Goal: Task Accomplishment & Management: Complete application form

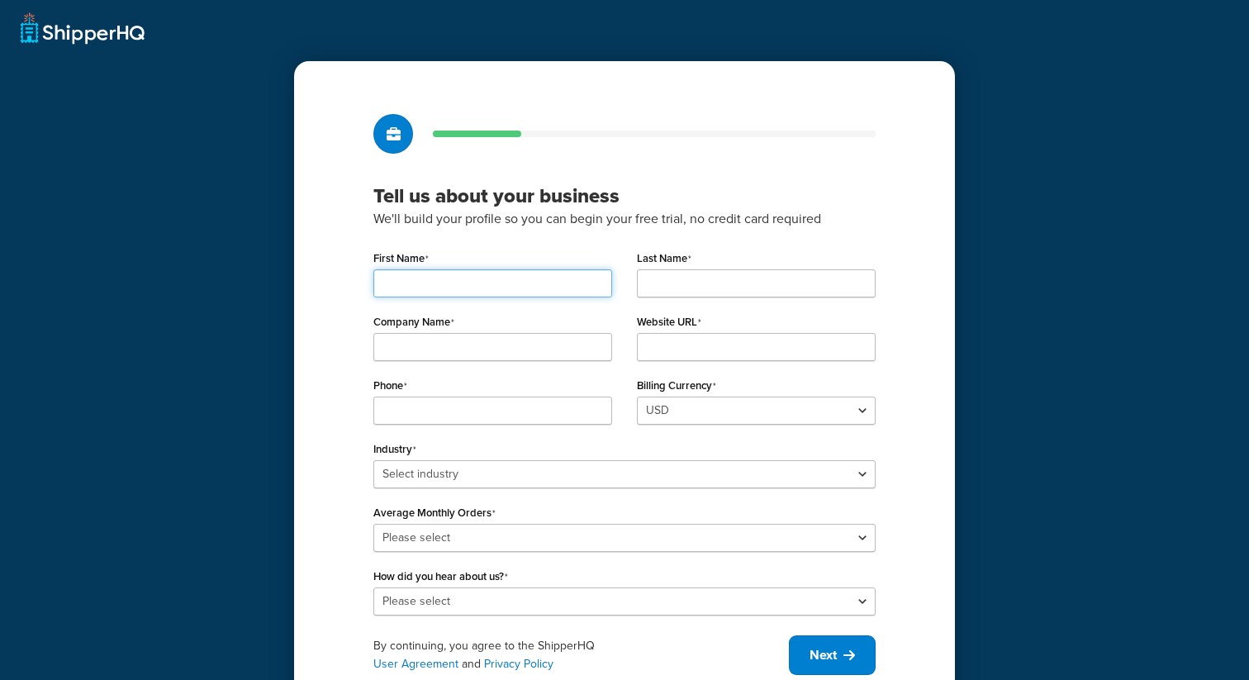
click at [519, 287] on input "First Name" at bounding box center [492, 283] width 239 height 28
type input "Valeria"
type input "Test"
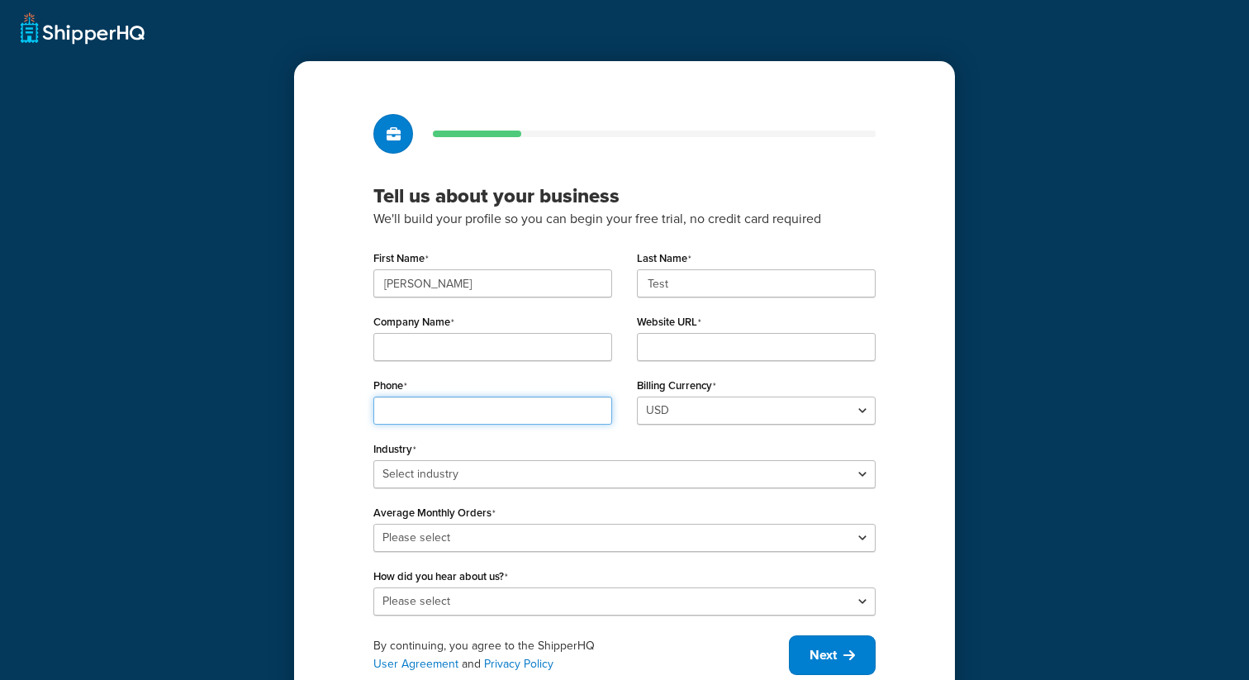
type input "4124627182"
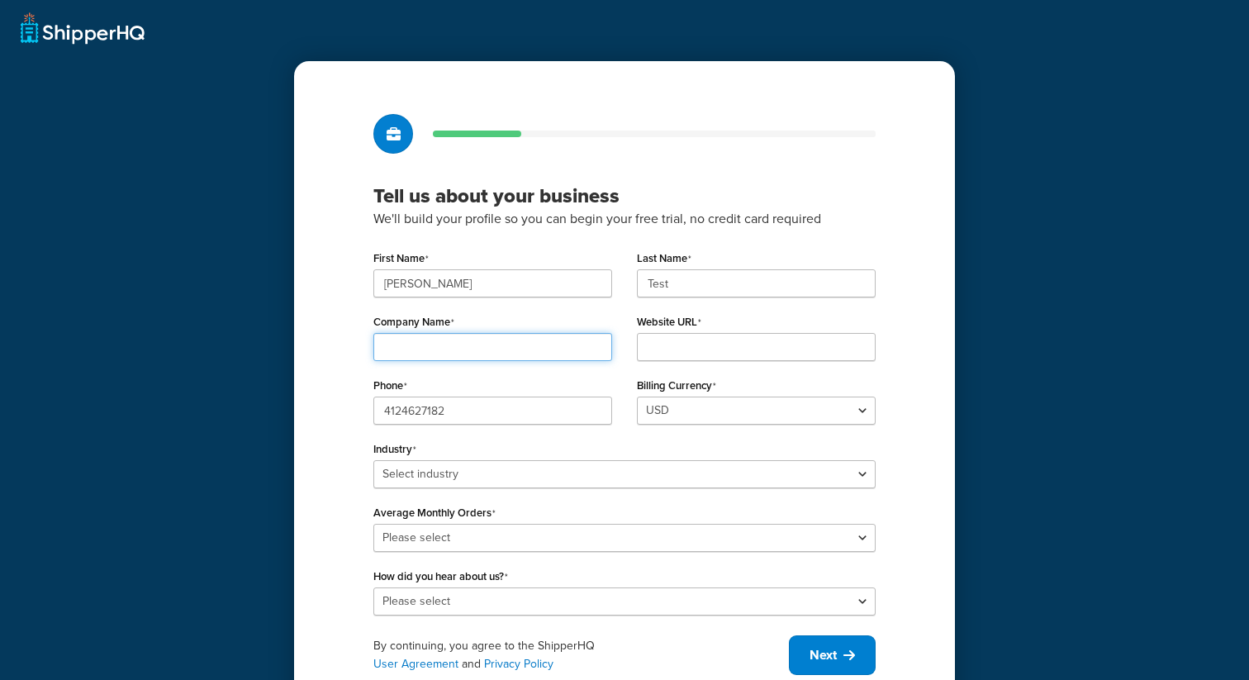
click at [511, 353] on input "Company Name" at bounding box center [492, 347] width 239 height 28
type input "lalal"
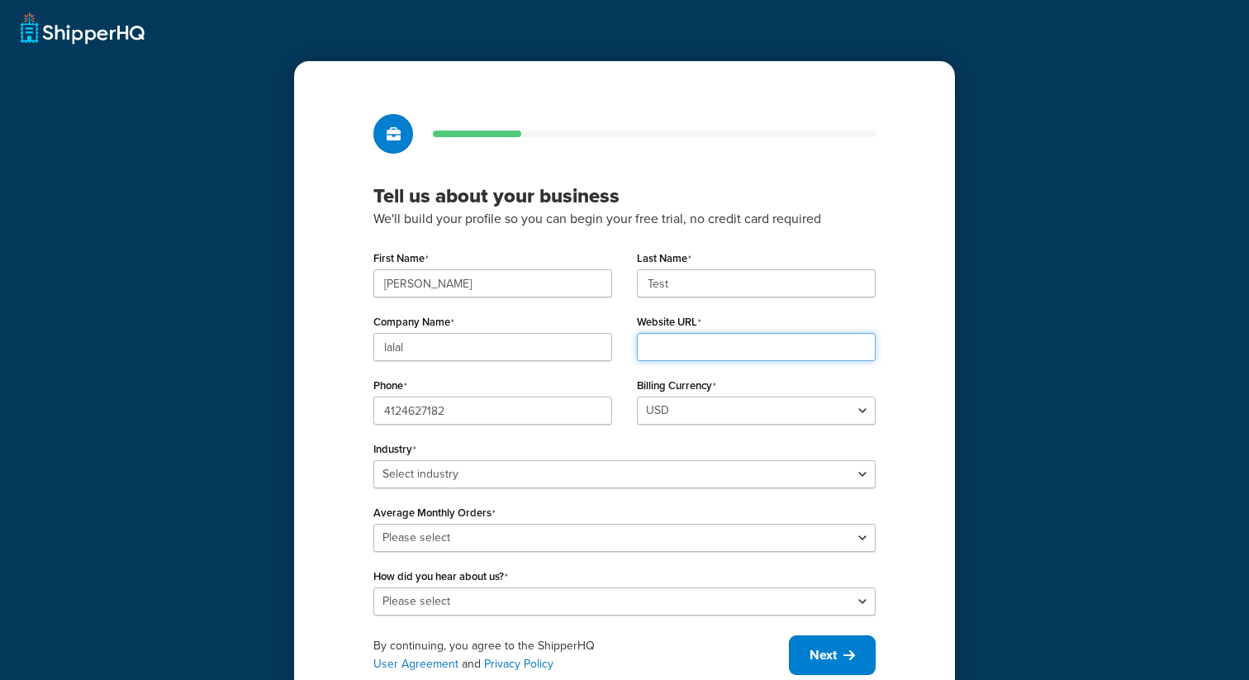
click at [716, 349] on input "Website URL" at bounding box center [756, 347] width 239 height 28
type input "www.sss.com"
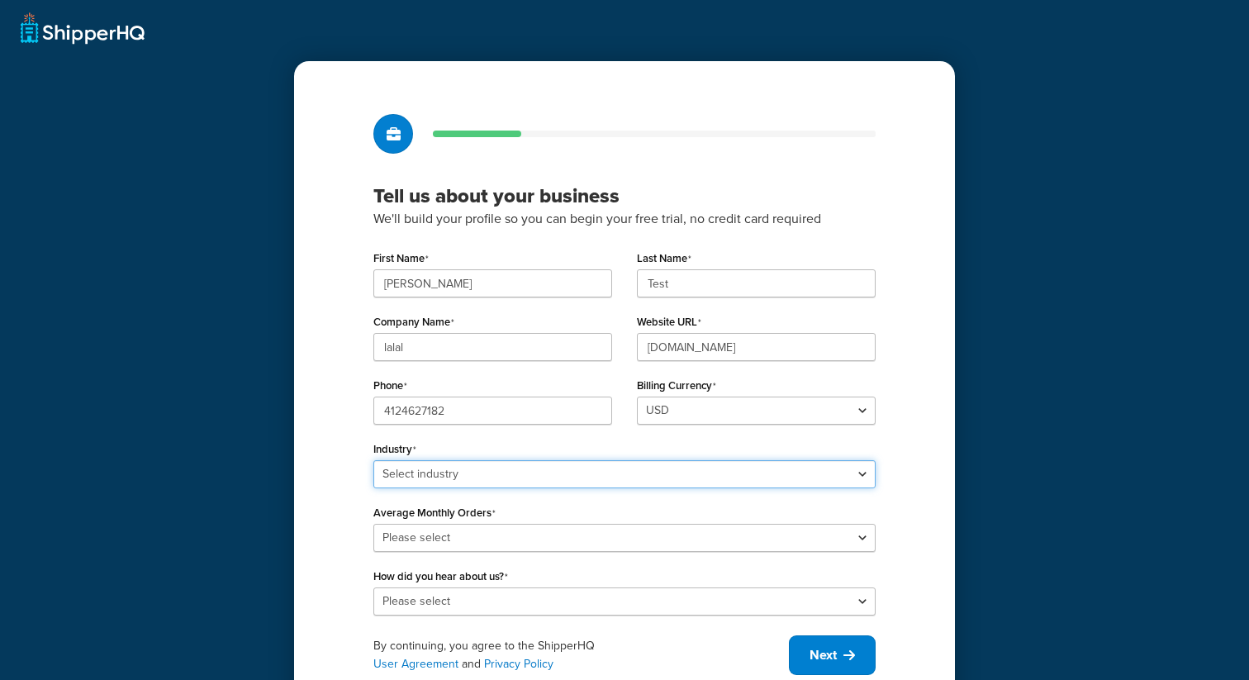
click at [490, 482] on select "Select industry Automotive Adult Agriculture Alcohol, Tobacco & CBD Arts & Craf…" at bounding box center [624, 474] width 502 height 28
select select "7"
click at [373, 460] on select "Select industry Automotive Adult Agriculture Alcohol, Tobacco & CBD Arts & Craf…" at bounding box center [624, 474] width 502 height 28
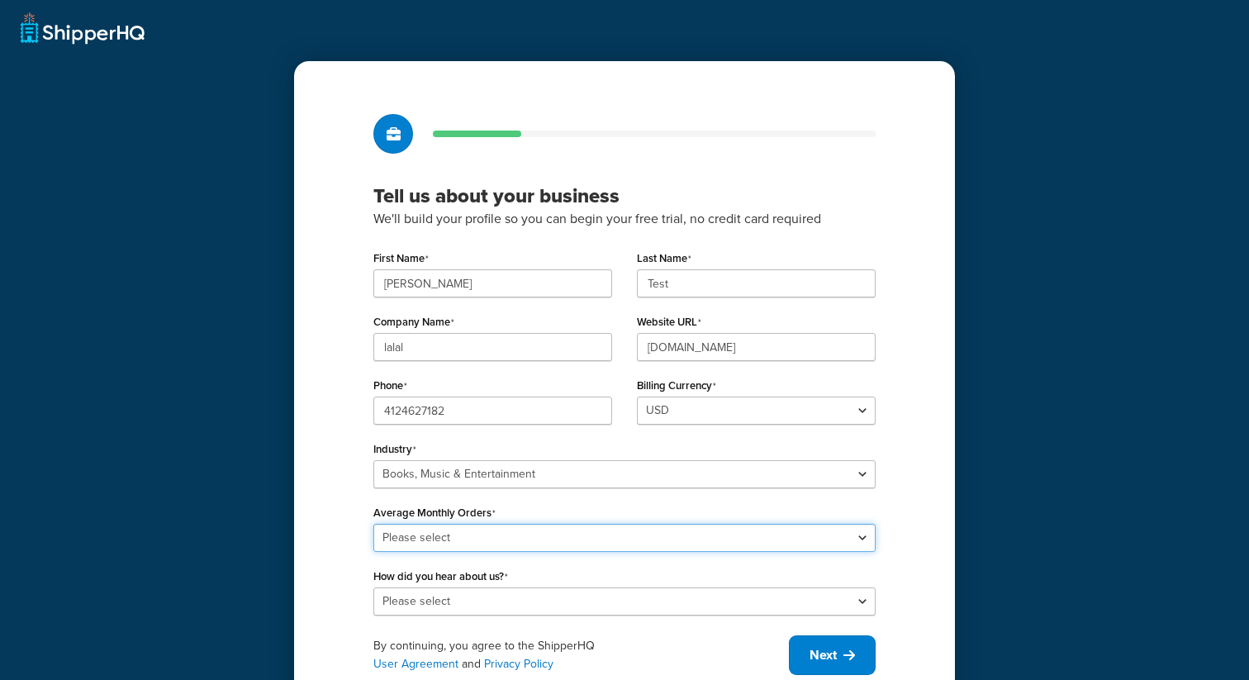
click at [486, 538] on select "Please select 0-500 501-1,000 1,001-10,000 10,001-20,000 Over 20,000" at bounding box center [624, 538] width 502 height 28
select select "3"
click at [373, 524] on select "Please select 0-500 501-1,000 1,001-10,000 10,001-20,000 Over 20,000" at bounding box center [624, 538] width 502 height 28
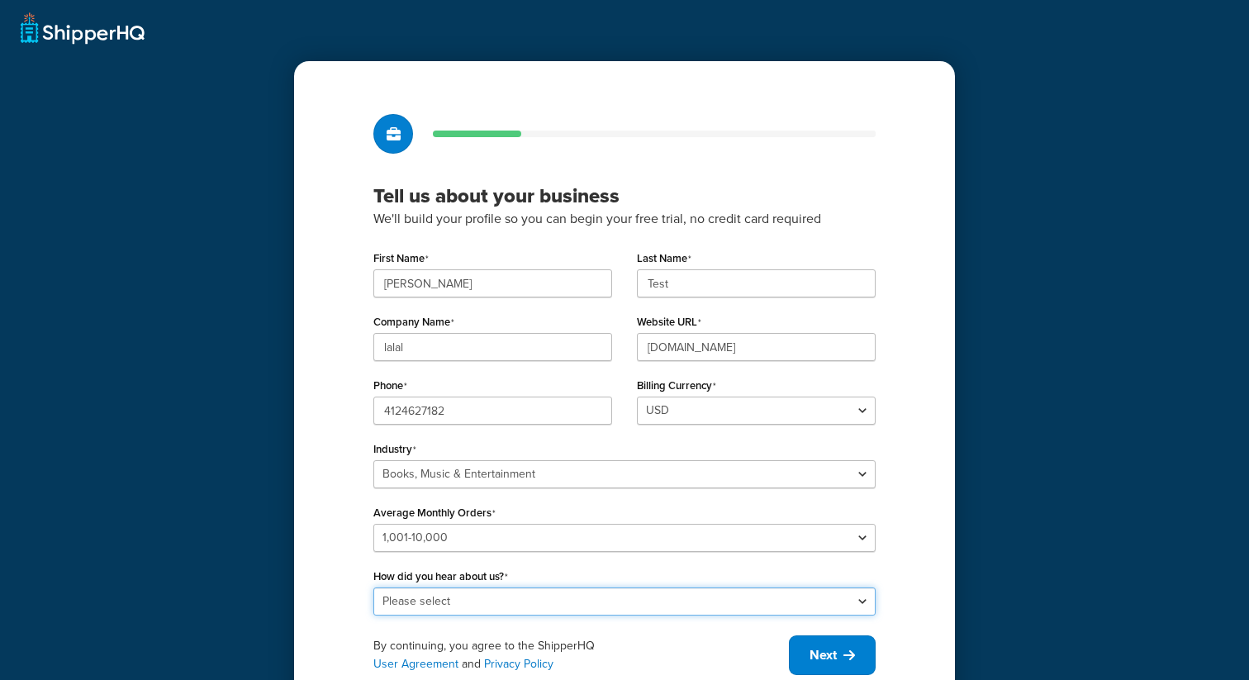
click at [481, 597] on select "Please select Online Search App Store or Marketplace Listing Referred by Agency…" at bounding box center [624, 601] width 502 height 28
select select "2"
click at [373, 587] on select "Please select Online Search App Store or Marketplace Listing Referred by Agency…" at bounding box center [624, 601] width 502 height 28
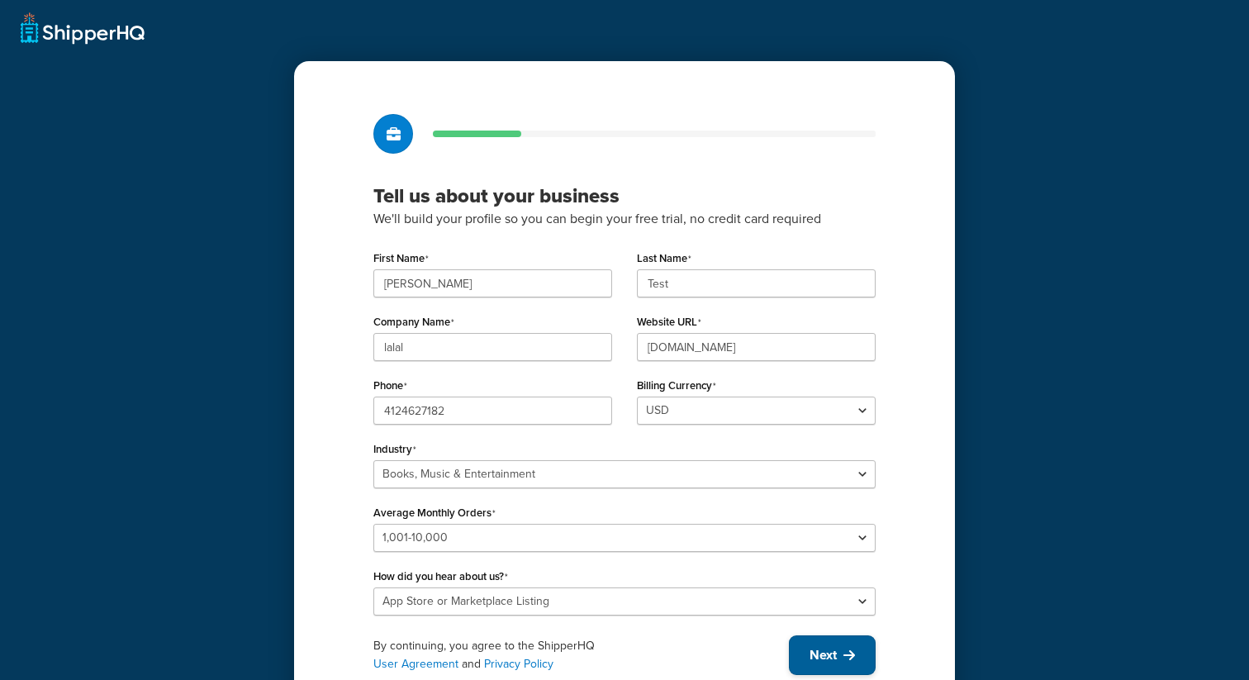
click at [827, 655] on span "Next" at bounding box center [822, 655] width 27 height 18
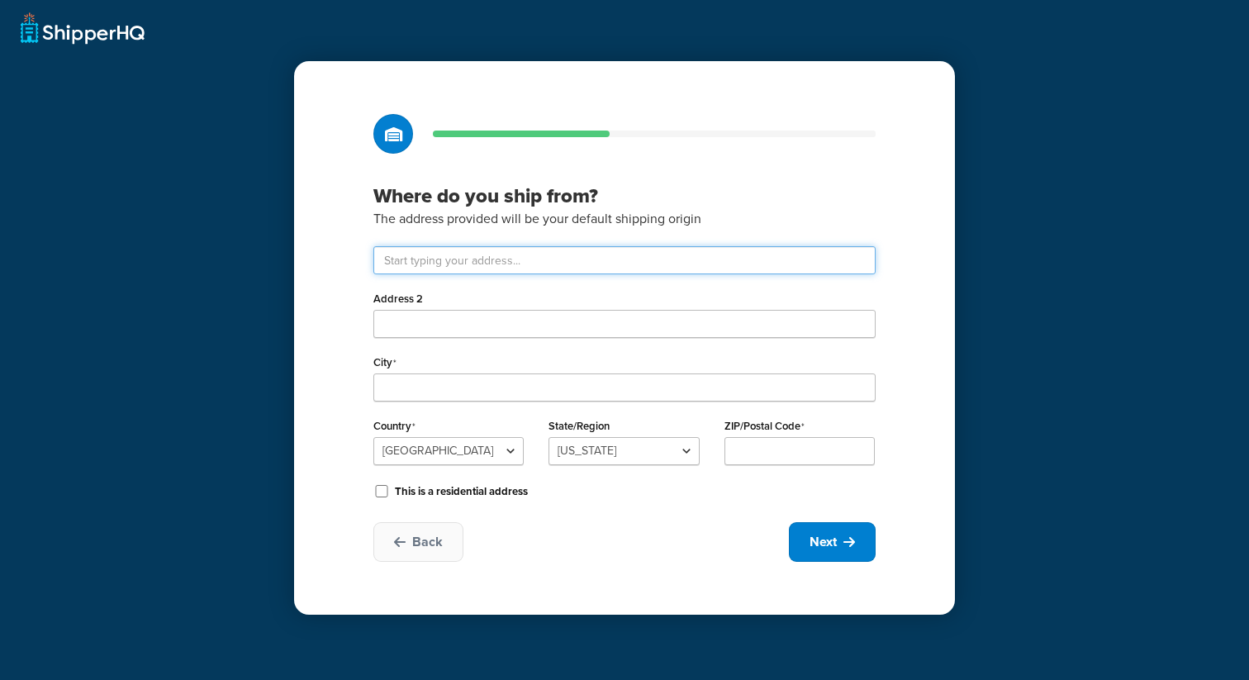
click at [473, 251] on input "text" at bounding box center [624, 260] width 502 height 28
type input "401 Congress Ave"
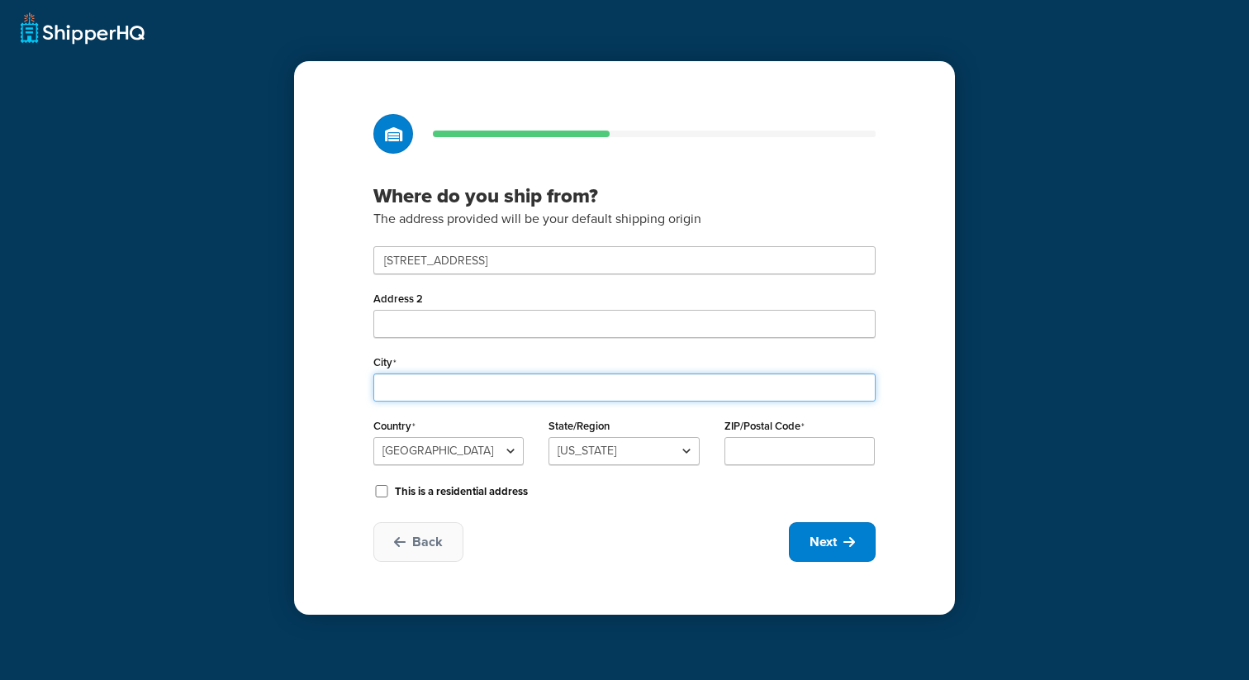
type input "Austin"
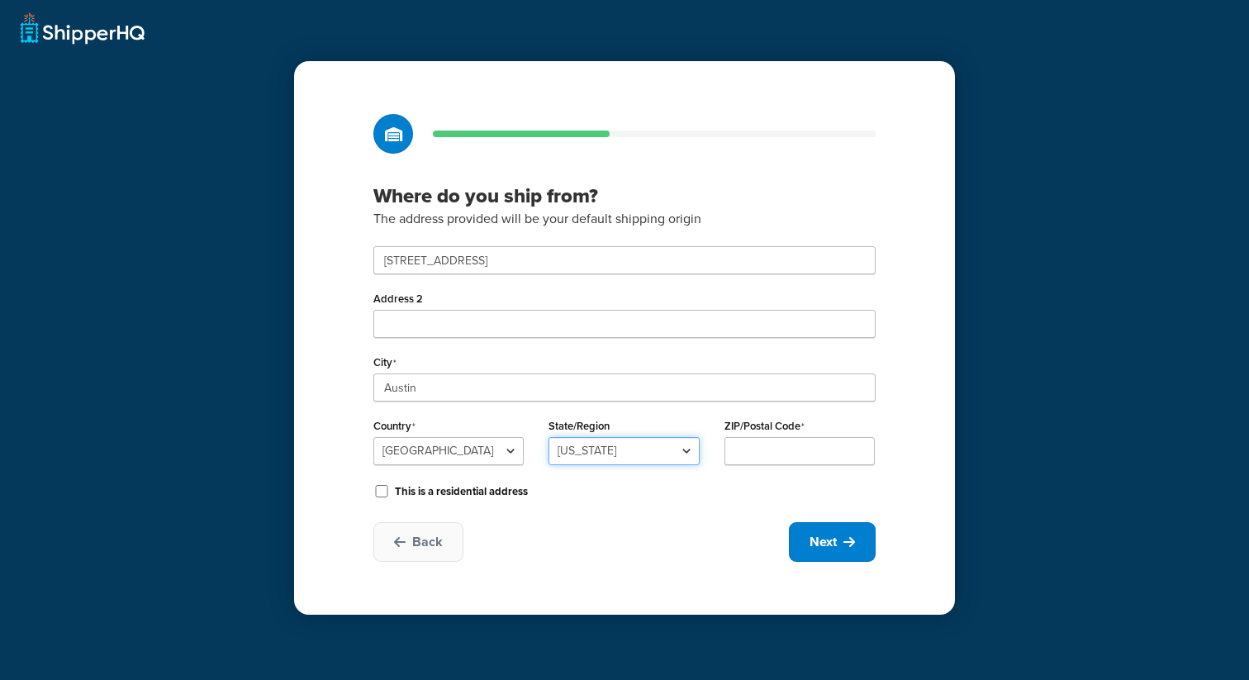
select select "43"
type input "78701"
click at [848, 548] on icon at bounding box center [849, 541] width 12 height 13
select select "1"
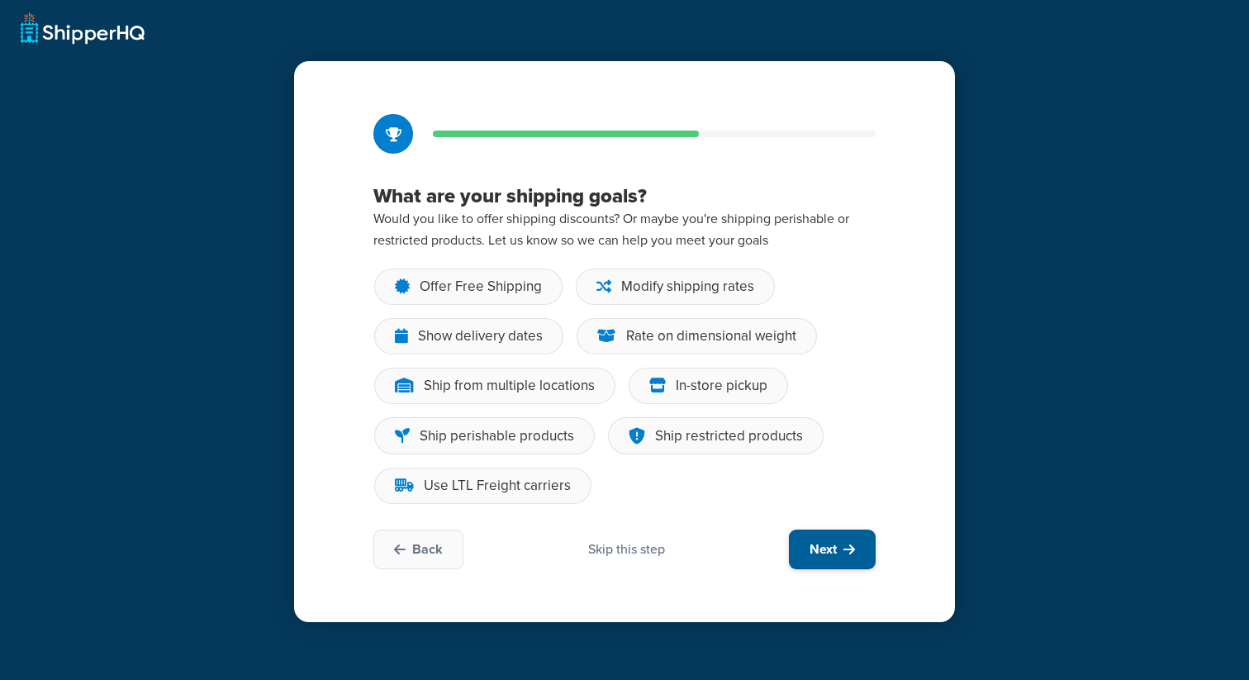
click at [837, 543] on button "Next" at bounding box center [832, 549] width 87 height 40
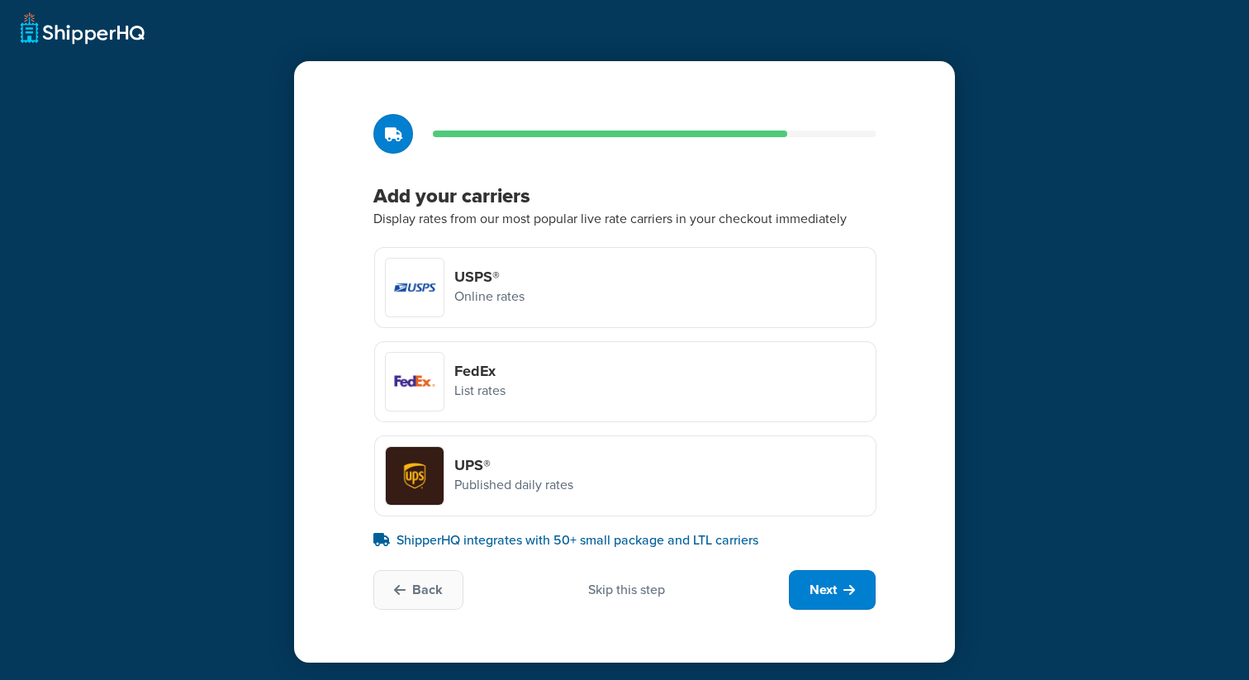
click at [618, 280] on div "USPS® Online rates" at bounding box center [625, 287] width 502 height 81
click at [0, 0] on input "USPS® Online rates" at bounding box center [0, 0] width 0 height 0
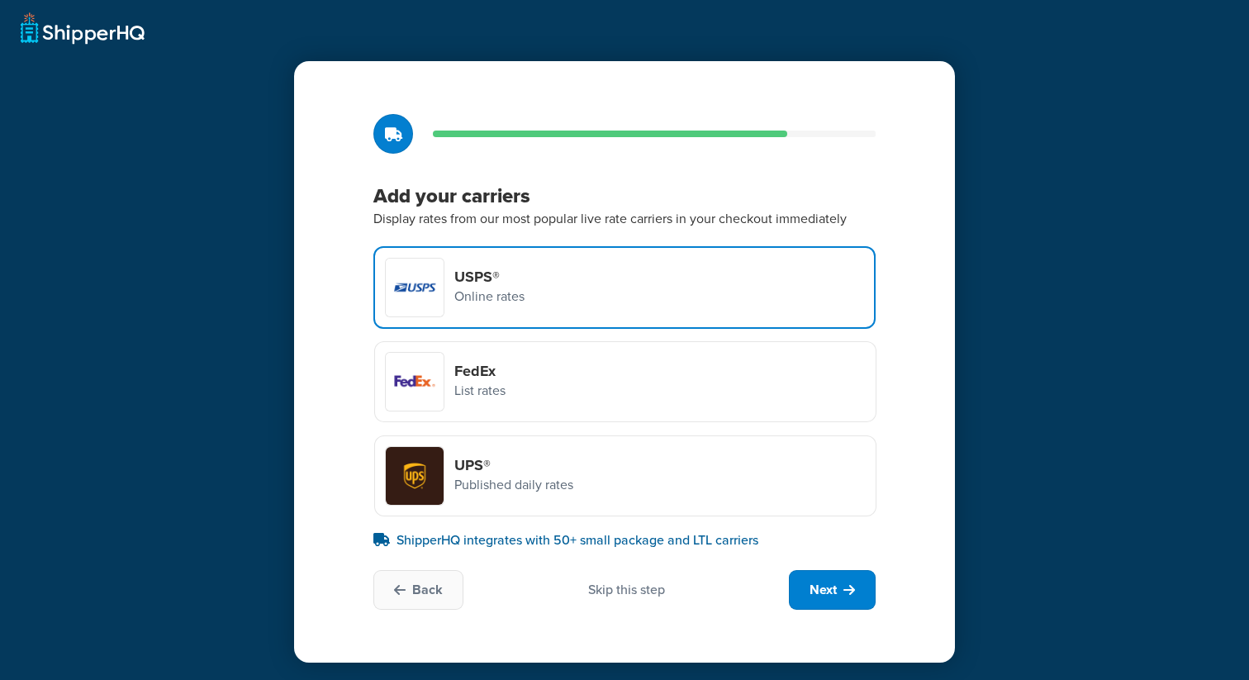
click at [581, 367] on div "FedEx List rates" at bounding box center [625, 381] width 502 height 81
click at [0, 0] on input "FedEx List rates" at bounding box center [0, 0] width 0 height 0
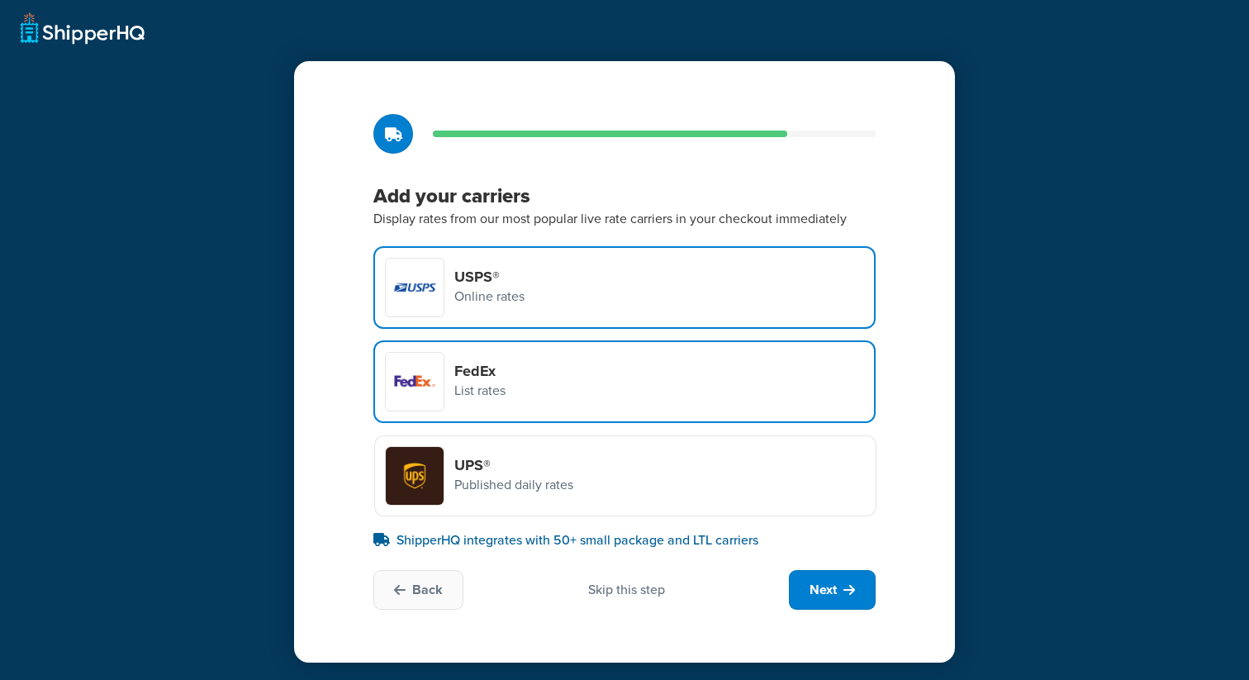
click at [562, 473] on h4 "UPS®" at bounding box center [513, 465] width 119 height 18
click at [0, 0] on input "UPS® Published daily rates" at bounding box center [0, 0] width 0 height 0
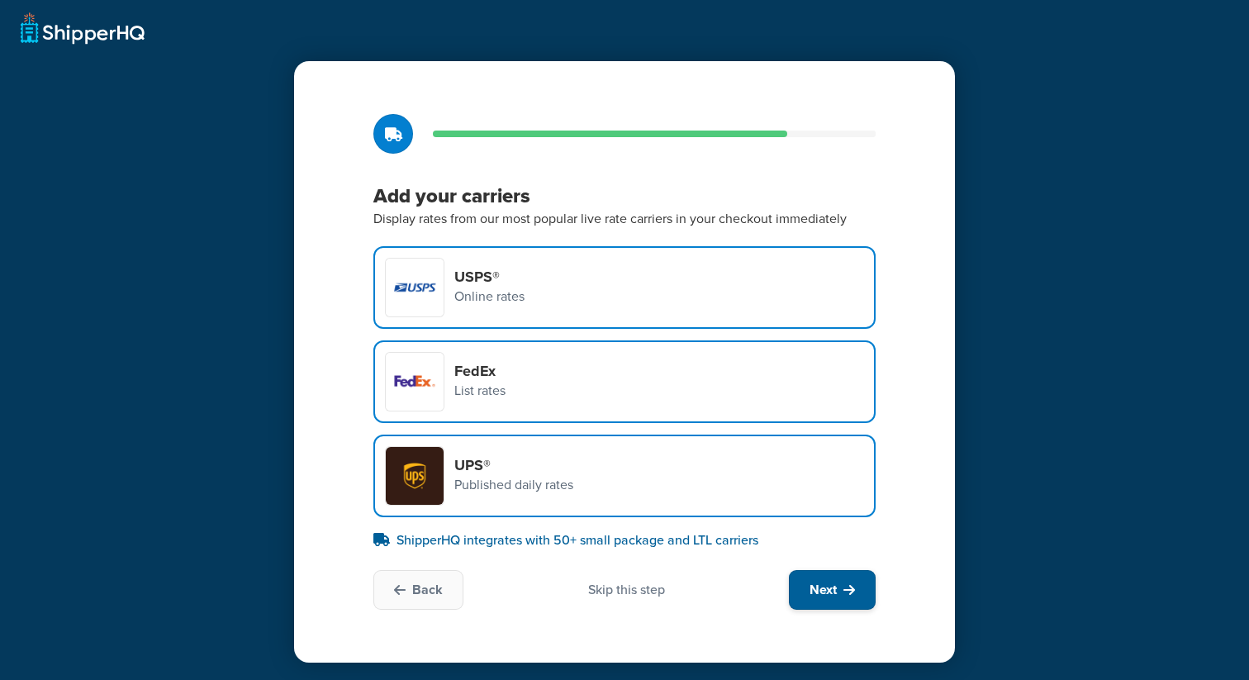
click at [840, 594] on button "Next" at bounding box center [832, 590] width 87 height 40
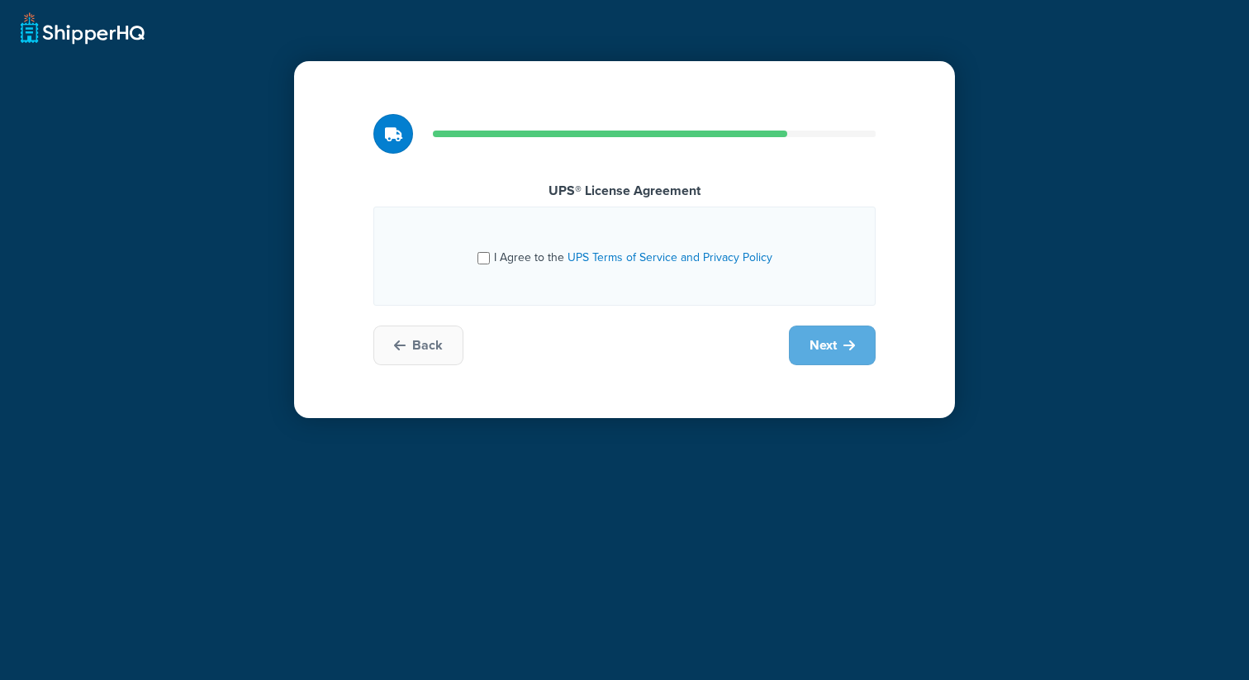
click at [503, 265] on span "I Agree to the UPS Terms of Service and Privacy Policy" at bounding box center [633, 257] width 278 height 17
click at [490, 264] on input "I Agree to the UPS Terms of Service and Privacy Policy" at bounding box center [483, 258] width 12 height 12
checkbox input "true"
click at [817, 338] on span "Next" at bounding box center [822, 345] width 27 height 18
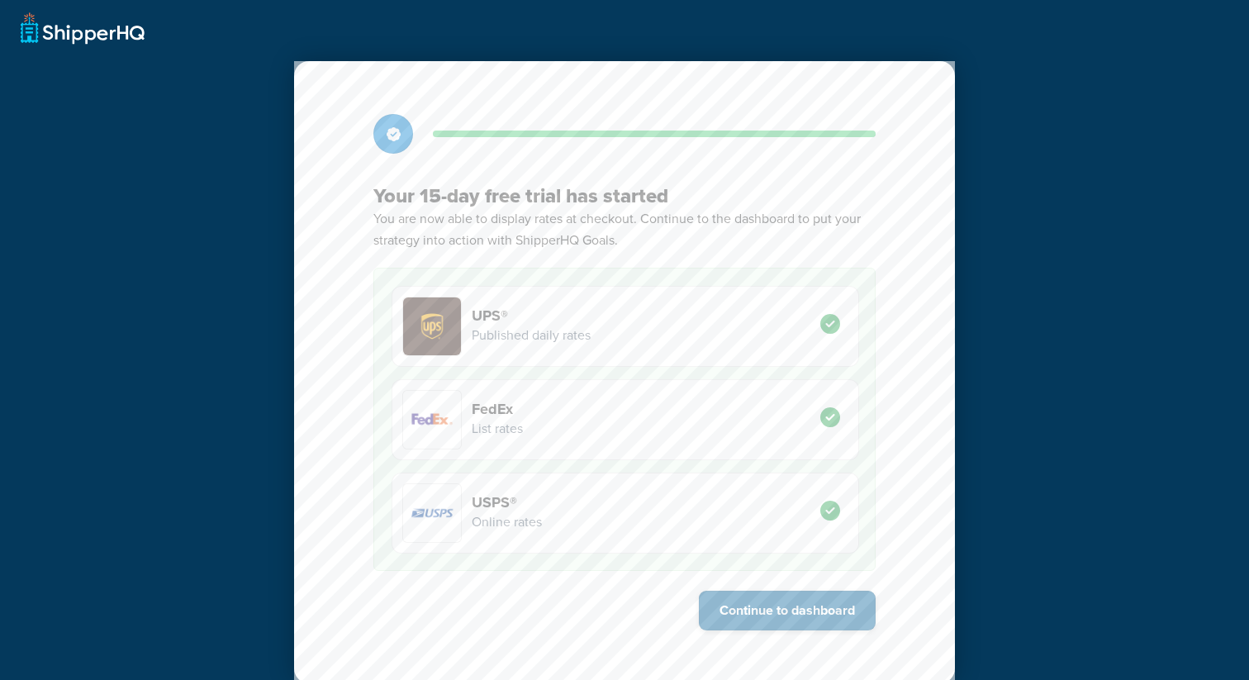
click at [843, 591] on button "Continue to dashboard" at bounding box center [787, 610] width 177 height 40
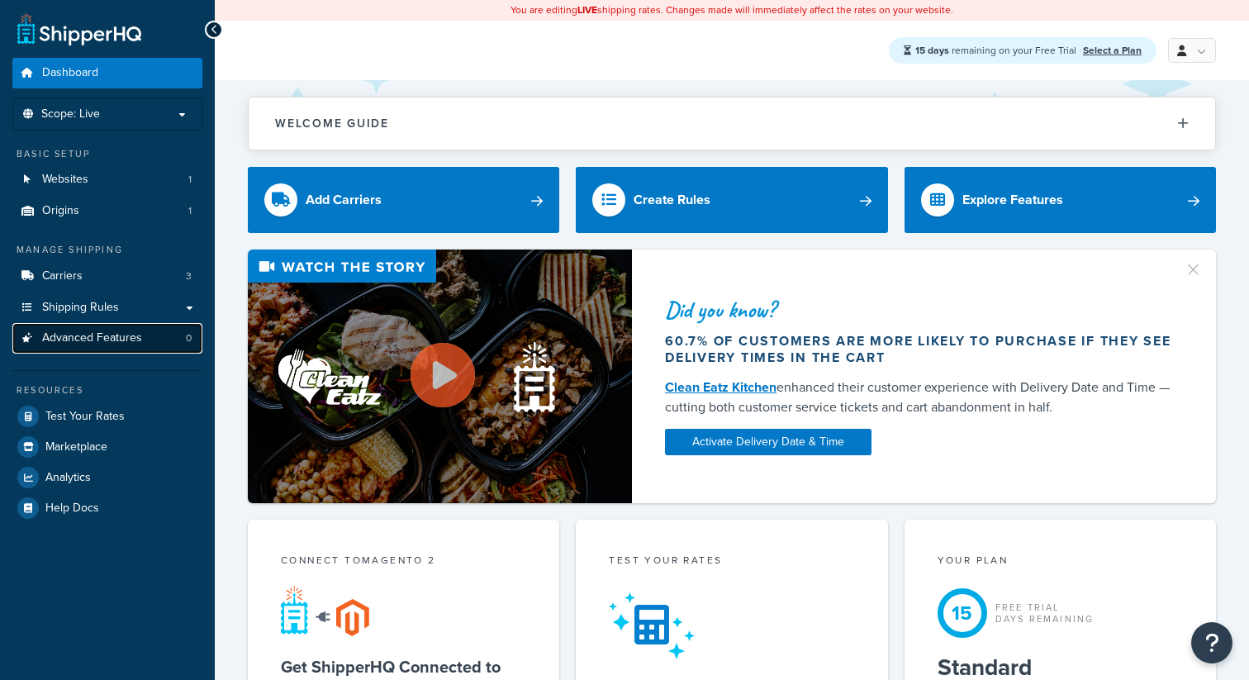
click at [167, 339] on link "Advanced Features 0" at bounding box center [107, 338] width 190 height 31
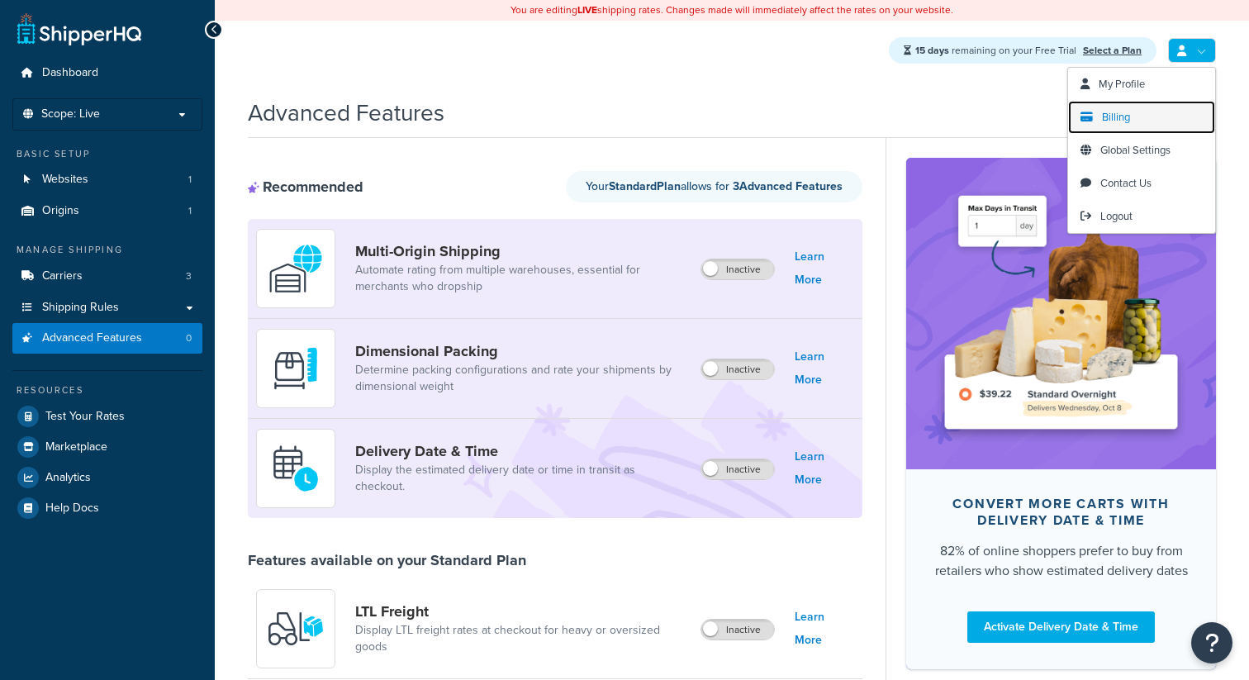
click at [1131, 120] on link "Billing" at bounding box center [1141, 117] width 147 height 33
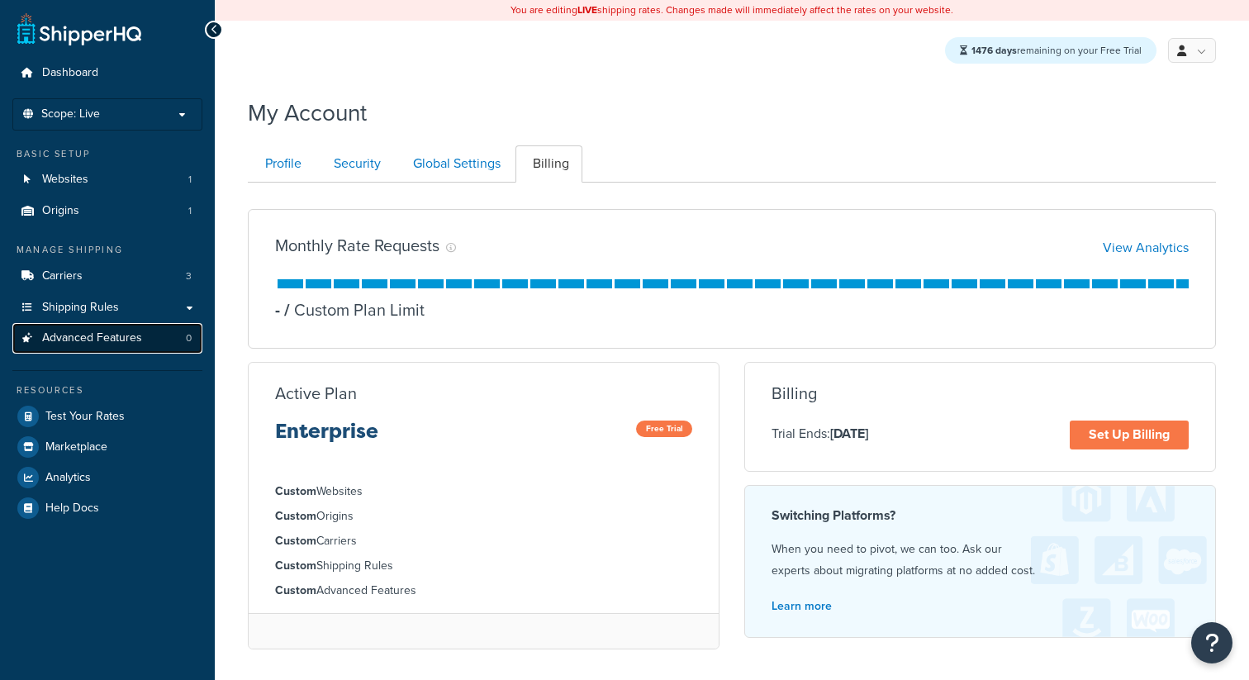
click at [179, 339] on link "Advanced Features 0" at bounding box center [107, 338] width 190 height 31
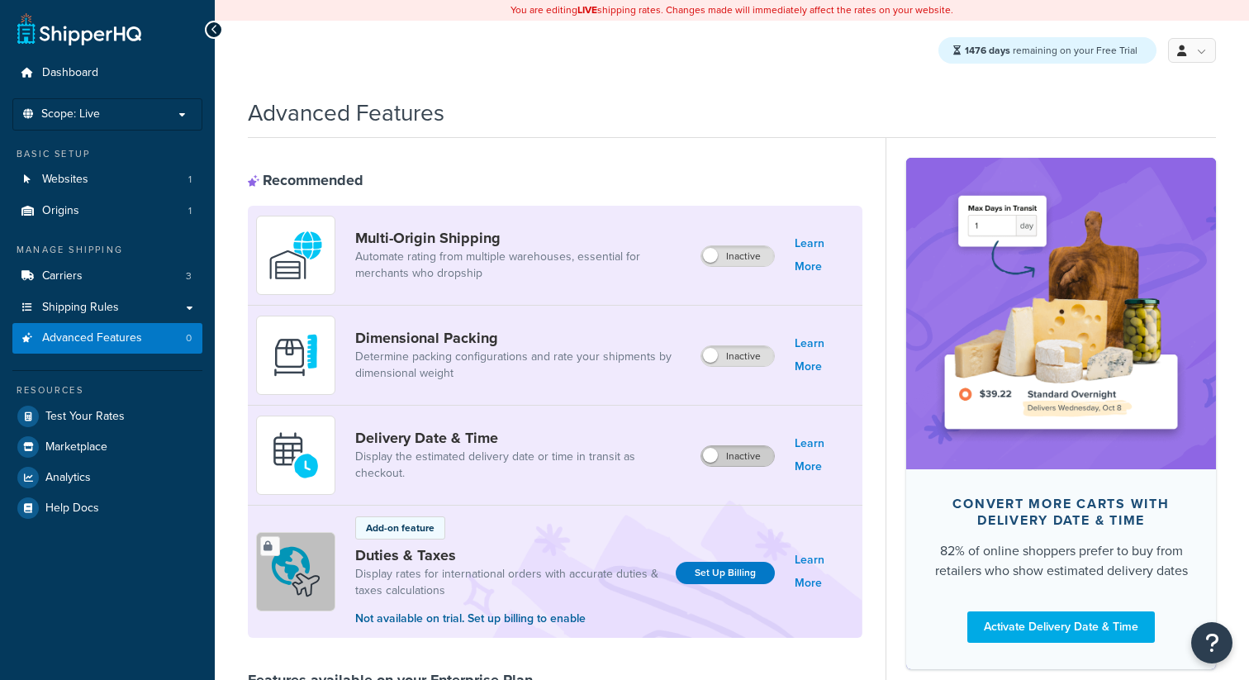
click at [738, 453] on label "Inactive" at bounding box center [737, 456] width 73 height 20
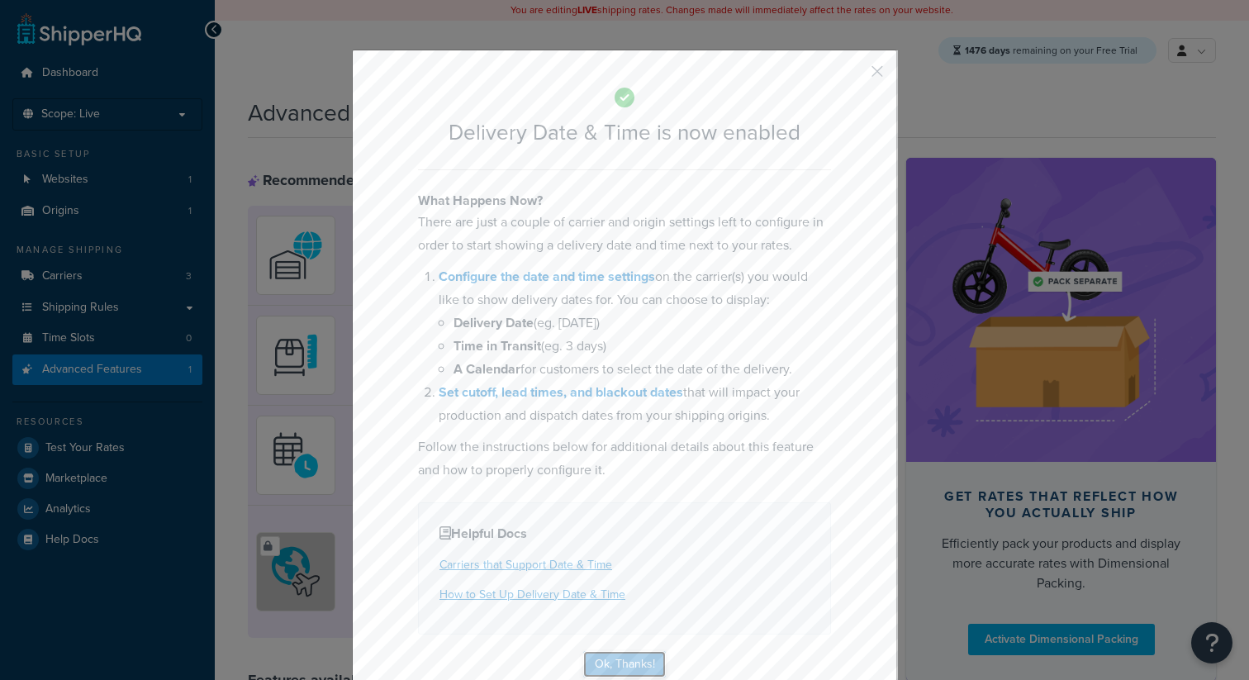
click at [643, 665] on button "Ok, Thanks!" at bounding box center [624, 664] width 83 height 26
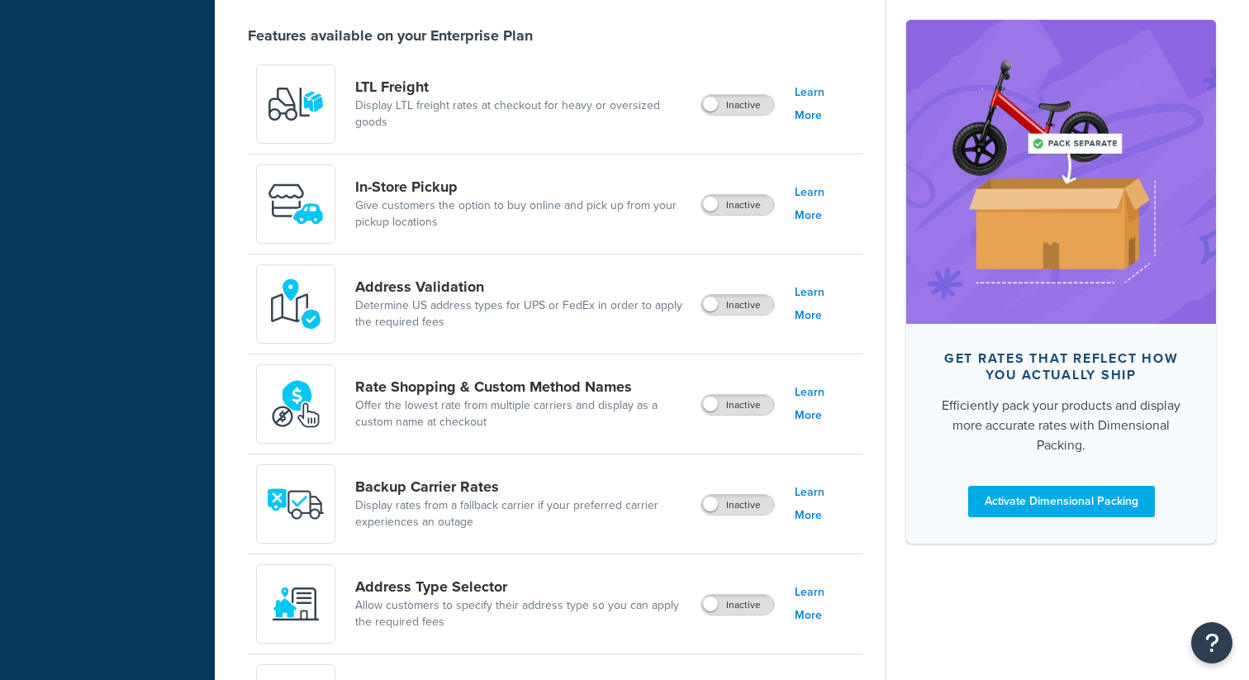
scroll to position [618, 0]
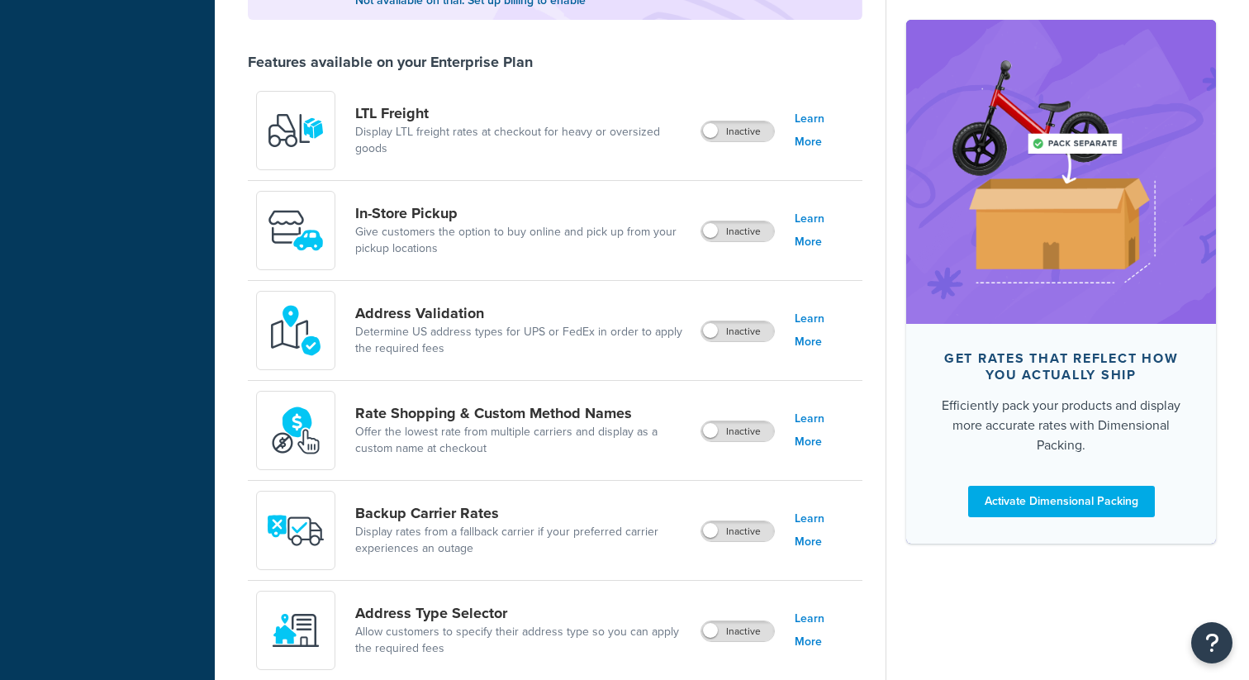
click at [761, 122] on div "Inactive" at bounding box center [737, 130] width 74 height 23
click at [740, 135] on label "Inactive" at bounding box center [737, 131] width 73 height 20
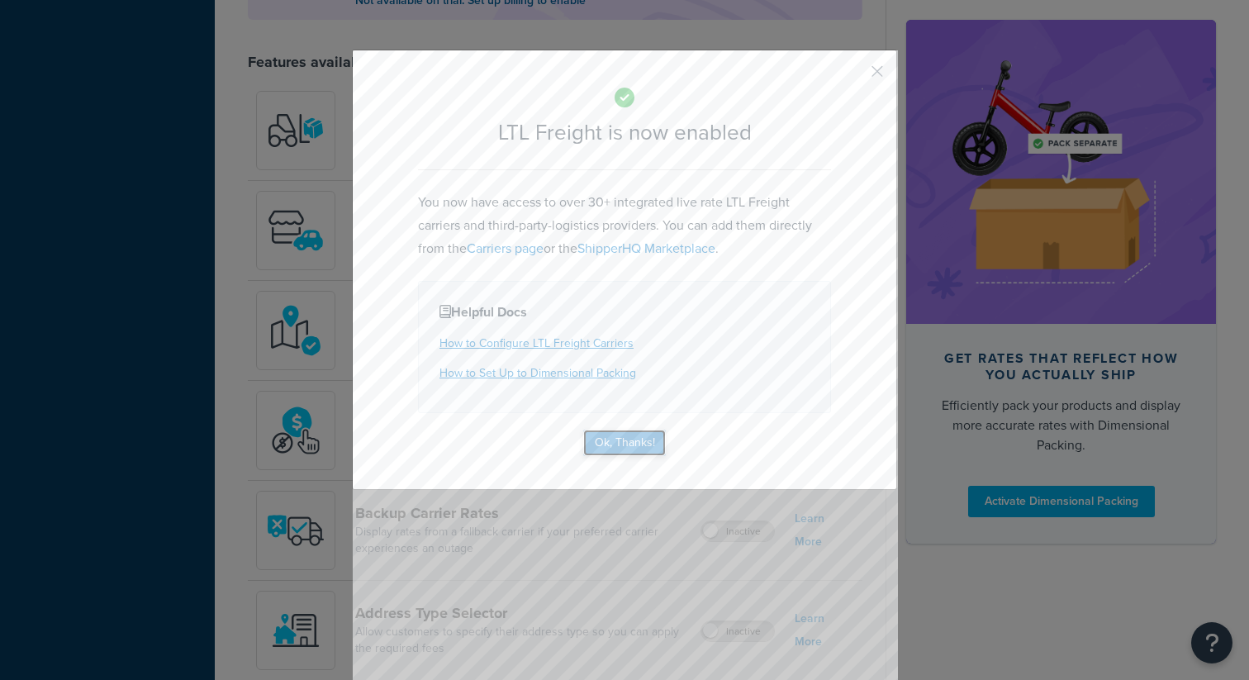
click at [633, 438] on button "Ok, Thanks!" at bounding box center [624, 442] width 83 height 26
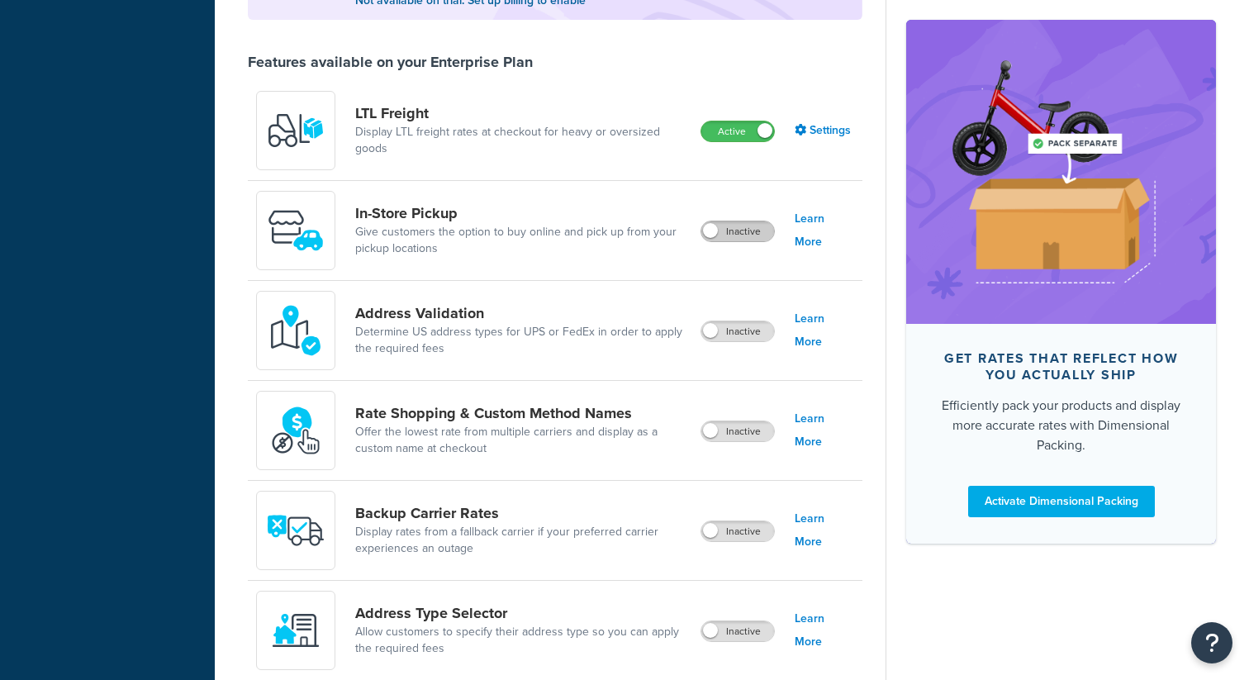
click at [741, 230] on label "Inactive" at bounding box center [737, 231] width 73 height 20
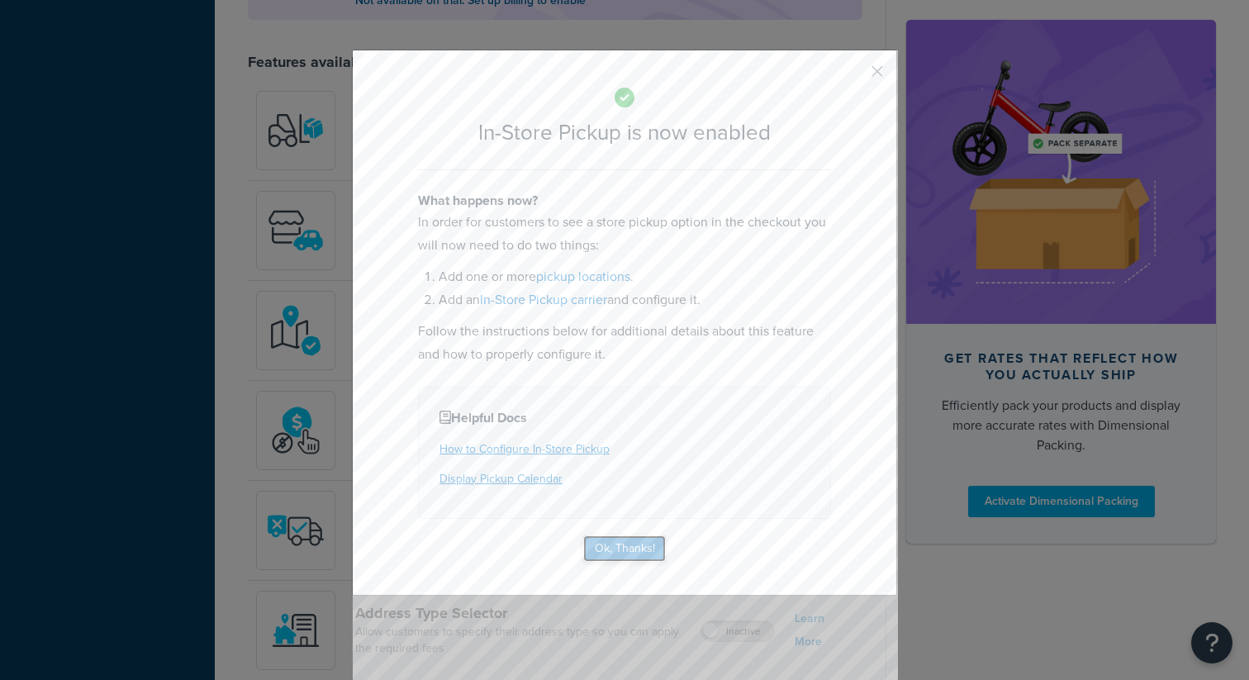
click at [627, 541] on button "Ok, Thanks!" at bounding box center [624, 548] width 83 height 26
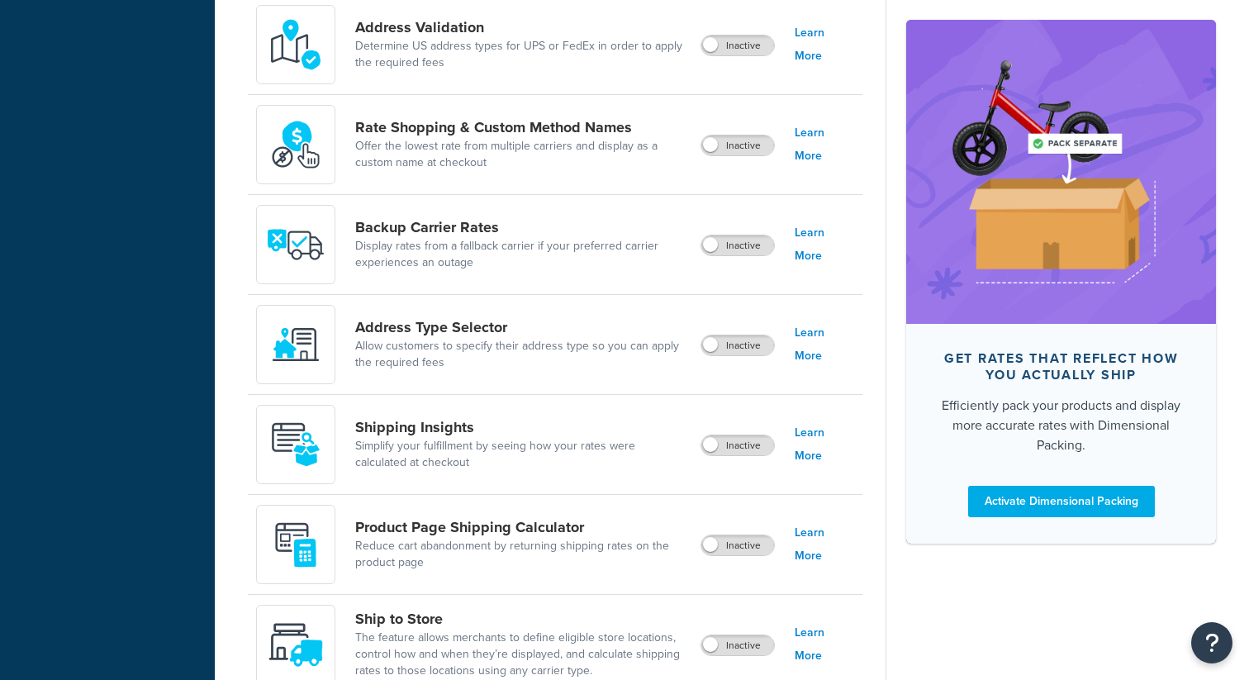
scroll to position [1002, 0]
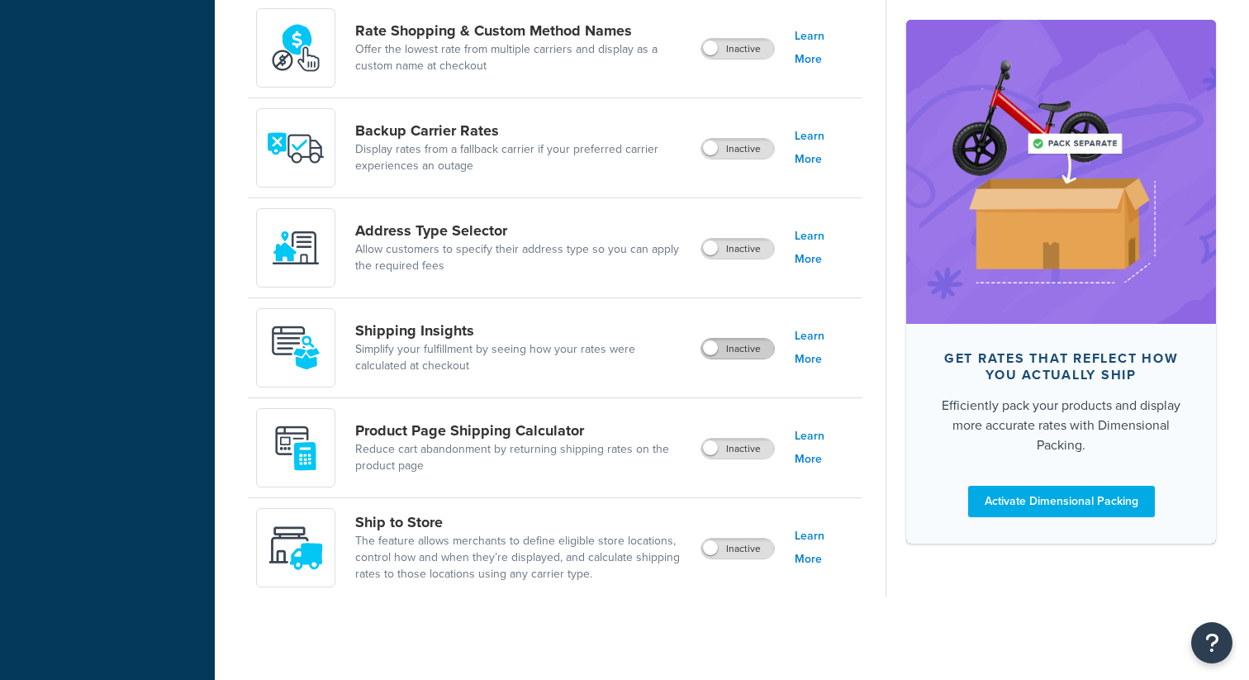
click at [742, 345] on label "Inactive" at bounding box center [737, 349] width 73 height 20
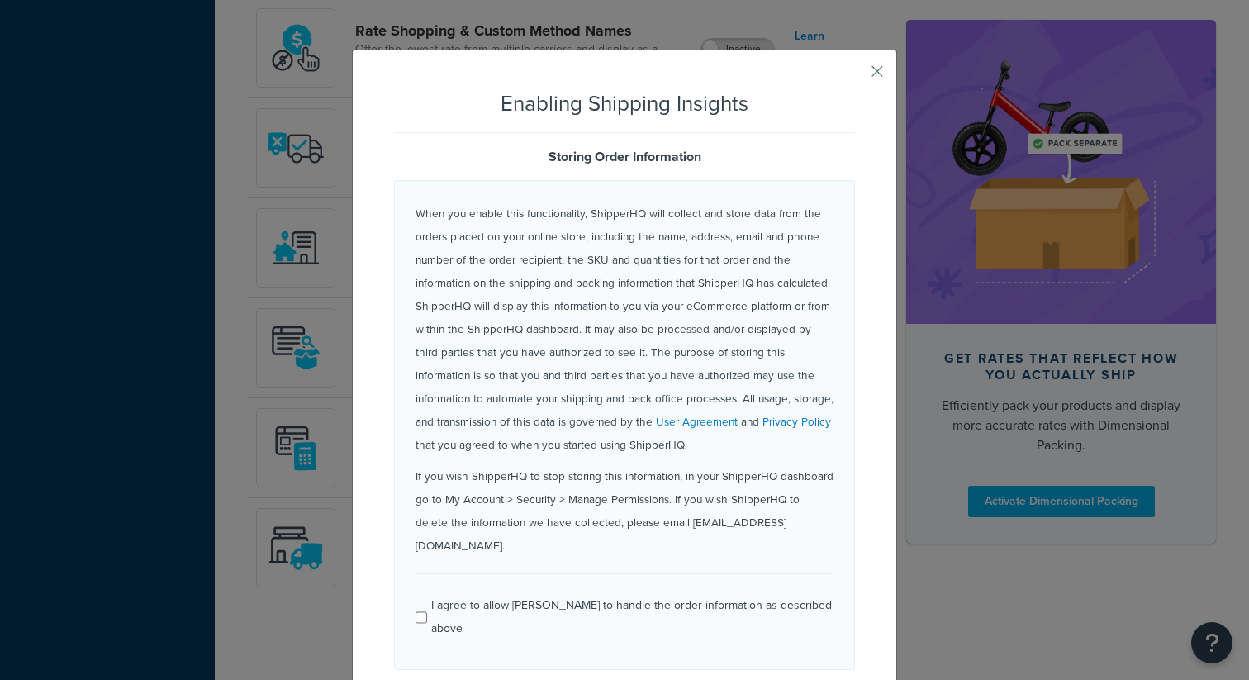
click at [524, 594] on div "I agree to allow ShipperHQ to handle the order information as described above" at bounding box center [632, 617] width 402 height 46
click at [427, 611] on input "I agree to allow ShipperHQ to handle the order information as described above" at bounding box center [421, 617] width 12 height 12
checkbox input "true"
click at [610, 644] on form "Enabling Shipping Insights Storing Order Information When you enable this funct…" at bounding box center [624, 406] width 461 height 628
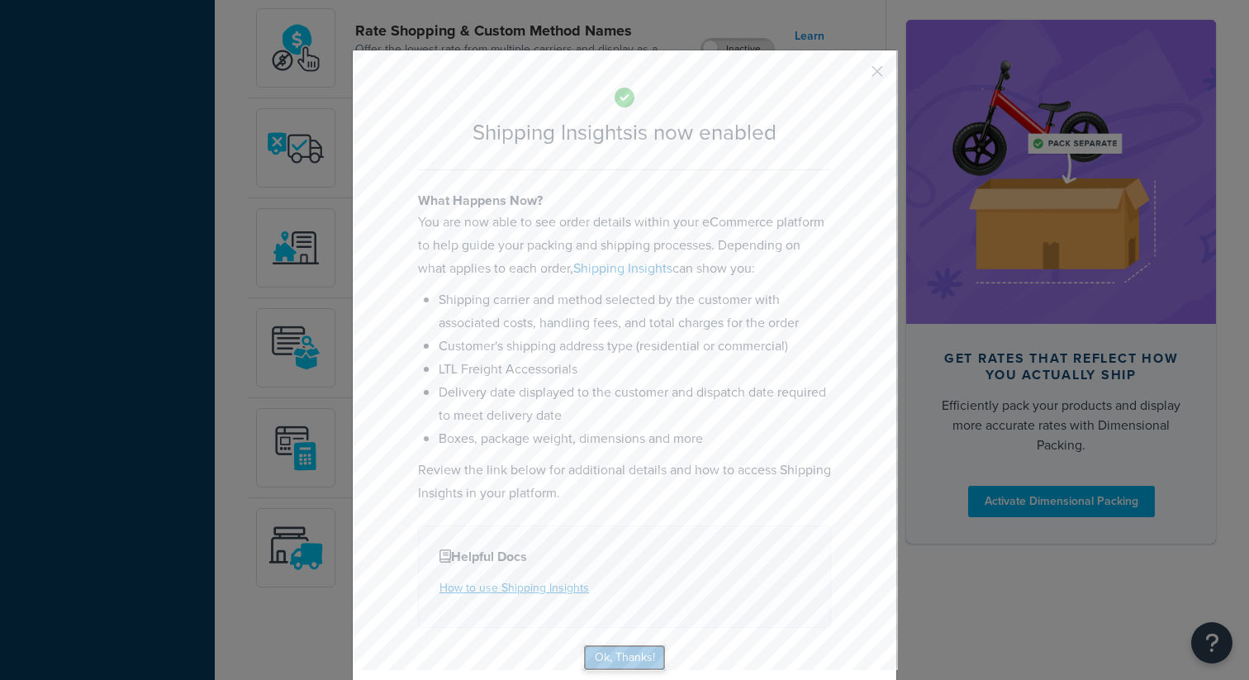
click at [639, 648] on button "Ok, Thanks!" at bounding box center [624, 657] width 83 height 26
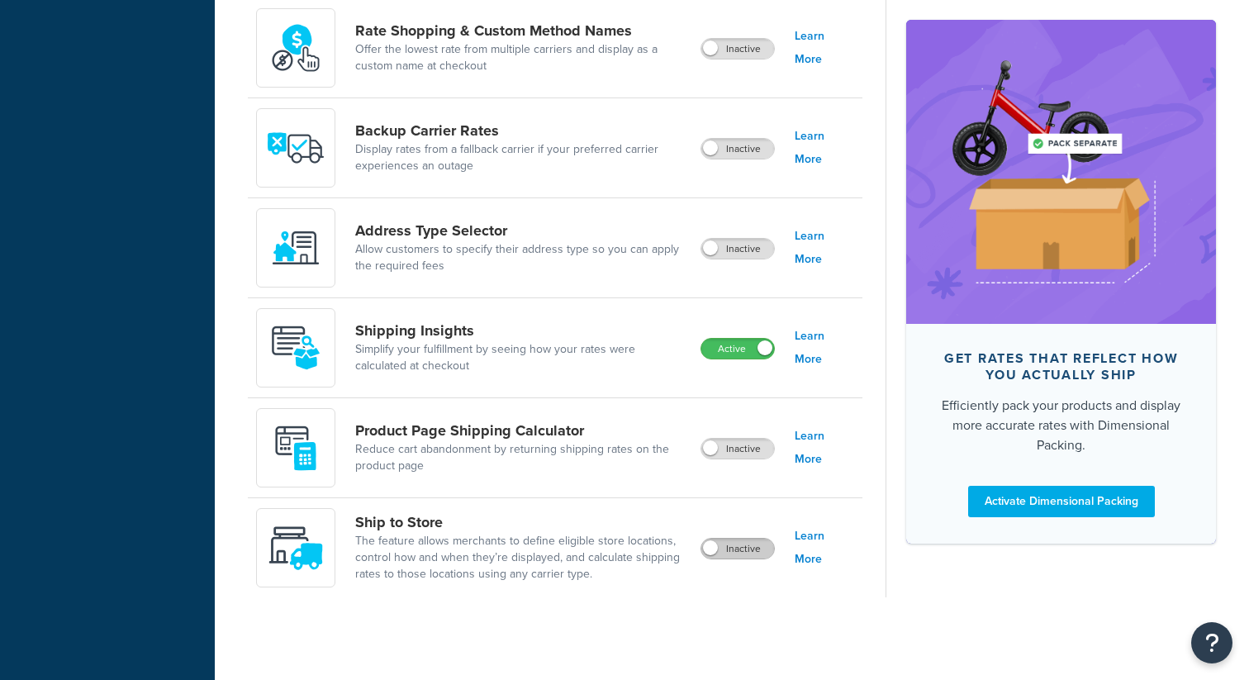
click at [725, 543] on label "Inactive" at bounding box center [737, 548] width 73 height 20
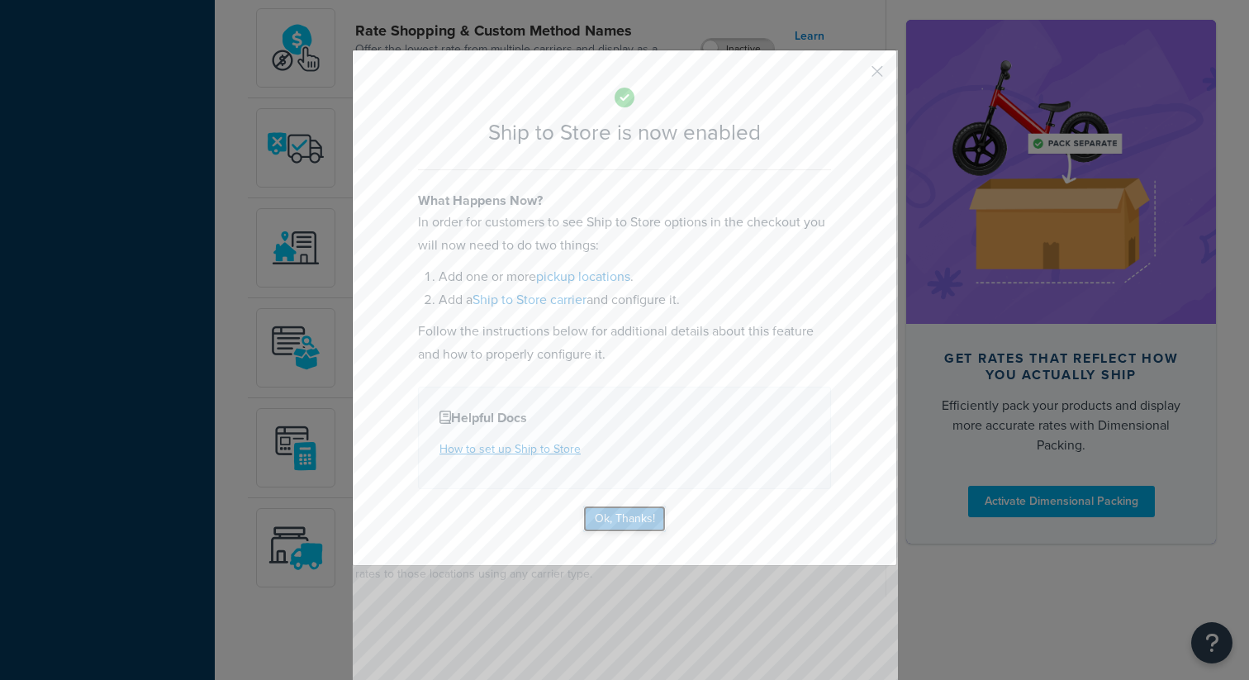
click at [638, 505] on button "Ok, Thanks!" at bounding box center [624, 518] width 83 height 26
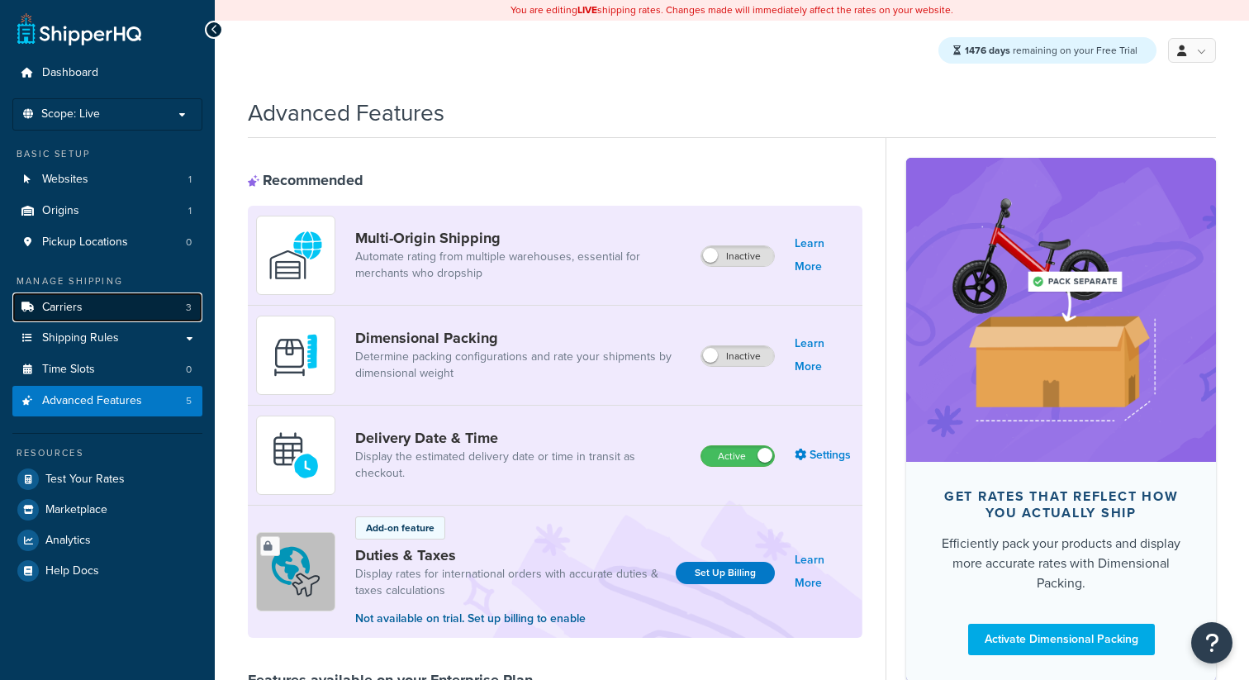
click at [106, 305] on link "Carriers 3" at bounding box center [107, 307] width 190 height 31
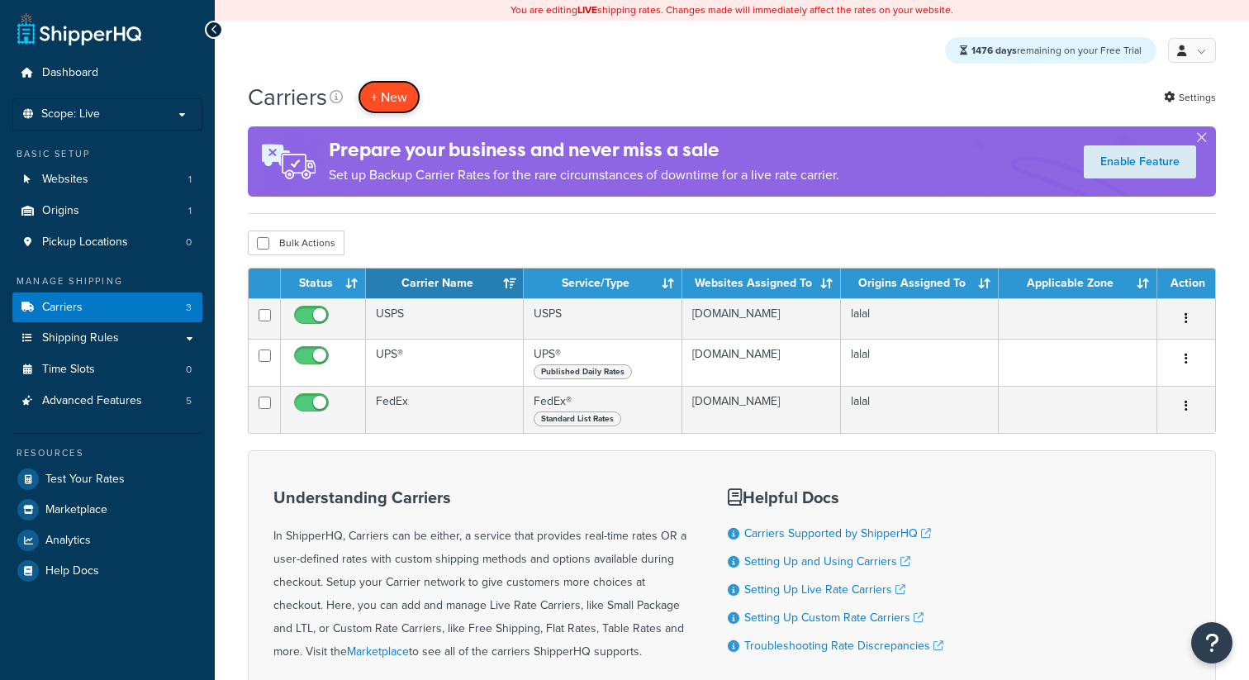
click at [391, 95] on button "+ New" at bounding box center [389, 97] width 63 height 34
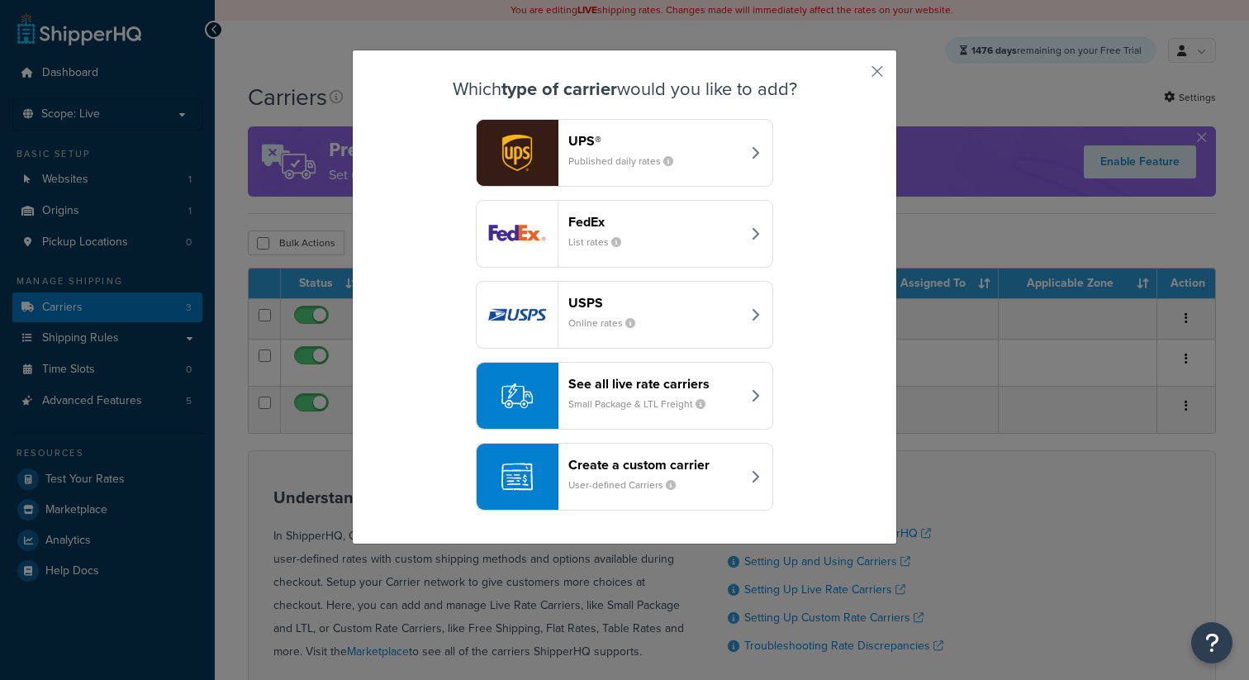
click at [616, 479] on small "User-defined Carriers" at bounding box center [628, 484] width 121 height 15
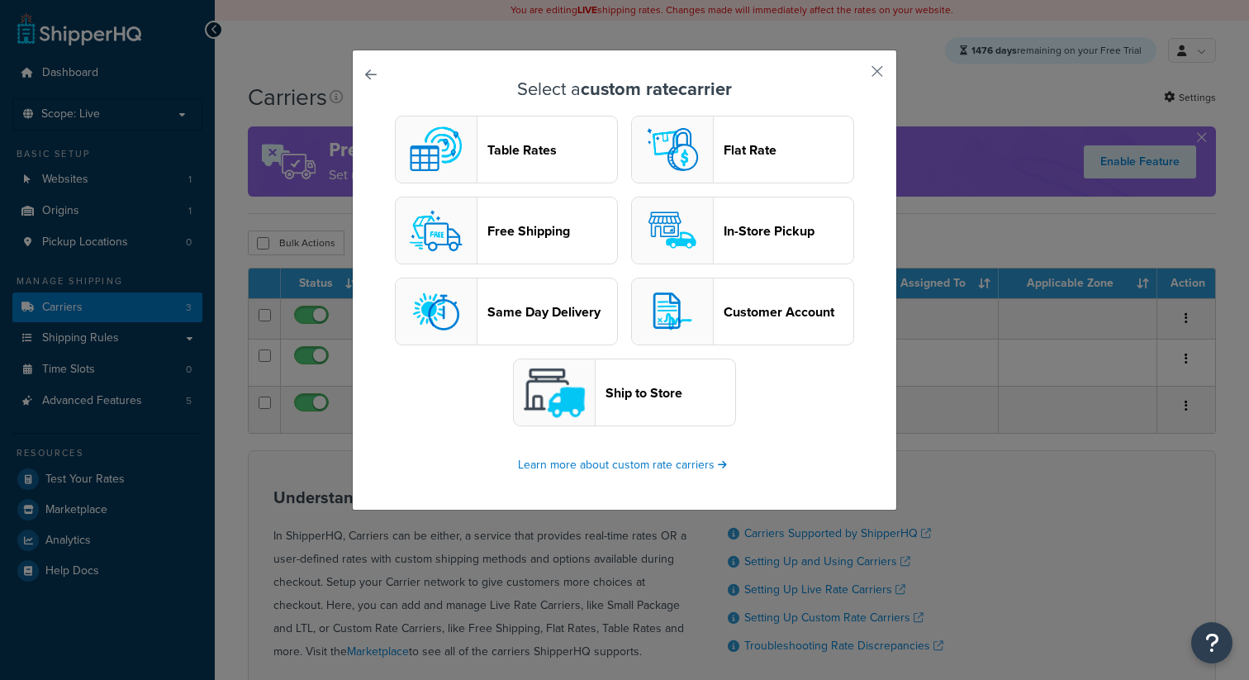
click at [382, 78] on div "Select a custom rate carrier Table Rates Flat Rate Free Shipping In-Store Picku…" at bounding box center [624, 280] width 545 height 461
click at [394, 79] on link at bounding box center [394, 79] width 0 height 0
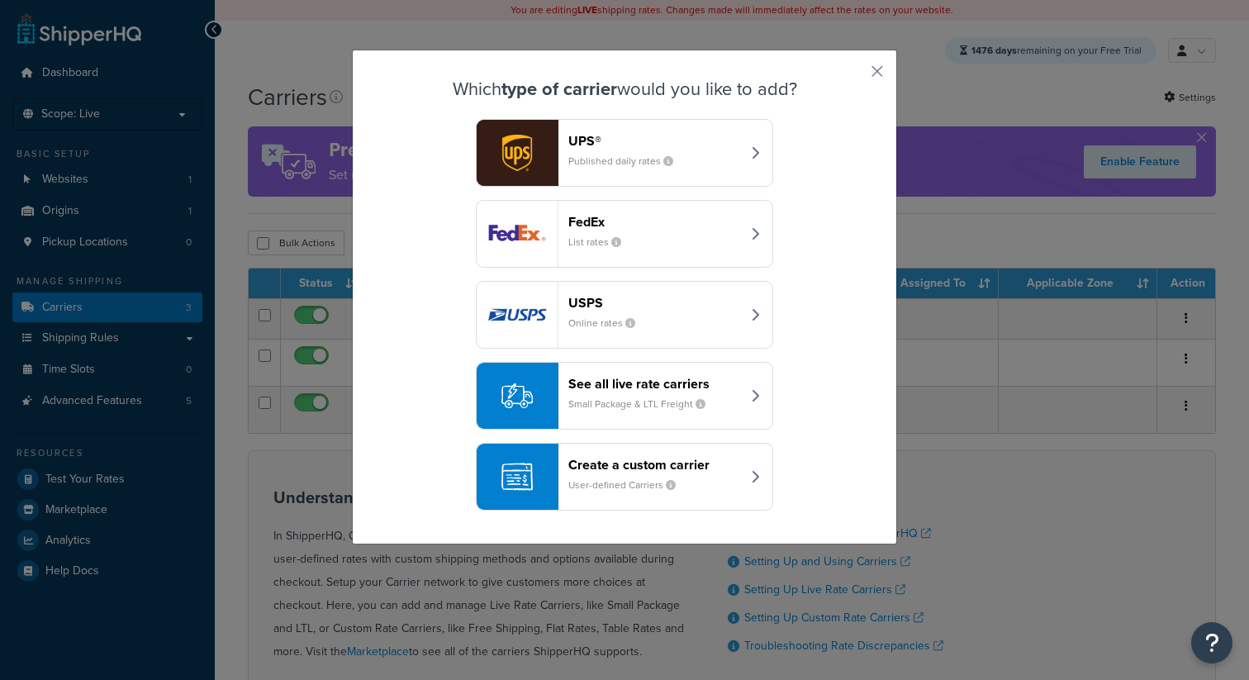
click at [614, 396] on div "See all live rate carriers Small Package & LTL Freight" at bounding box center [654, 396] width 173 height 40
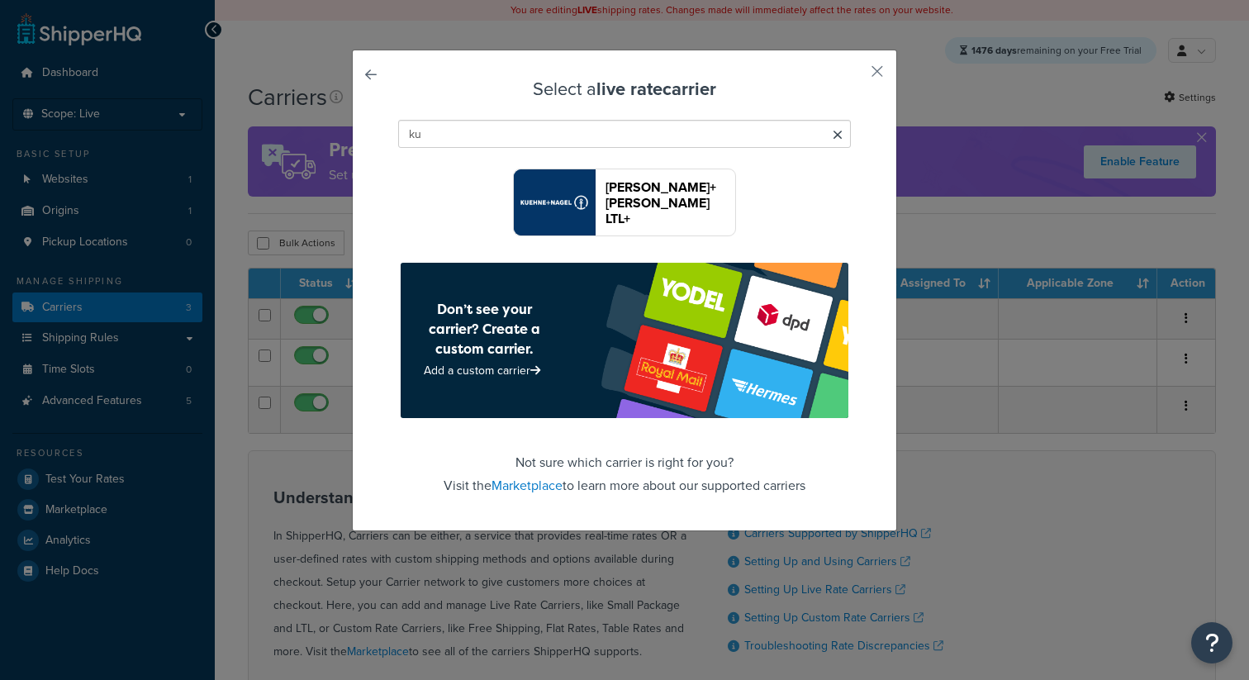
type input "ku"
click at [671, 202] on header "[PERSON_NAME]+[PERSON_NAME] LTL+" at bounding box center [670, 202] width 130 height 47
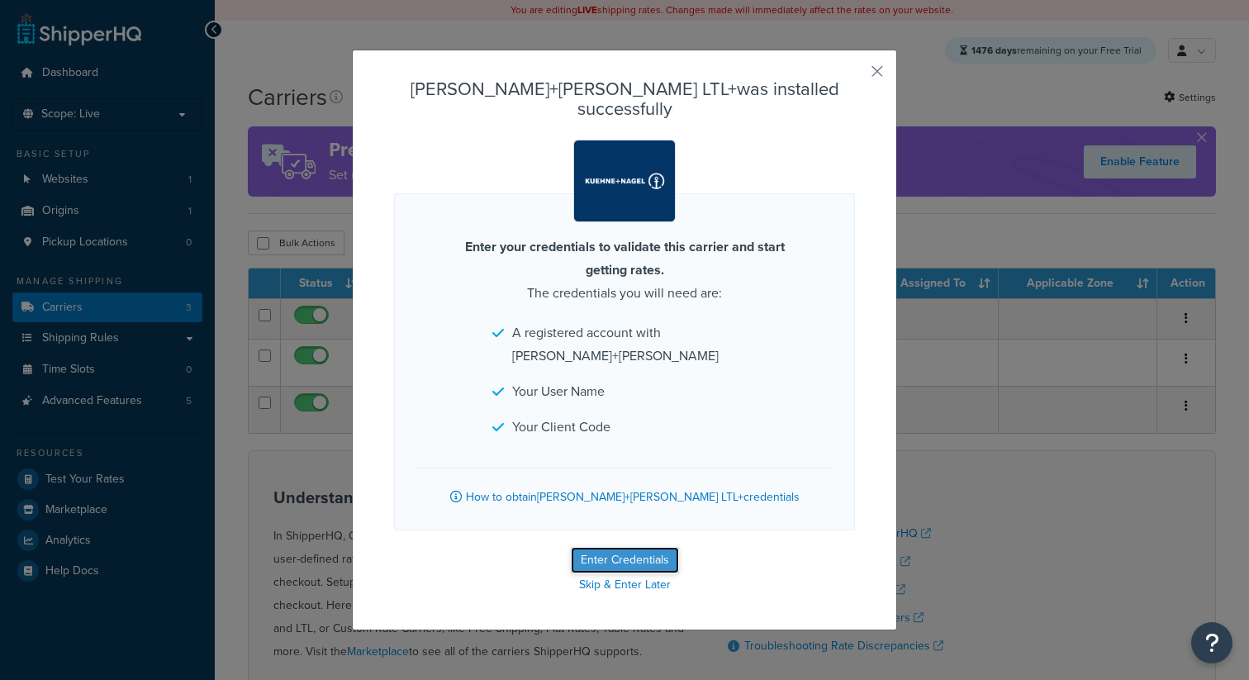
click at [613, 547] on button "Enter Credentials" at bounding box center [625, 560] width 108 height 26
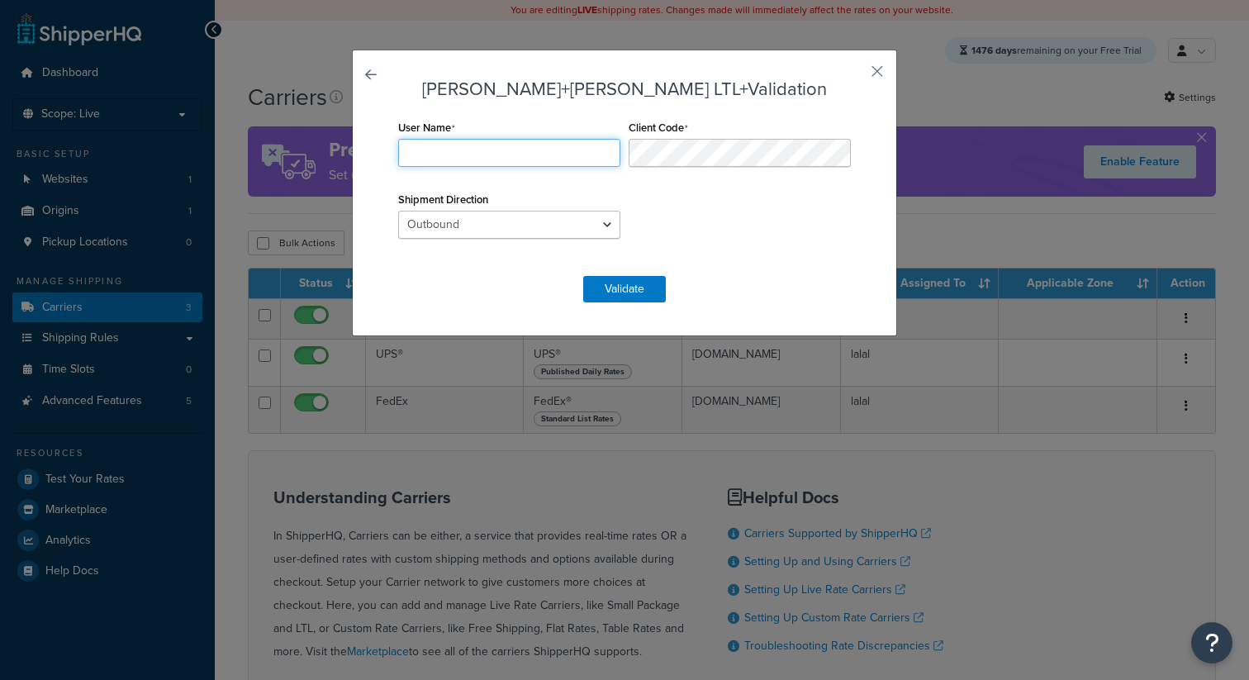
click at [534, 158] on input "User Name" at bounding box center [509, 153] width 222 height 28
click at [510, 144] on input "User Name" at bounding box center [509, 153] width 222 height 28
type input "OZDEMO"
click at [675, 222] on div "User Name OZDEMO Client Code Shipment Direction Outbound Inbound Drop" at bounding box center [624, 188] width 461 height 144
click at [637, 283] on button "Validate" at bounding box center [624, 289] width 83 height 26
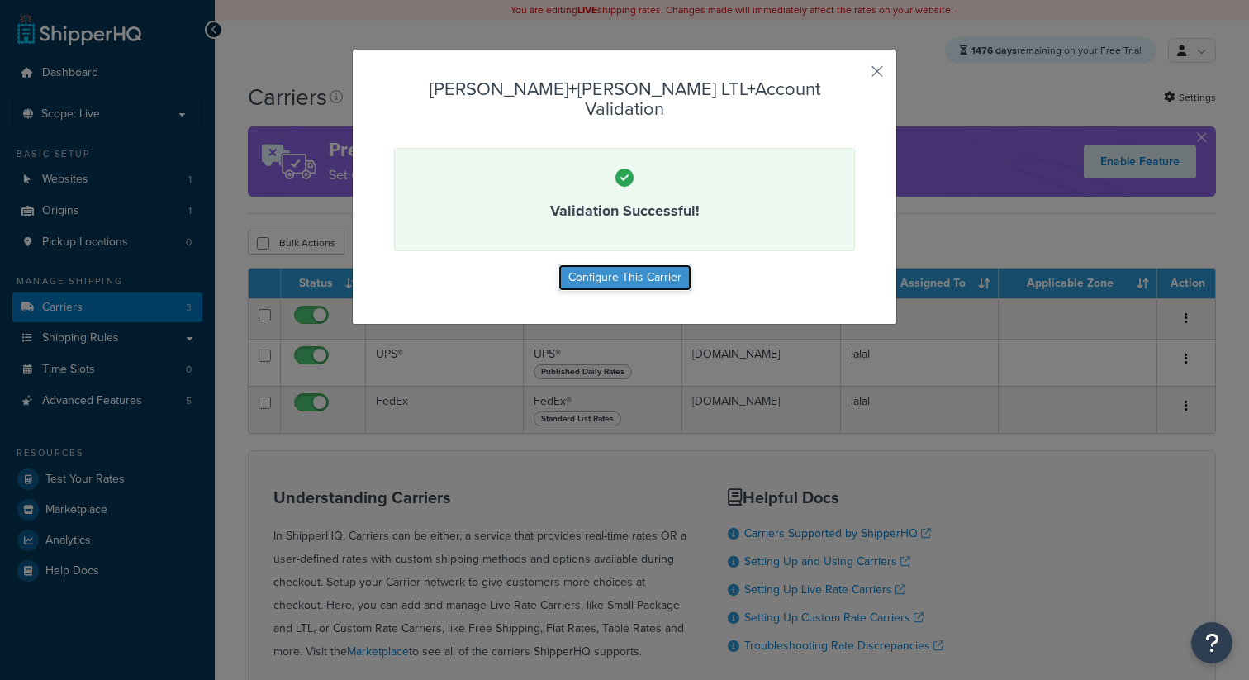
click at [659, 264] on button "Configure This Carrier" at bounding box center [624, 277] width 133 height 26
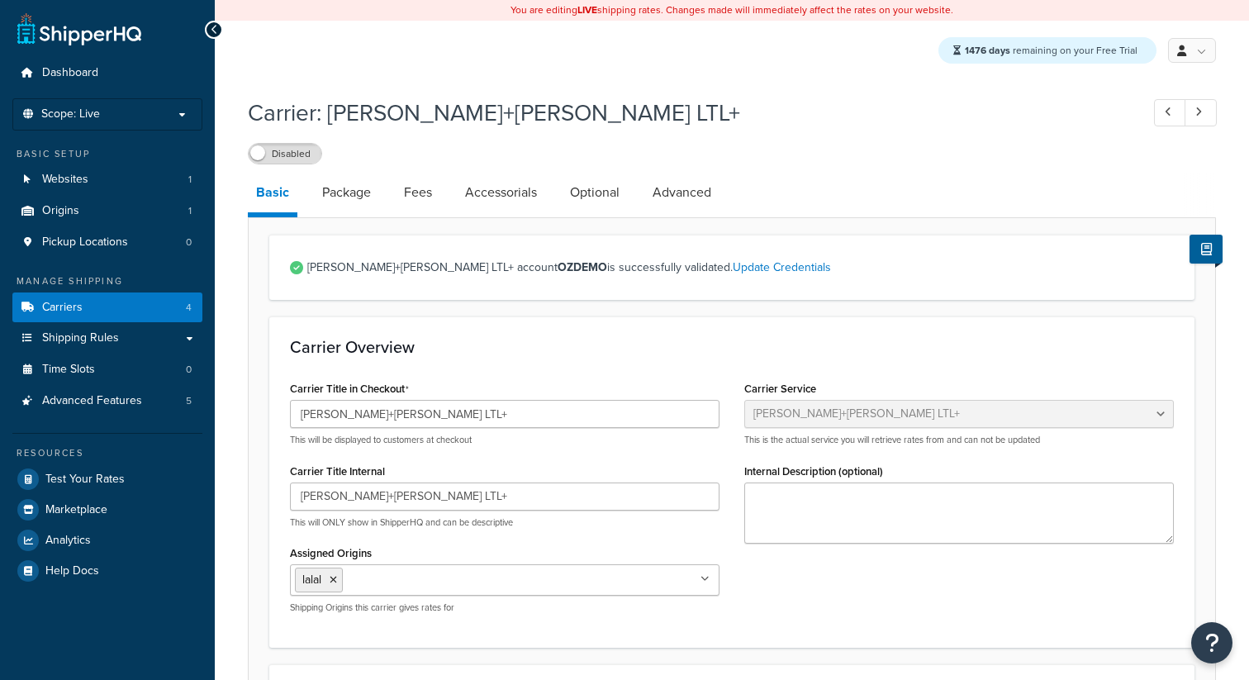
select select "reTransFreight"
click at [281, 152] on label "Disabled" at bounding box center [285, 154] width 73 height 20
click at [528, 199] on link "Accessorials" at bounding box center [501, 193] width 88 height 40
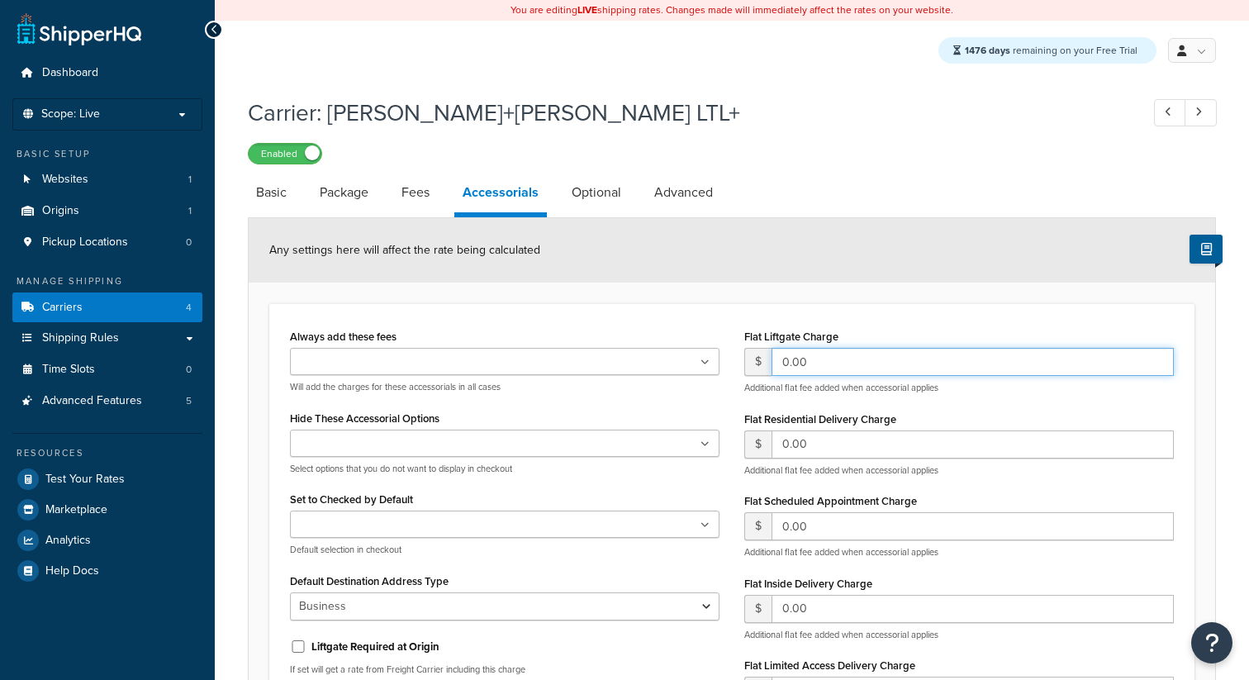
drag, startPoint x: 789, startPoint y: 366, endPoint x: 704, endPoint y: 366, distance: 85.1
click at [704, 366] on div "Always add these fees Liftgate Address Type Scheduled Appointment Inside Delive…" at bounding box center [731, 549] width 908 height 448
type input "20.00"
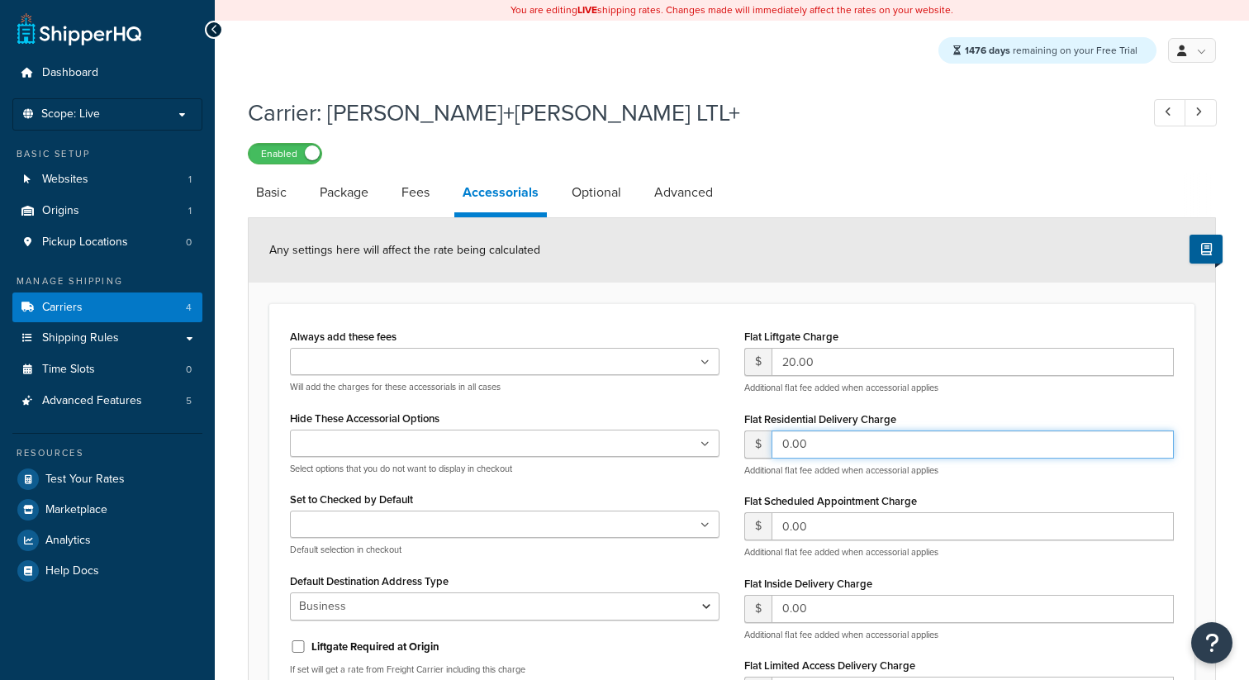
drag, startPoint x: 806, startPoint y: 447, endPoint x: 759, endPoint y: 447, distance: 47.1
click at [759, 447] on div "$ 0.00" at bounding box center [958, 444] width 429 height 28
paste input "2"
type input "20.00"
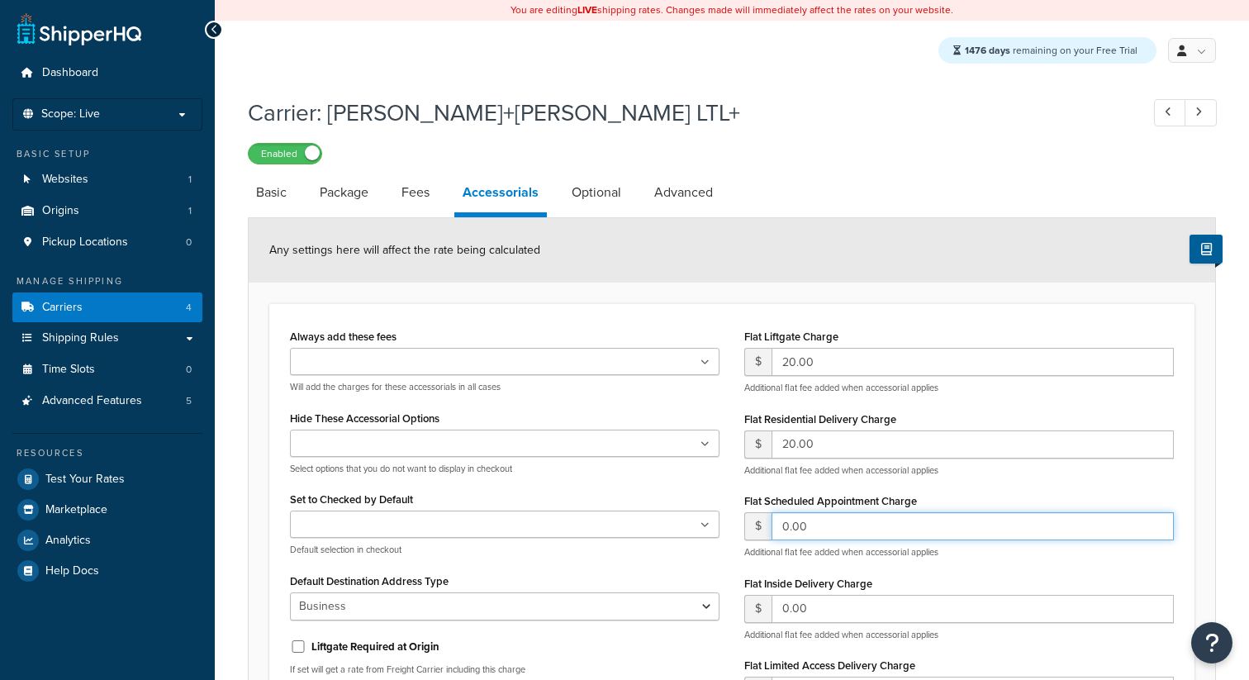
drag, startPoint x: 825, startPoint y: 530, endPoint x: 767, endPoint y: 529, distance: 57.8
click at [767, 529] on div "$ 0.00" at bounding box center [958, 526] width 429 height 28
paste input "2"
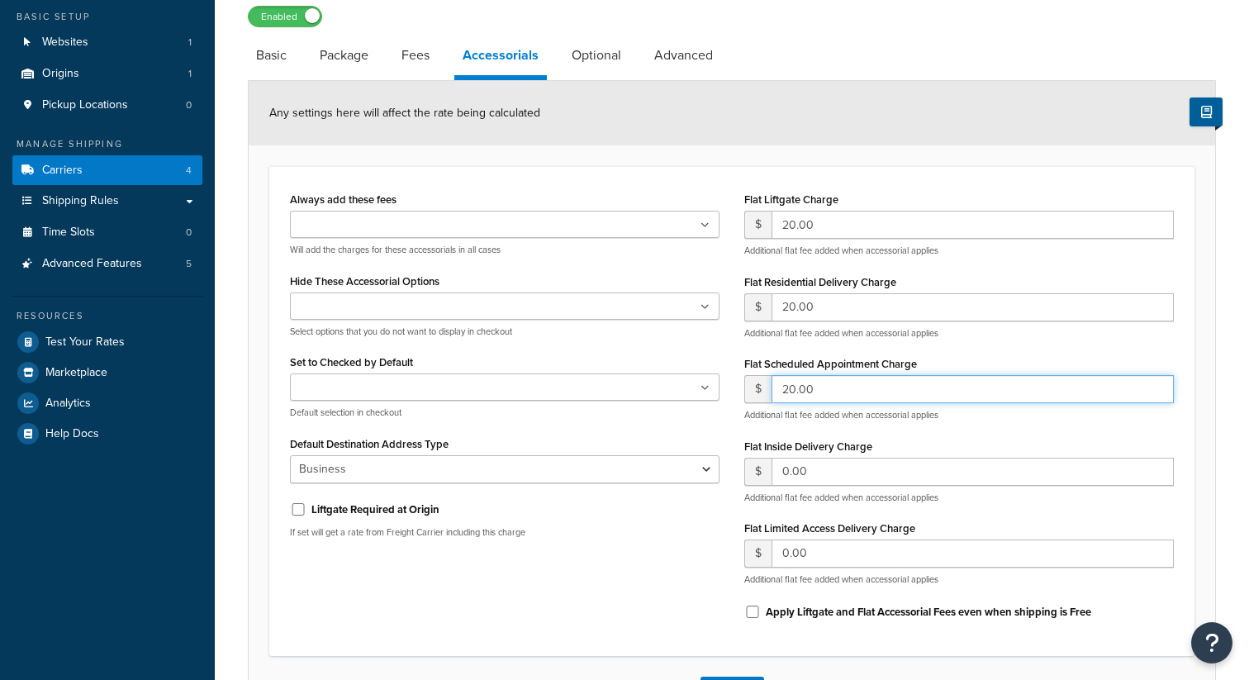
scroll to position [159, 0]
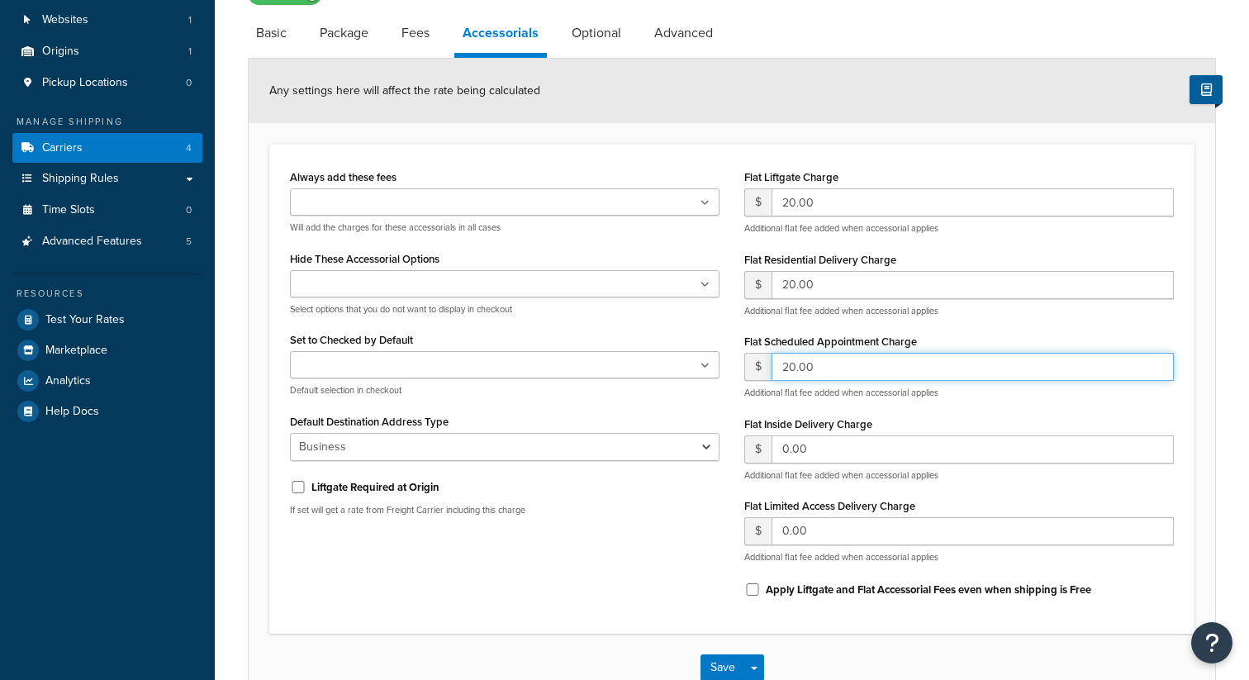
type input "20.00"
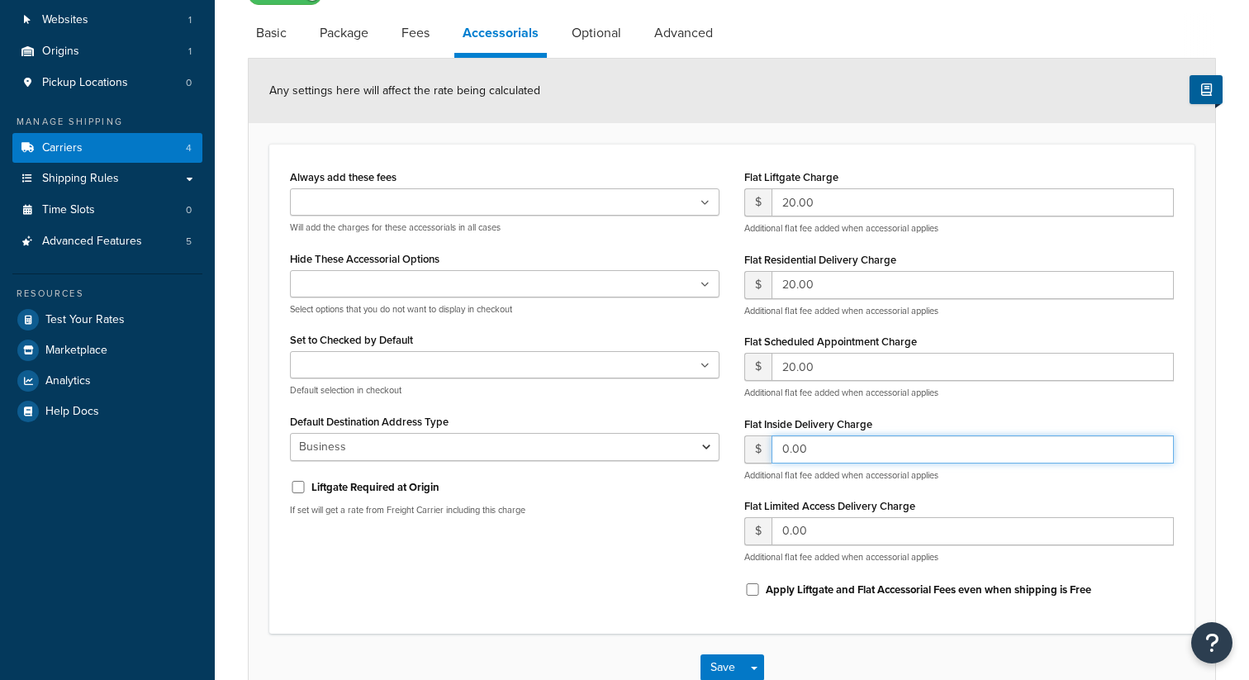
drag, startPoint x: 819, startPoint y: 451, endPoint x: 745, endPoint y: 451, distance: 74.3
click at [745, 451] on div "$ 0.00" at bounding box center [958, 449] width 429 height 28
paste input "2"
type input "20.00"
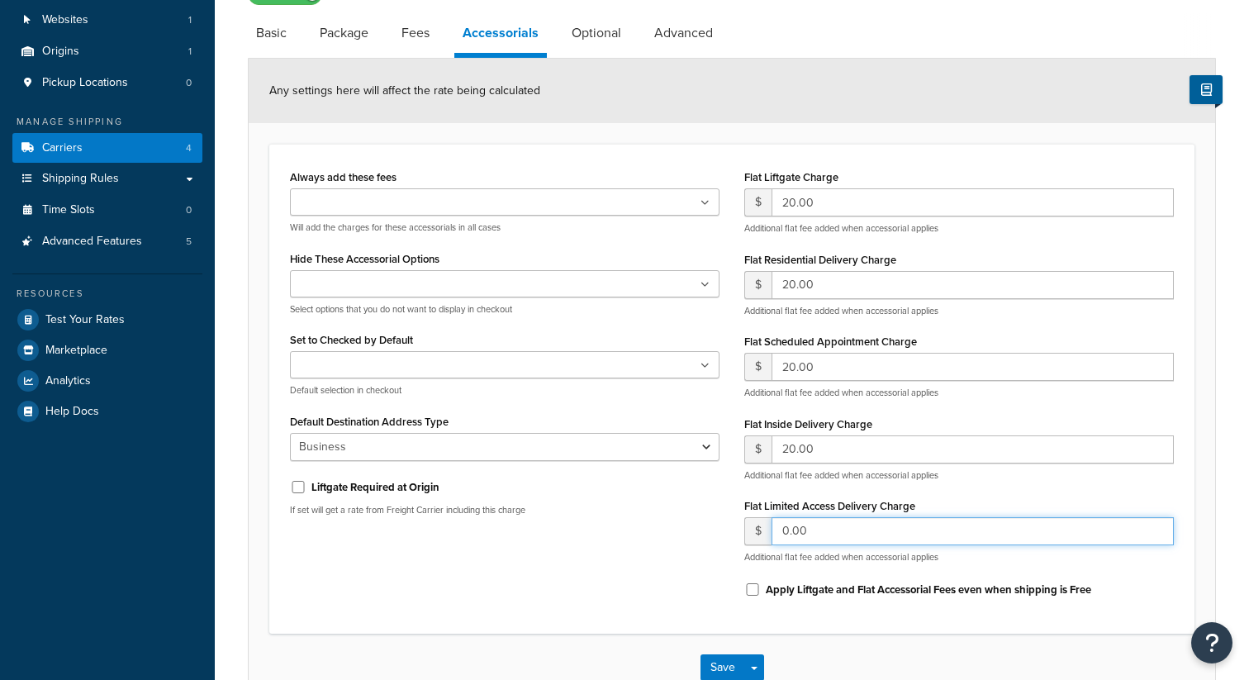
drag, startPoint x: 813, startPoint y: 529, endPoint x: 738, endPoint y: 529, distance: 75.2
click at [738, 529] on div "Flat Liftgate Charge $ 20.00 Additional flat fee added when accessorial applies…" at bounding box center [959, 389] width 454 height 448
paste input "2"
type input "20.00"
click at [728, 665] on button "Save" at bounding box center [722, 667] width 45 height 26
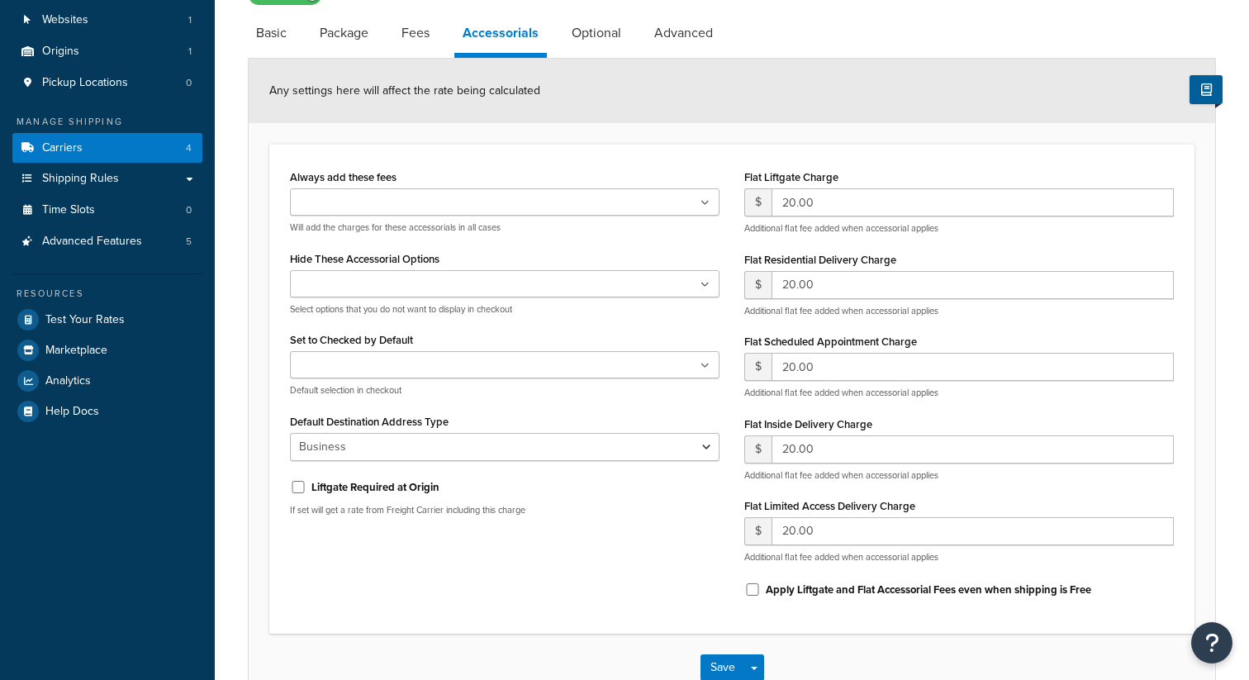
scroll to position [0, 0]
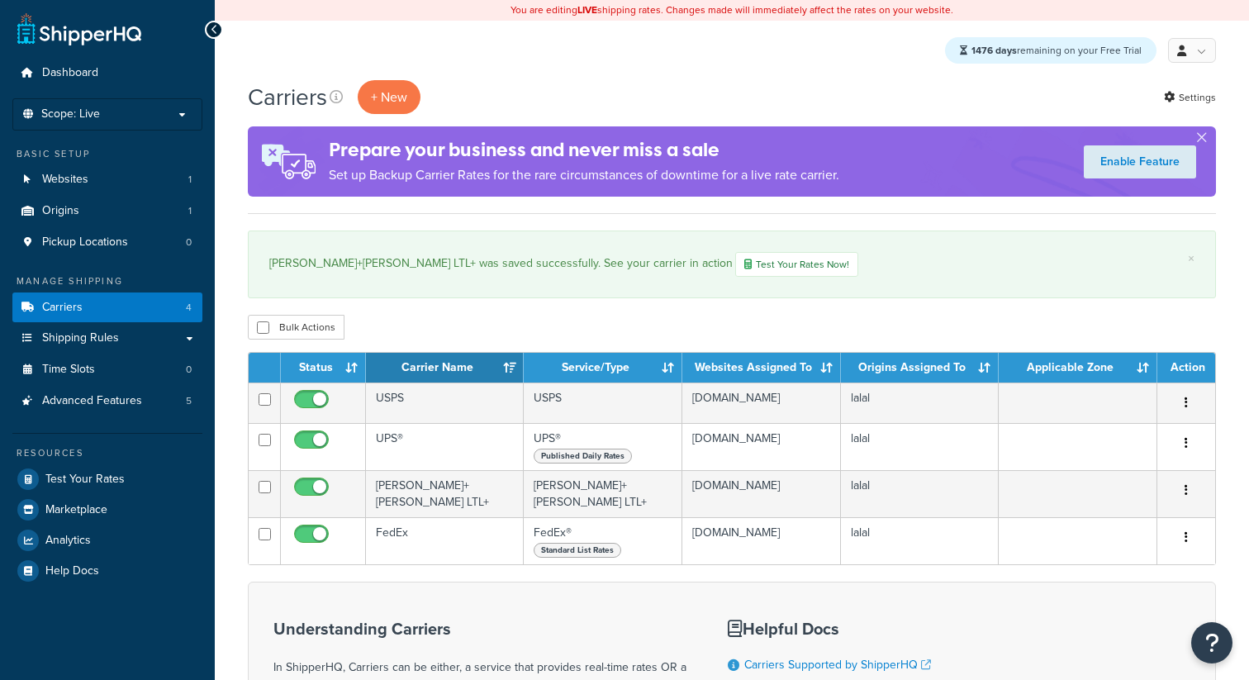
click at [418, 86] on div "+ New" at bounding box center [389, 97] width 63 height 34
click at [410, 88] on button "+ New" at bounding box center [389, 97] width 63 height 34
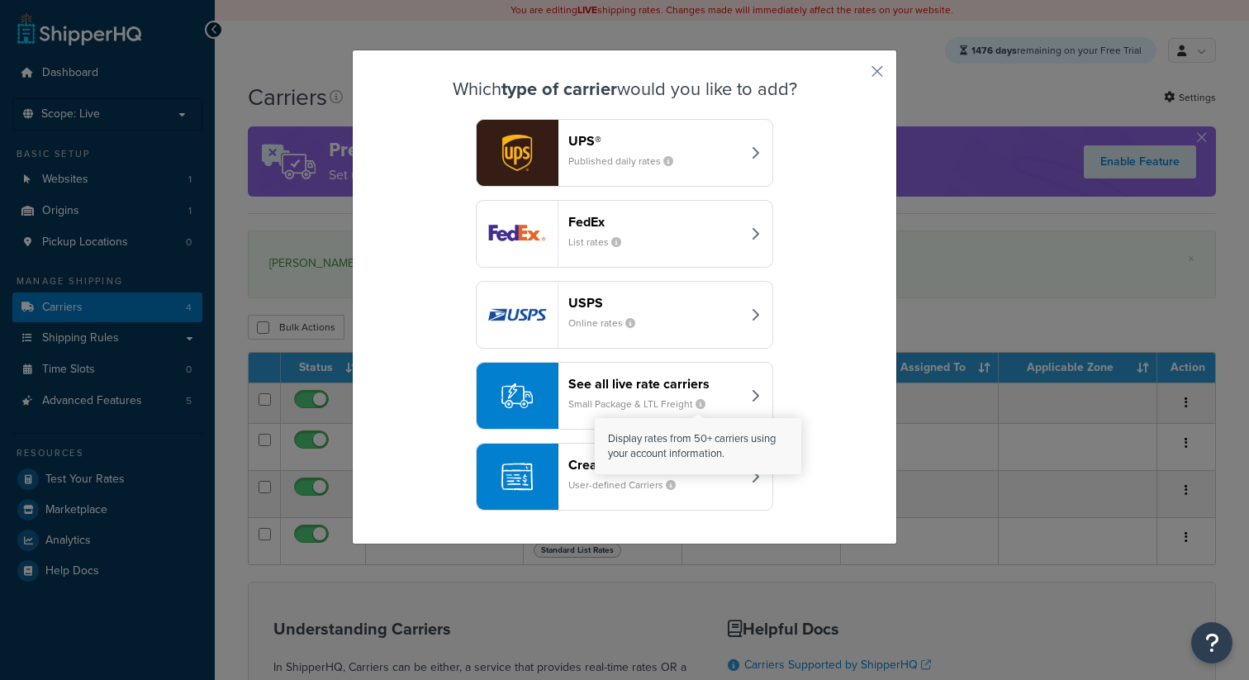
click at [700, 399] on icon "button" at bounding box center [700, 404] width 10 height 10
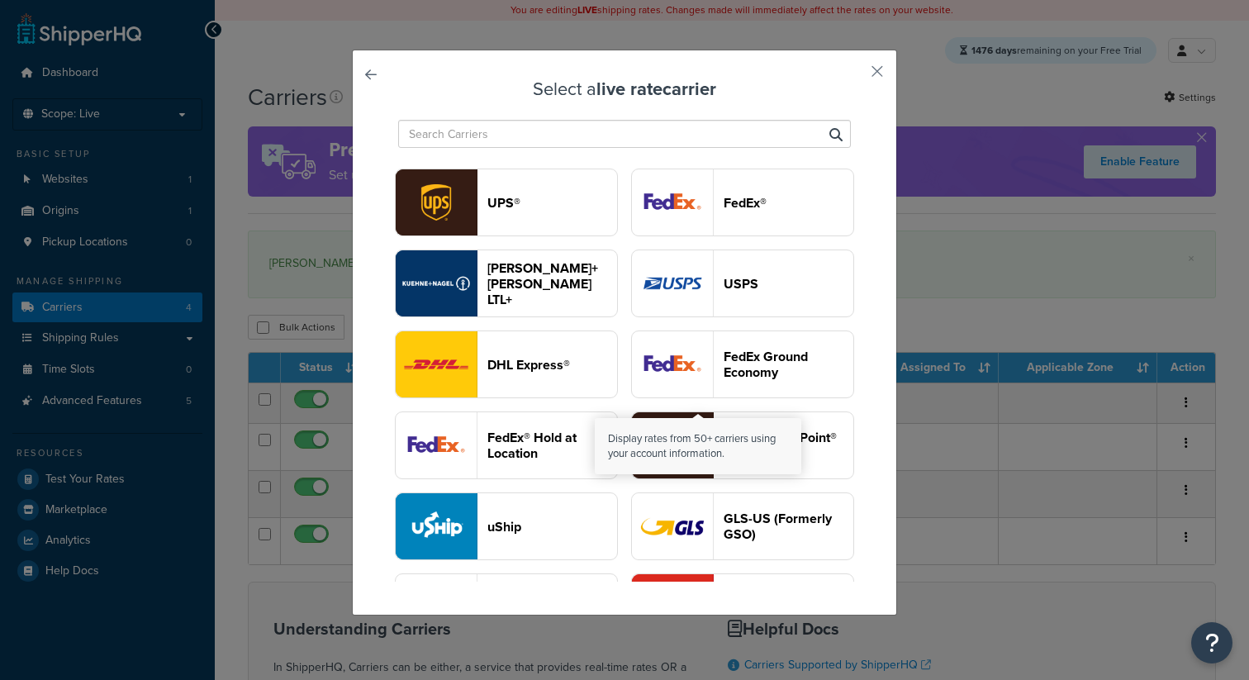
click at [380, 91] on div "Select a live rate carrier UPS® FedEx® [PERSON_NAME]+[PERSON_NAME] LTL+ USPS DH…" at bounding box center [624, 333] width 545 height 566
click at [394, 79] on link at bounding box center [394, 79] width 0 height 0
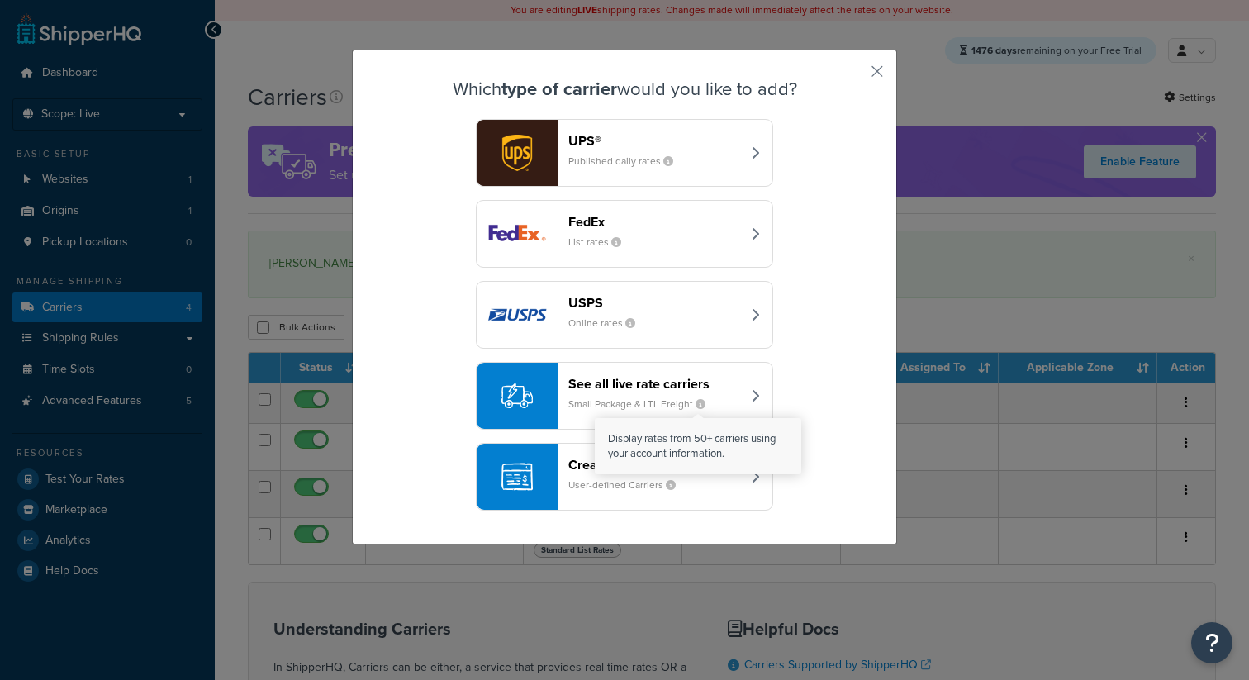
click at [580, 481] on small "User-defined Carriers" at bounding box center [628, 484] width 121 height 15
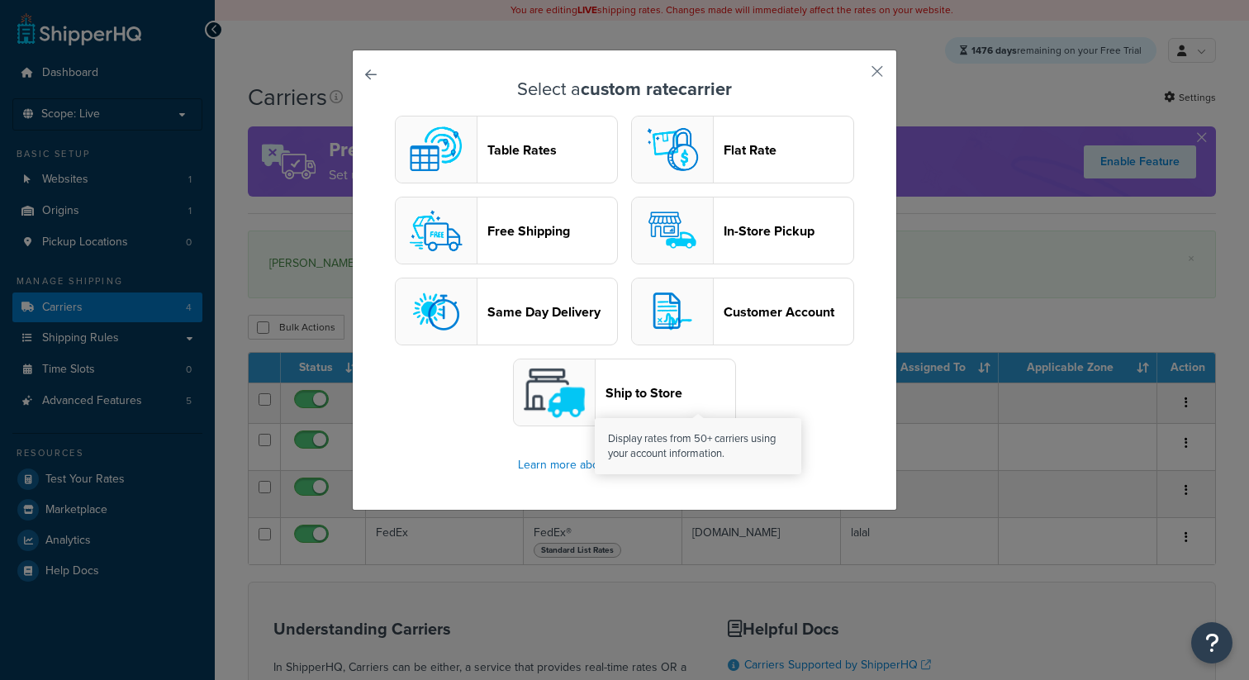
click at [685, 151] on img "button" at bounding box center [672, 149] width 66 height 66
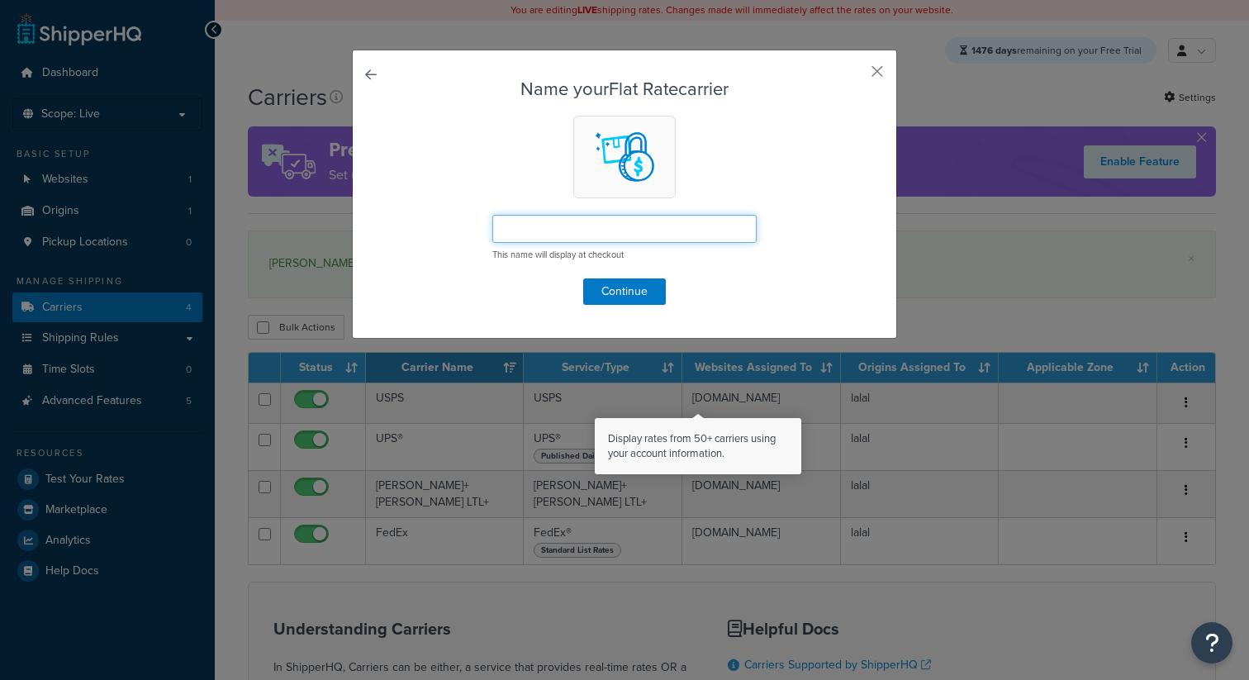
click at [537, 227] on input "text" at bounding box center [624, 229] width 264 height 28
type input "Flat1"
click at [644, 290] on button "Continue" at bounding box center [624, 291] width 83 height 26
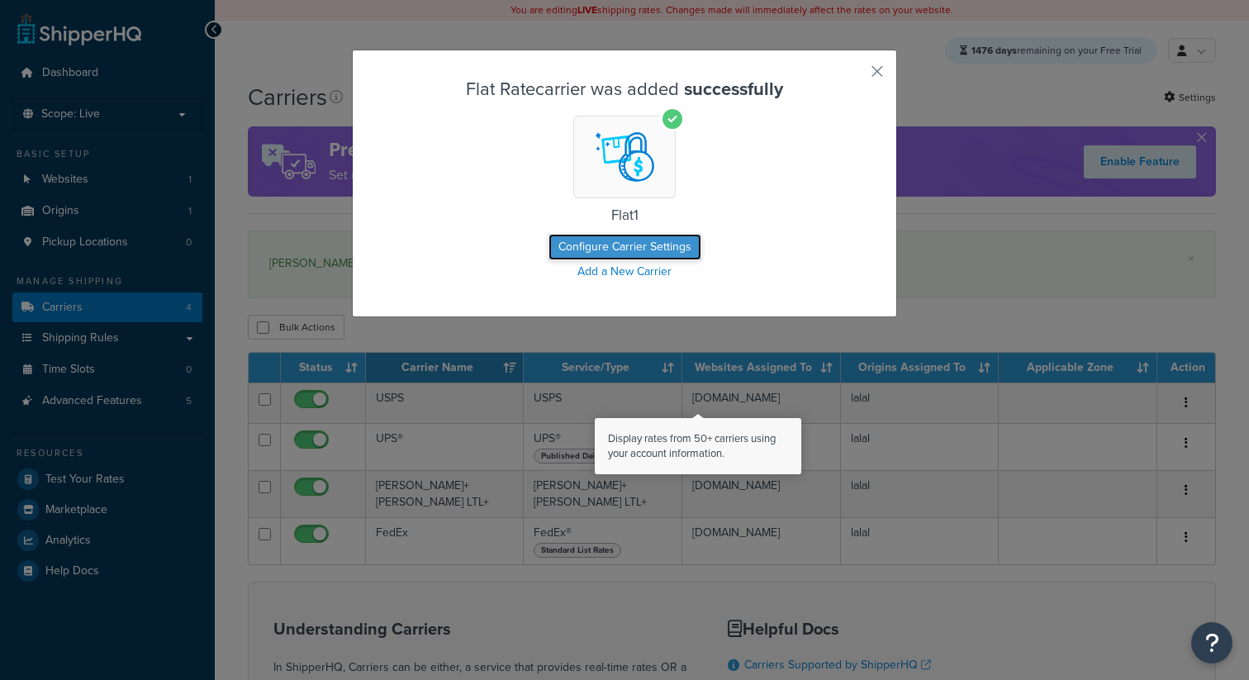
click at [620, 244] on button "Configure Carrier Settings" at bounding box center [624, 247] width 153 height 26
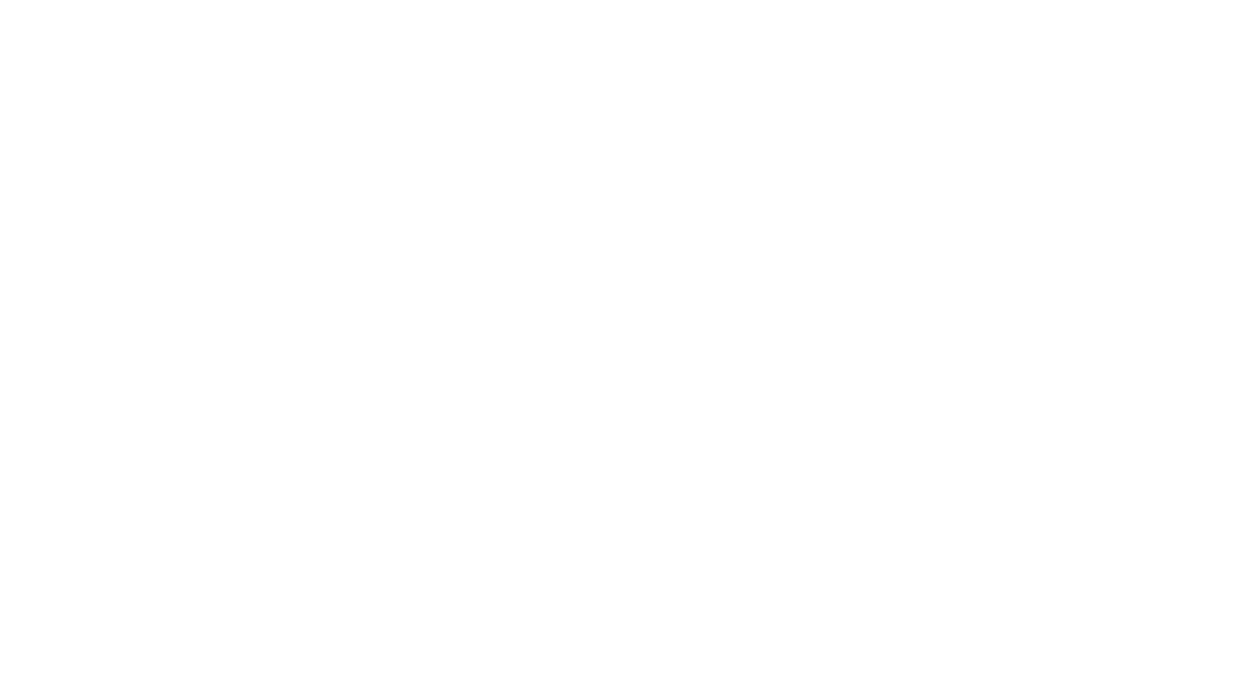
select select "flat"
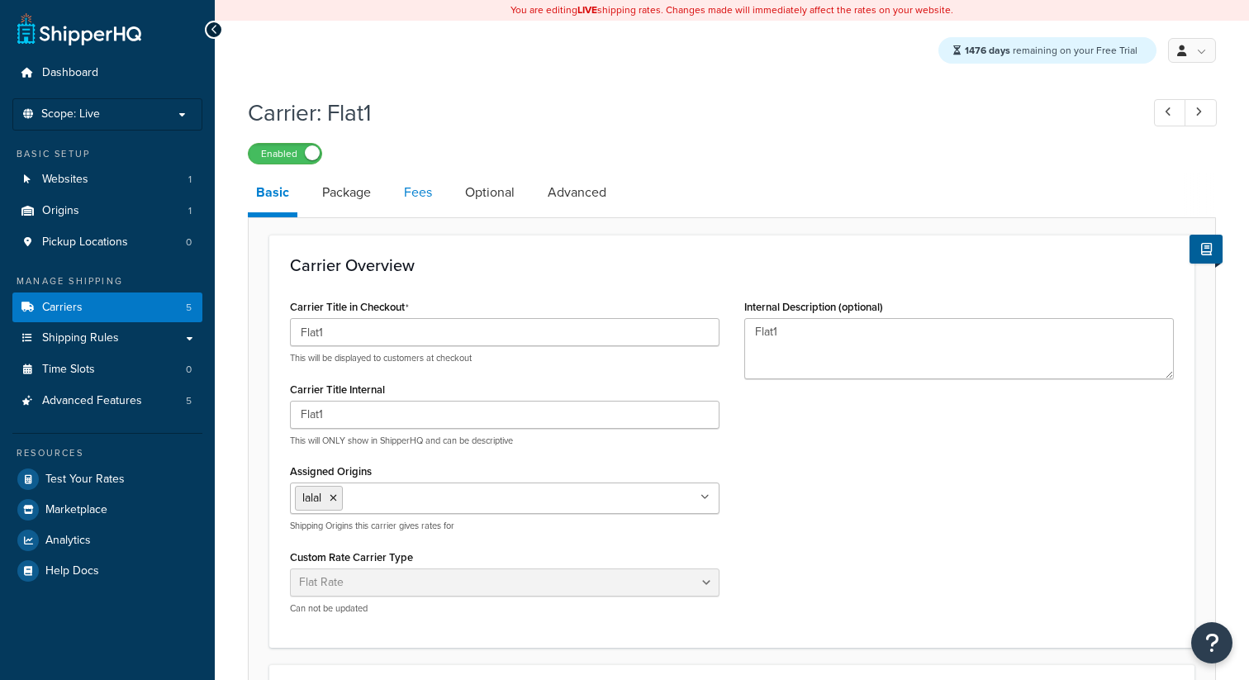
click at [427, 200] on link "Fees" at bounding box center [418, 193] width 45 height 40
select select "AFTER"
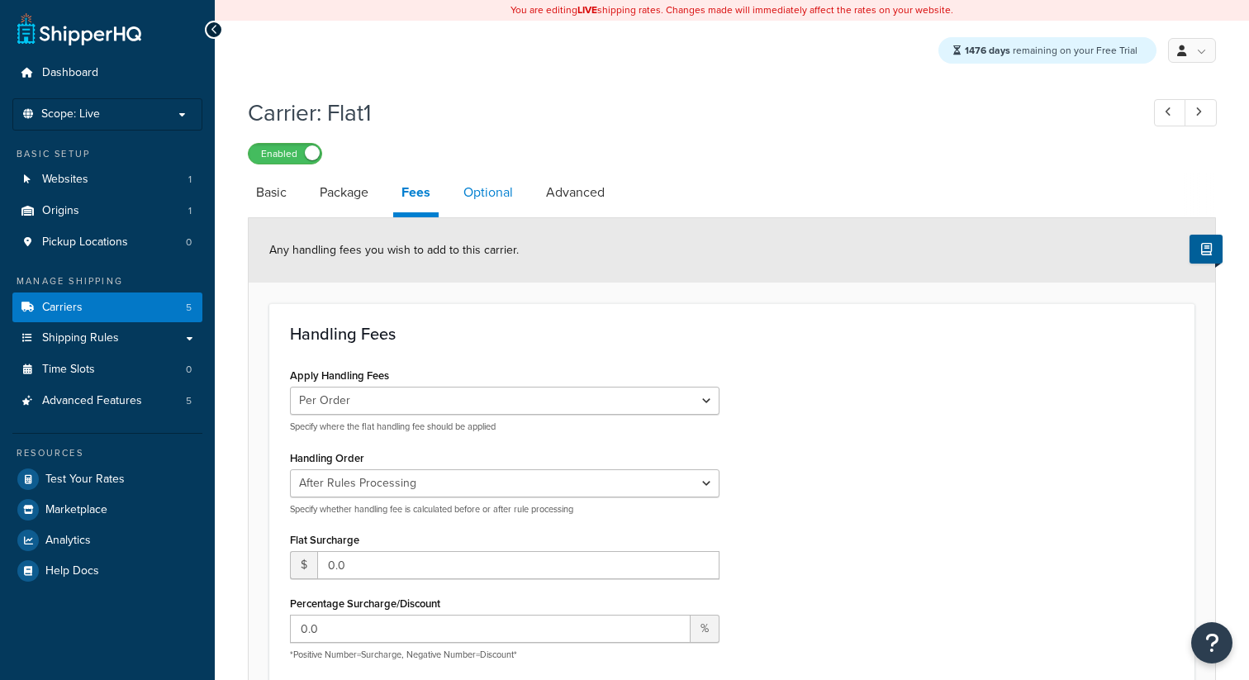
click at [481, 197] on link "Optional" at bounding box center [488, 193] width 66 height 40
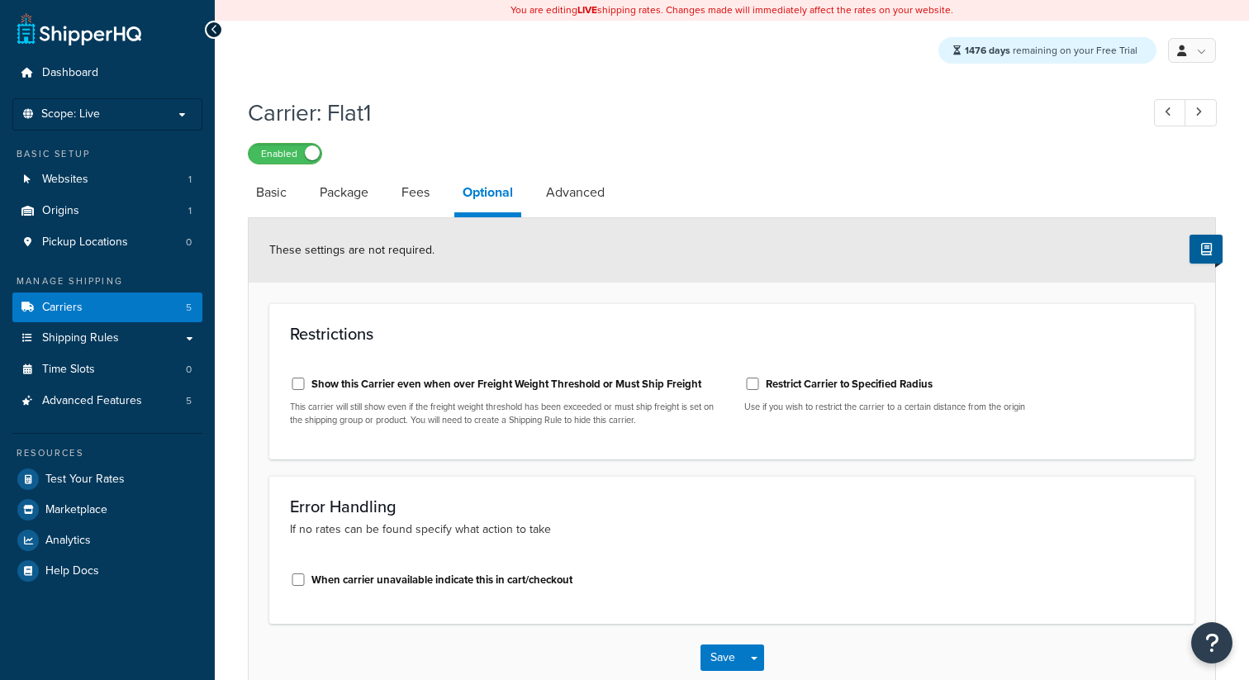
click at [352, 388] on label "Show this Carrier even when over Freight Weight Threshold or Must Ship Freight" at bounding box center [506, 384] width 390 height 15
click at [306, 388] on input "Show this Carrier even when over Freight Weight Threshold or Must Ship Freight" at bounding box center [298, 383] width 17 height 12
checkbox input "true"
click at [291, 200] on link "Basic" at bounding box center [271, 193] width 47 height 40
select select "flat"
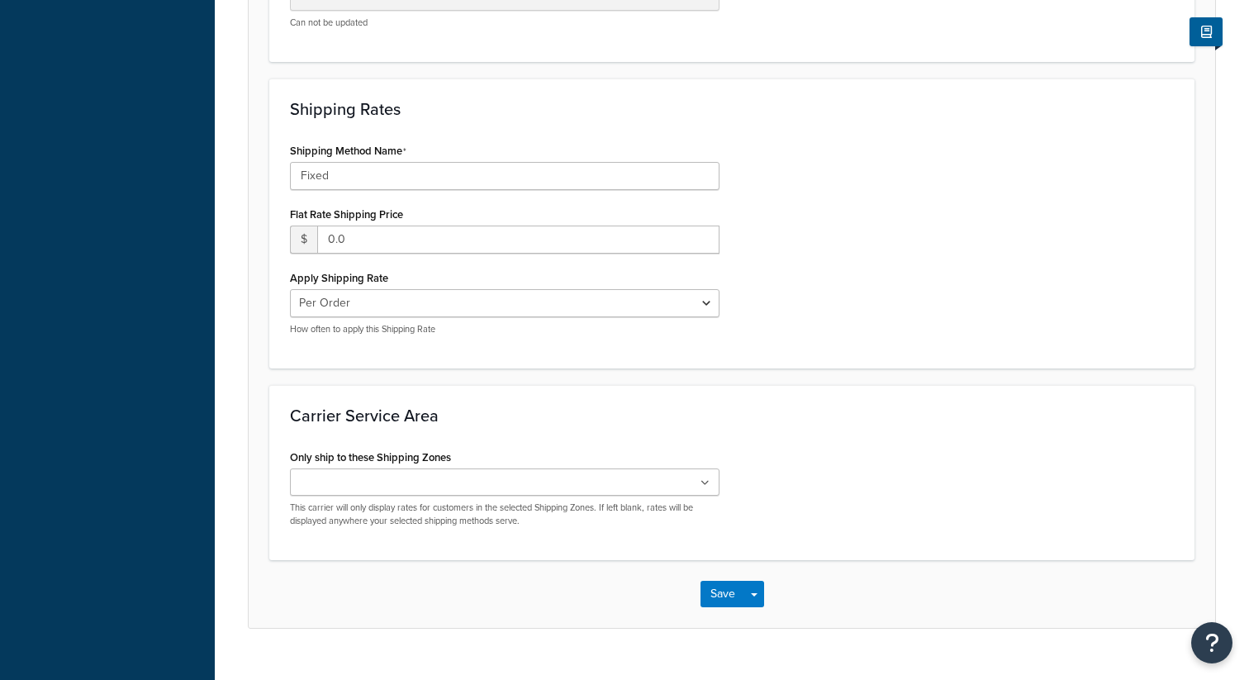
scroll to position [619, 0]
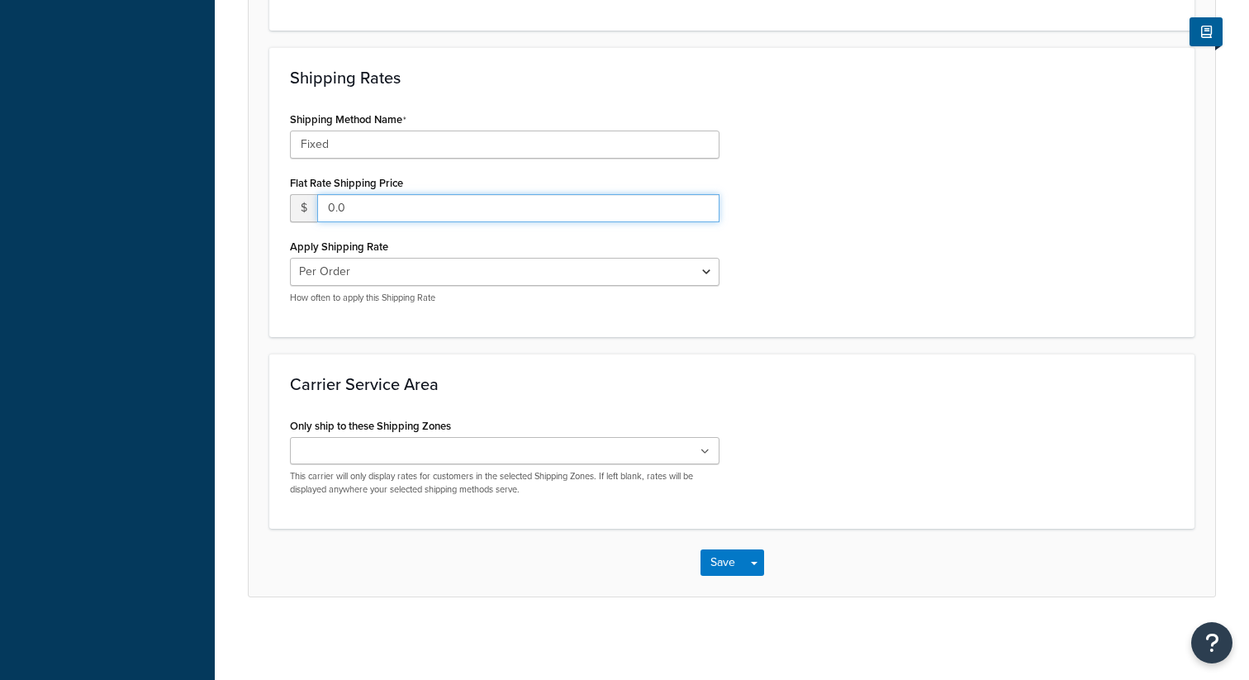
click at [333, 211] on input "0.0" at bounding box center [518, 208] width 402 height 28
type input "12.0"
click at [727, 556] on button "Save" at bounding box center [722, 562] width 45 height 26
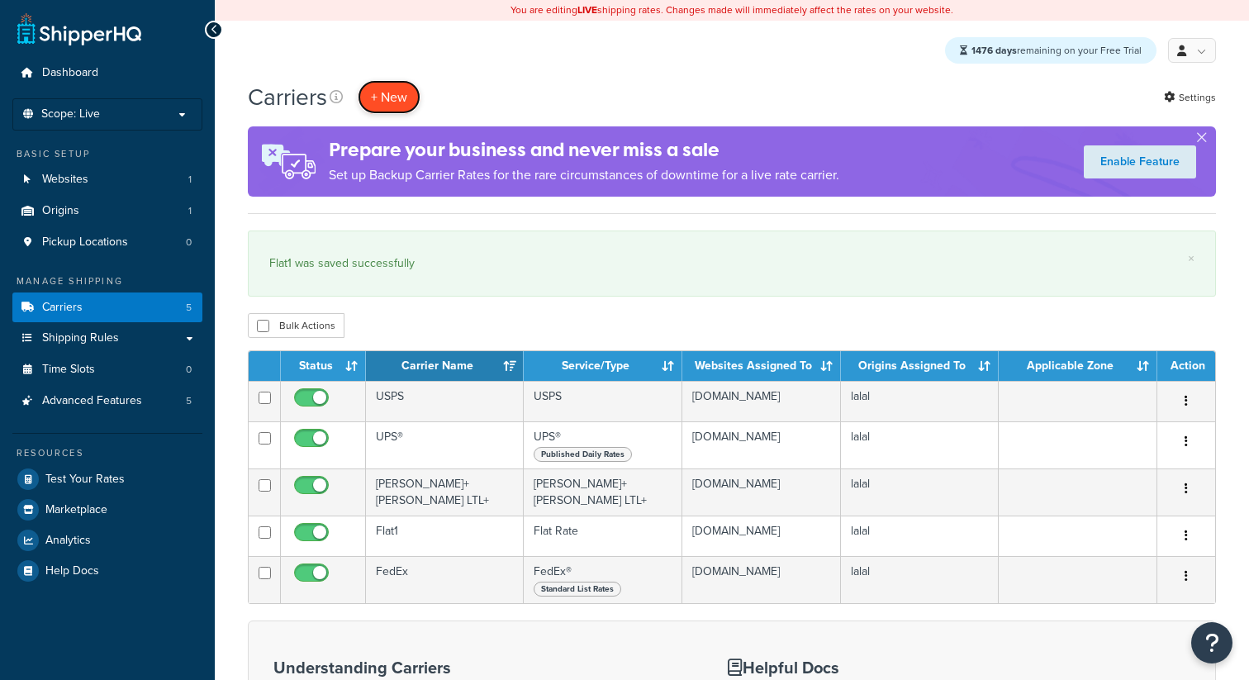
click at [380, 103] on button "+ New" at bounding box center [389, 97] width 63 height 34
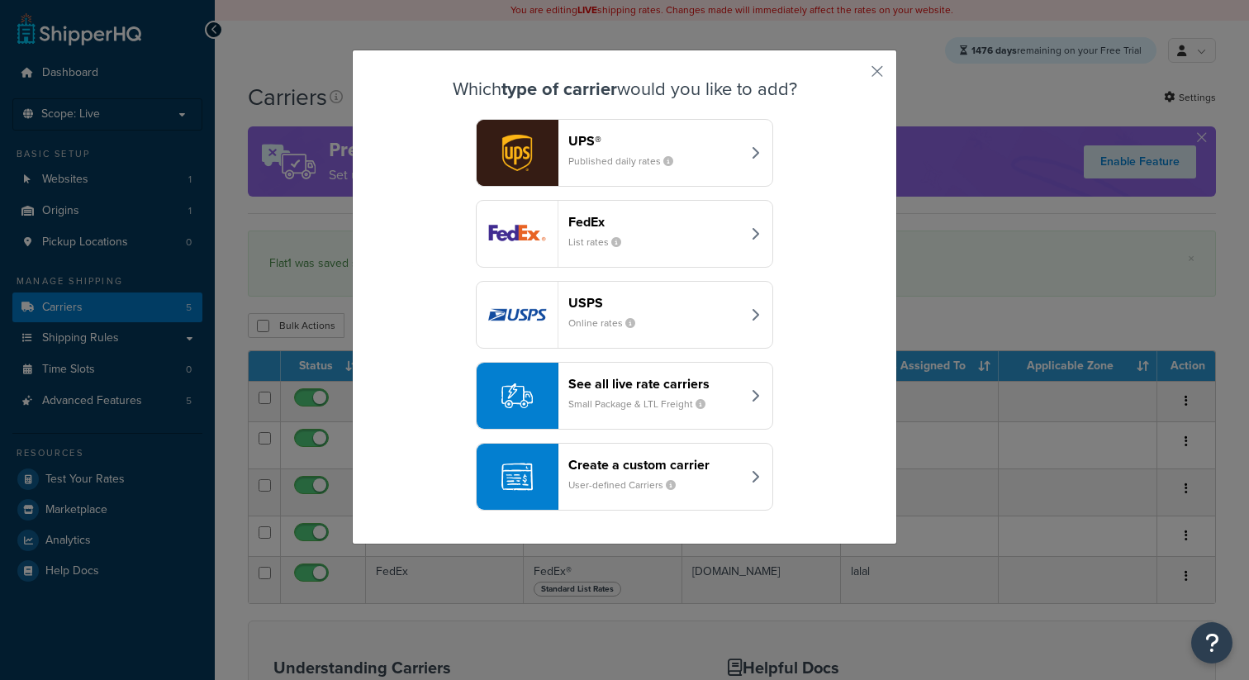
click at [610, 491] on small "User-defined Carriers" at bounding box center [628, 484] width 121 height 15
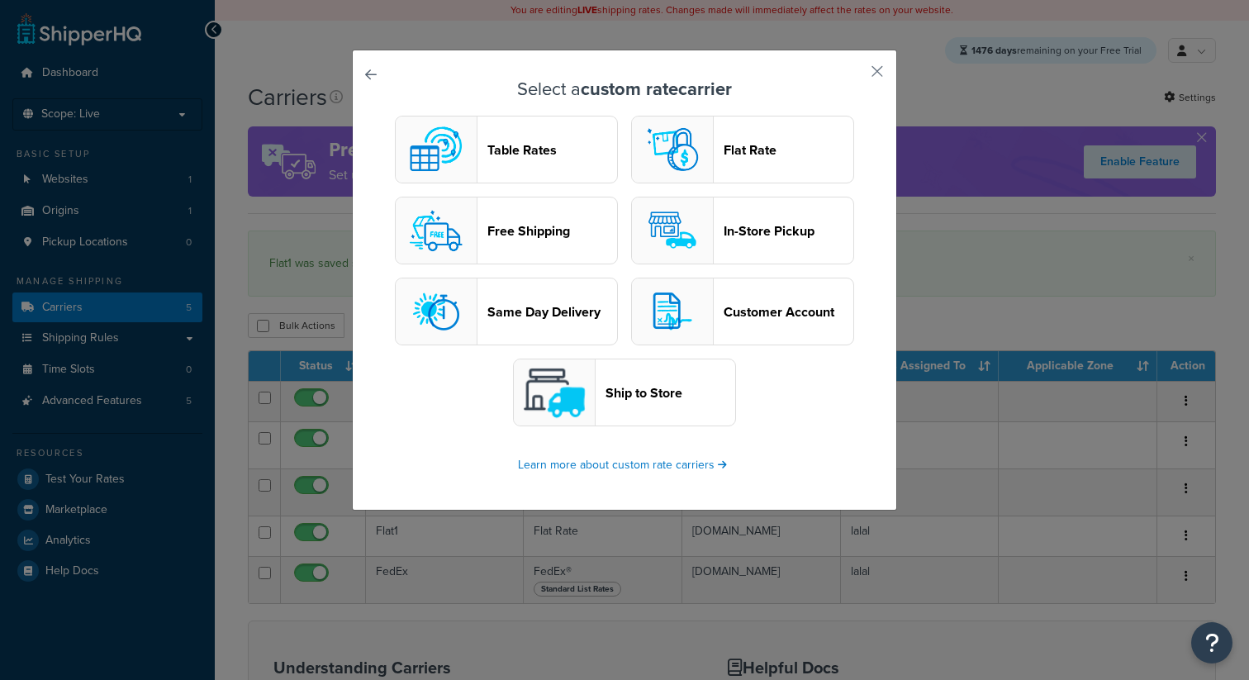
click at [741, 174] on button "Flat Rate" at bounding box center [742, 150] width 223 height 68
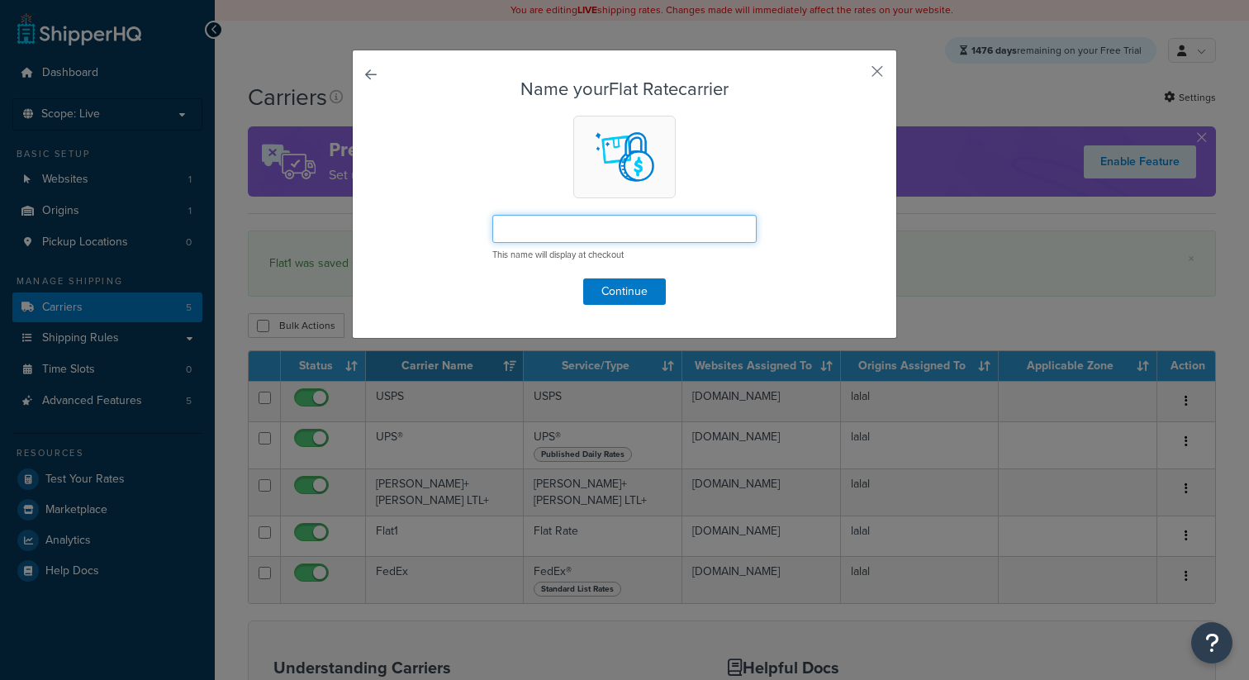
click at [574, 220] on input "text" at bounding box center [624, 229] width 264 height 28
type input "Flat2"
click at [633, 280] on button "Continue" at bounding box center [624, 291] width 83 height 26
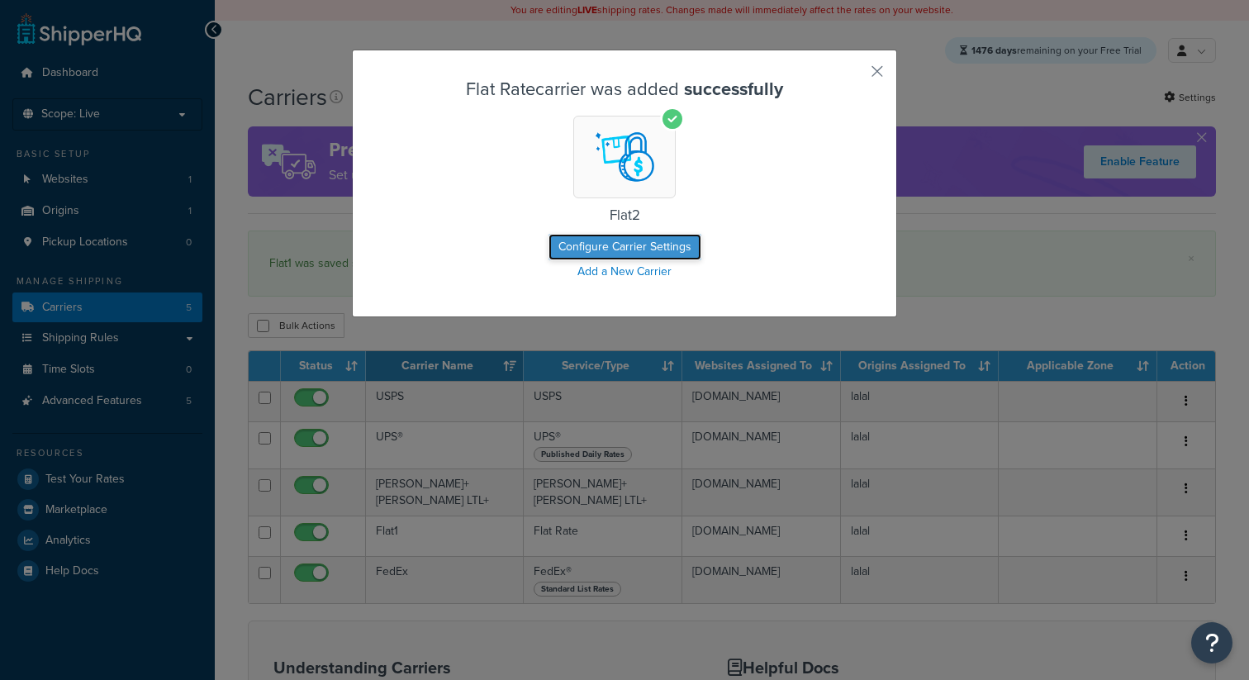
click at [639, 256] on button "Configure Carrier Settings" at bounding box center [624, 247] width 153 height 26
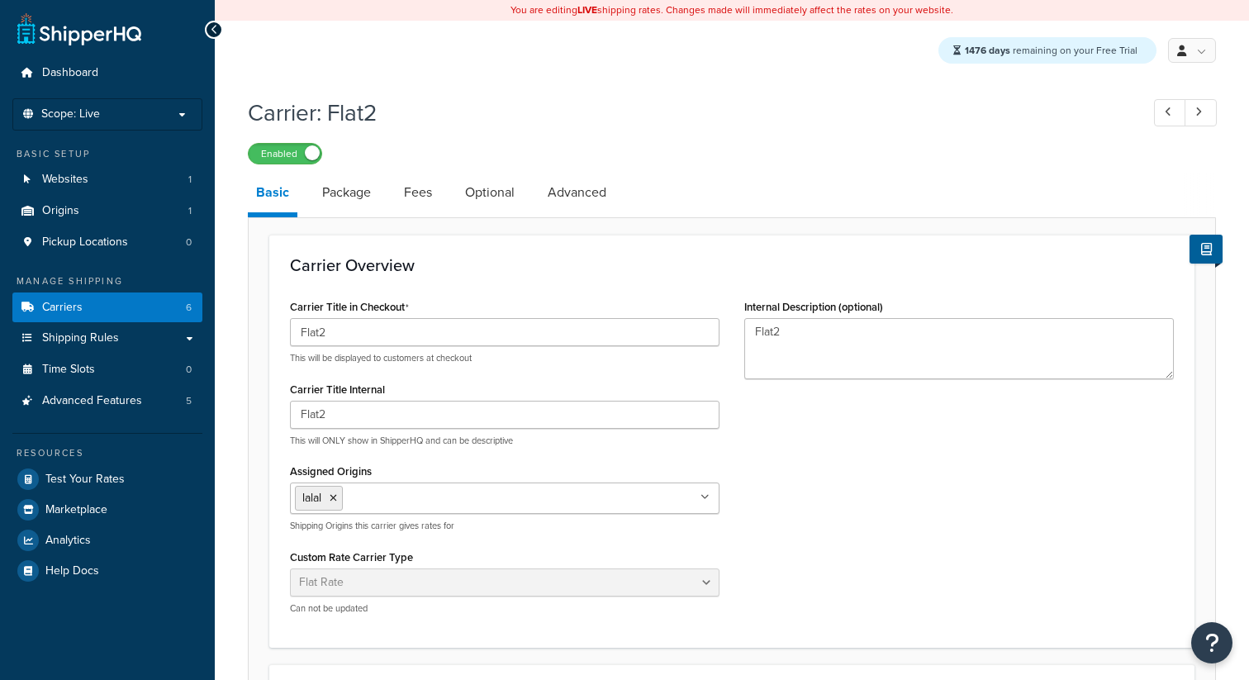
select select "flat"
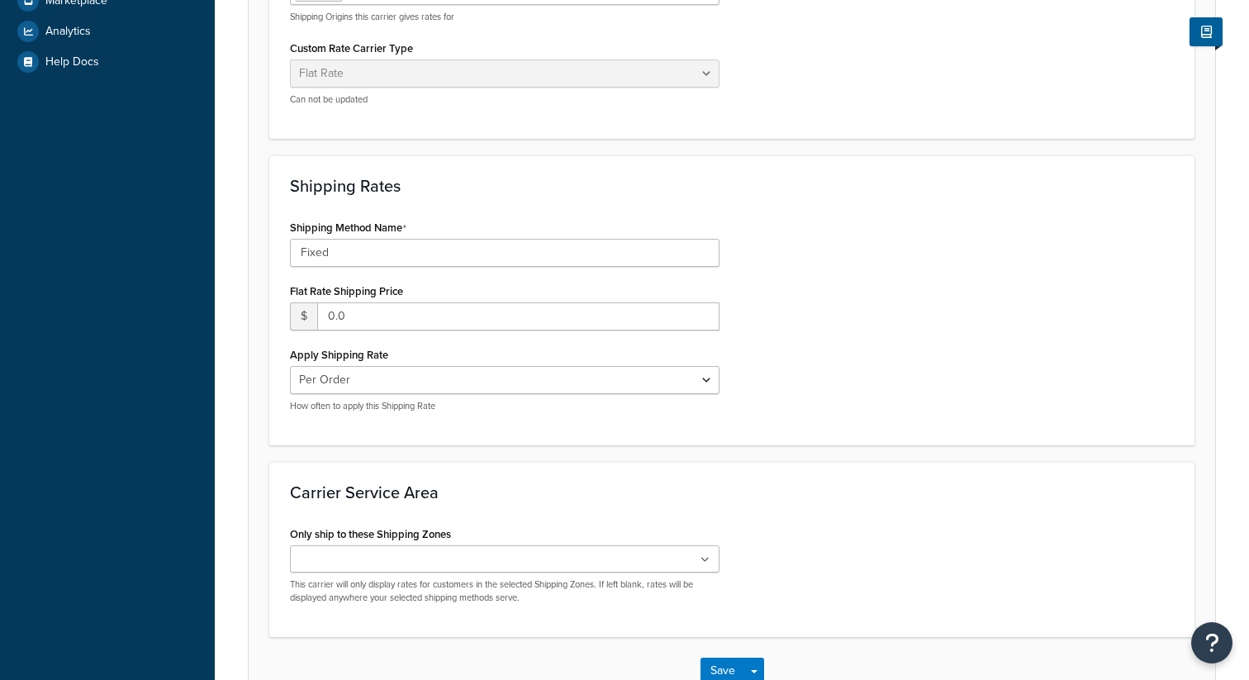
scroll to position [619, 0]
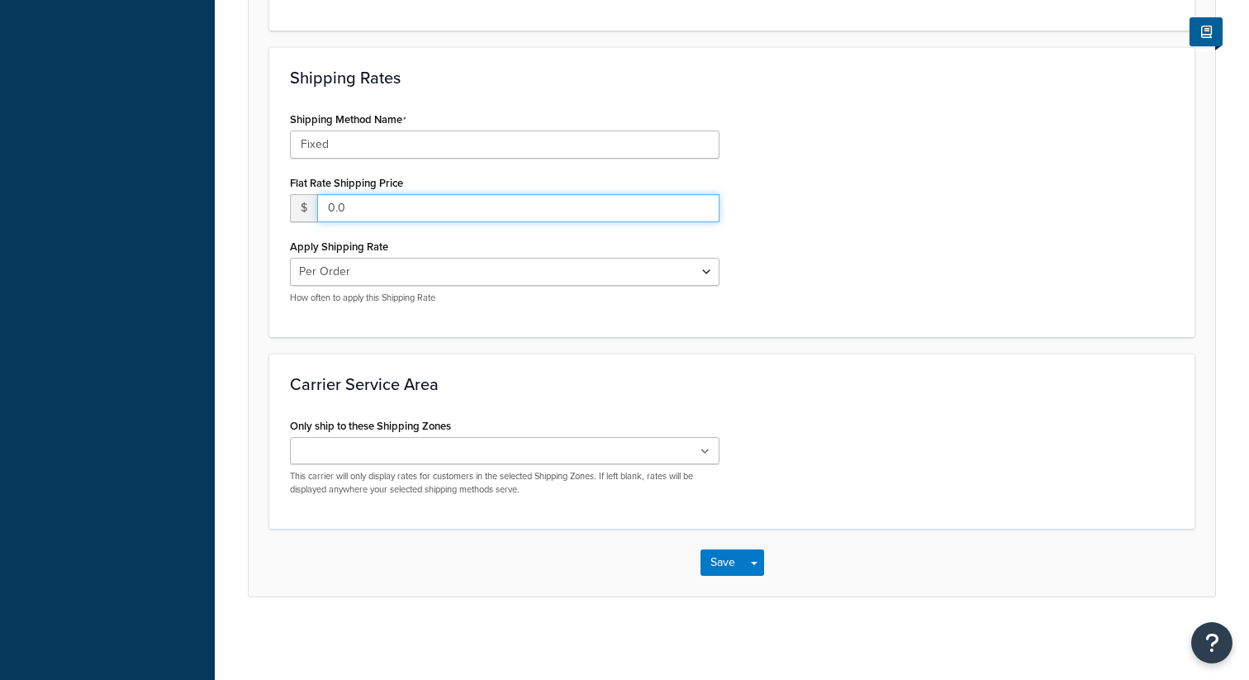
click at [334, 211] on input "0.0" at bounding box center [518, 208] width 402 height 28
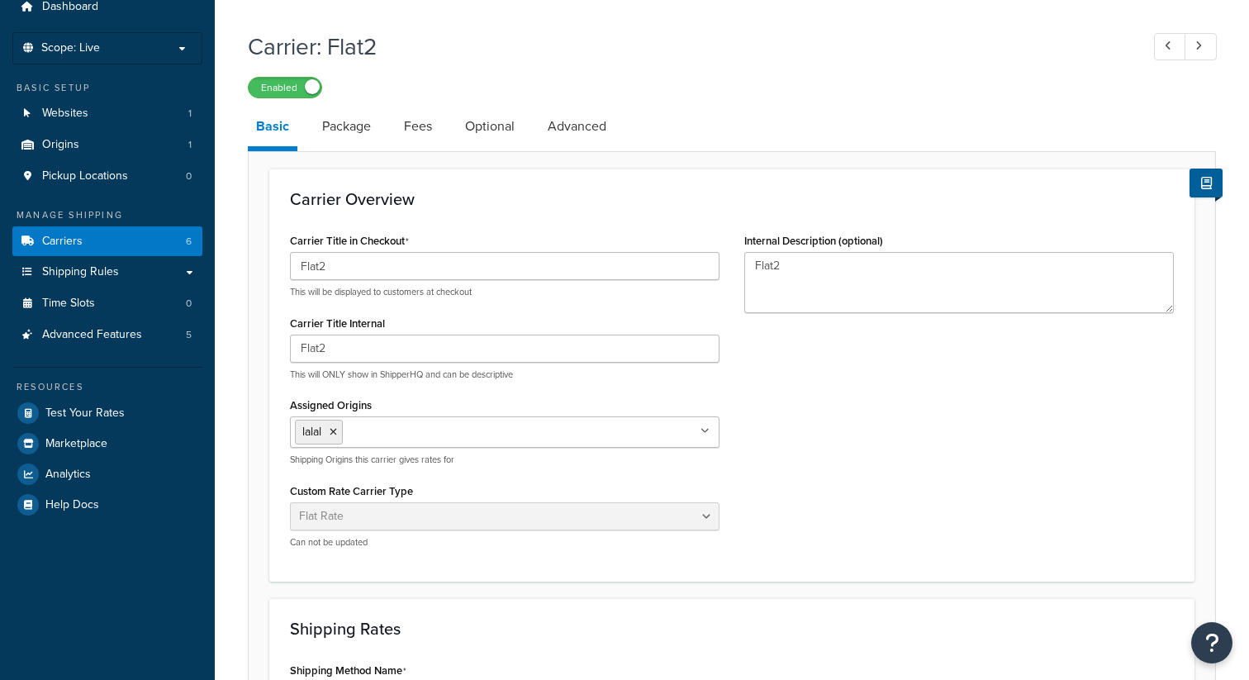
scroll to position [0, 0]
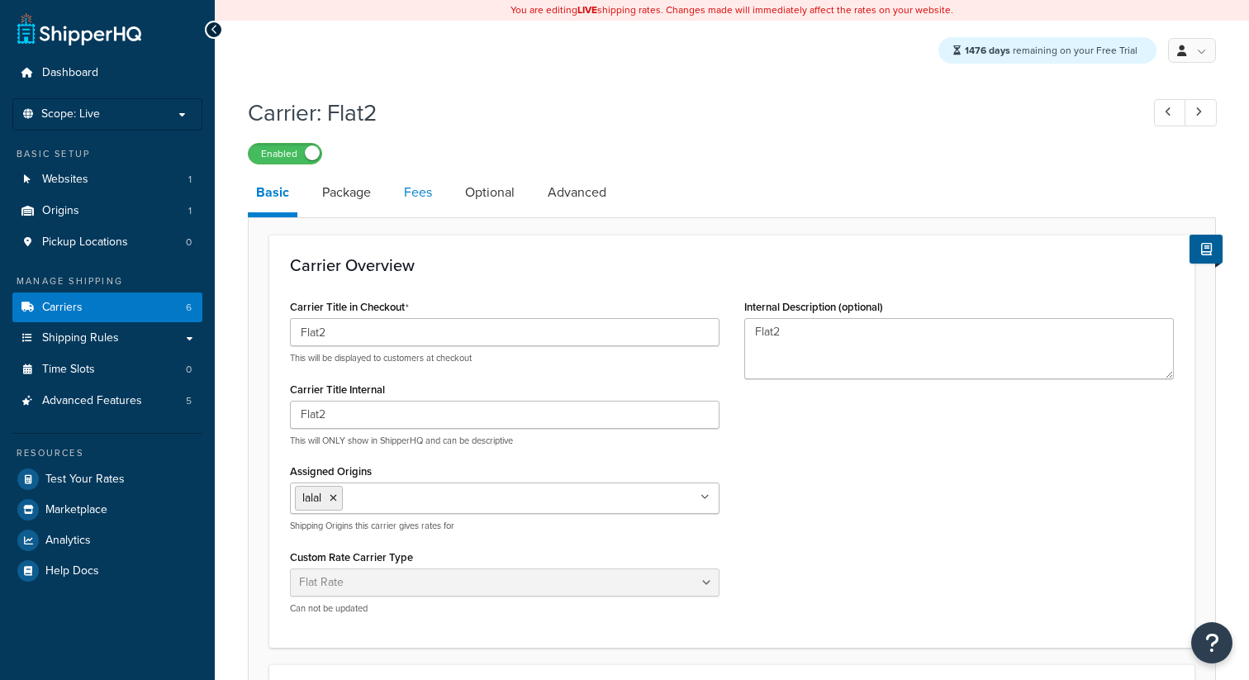
type input "5.0"
click at [417, 197] on link "Fees" at bounding box center [418, 193] width 45 height 40
select select "AFTER"
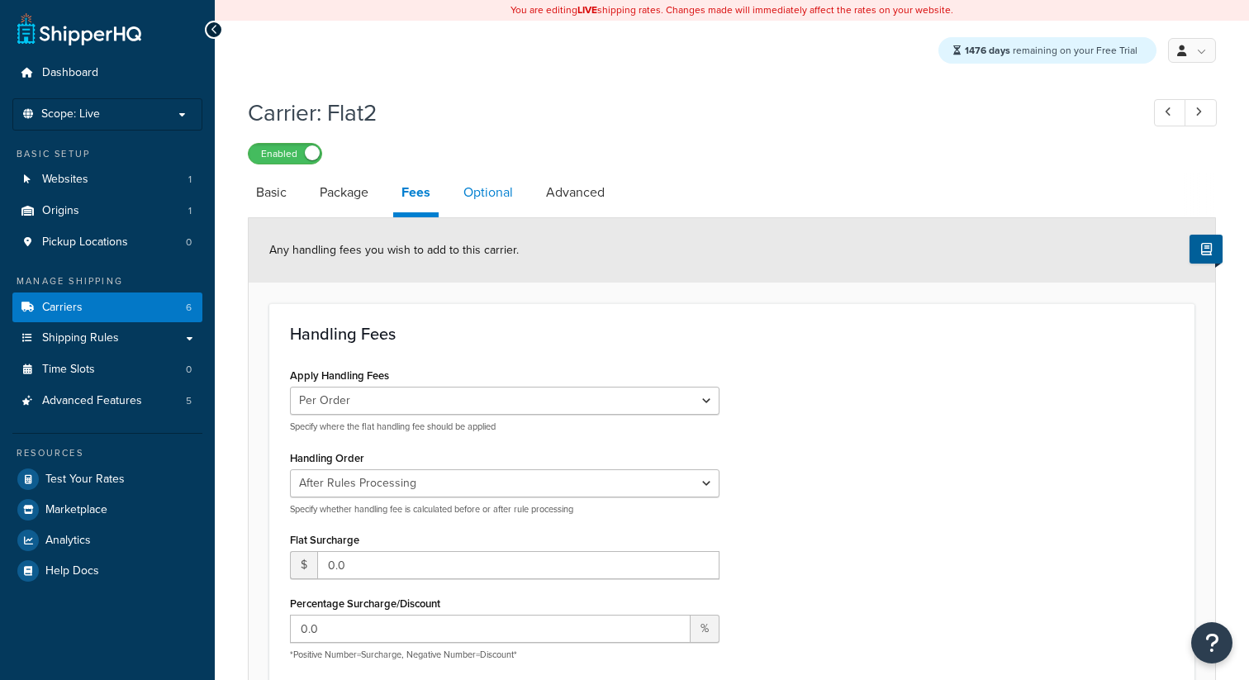
click at [473, 197] on link "Optional" at bounding box center [488, 193] width 66 height 40
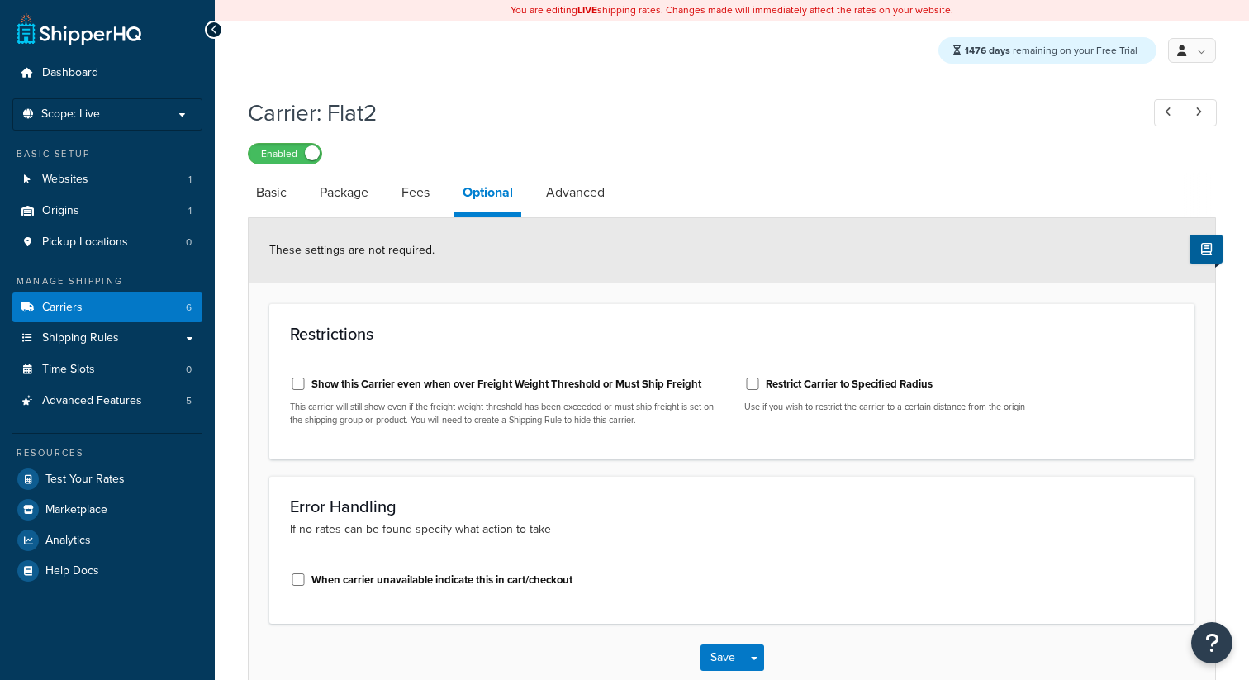
click at [307, 387] on div "Show this Carrier even when over Freight Weight Threshold or Must Ship Freight" at bounding box center [504, 382] width 429 height 25
click at [307, 384] on div "Show this Carrier even when over Freight Weight Threshold or Must Ship Freight" at bounding box center [504, 382] width 429 height 25
click at [296, 383] on input "Show this Carrier even when over Freight Weight Threshold or Must Ship Freight" at bounding box center [298, 383] width 17 height 12
checkbox input "true"
click at [720, 661] on button "Save" at bounding box center [722, 657] width 45 height 26
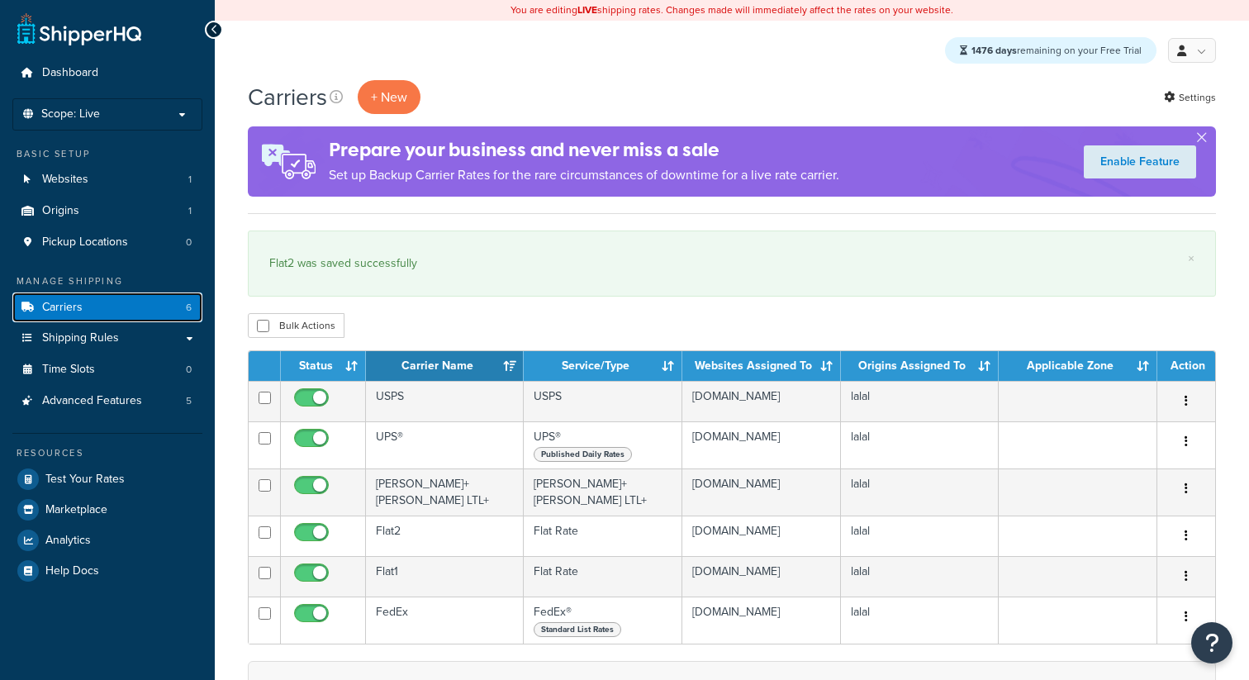
click at [158, 308] on link "Carriers 6" at bounding box center [107, 307] width 190 height 31
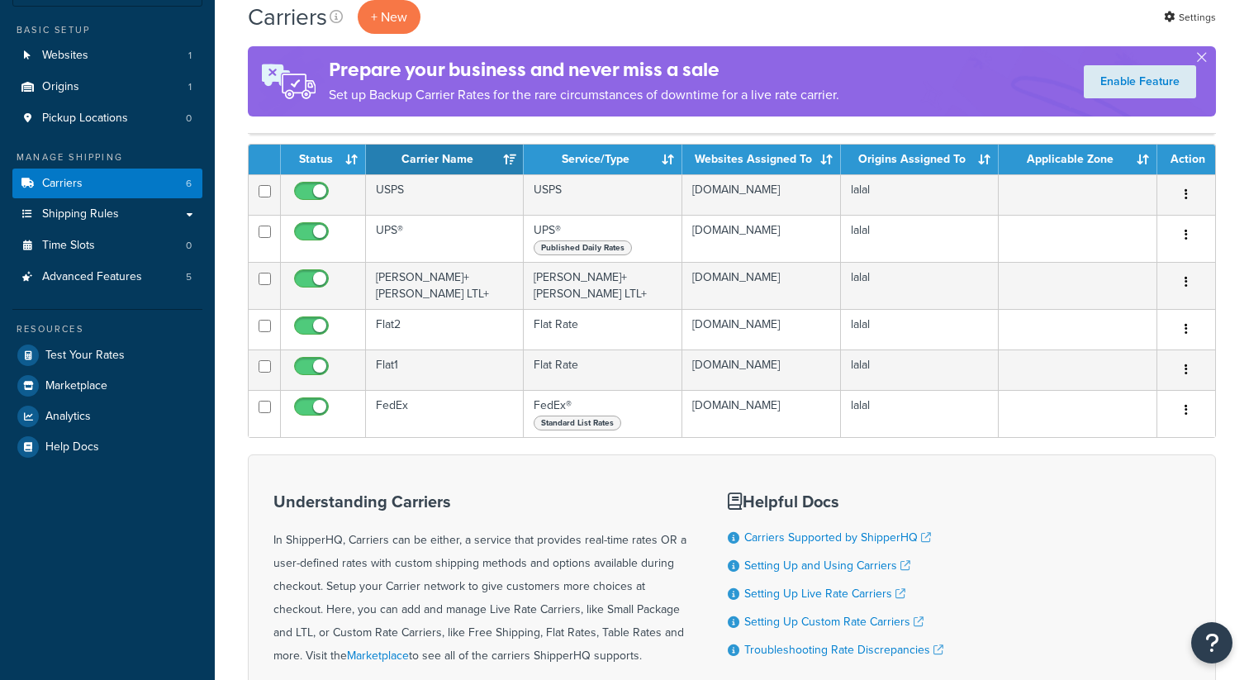
scroll to position [122, 0]
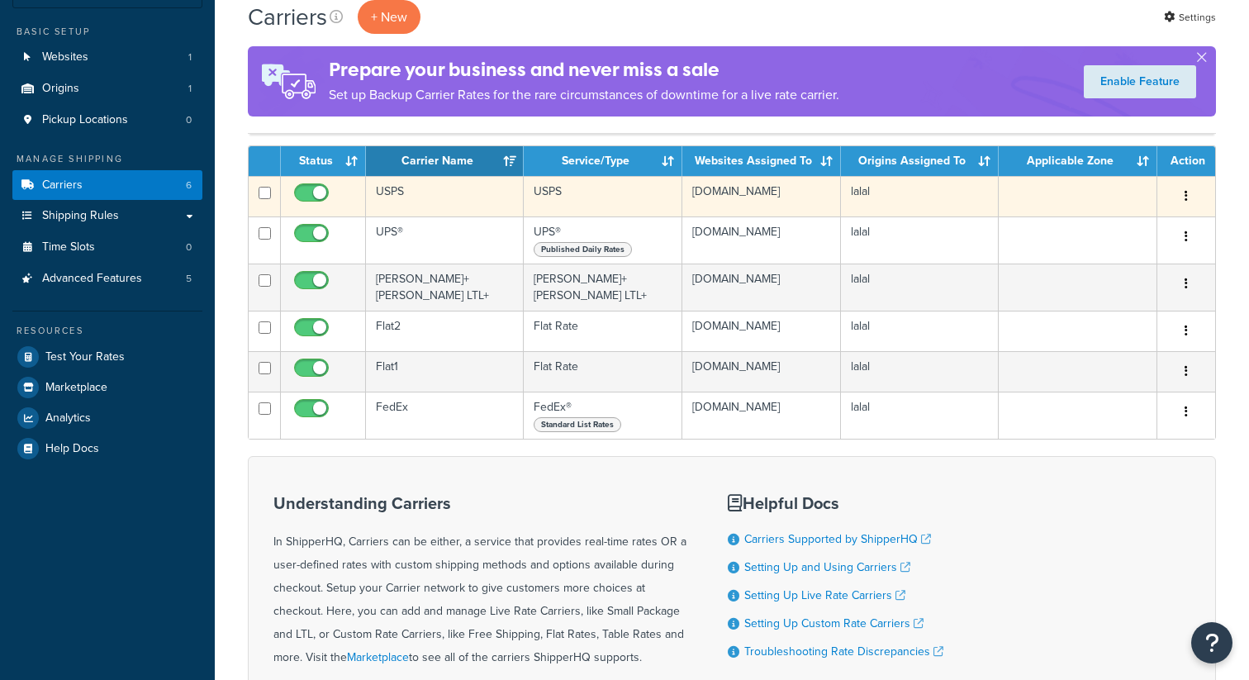
click at [424, 206] on td "USPS" at bounding box center [445, 196] width 158 height 40
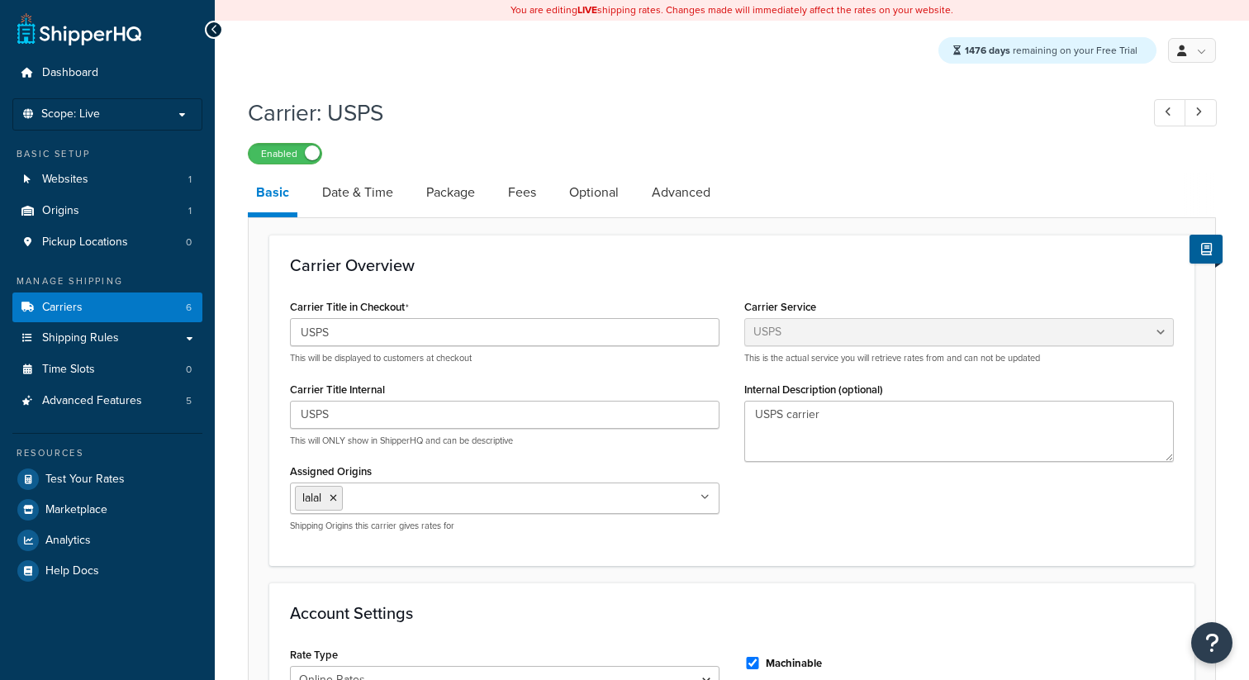
select select "usps"
select select "ONLINE"
click at [439, 199] on link "Package" at bounding box center [450, 193] width 65 height 40
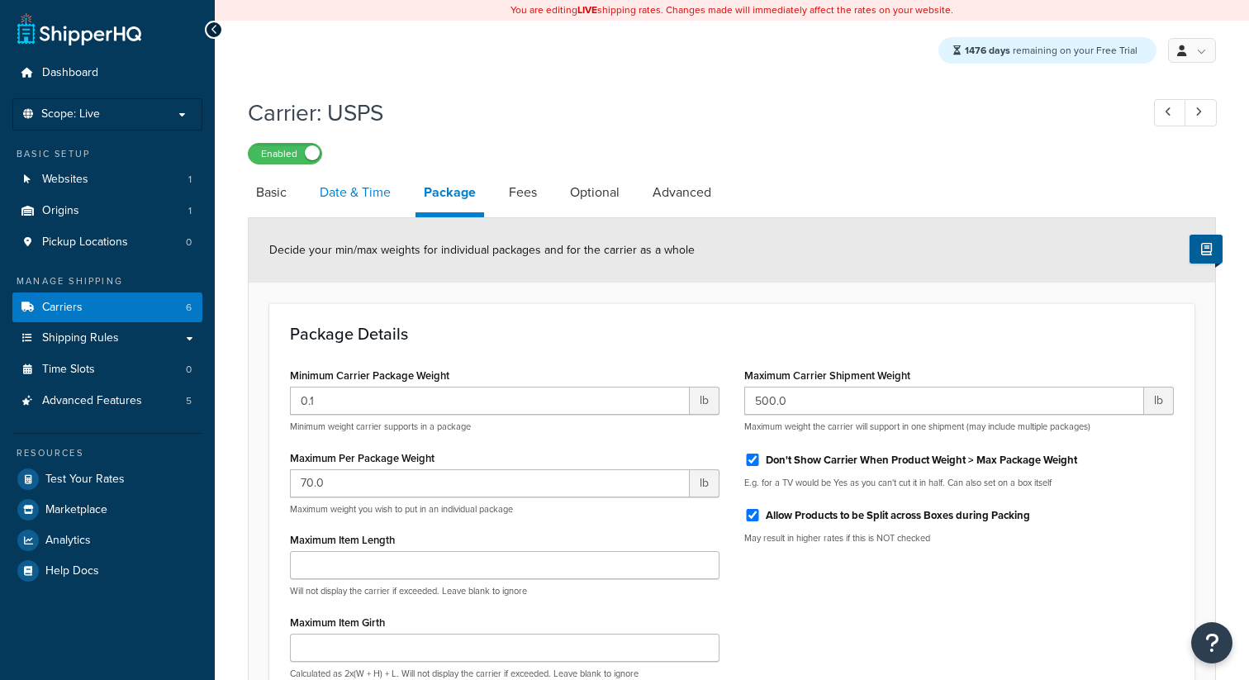
click at [349, 199] on link "Date & Time" at bounding box center [355, 193] width 88 height 40
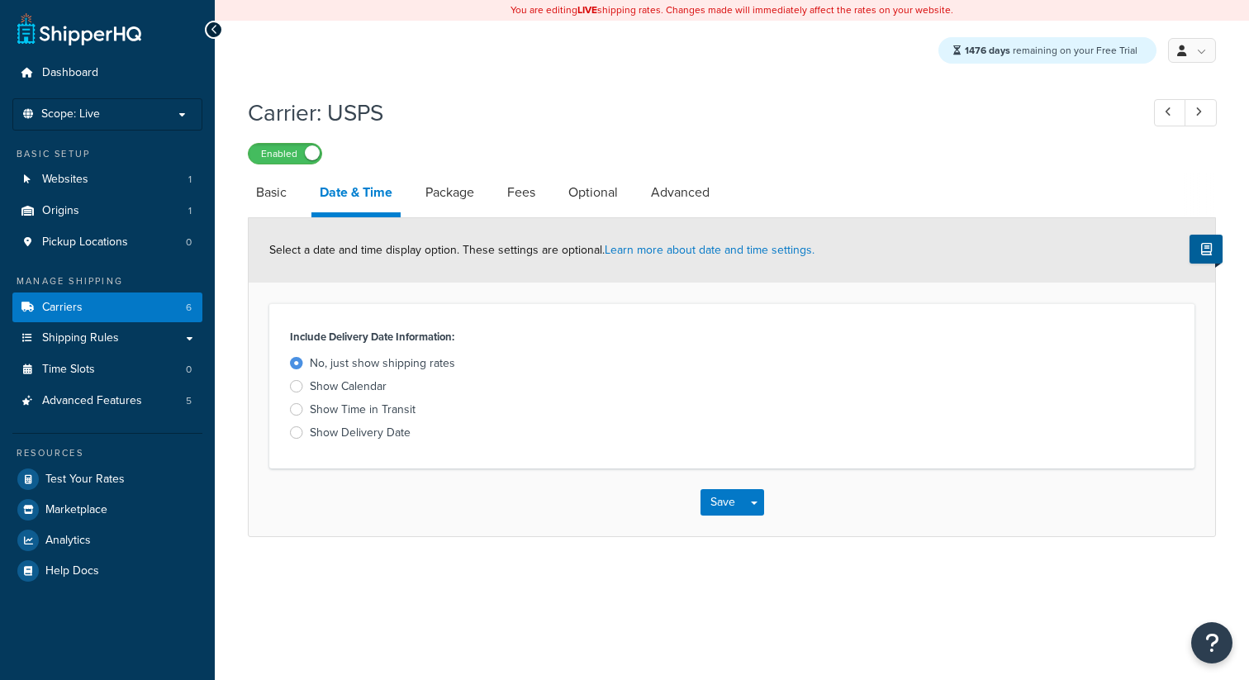
click at [367, 395] on div "Show Calendar" at bounding box center [348, 386] width 77 height 17
click at [0, 0] on input "Show Calendar" at bounding box center [0, 0] width 0 height 0
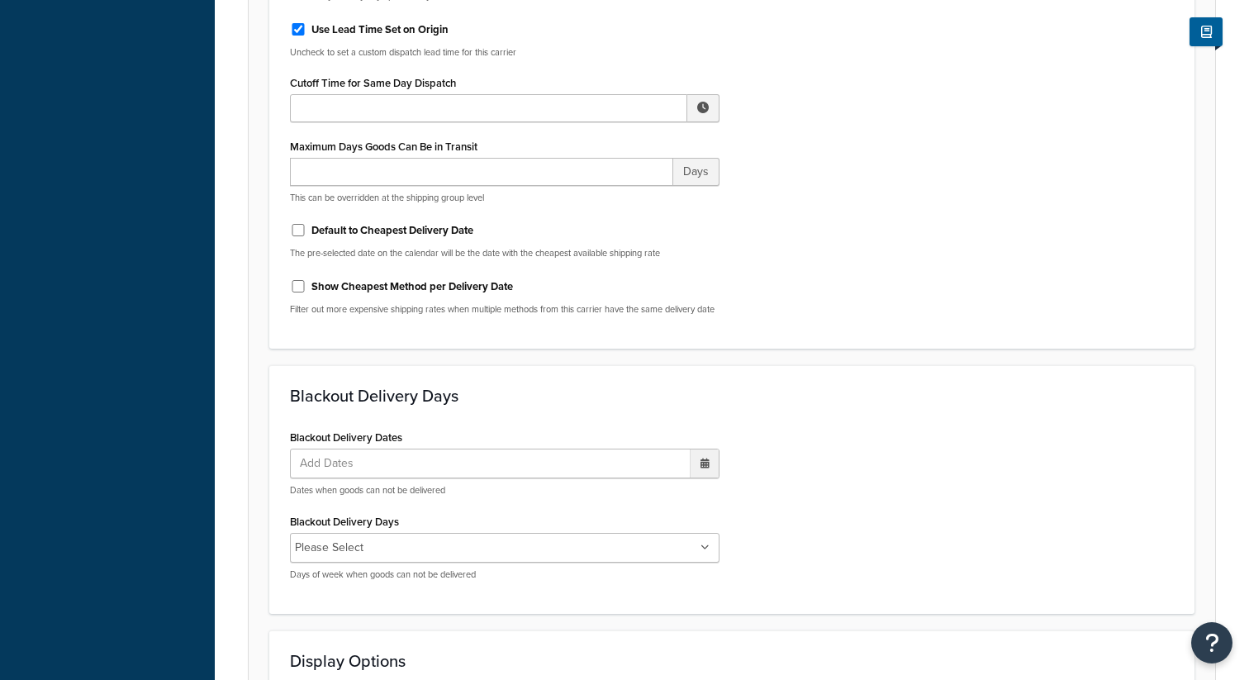
scroll to position [959, 0]
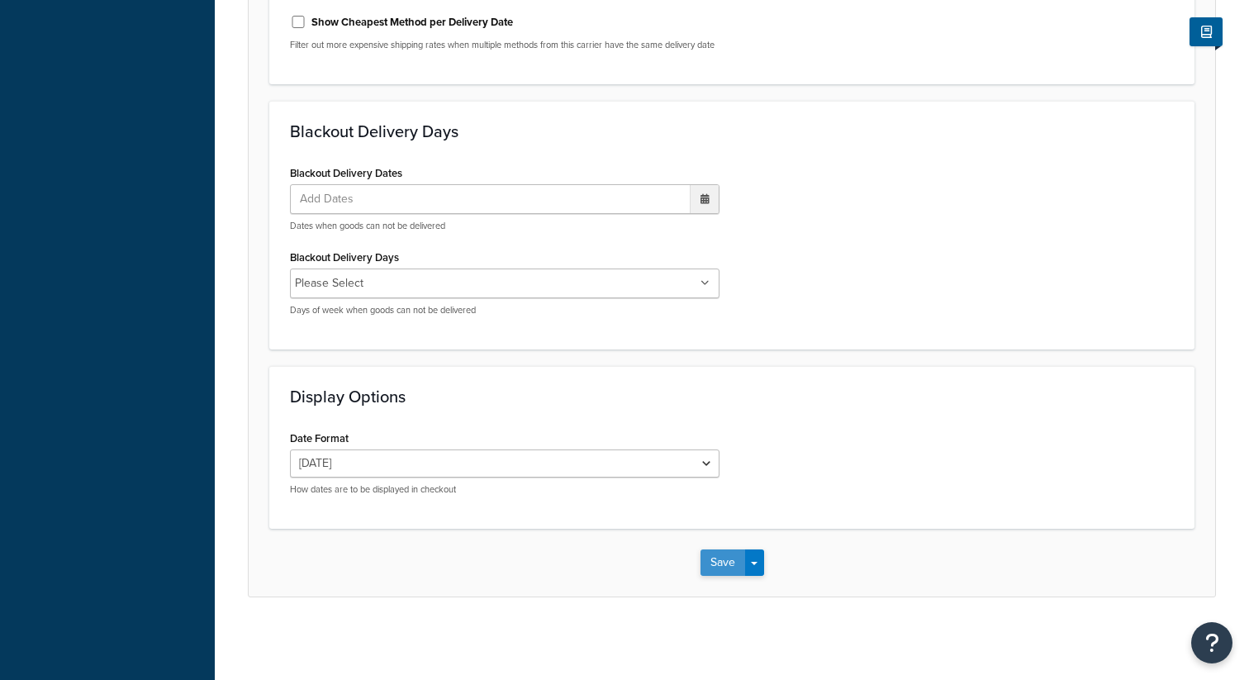
click at [730, 551] on button "Save" at bounding box center [722, 562] width 45 height 26
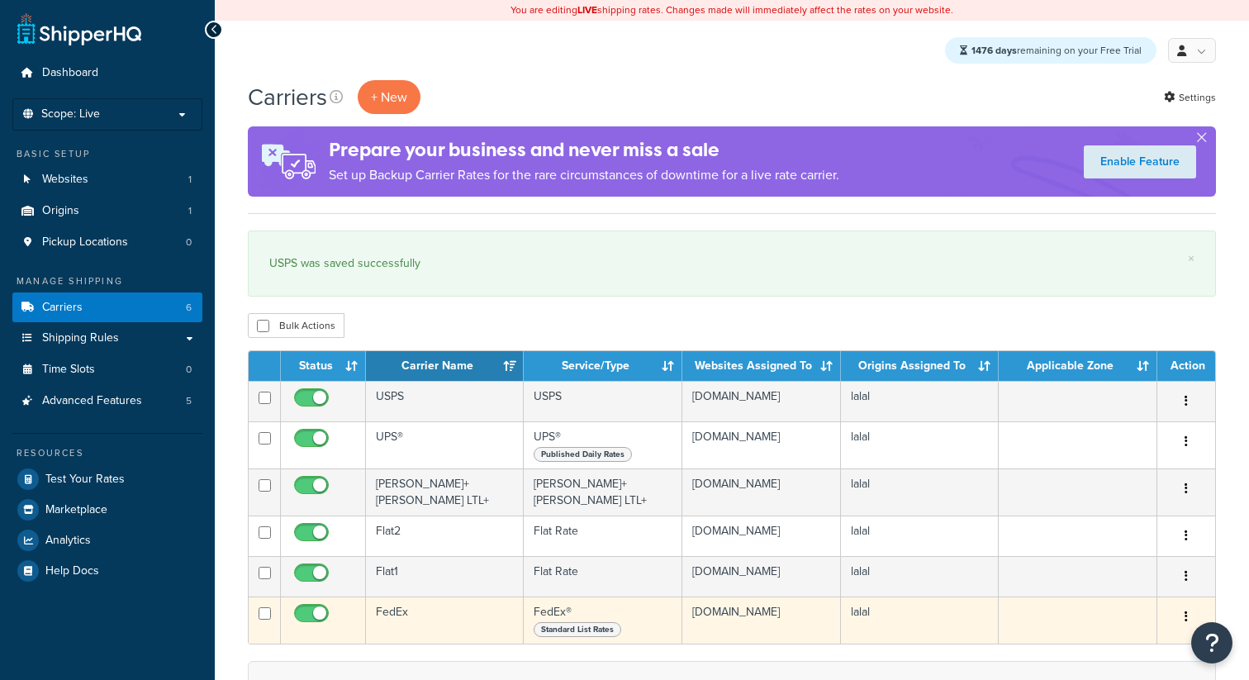
click at [397, 622] on td "FedEx" at bounding box center [445, 619] width 158 height 47
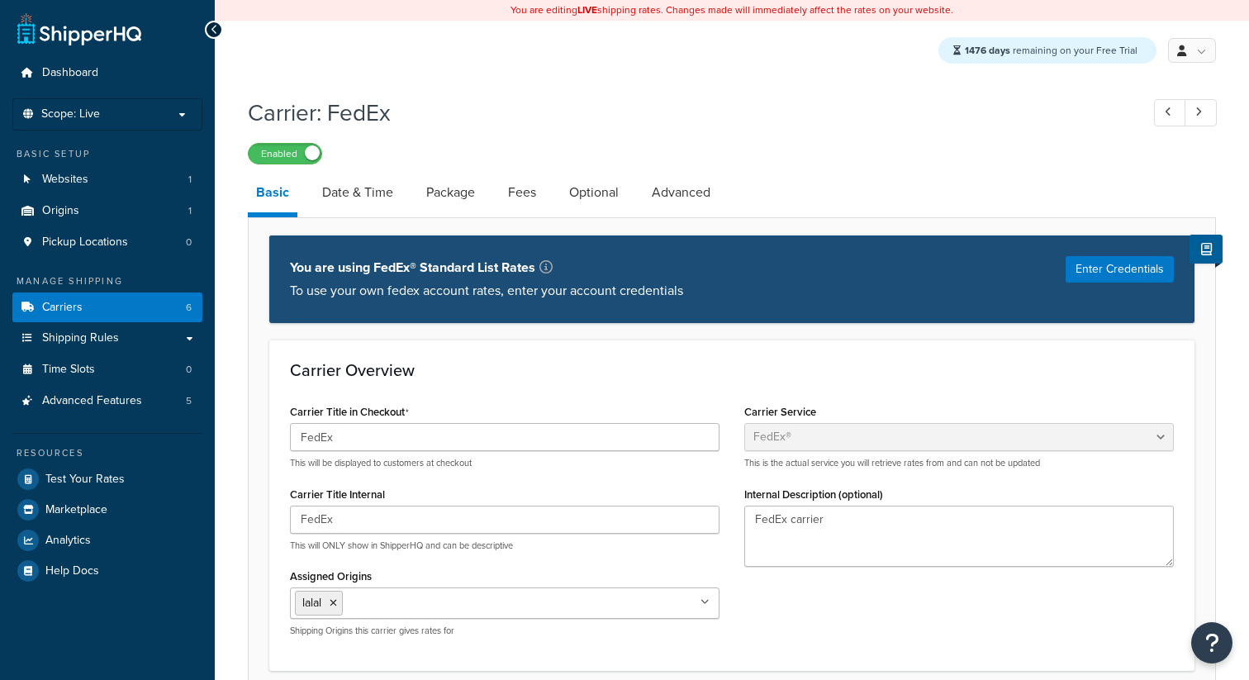
select select "fedEx"
select select "REGULAR_PICKUP"
select select "YOUR_PACKAGING"
click at [383, 204] on link "Date & Time" at bounding box center [358, 193] width 88 height 40
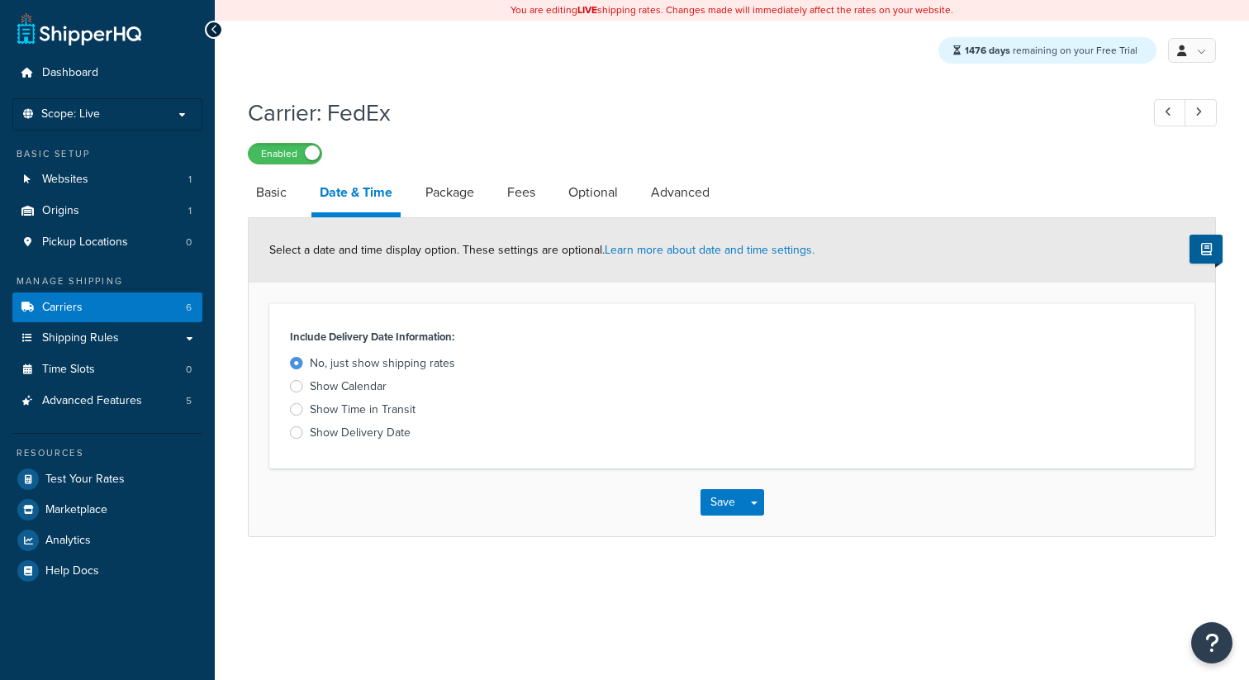
click at [391, 434] on div "Show Delivery Date" at bounding box center [360, 432] width 101 height 17
click at [0, 0] on input "Show Delivery Date" at bounding box center [0, 0] width 0 height 0
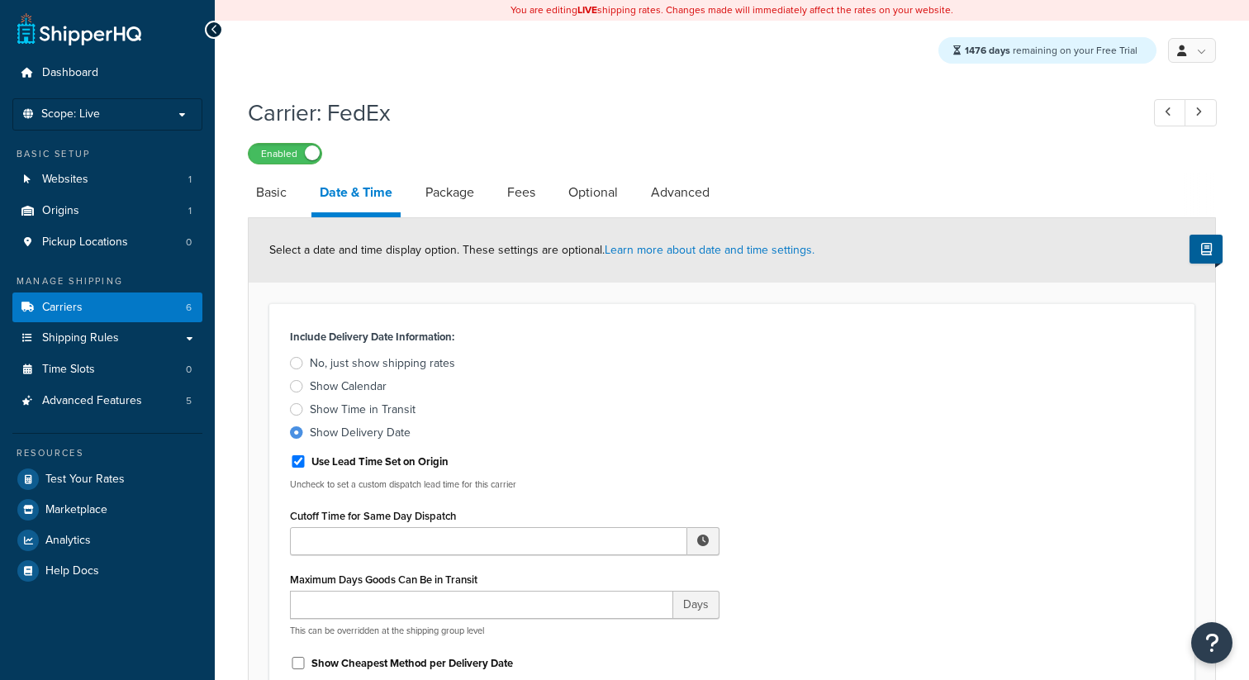
scroll to position [821, 0]
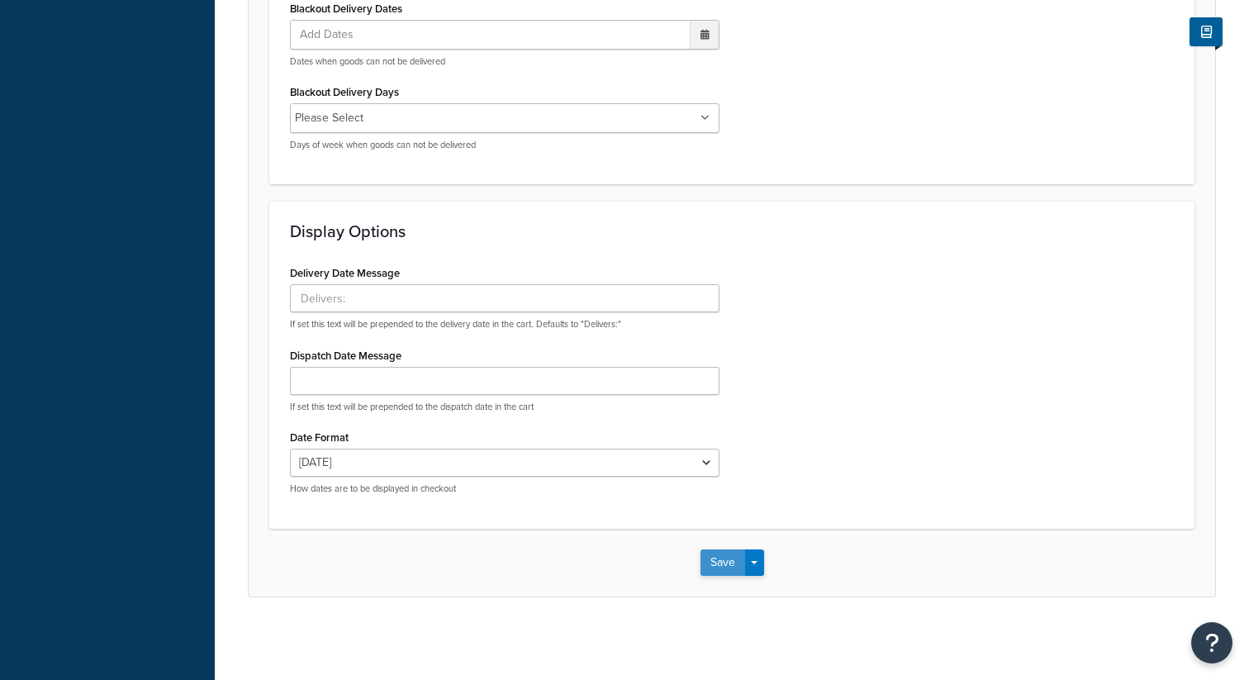
click at [700, 554] on button "Save" at bounding box center [722, 562] width 45 height 26
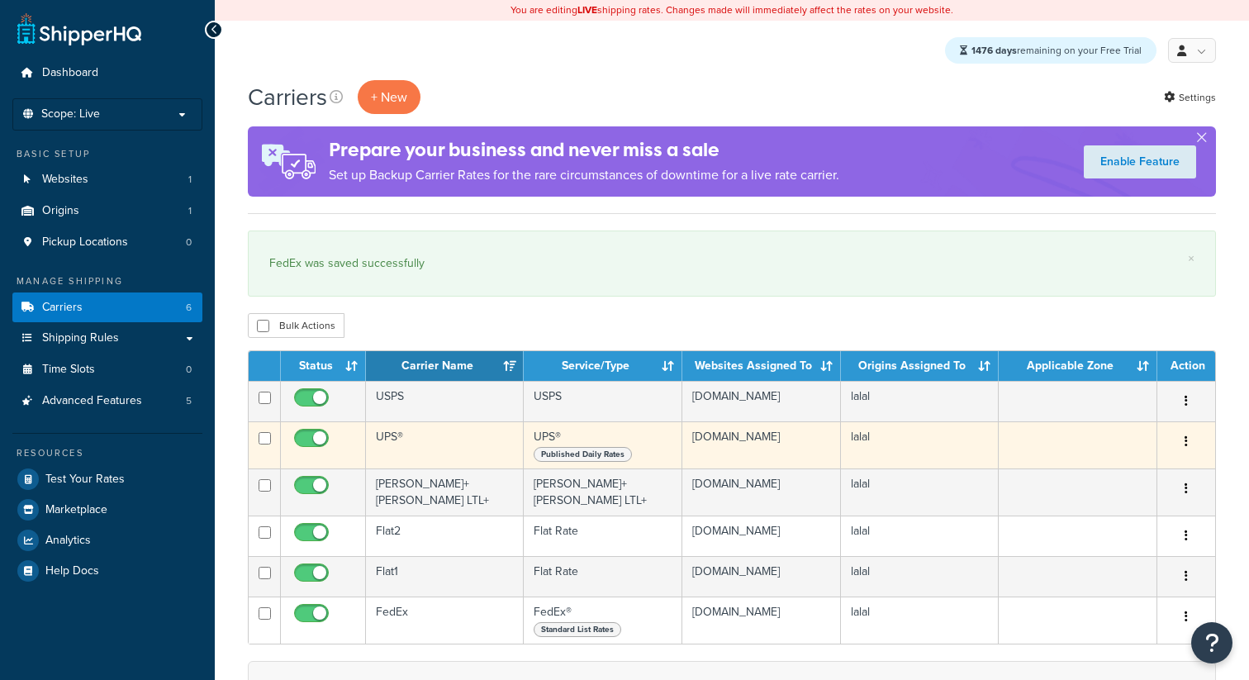
click at [393, 441] on td "UPS®" at bounding box center [445, 444] width 158 height 47
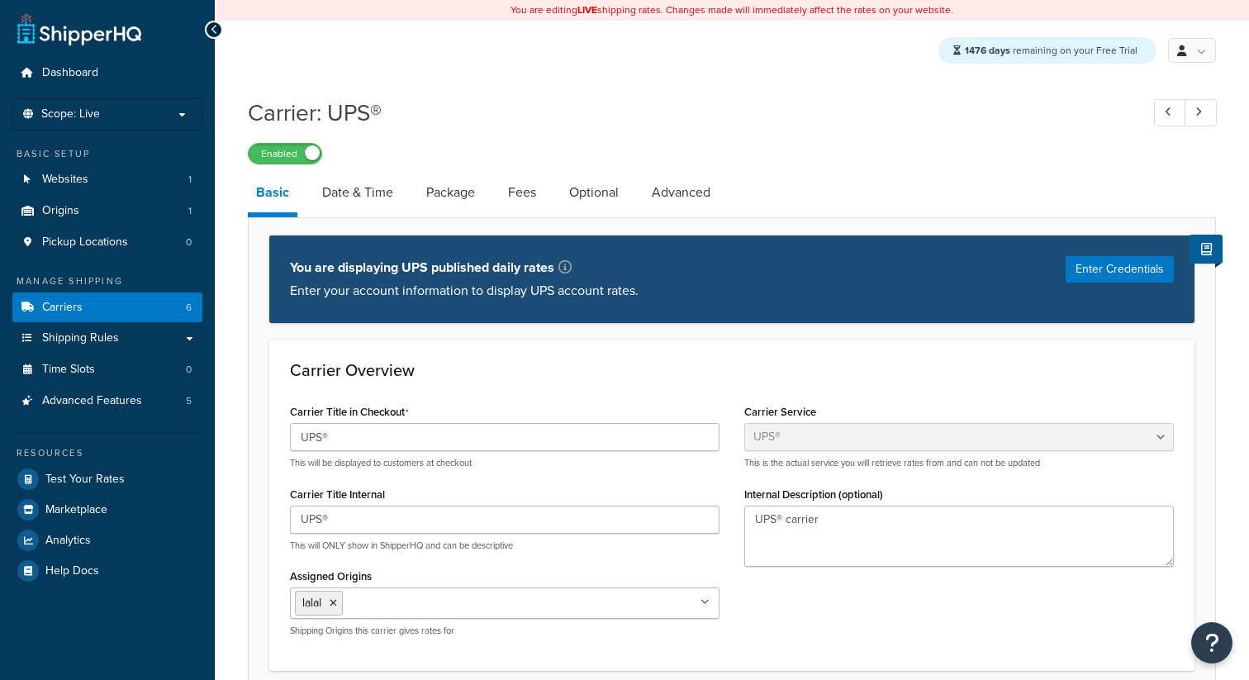
select select "ups"
click at [344, 195] on link "Date & Time" at bounding box center [358, 193] width 88 height 40
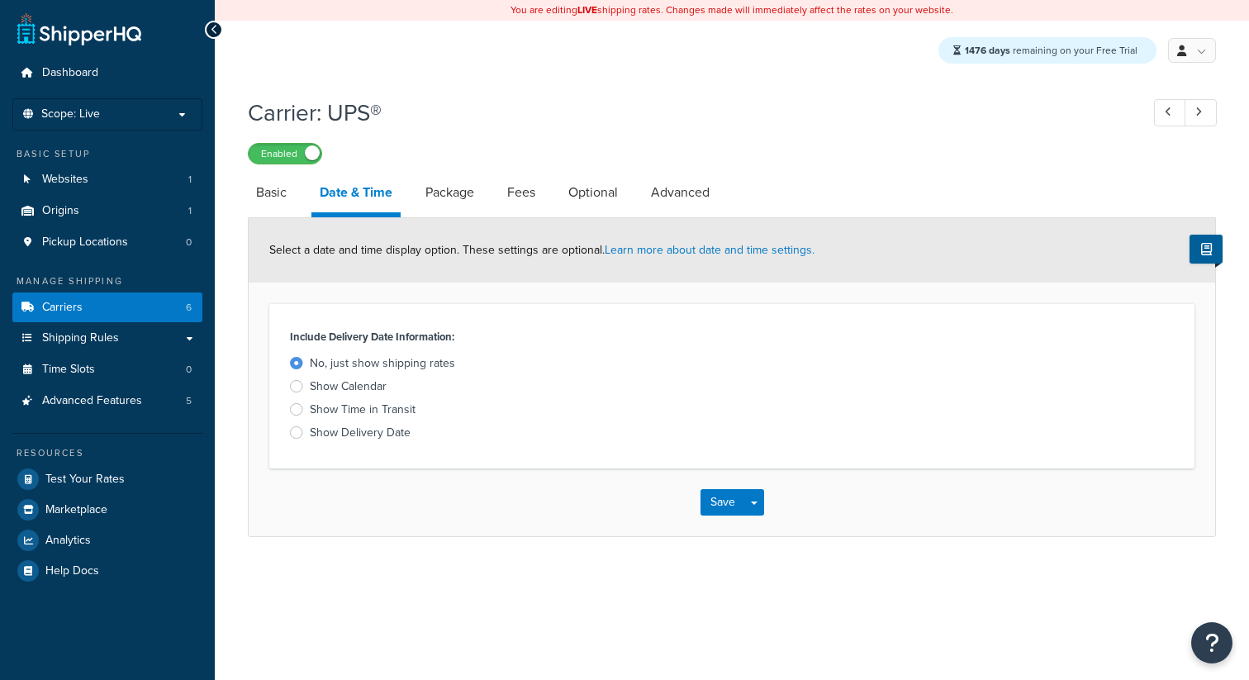
click at [372, 385] on div "Show Calendar" at bounding box center [348, 386] width 77 height 17
click at [0, 0] on input "Show Calendar" at bounding box center [0, 0] width 0 height 0
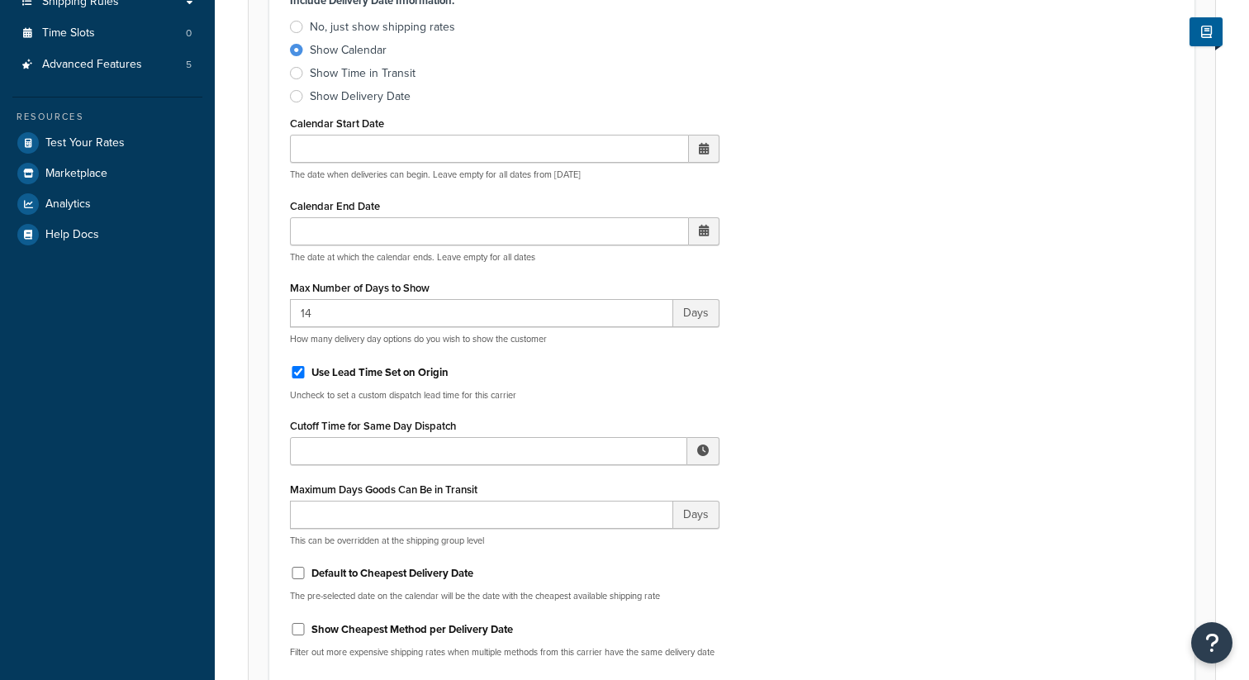
scroll to position [960, 0]
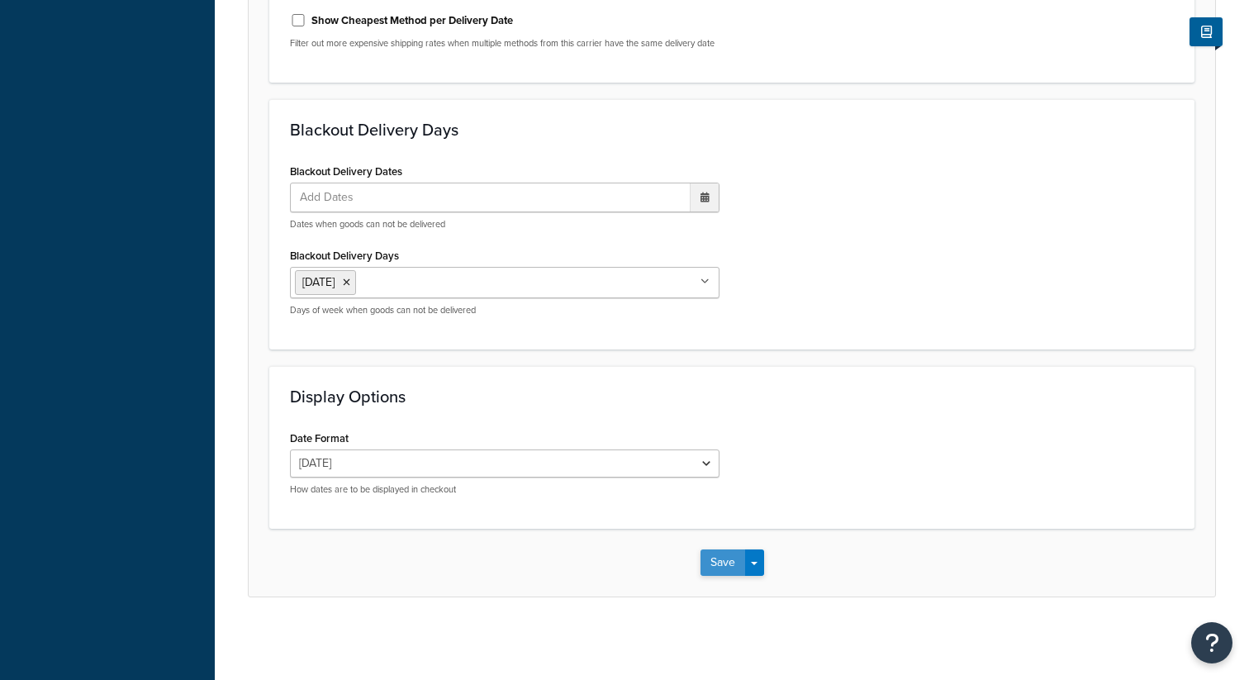
click at [736, 567] on button "Save" at bounding box center [722, 562] width 45 height 26
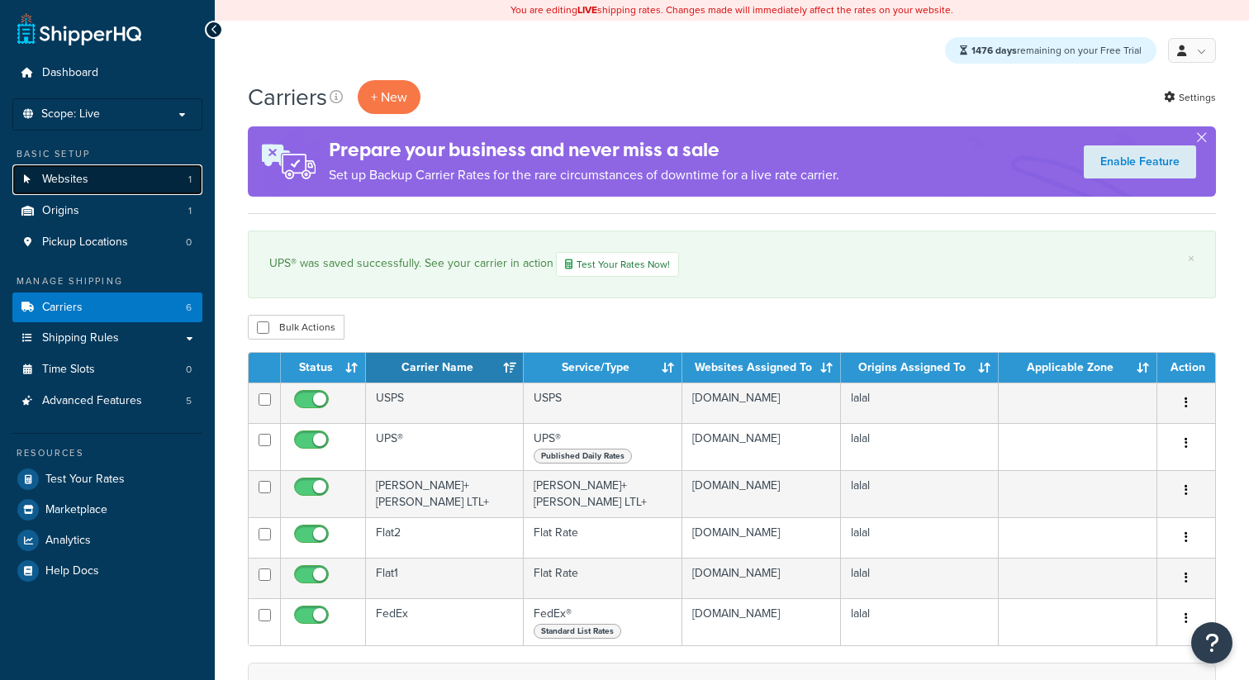
click at [87, 179] on span "Websites" at bounding box center [65, 180] width 46 height 14
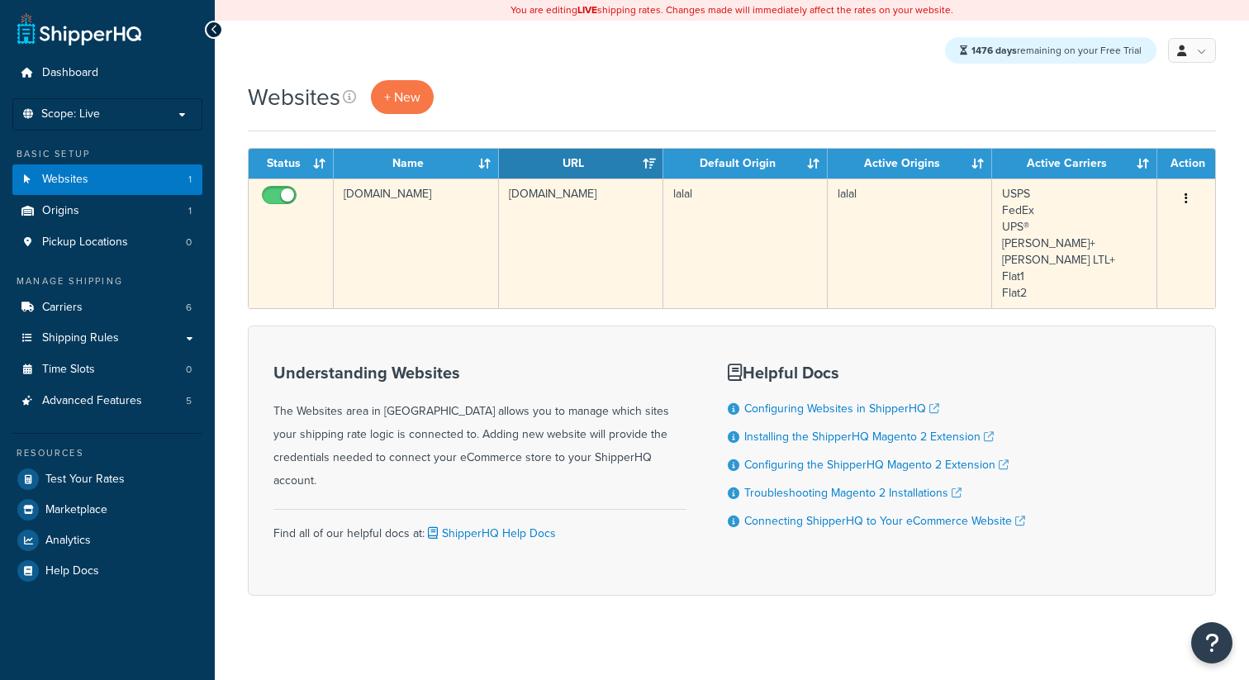
click at [455, 228] on td "[DOMAIN_NAME]" at bounding box center [416, 243] width 164 height 130
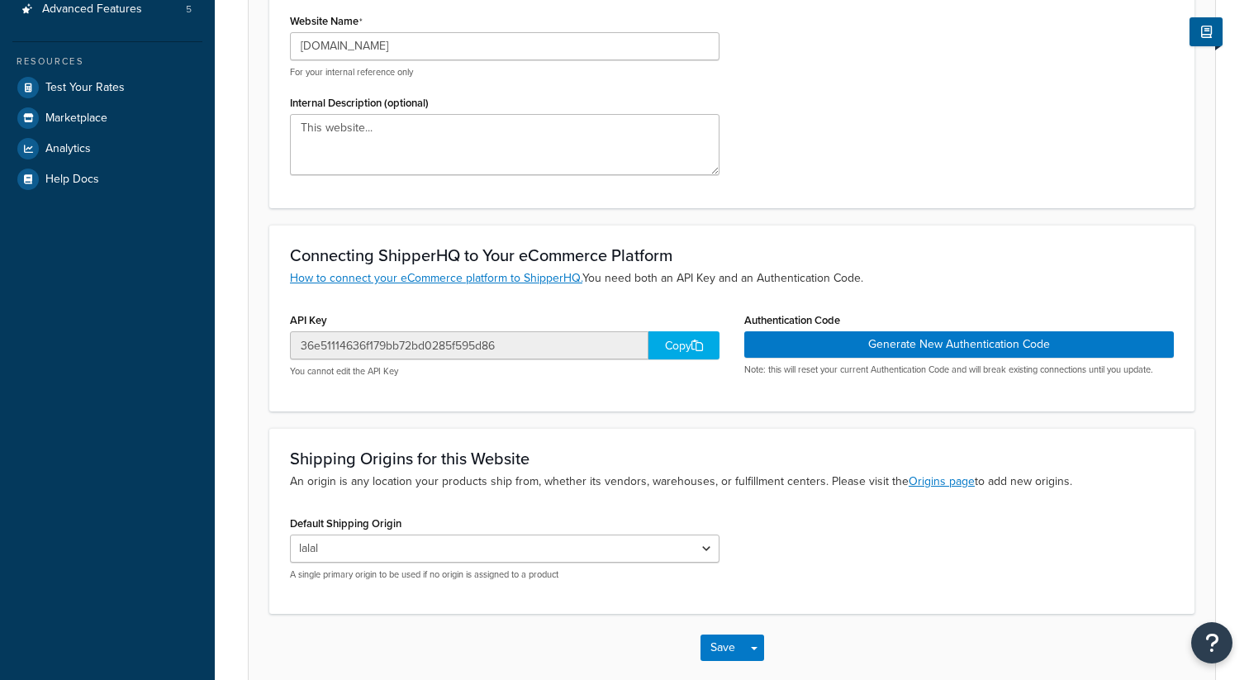
scroll to position [467, 0]
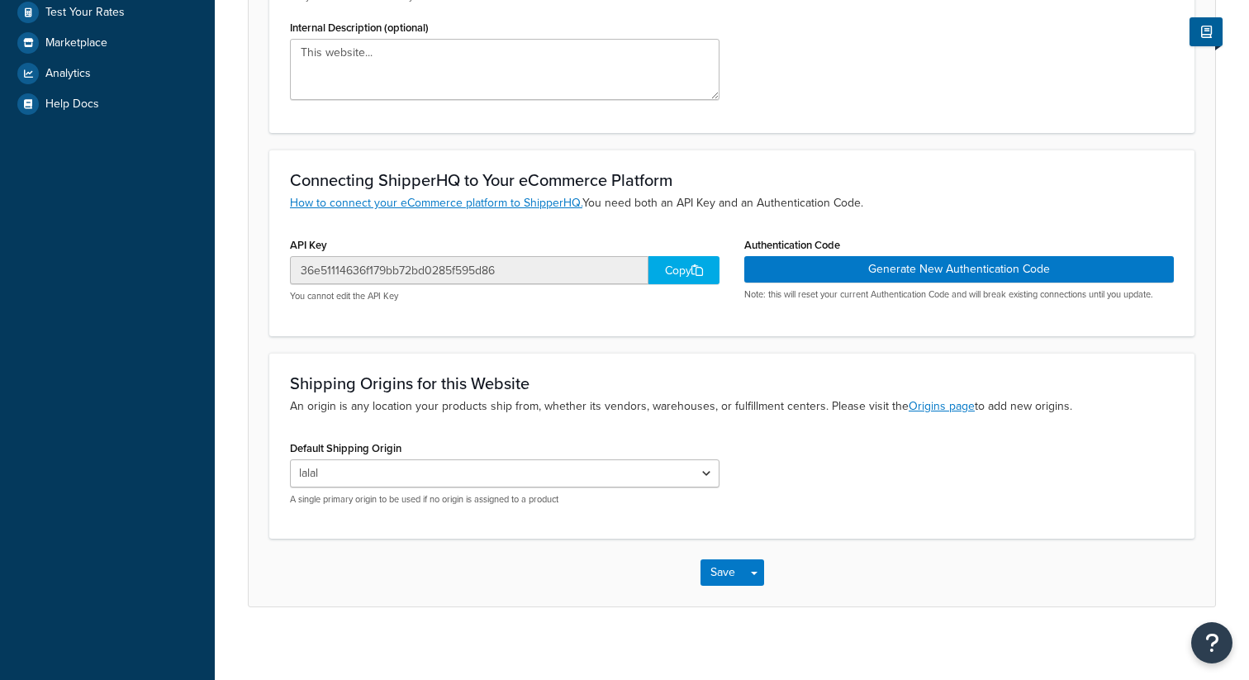
click at [670, 277] on div "Copy" at bounding box center [683, 270] width 71 height 28
click at [675, 267] on div "Copy" at bounding box center [683, 270] width 71 height 28
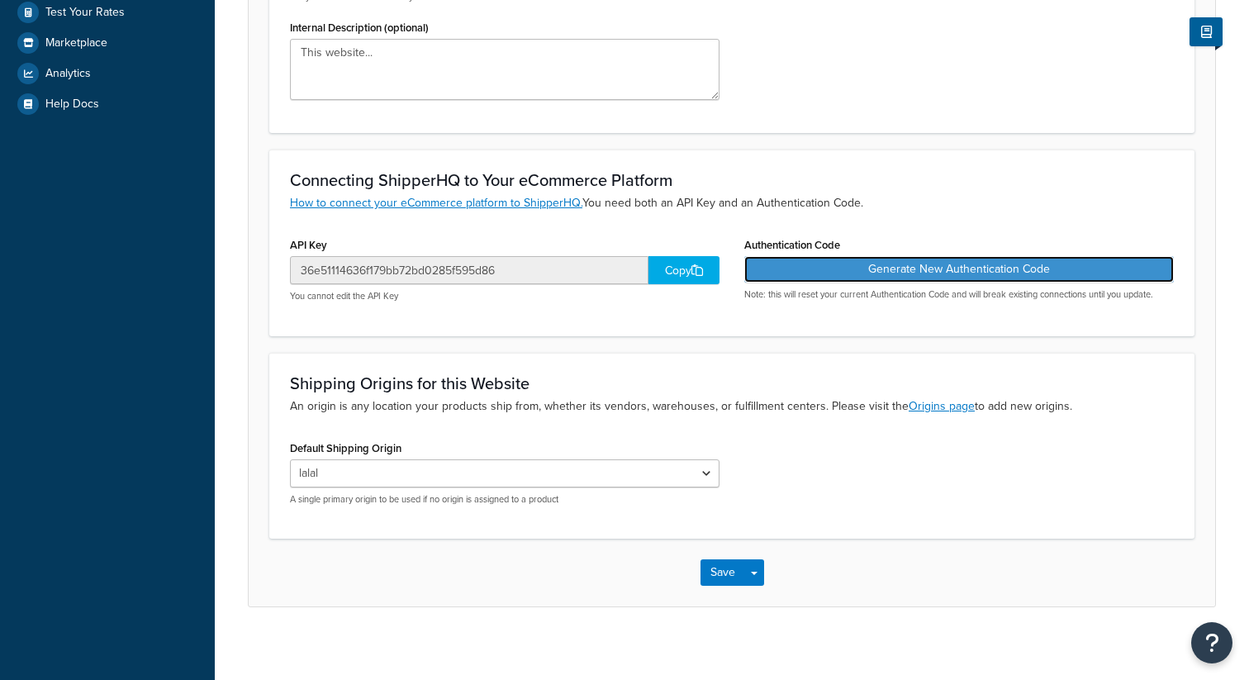
click at [866, 279] on button "Generate New Authentication Code" at bounding box center [958, 269] width 429 height 26
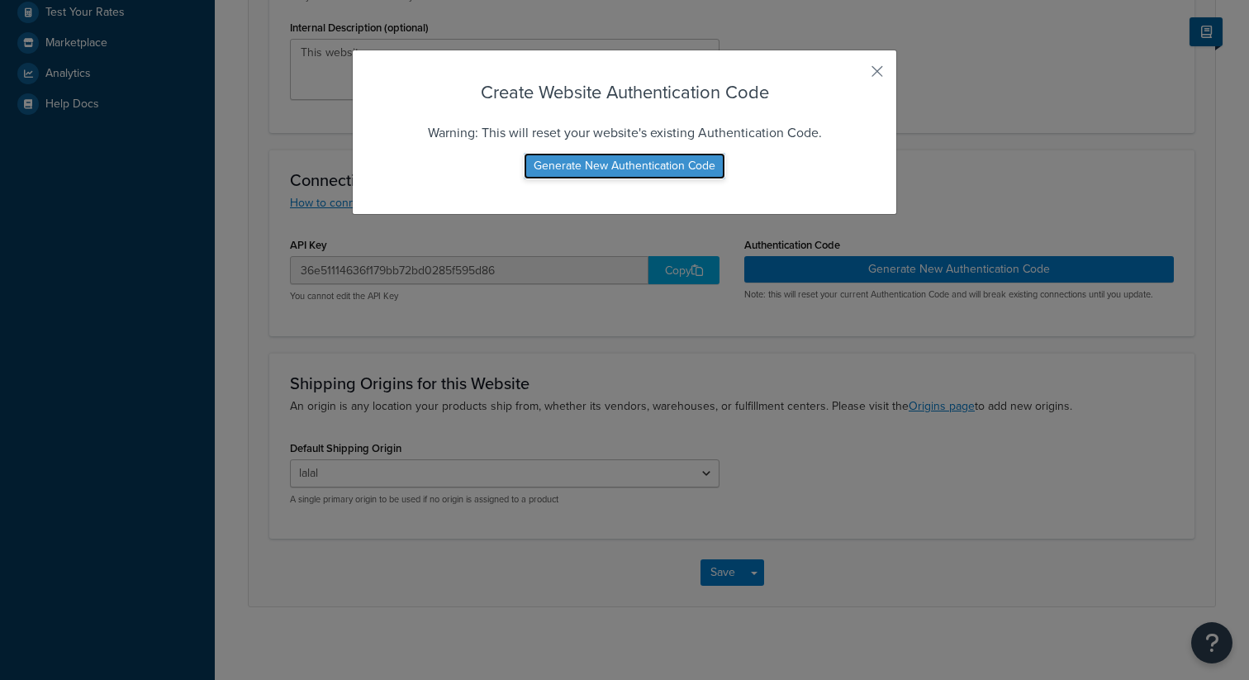
click at [689, 175] on button "Generate New Authentication Code" at bounding box center [625, 166] width 202 height 26
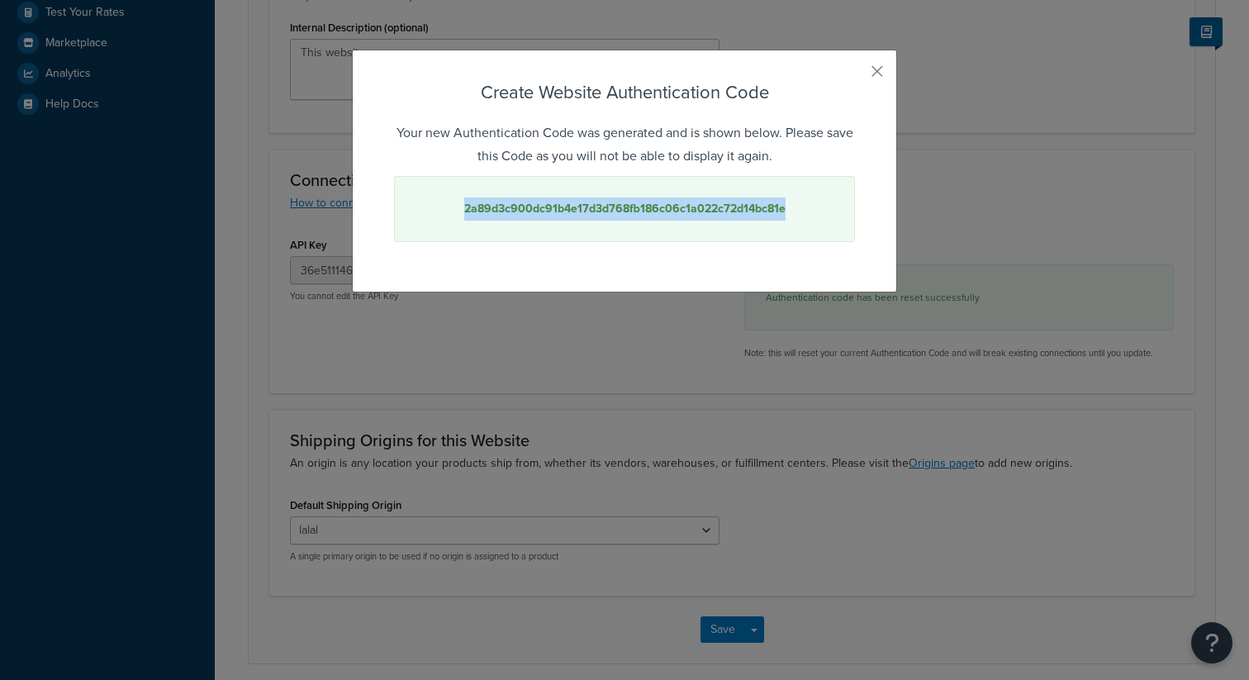
drag, startPoint x: 804, startPoint y: 207, endPoint x: 465, endPoint y: 215, distance: 338.7
click at [465, 215] on div "2a89d3c900dc91b4e17d3d768fb186c06c1a022c72d14bc81e" at bounding box center [624, 209] width 461 height 66
copy strong "2a89d3c900dc91b4e17d3d768fb186c06c1a022c72d14bc81e"
click at [816, 203] on div "2a89d3c900dc91b4e17d3d768fb186c06c1a022c72d14bc81e" at bounding box center [624, 209] width 461 height 66
drag, startPoint x: 816, startPoint y: 202, endPoint x: 462, endPoint y: 211, distance: 354.4
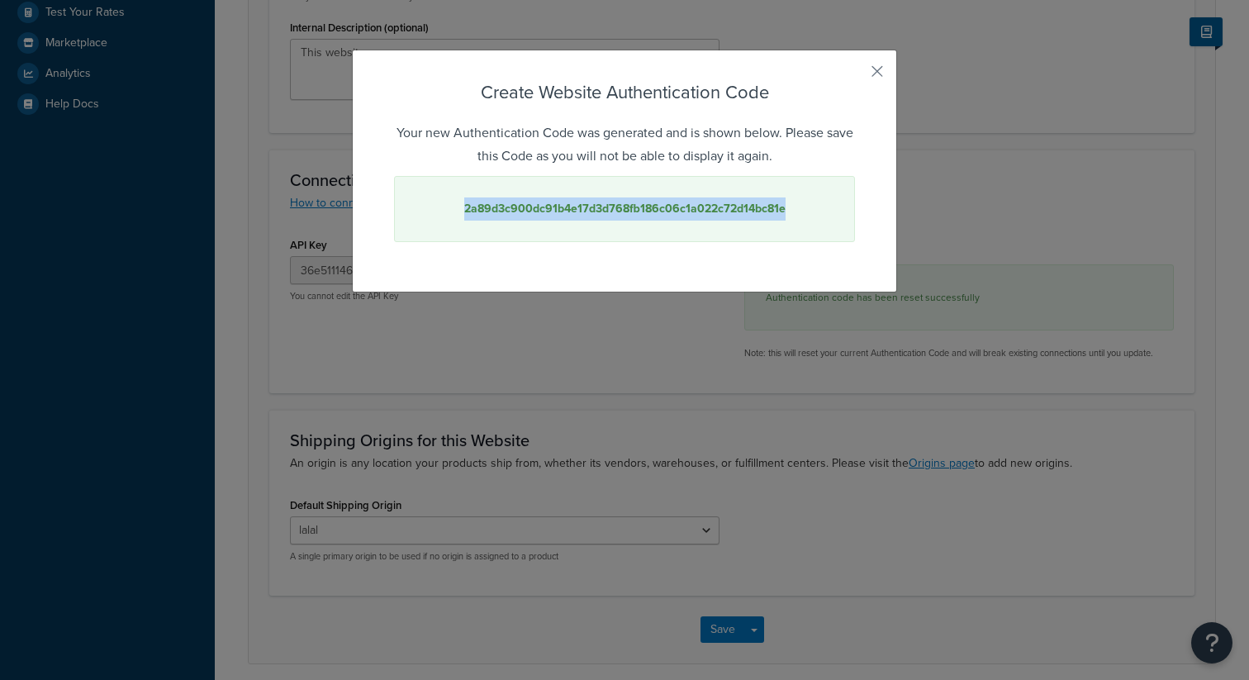
click at [462, 211] on div "2a89d3c900dc91b4e17d3d768fb186c06c1a022c72d14bc81e" at bounding box center [624, 209] width 461 height 66
copy strong "2a89d3c900dc91b4e17d3d768fb186c06c1a022c72d14bc81e"
click at [855, 75] on button "button" at bounding box center [853, 77] width 4 height 4
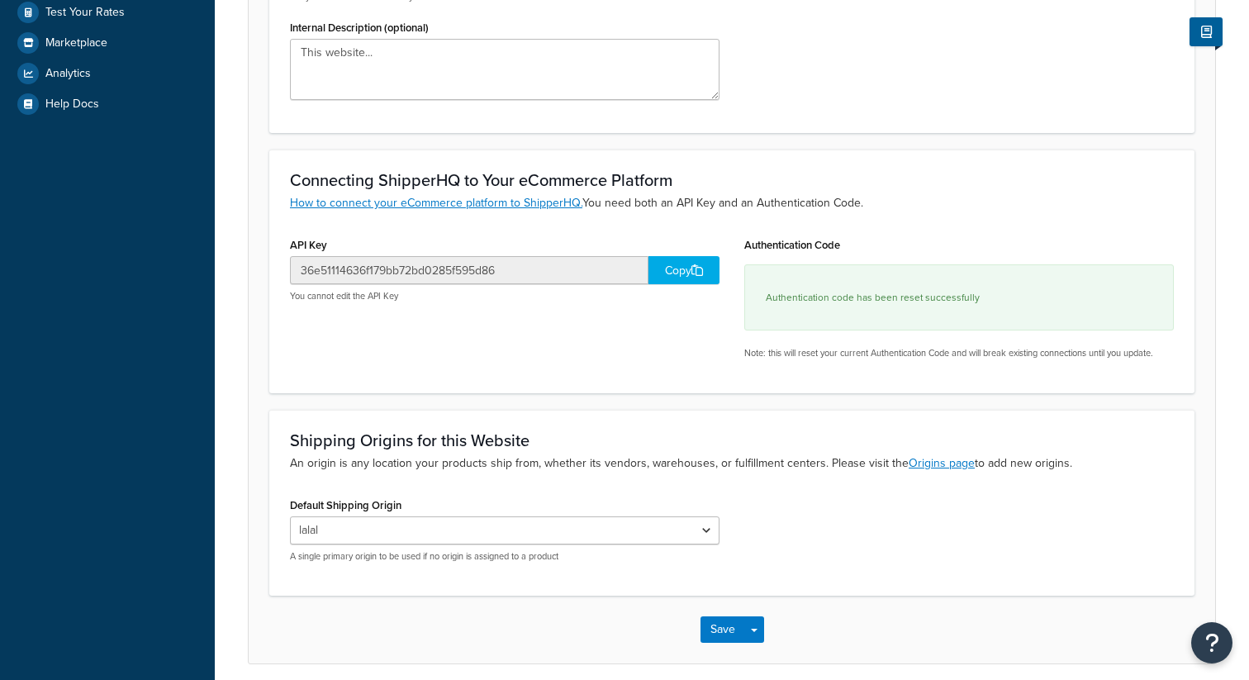
click at [685, 277] on div "Copy" at bounding box center [683, 270] width 71 height 28
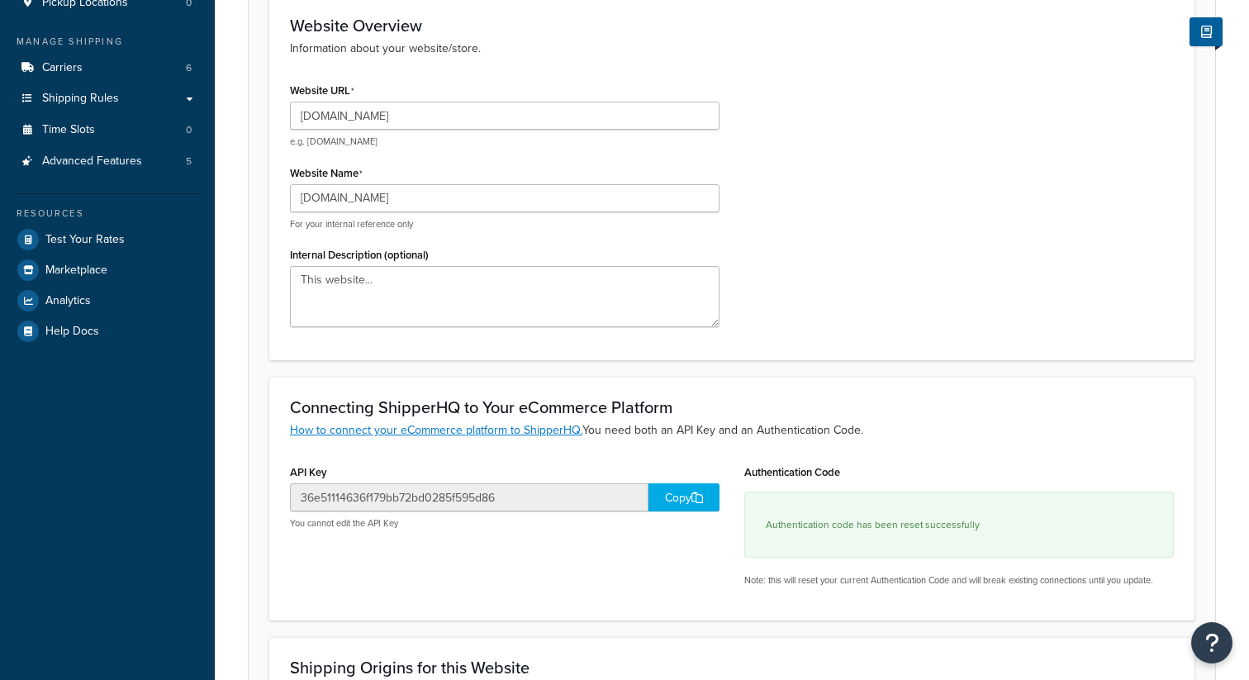
scroll to position [0, 0]
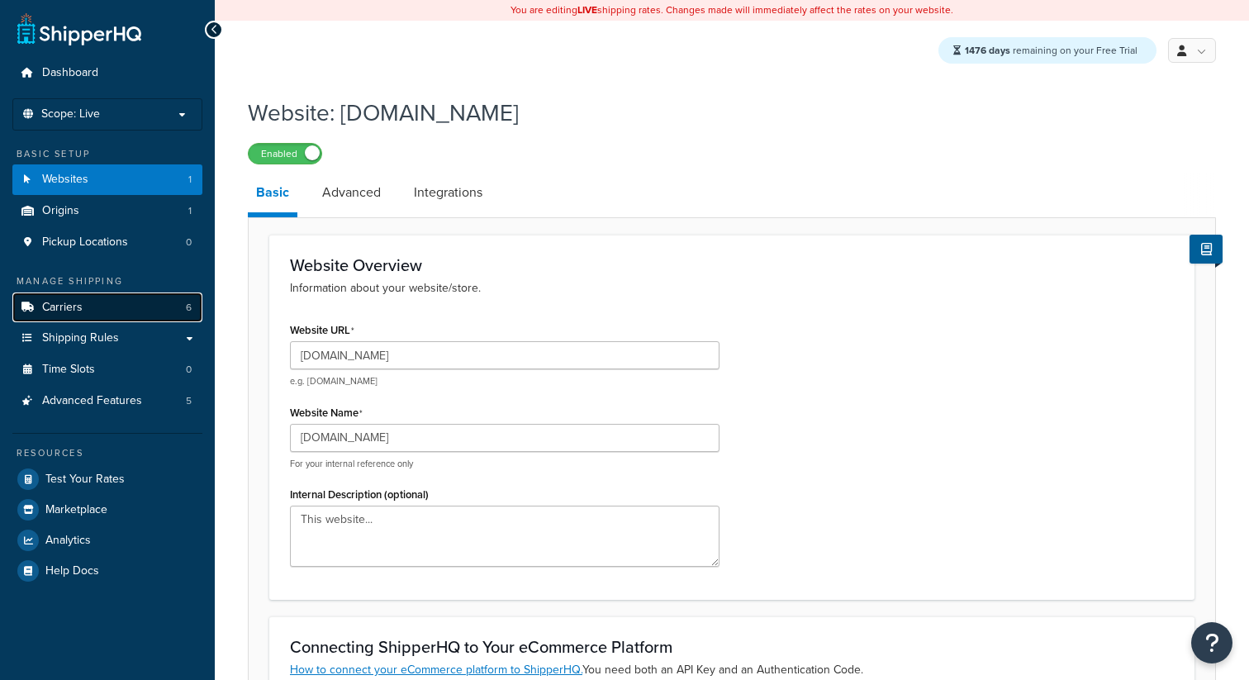
click at [72, 305] on span "Carriers" at bounding box center [62, 308] width 40 height 14
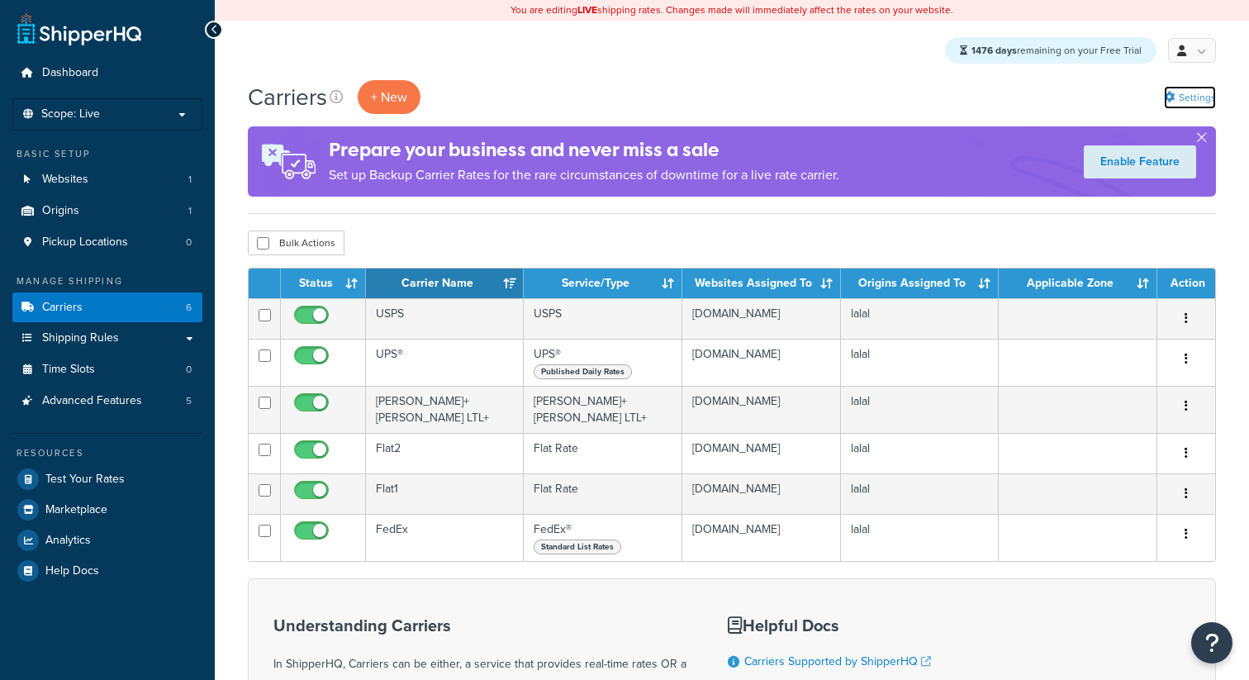
click at [1200, 98] on link "Settings" at bounding box center [1190, 97] width 52 height 23
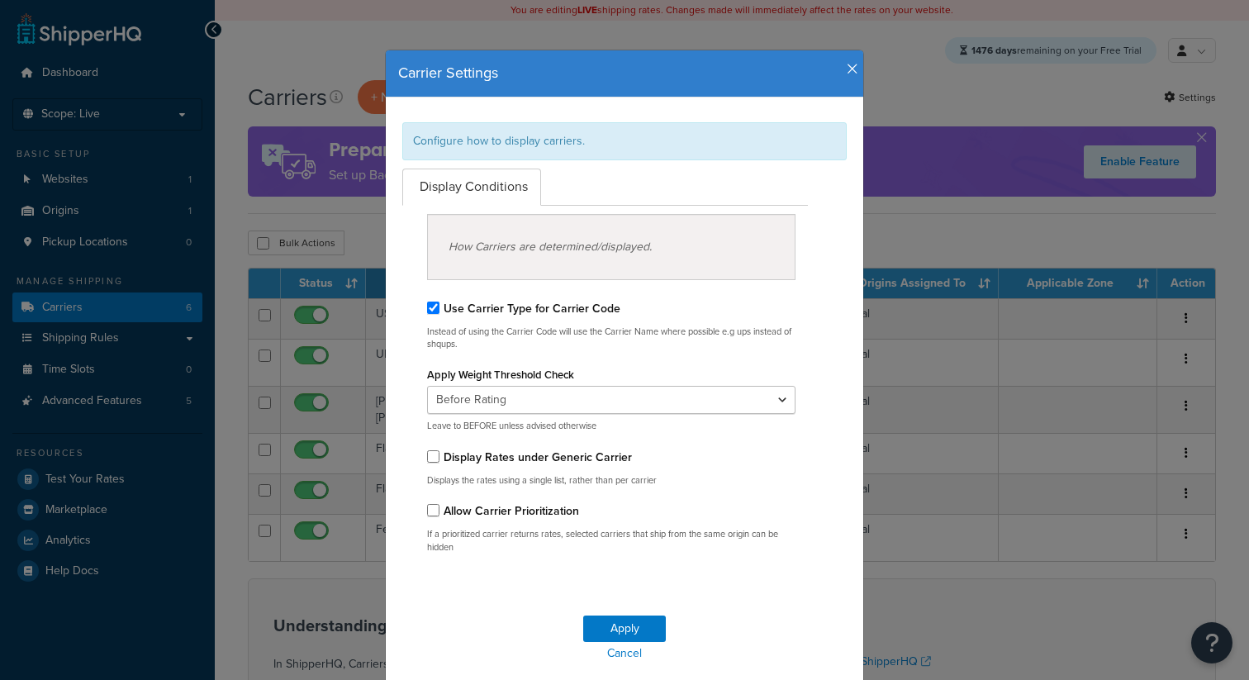
click at [547, 455] on label "Display Rates under Generic Carrier" at bounding box center [537, 456] width 188 height 17
click at [439, 455] on input "Display Rates under Generic Carrier" at bounding box center [433, 456] width 12 height 12
checkbox input "true"
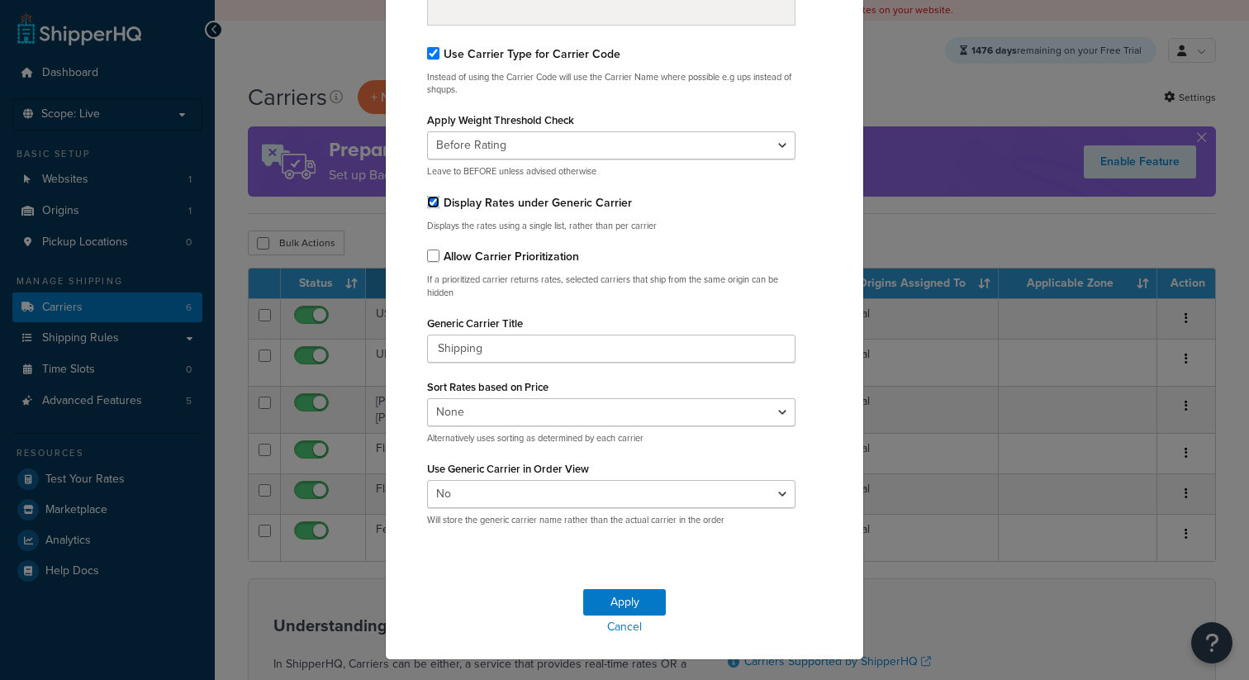
scroll to position [284, 0]
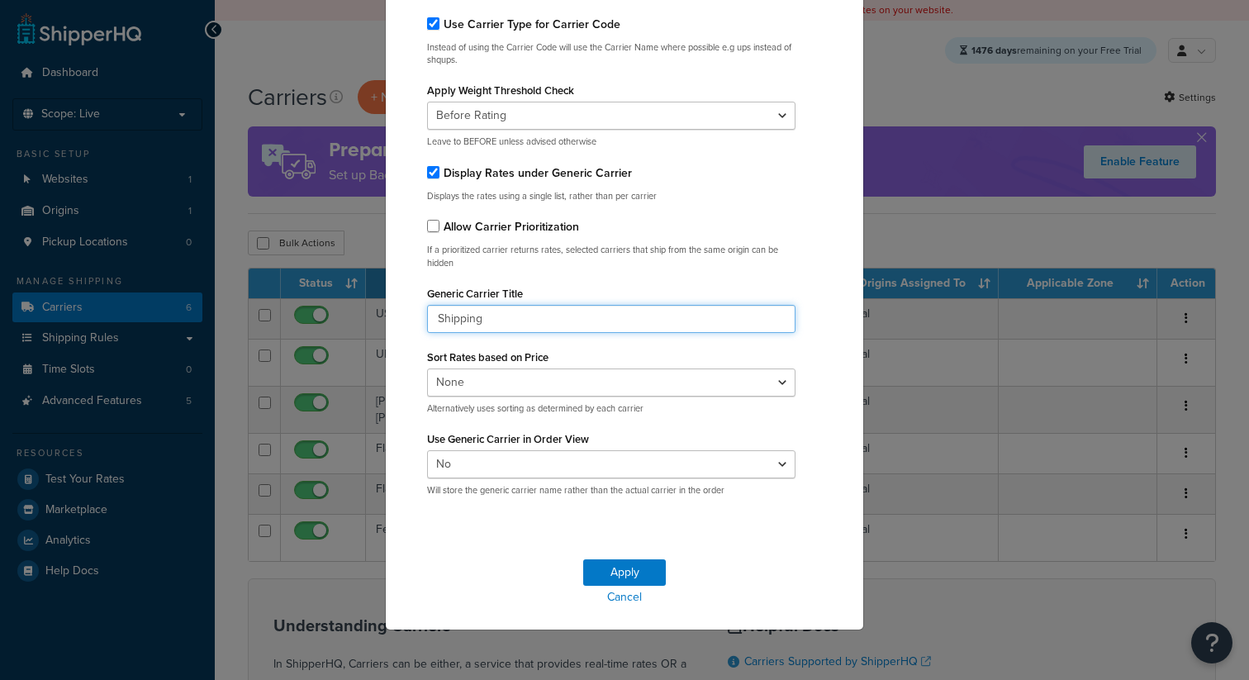
drag, startPoint x: 508, startPoint y: 326, endPoint x: 369, endPoint y: 316, distance: 139.1
click at [369, 316] on div "Carrier Settings Configure how to display carriers. Display Conditions How Carr…" at bounding box center [624, 340] width 1249 height 680
click at [487, 327] on input "Shipping" at bounding box center [611, 319] width 368 height 28
drag, startPoint x: 507, startPoint y: 330, endPoint x: 391, endPoint y: 329, distance: 116.5
click at [391, 329] on div "How Carriers are determined/displayed. Use Carrier Type for Carrier Code Instea…" at bounding box center [605, 216] width 430 height 588
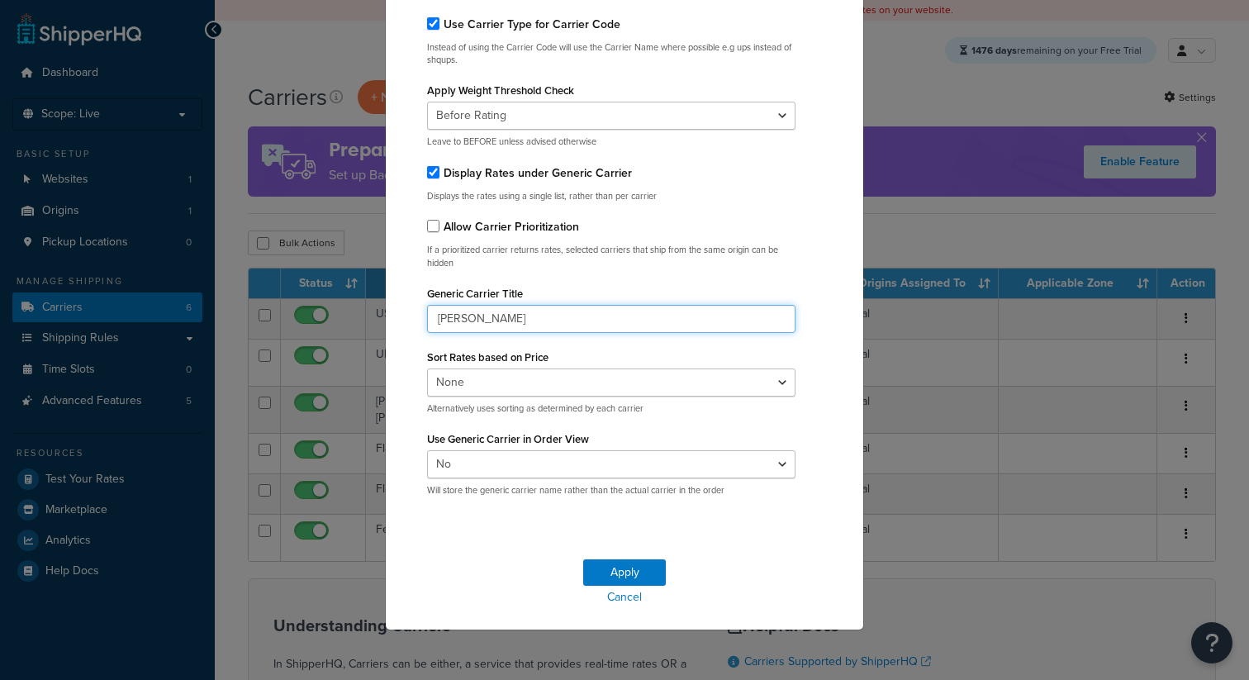
type input "[PERSON_NAME]"
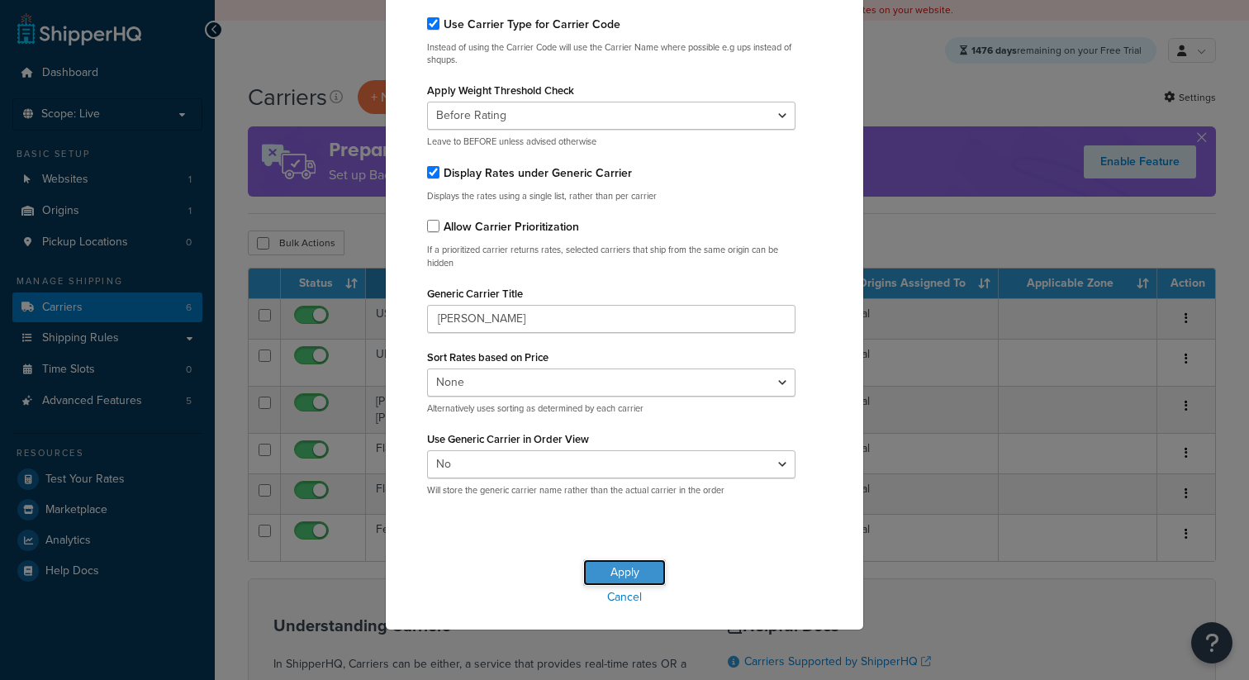
click at [624, 570] on button "Apply" at bounding box center [624, 572] width 83 height 26
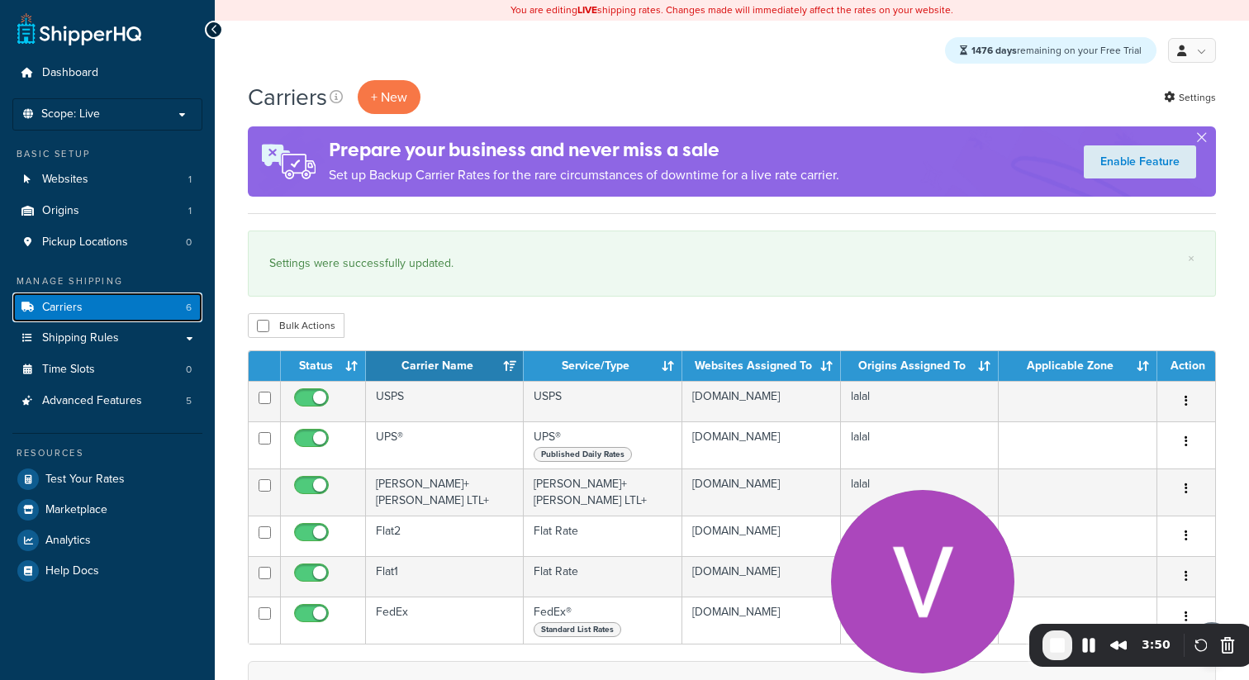
click at [141, 314] on link "Carriers 6" at bounding box center [107, 307] width 190 height 31
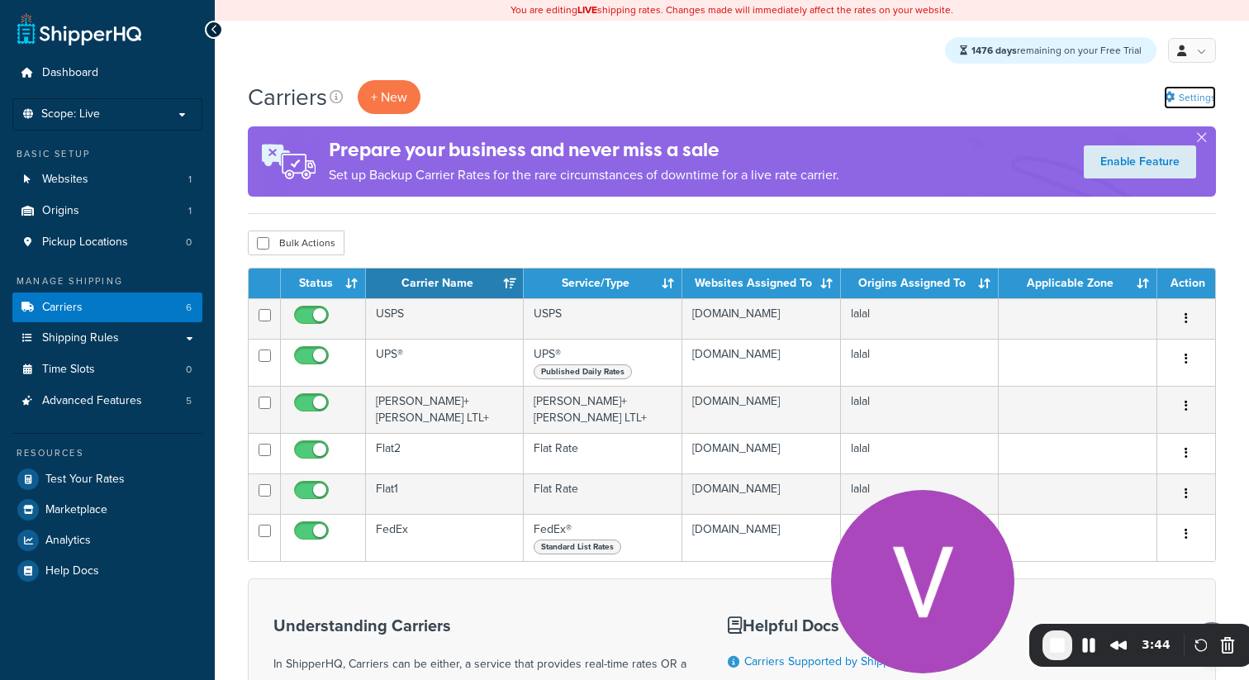
click at [1183, 102] on link "Settings" at bounding box center [1190, 97] width 52 height 23
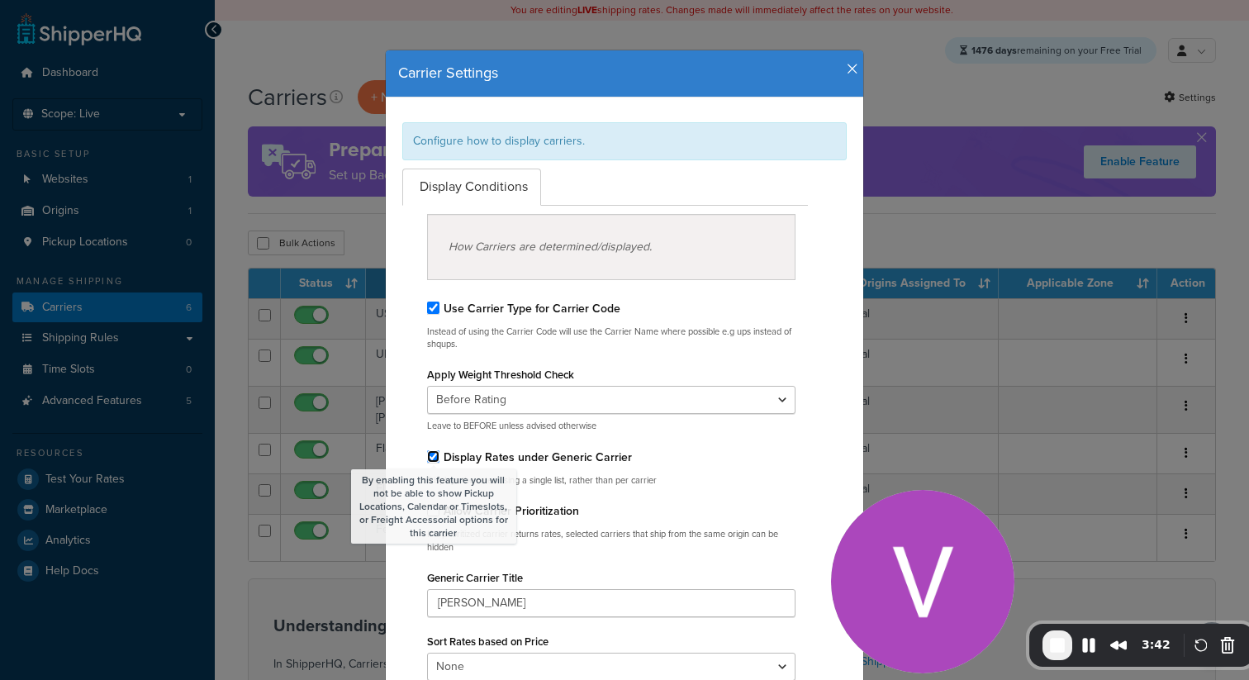
click at [433, 458] on input "By enabling this feature you will not be able to show Pickup Locations, Calenda…" at bounding box center [433, 456] width 12 height 12
checkbox input "false"
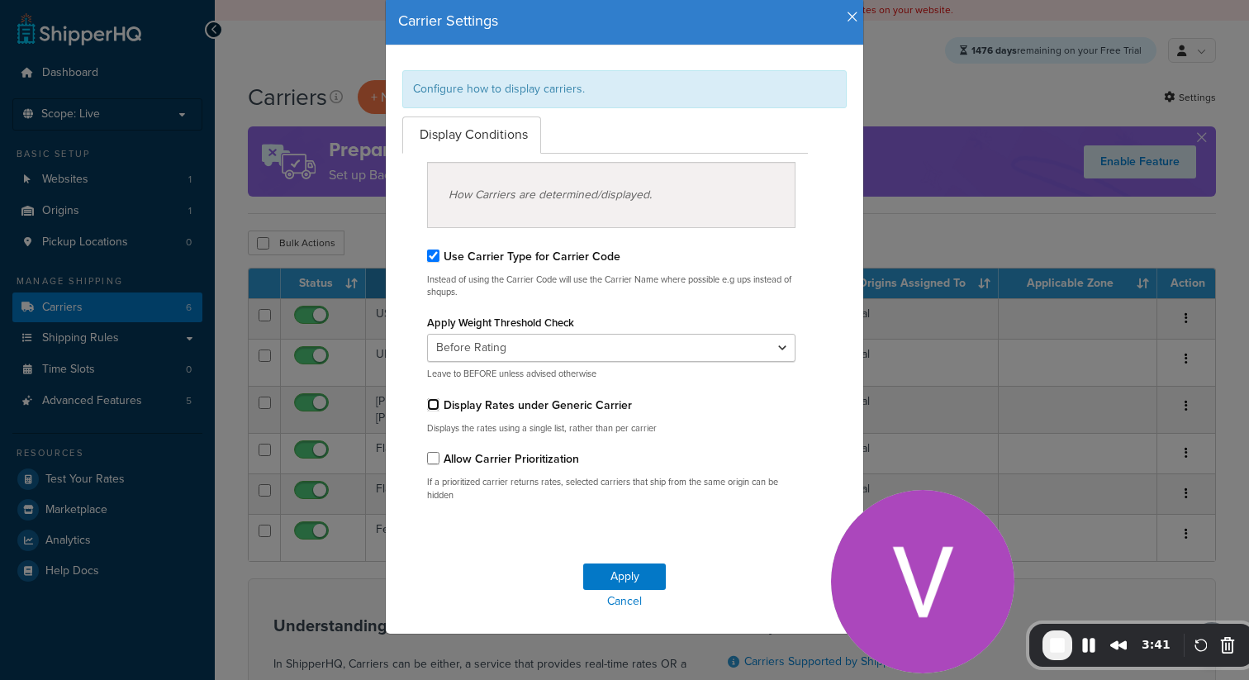
scroll to position [56, 0]
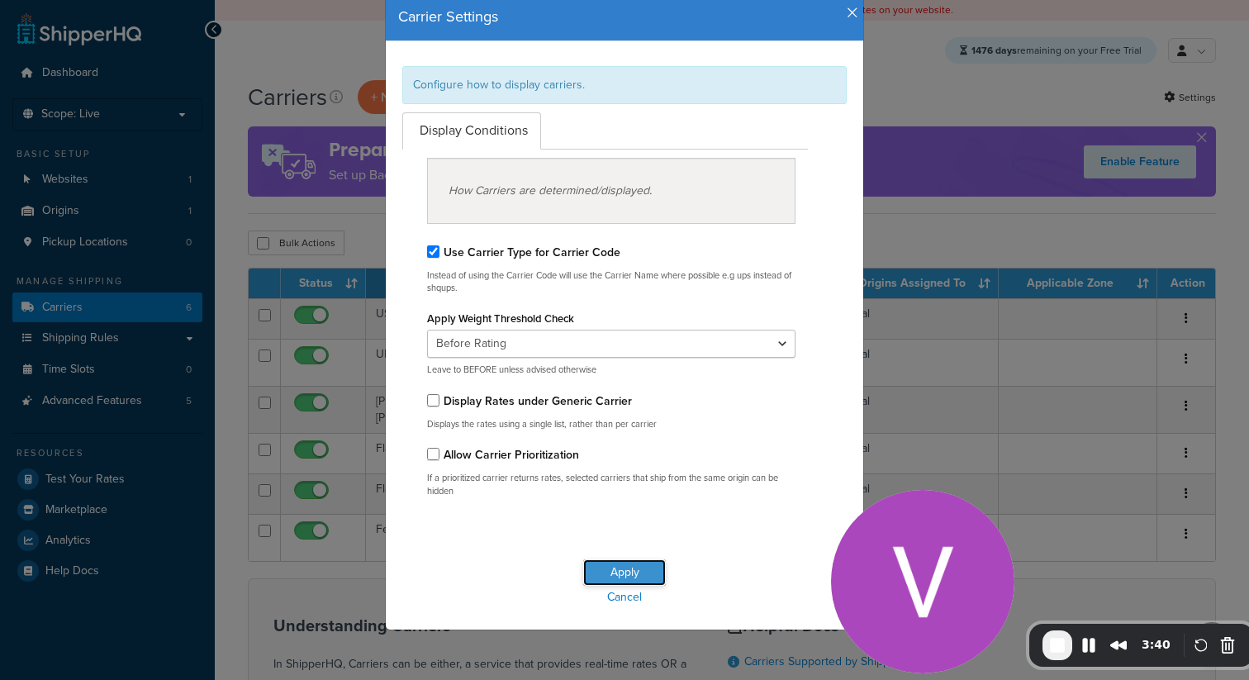
click at [636, 579] on button "Apply" at bounding box center [624, 572] width 83 height 26
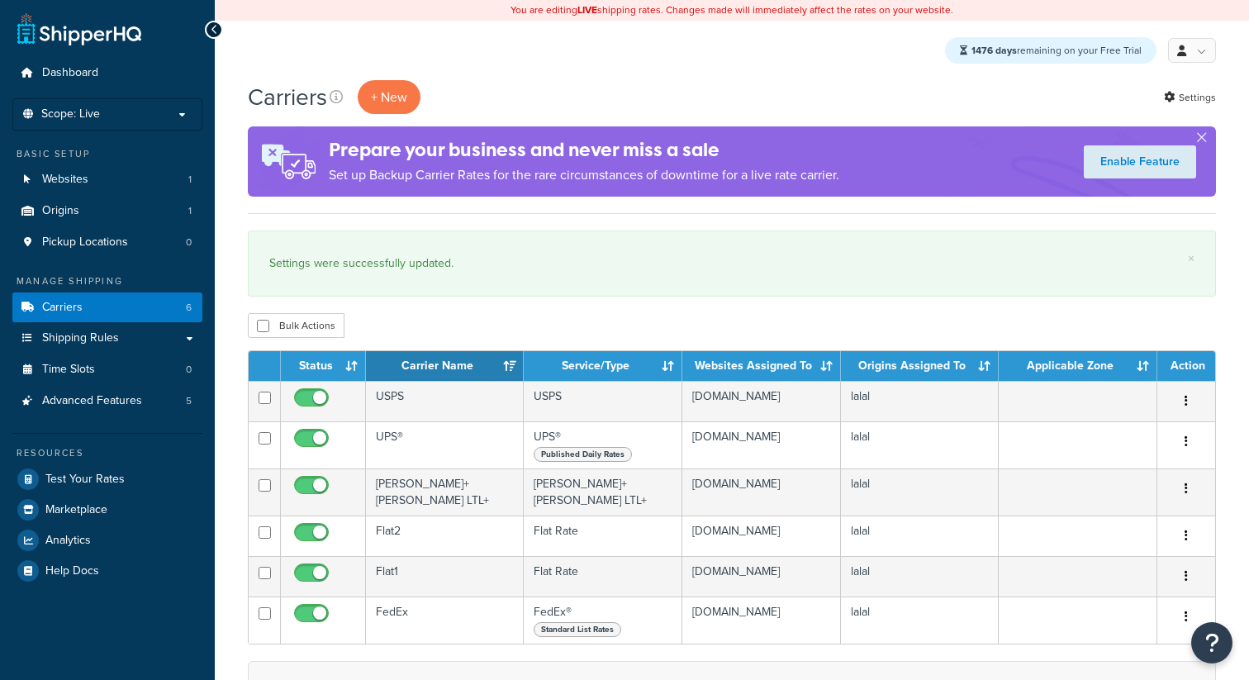
click at [1193, 83] on div "Carriers + New Settings" at bounding box center [732, 97] width 968 height 34
click at [1177, 100] on link "Settings" at bounding box center [1190, 97] width 52 height 23
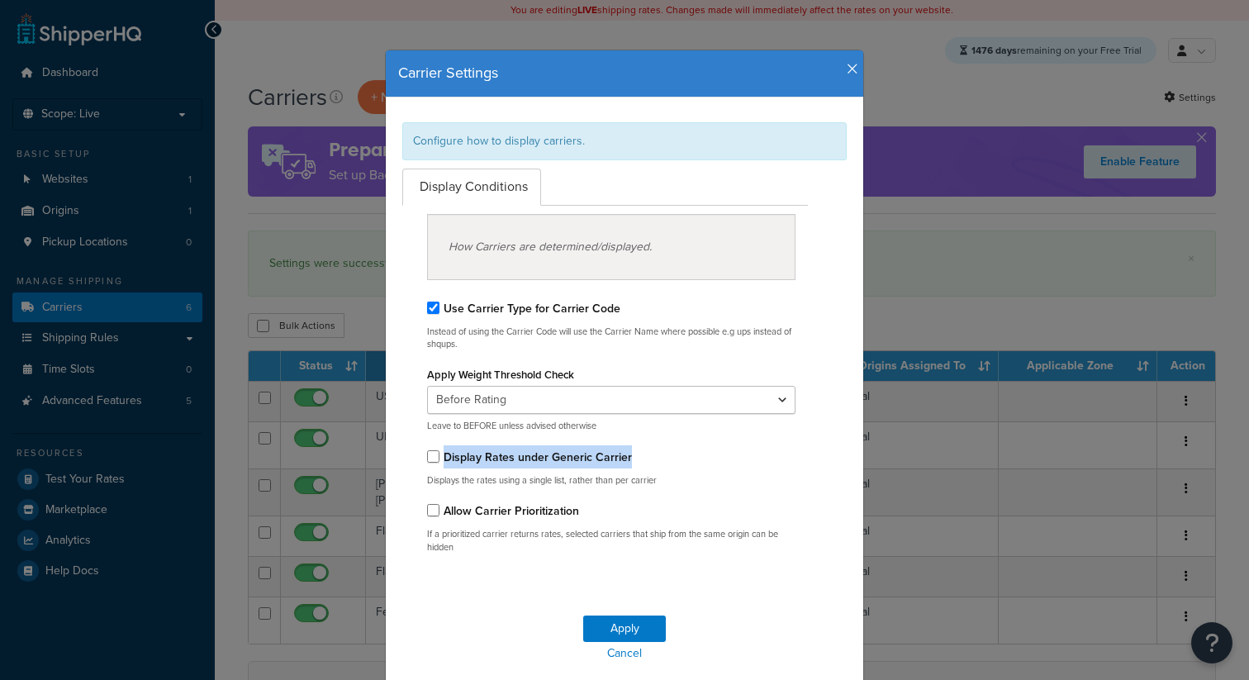
drag, startPoint x: 632, startPoint y: 457, endPoint x: 441, endPoint y: 458, distance: 190.8
click at [441, 458] on div "Display Rates under Generic Carrier" at bounding box center [611, 456] width 368 height 23
copy label "Display Rates under Generic Carrier"
click at [850, 70] on icon "button" at bounding box center [852, 69] width 12 height 15
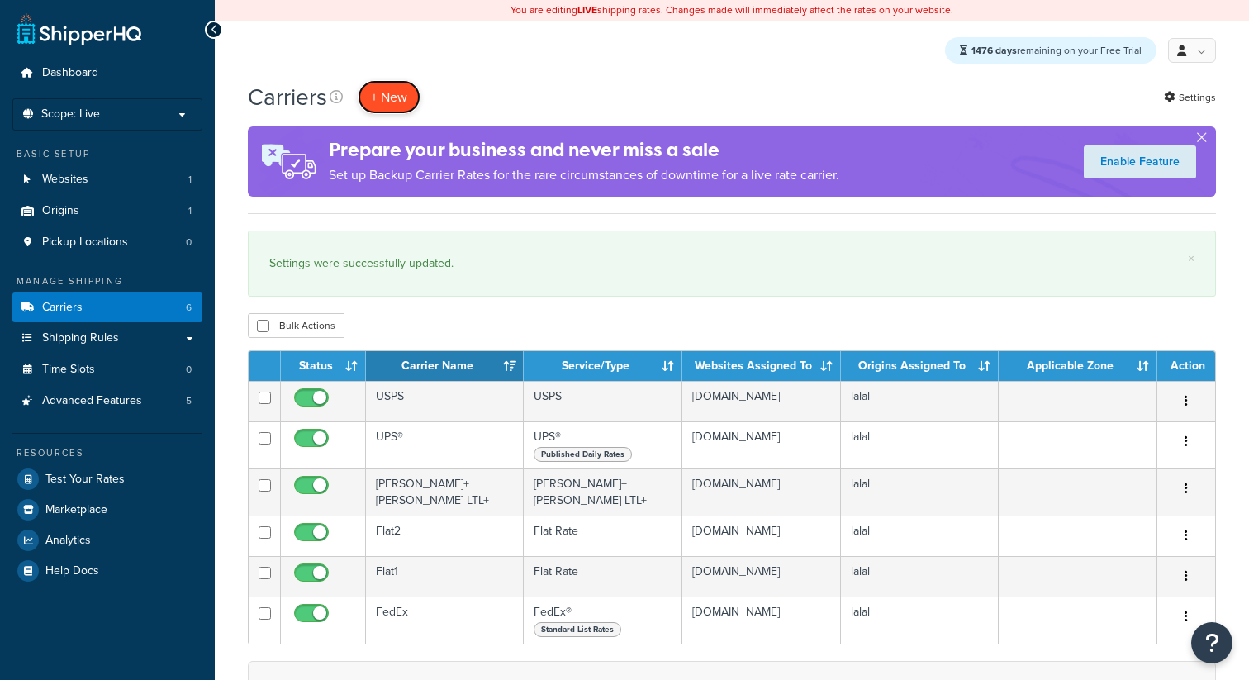
click at [398, 108] on button "+ New" at bounding box center [389, 97] width 63 height 34
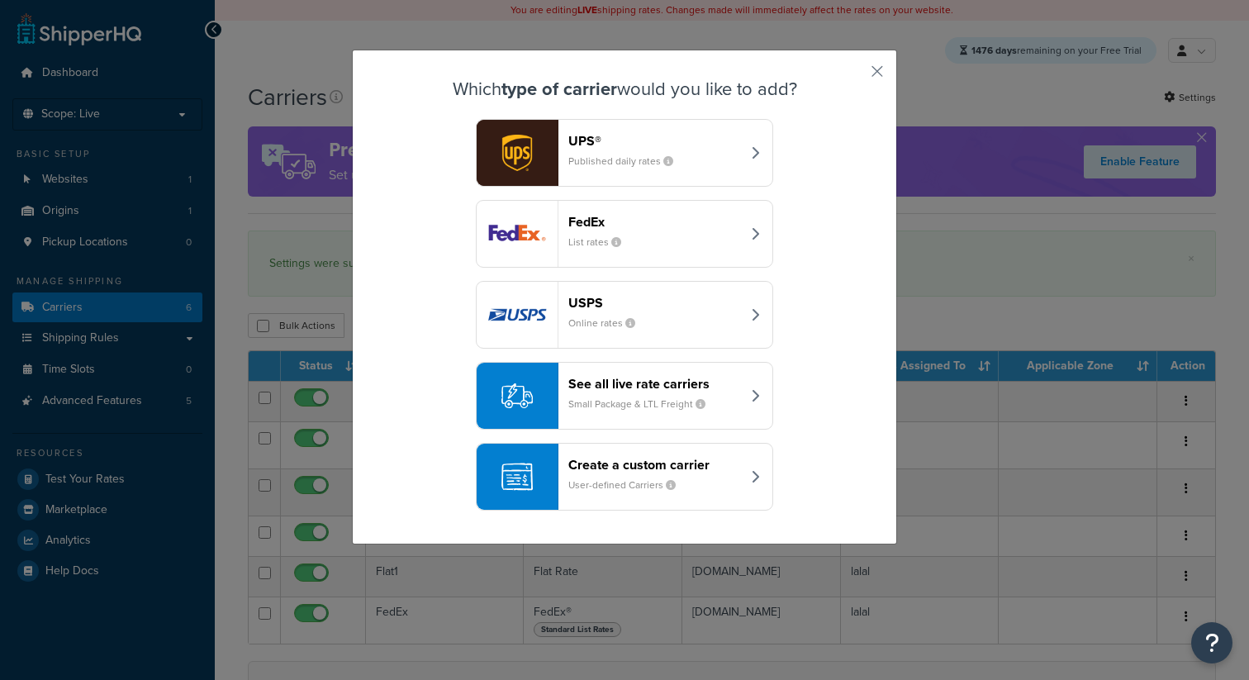
click at [638, 401] on small "Small Package & LTL Freight" at bounding box center [643, 403] width 150 height 15
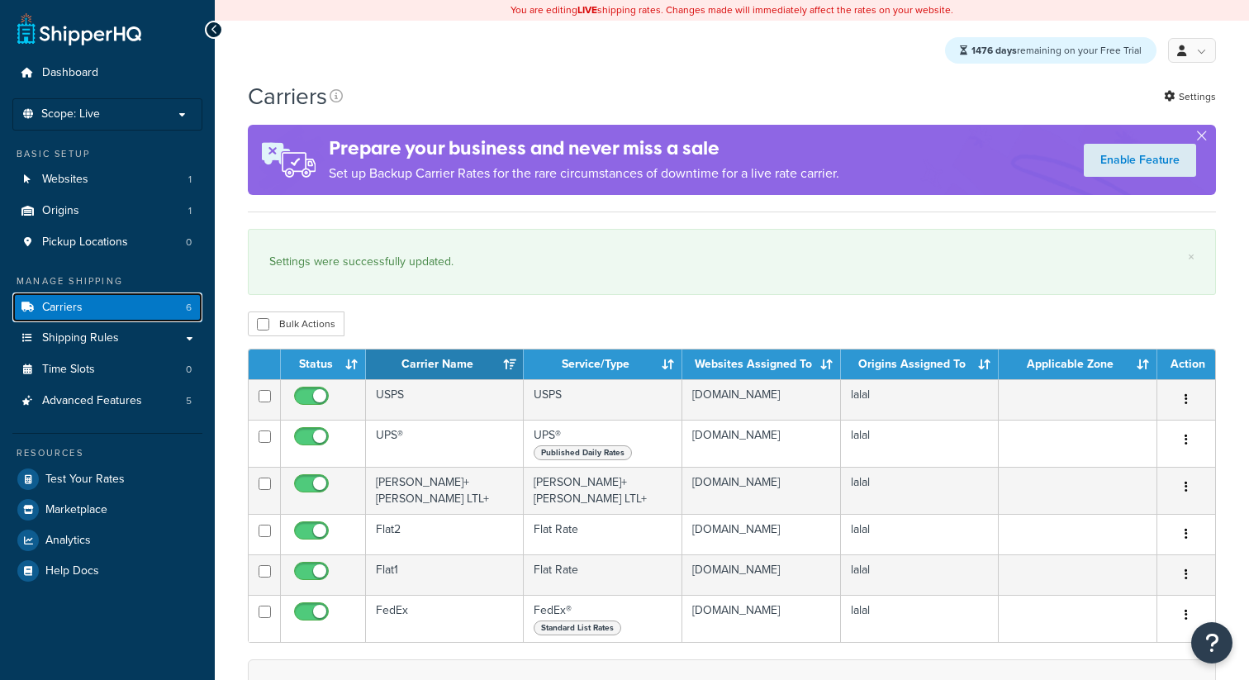
click at [153, 303] on link "Carriers 6" at bounding box center [107, 307] width 190 height 31
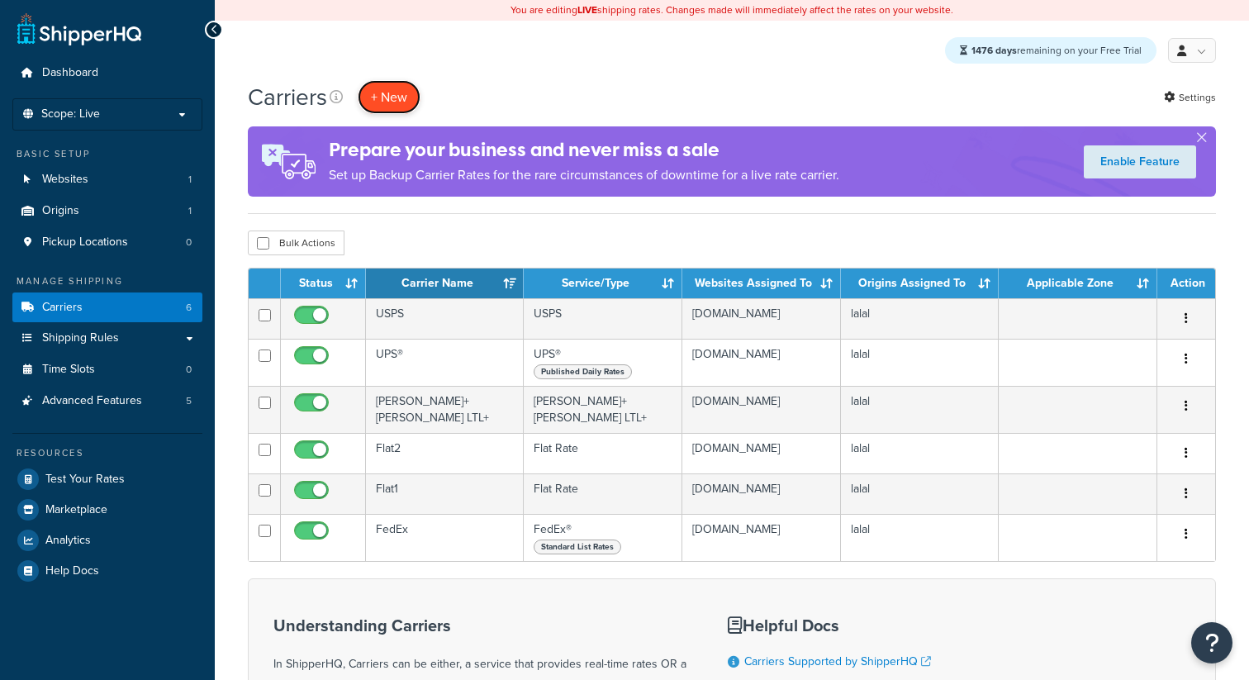
click at [397, 98] on button "+ New" at bounding box center [389, 97] width 63 height 34
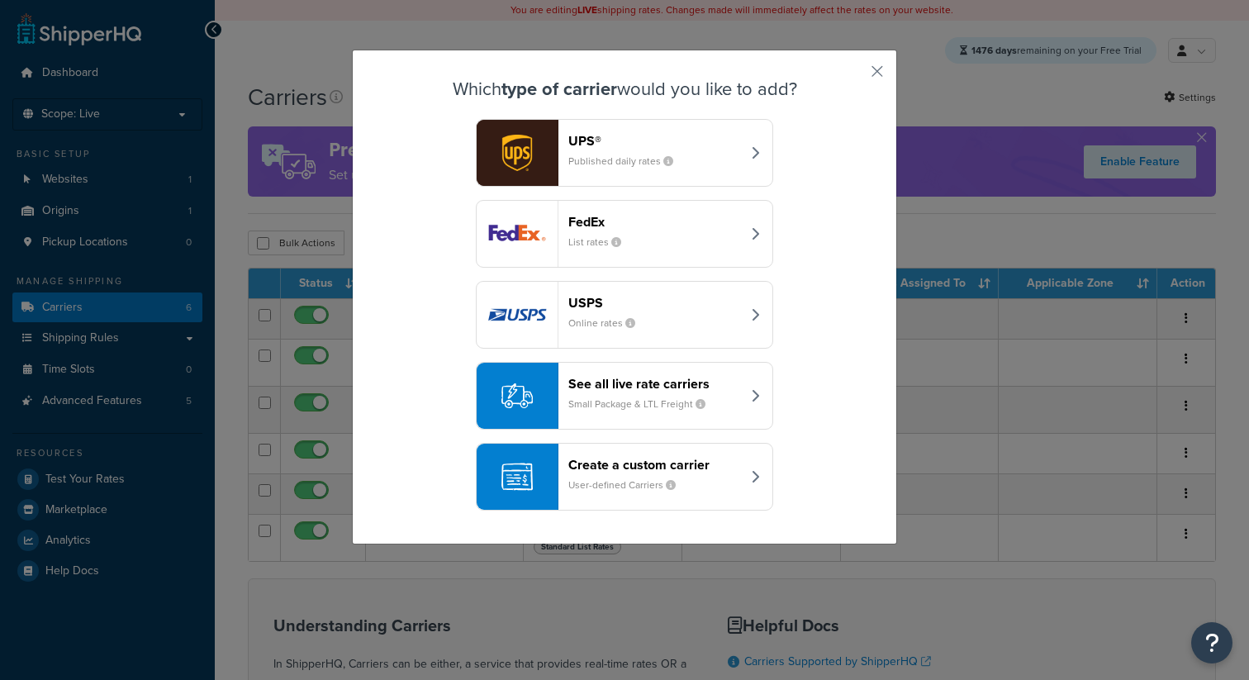
click at [619, 460] on header "Create a custom carrier" at bounding box center [654, 465] width 173 height 16
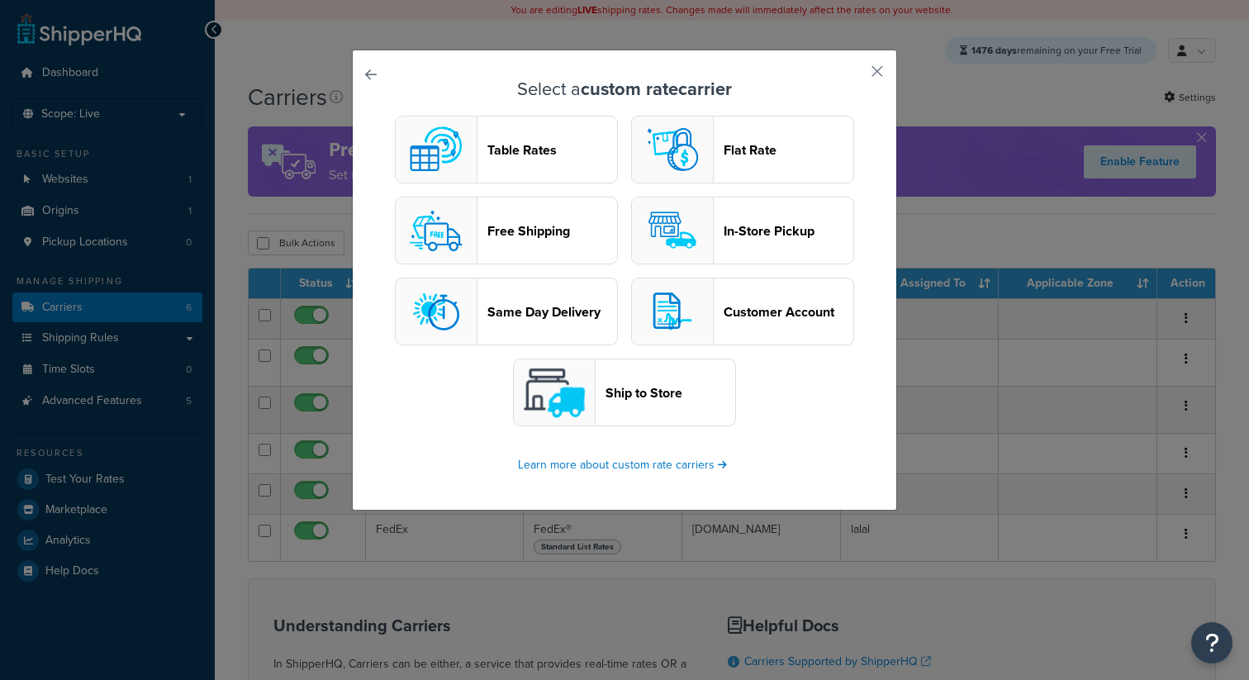
click at [756, 163] on button "Flat Rate" at bounding box center [742, 150] width 223 height 68
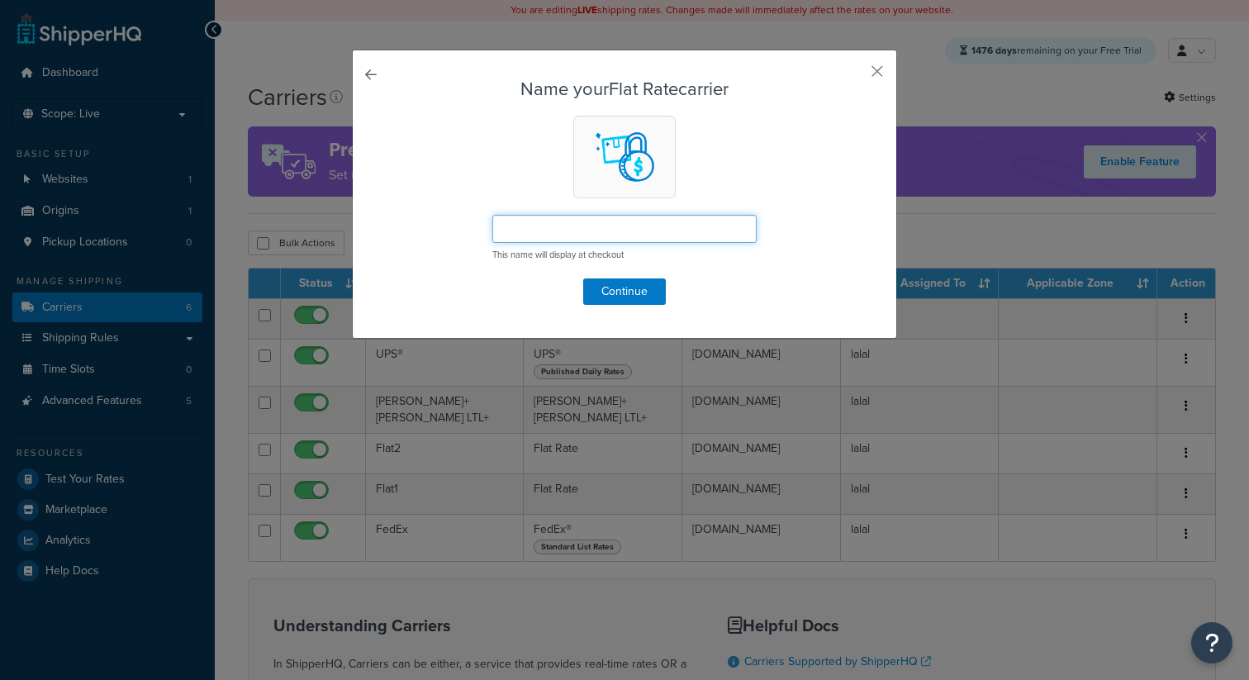
click at [572, 232] on input "text" at bounding box center [624, 229] width 264 height 28
type input "Non LTL Carrier 1"
click at [630, 290] on button "Continue" at bounding box center [624, 291] width 83 height 26
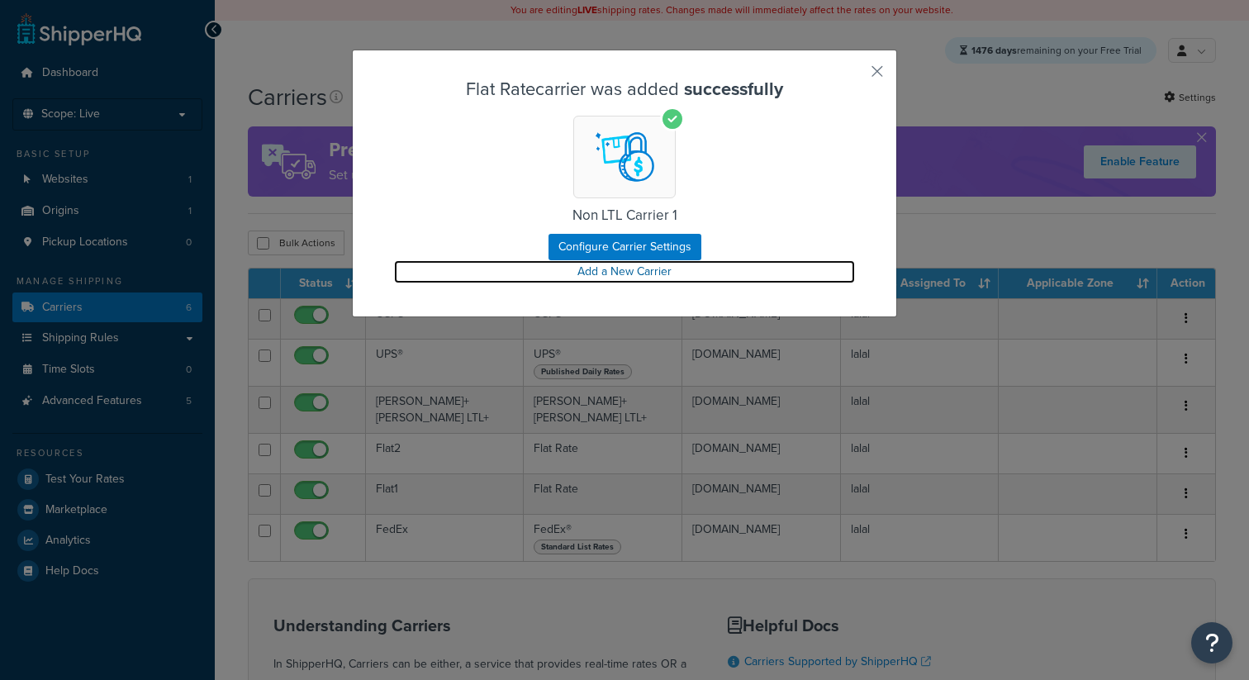
click at [632, 264] on link "Add a New Carrier" at bounding box center [624, 271] width 461 height 23
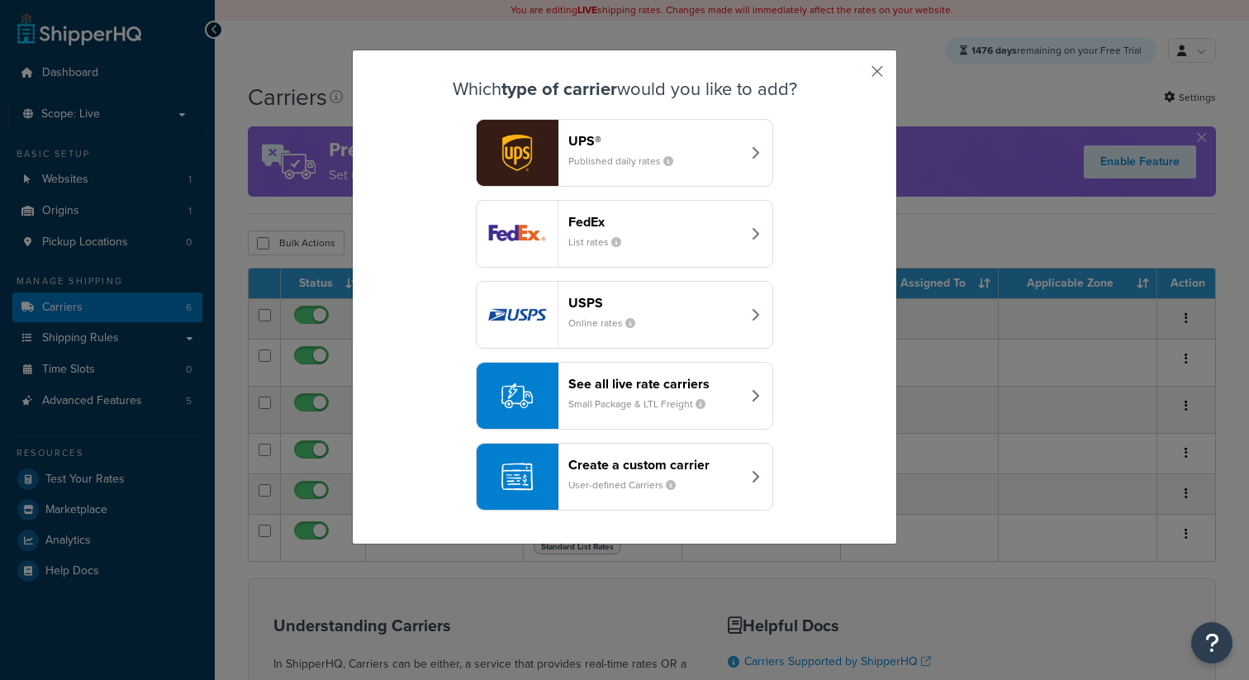
click at [855, 75] on button "button" at bounding box center [853, 77] width 4 height 4
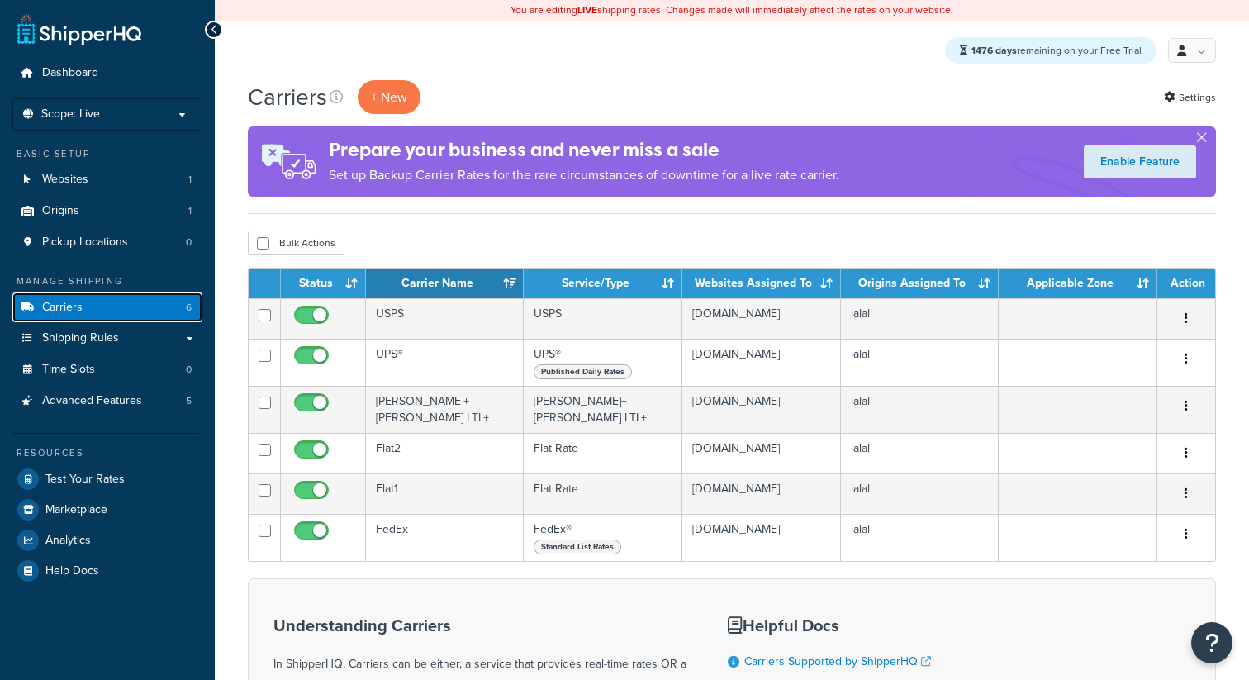
click at [174, 311] on link "Carriers 6" at bounding box center [107, 307] width 190 height 31
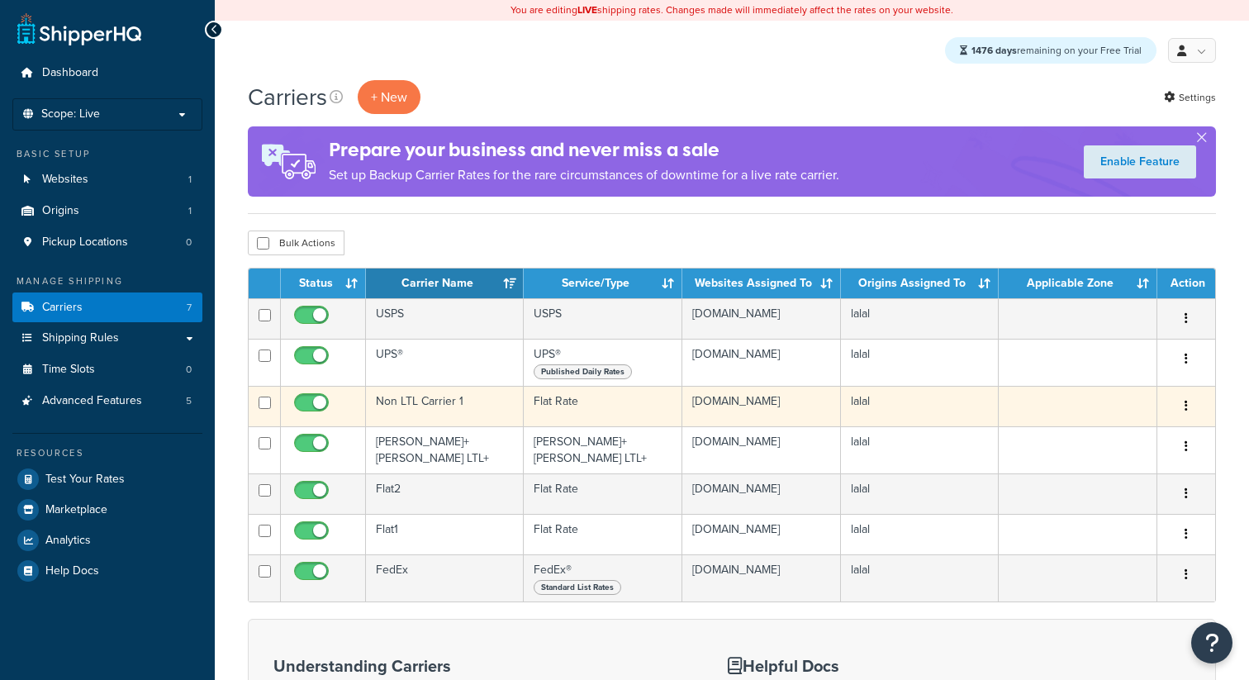
click at [444, 408] on td "Non LTL Carrier 1" at bounding box center [445, 406] width 158 height 40
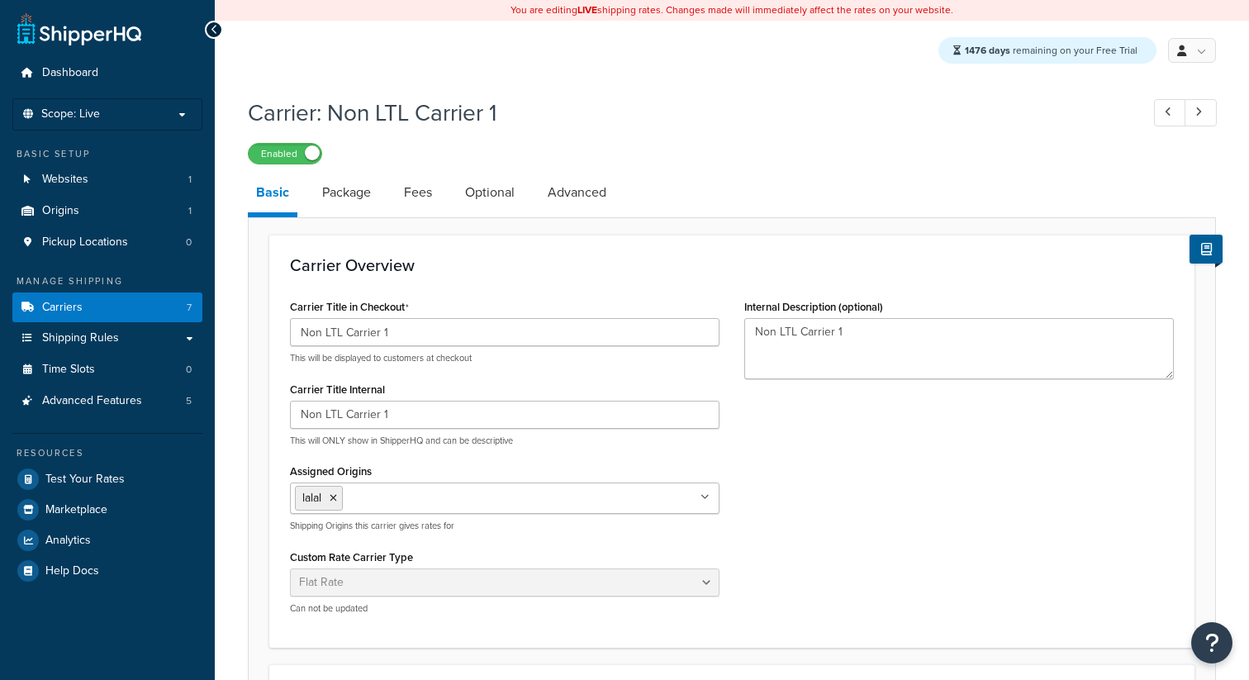
select select "flat"
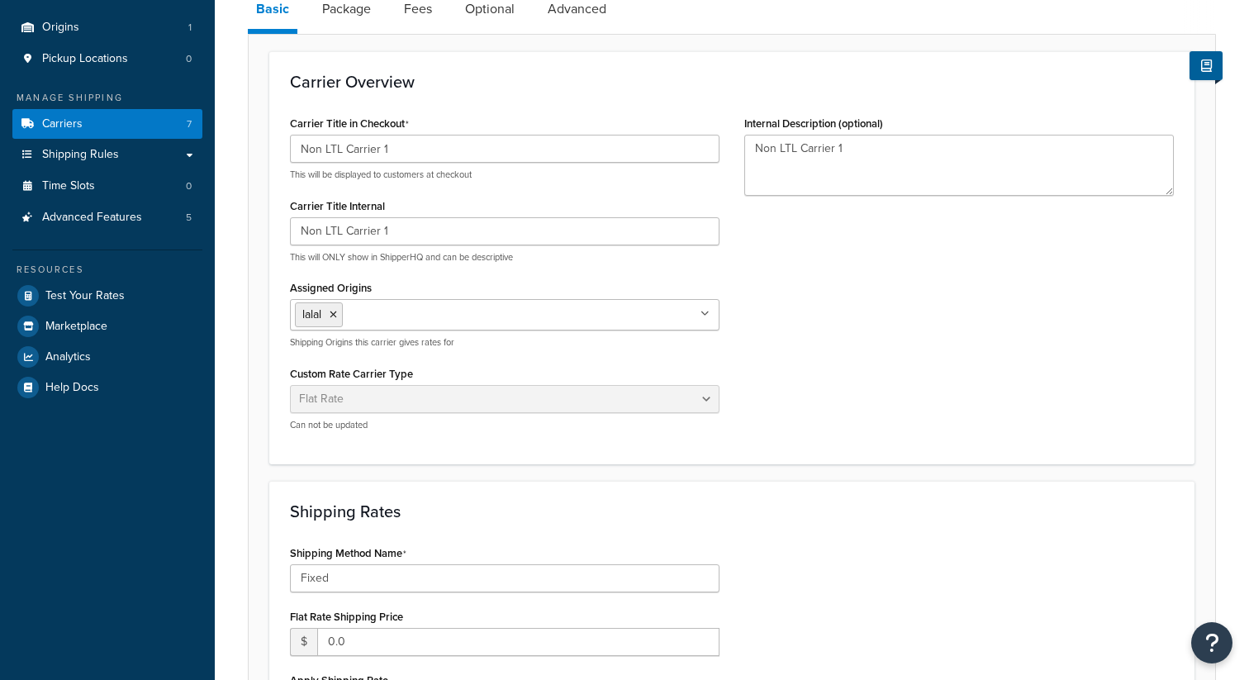
scroll to position [619, 0]
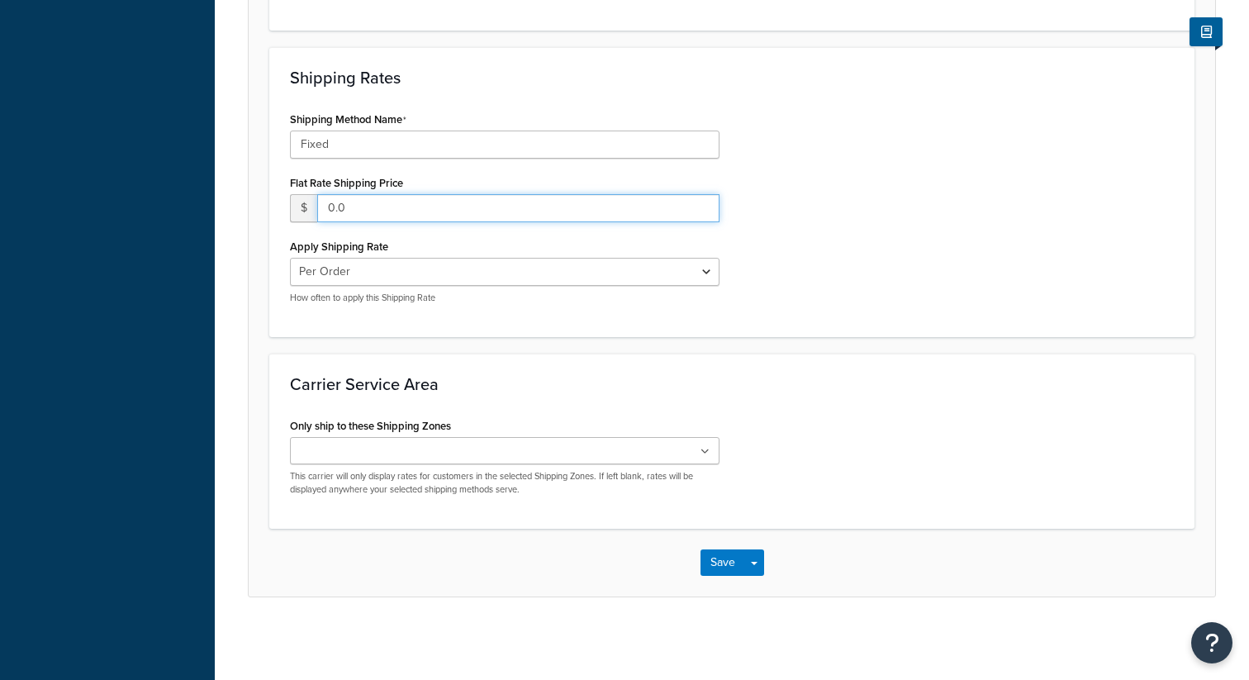
click at [334, 211] on input "0.0" at bounding box center [518, 208] width 402 height 28
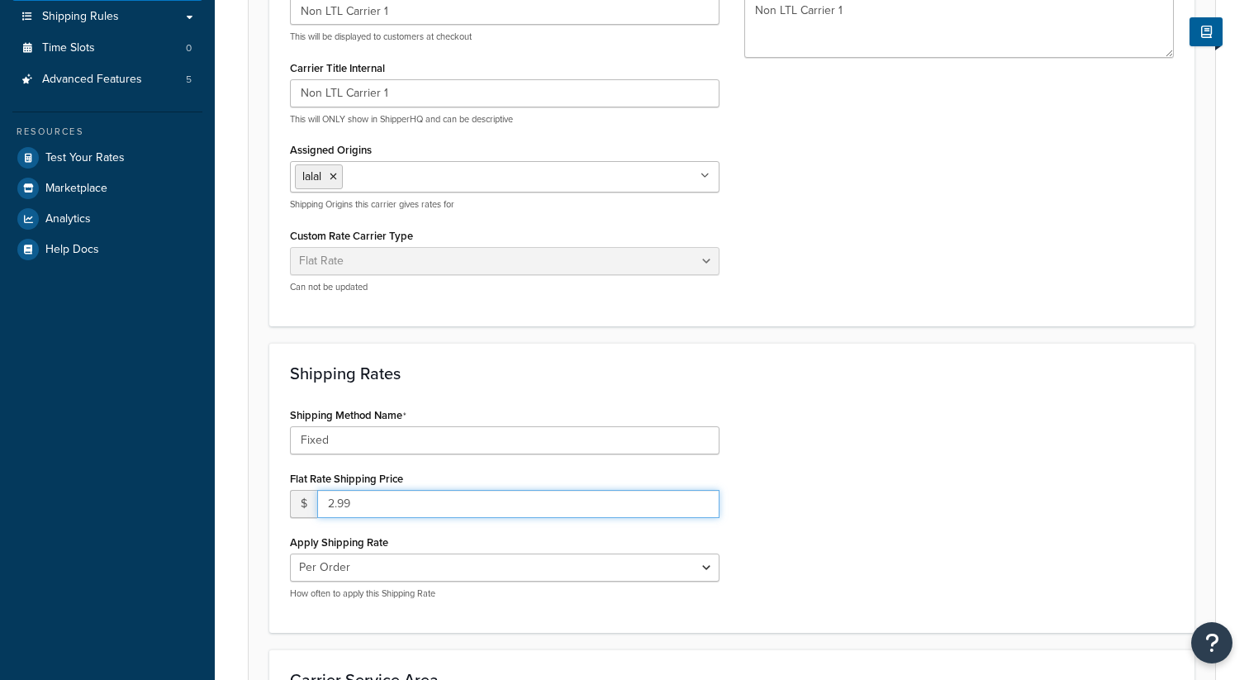
scroll to position [0, 0]
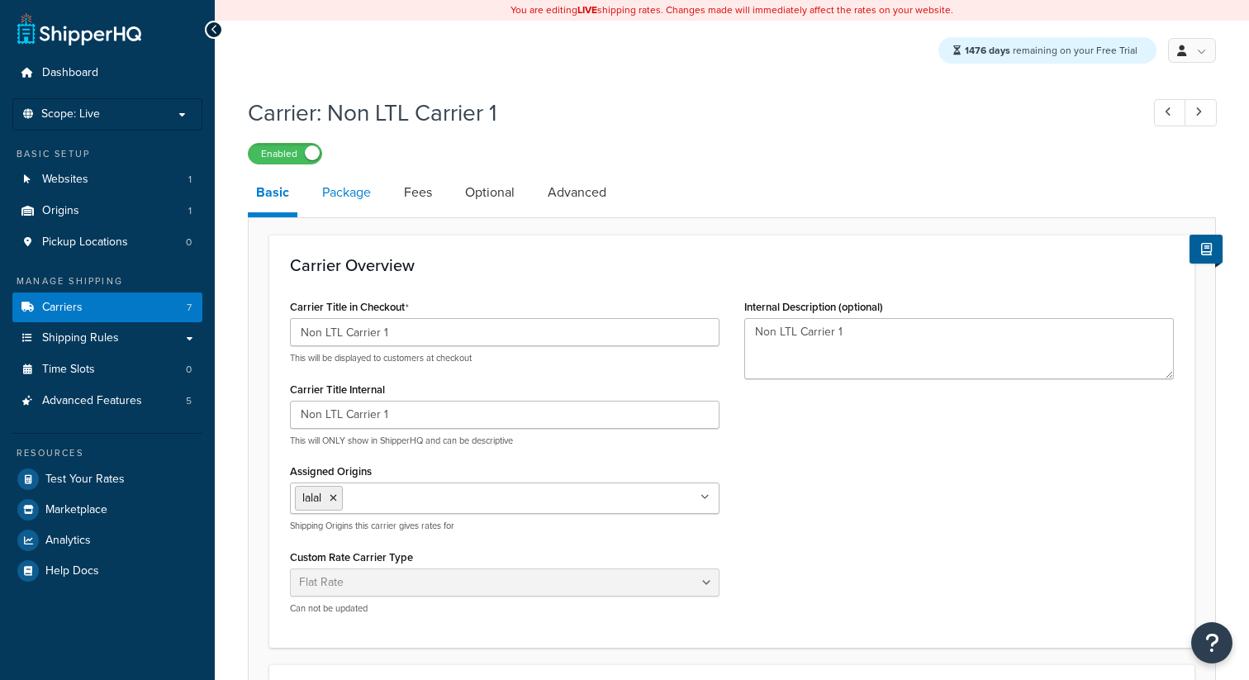
type input "2.99"
click at [343, 202] on link "Package" at bounding box center [346, 193] width 65 height 40
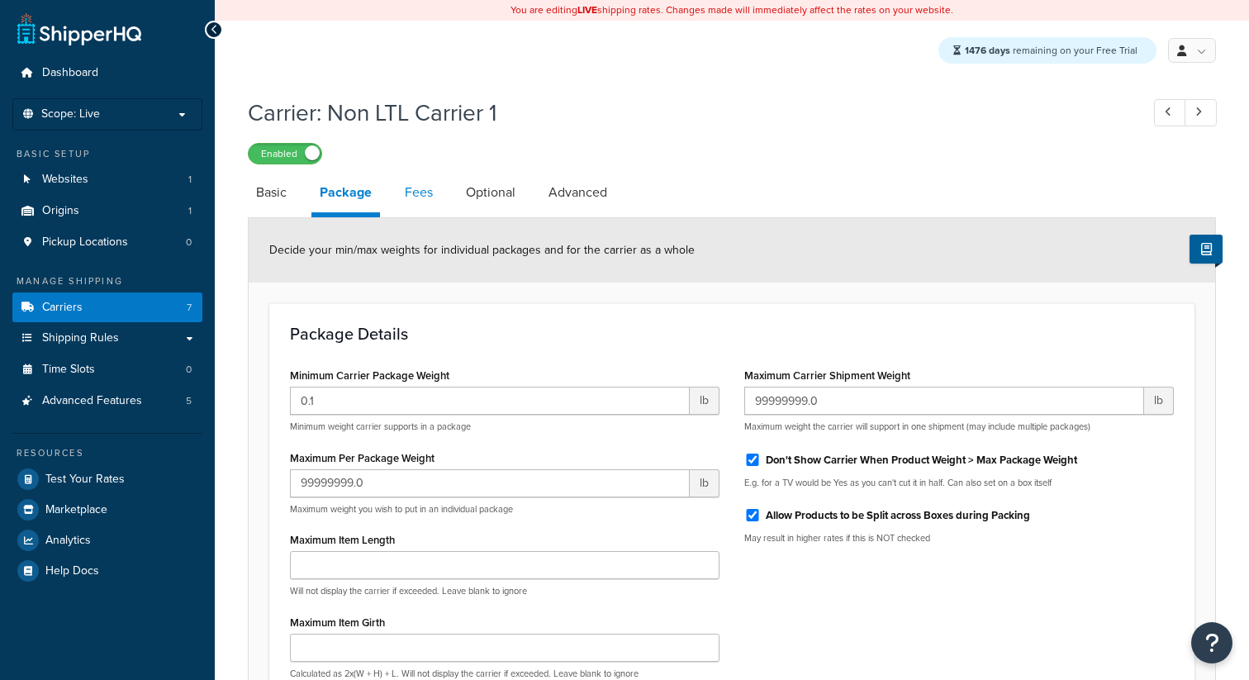
click at [421, 203] on link "Fees" at bounding box center [418, 193] width 45 height 40
select select "AFTER"
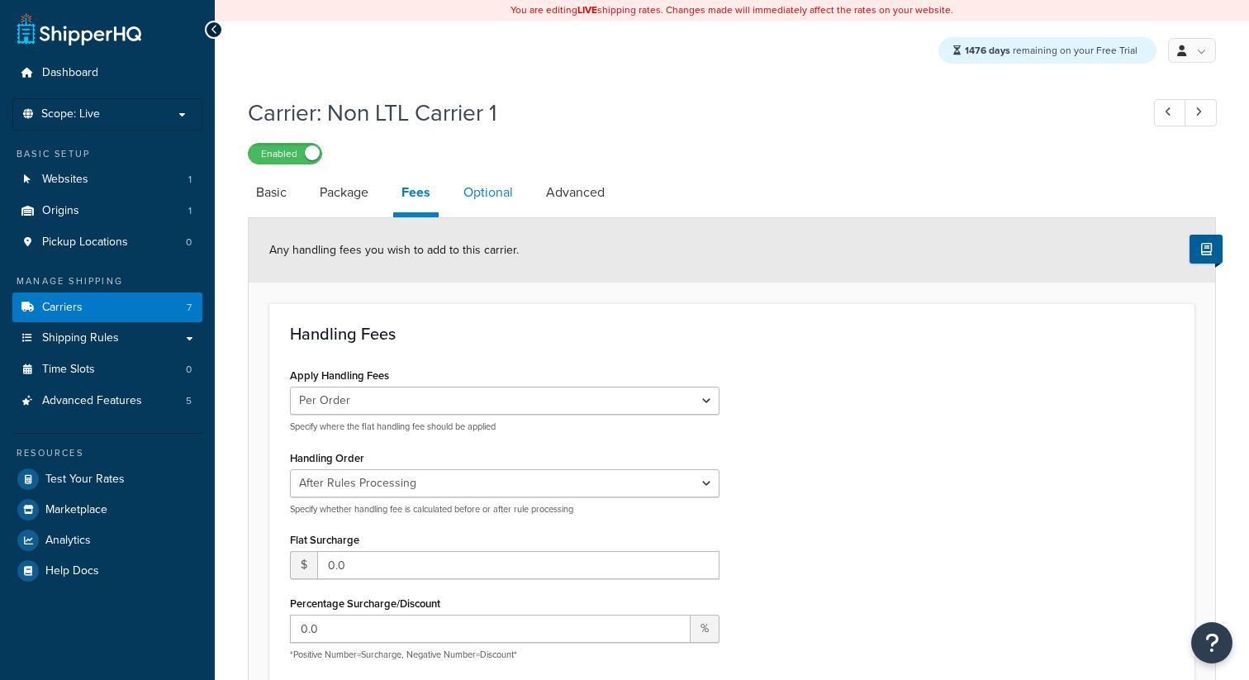
click at [483, 199] on link "Optional" at bounding box center [488, 193] width 66 height 40
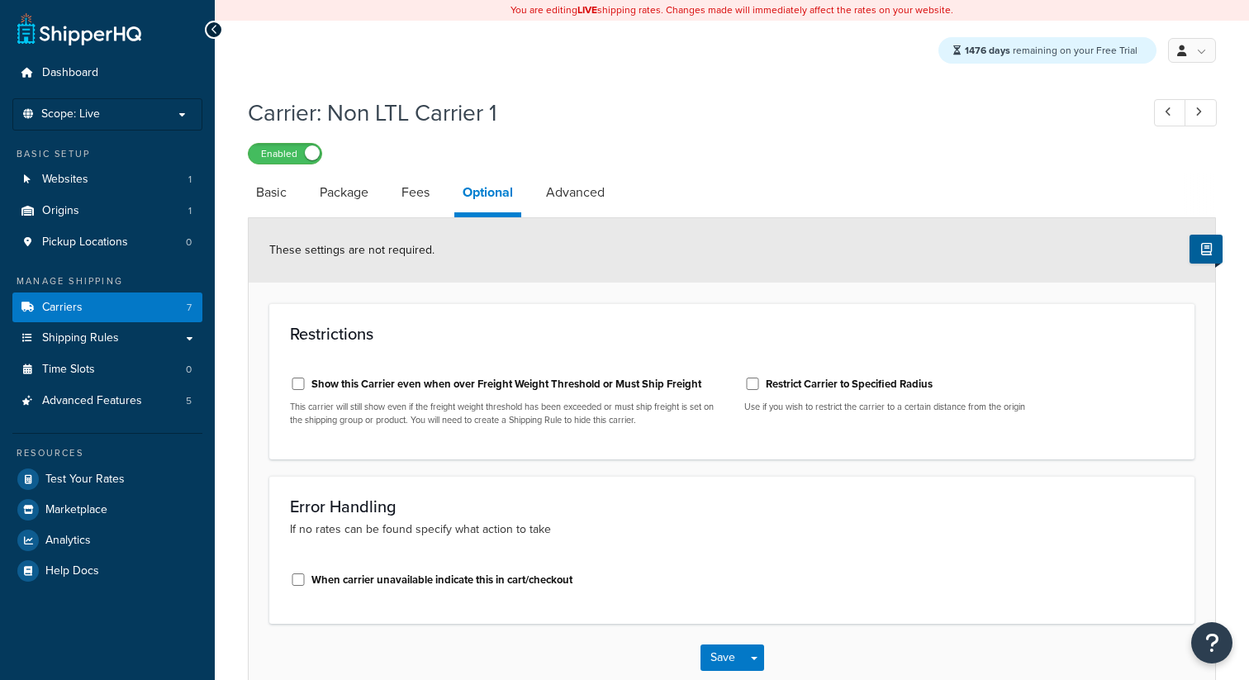
click at [333, 391] on label "Show this Carrier even when over Freight Weight Threshold or Must Ship Freight" at bounding box center [506, 384] width 390 height 15
click at [306, 390] on input "Show this Carrier even when over Freight Weight Threshold or Must Ship Freight" at bounding box center [298, 383] width 17 height 12
checkbox input "true"
click at [724, 674] on div "Save Save Dropdown Save and Edit" at bounding box center [732, 658] width 966 height 68
click at [731, 658] on button "Save" at bounding box center [722, 657] width 45 height 26
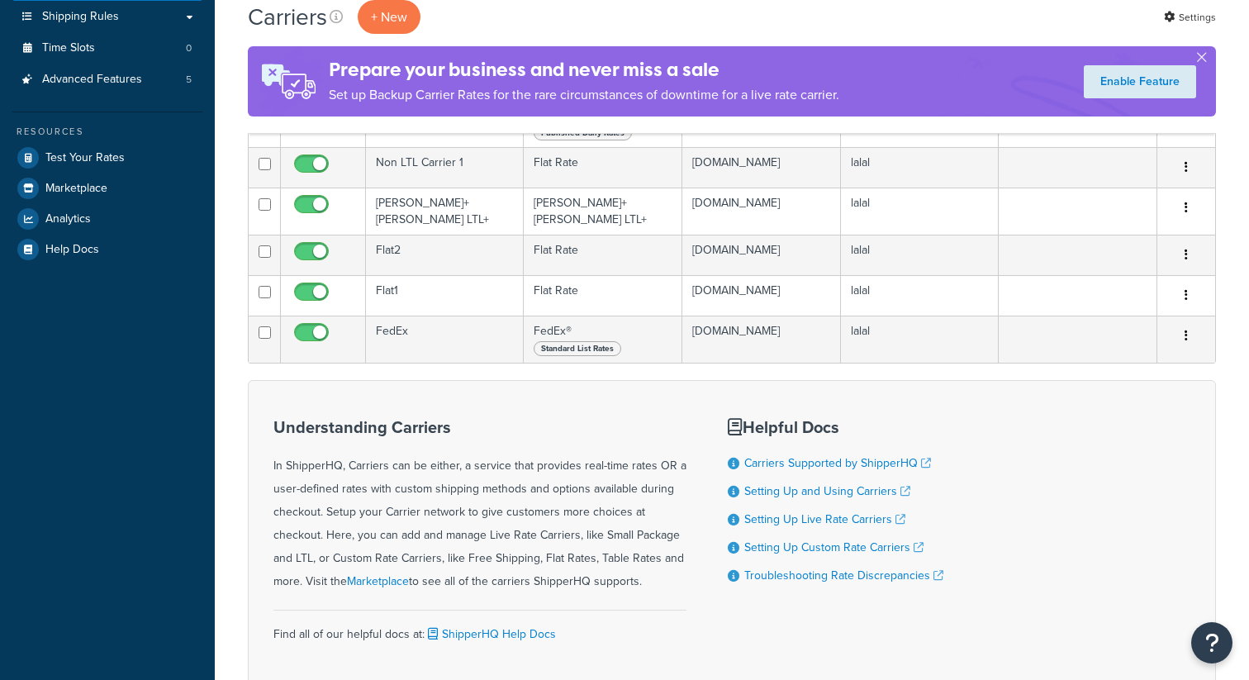
scroll to position [320, 0]
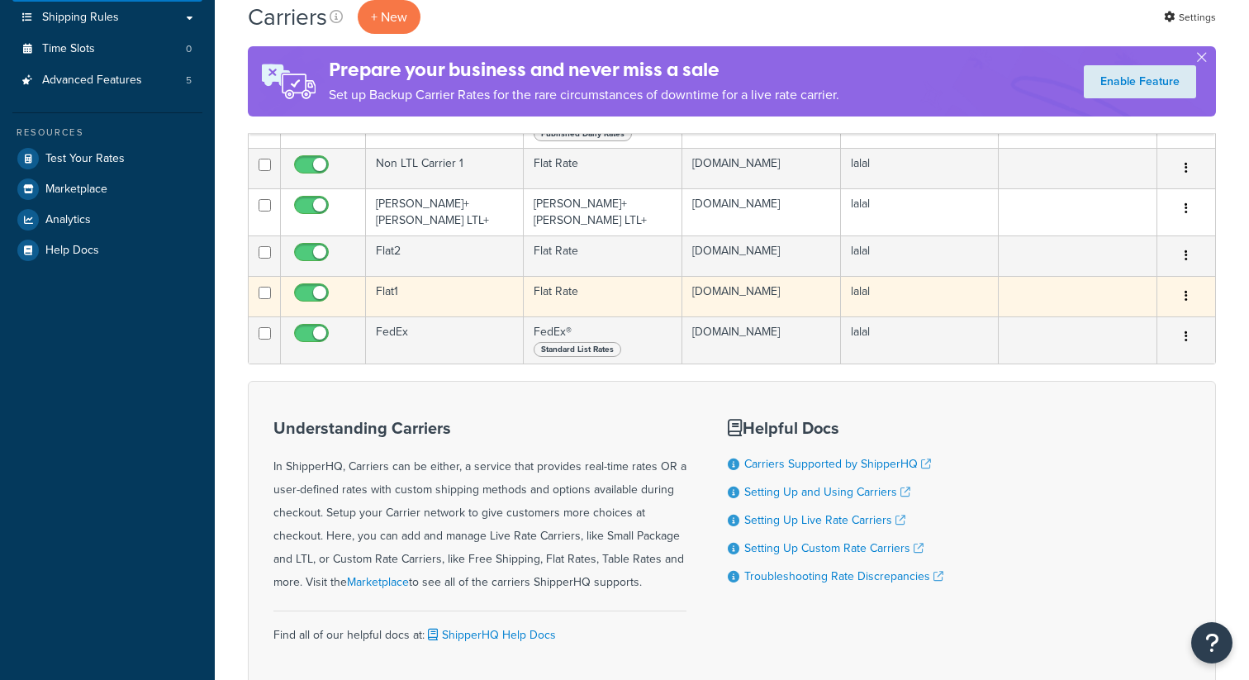
click at [421, 291] on td "Flat1" at bounding box center [445, 296] width 158 height 40
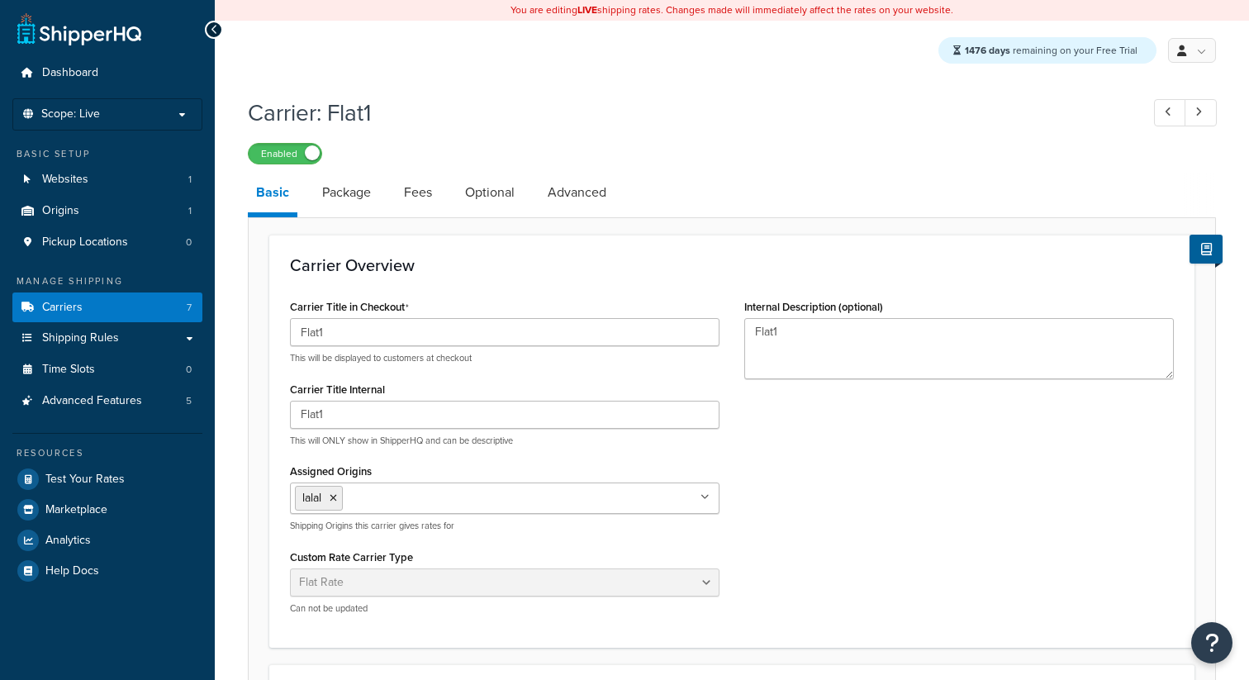
select select "flat"
click at [165, 308] on link "Carriers 7" at bounding box center [107, 307] width 190 height 31
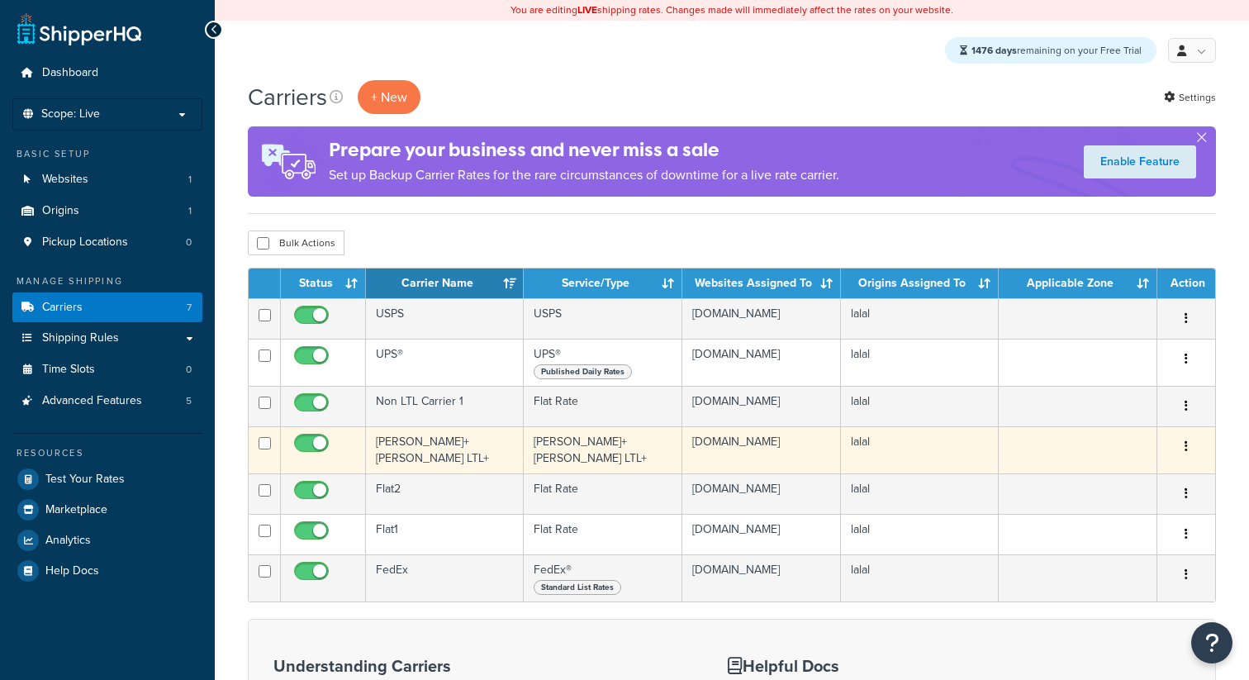
click at [450, 448] on td "[PERSON_NAME]+[PERSON_NAME] LTL+" at bounding box center [445, 449] width 158 height 47
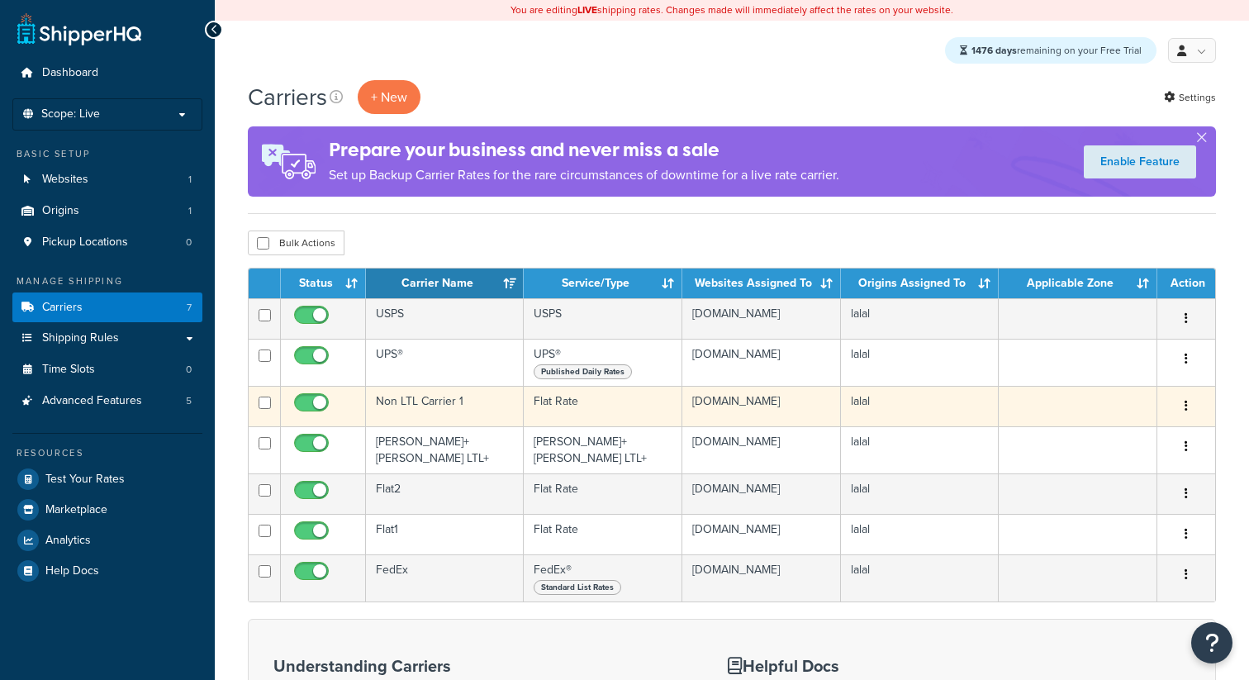
click at [448, 407] on td "Non LTL Carrier 1" at bounding box center [445, 406] width 158 height 40
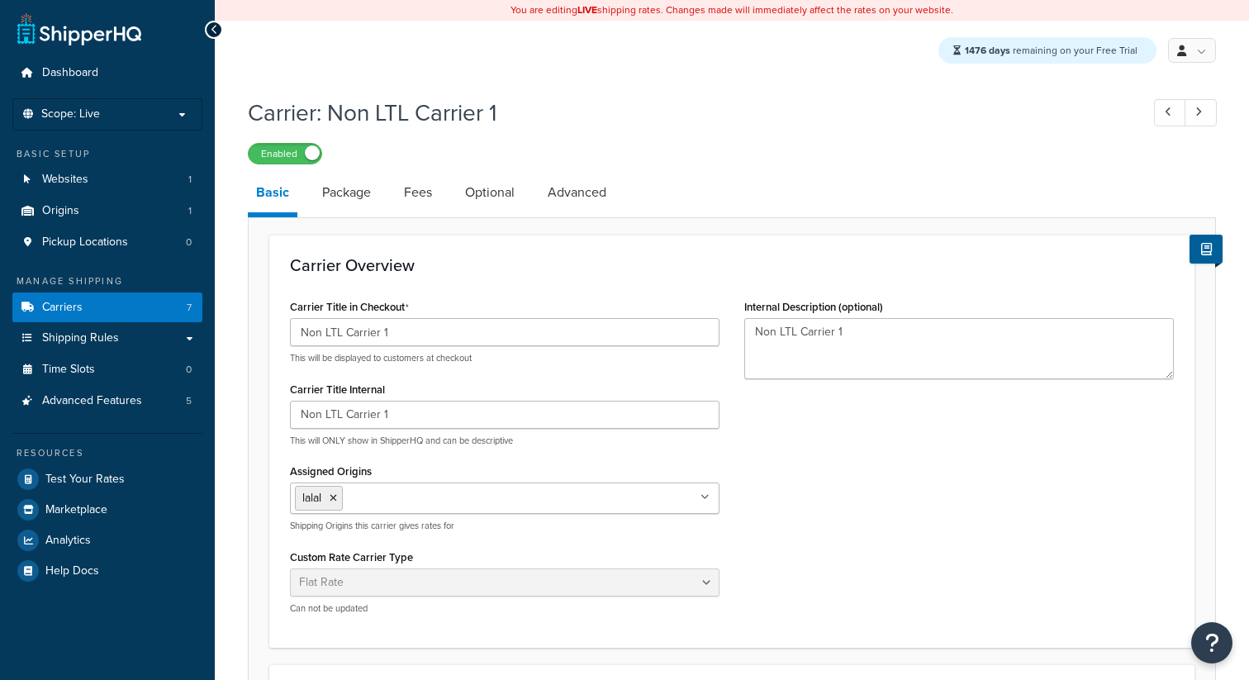
select select "flat"
drag, startPoint x: 415, startPoint y: 342, endPoint x: 249, endPoint y: 342, distance: 166.8
drag, startPoint x: 398, startPoint y: 334, endPoint x: 289, endPoint y: 335, distance: 109.0
click at [290, 335] on input "Non LTL Carrier 1" at bounding box center [504, 332] width 429 height 28
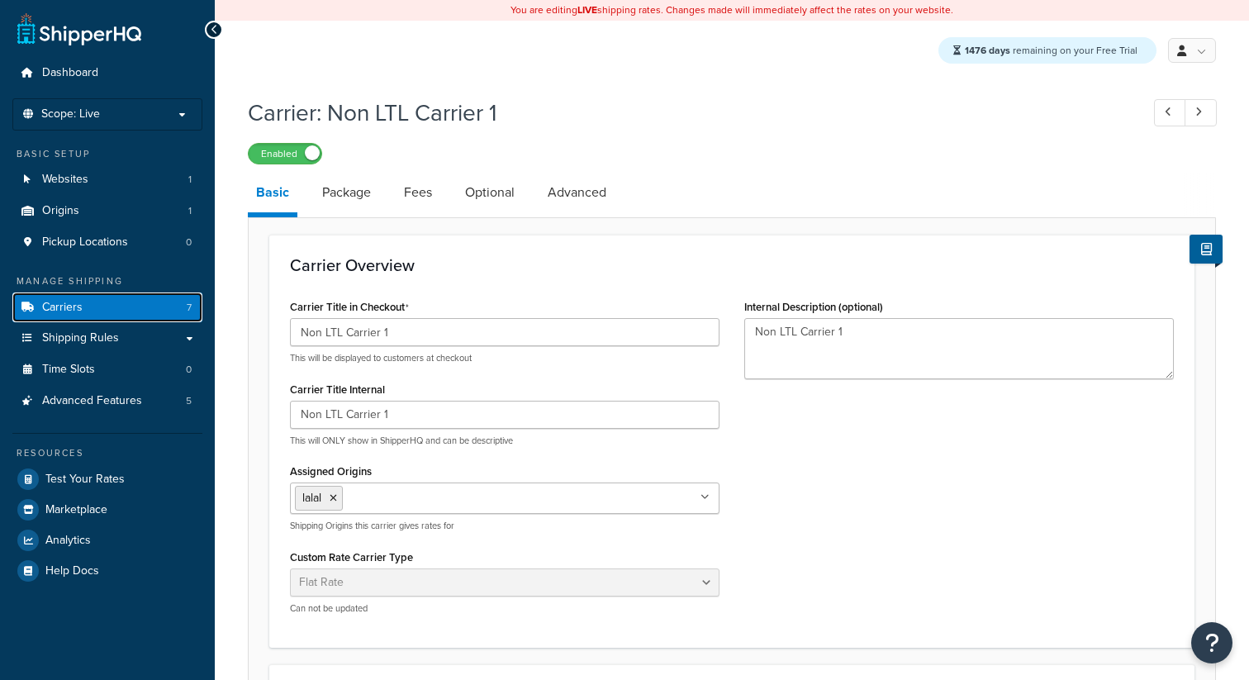
click at [157, 303] on link "Carriers 7" at bounding box center [107, 307] width 190 height 31
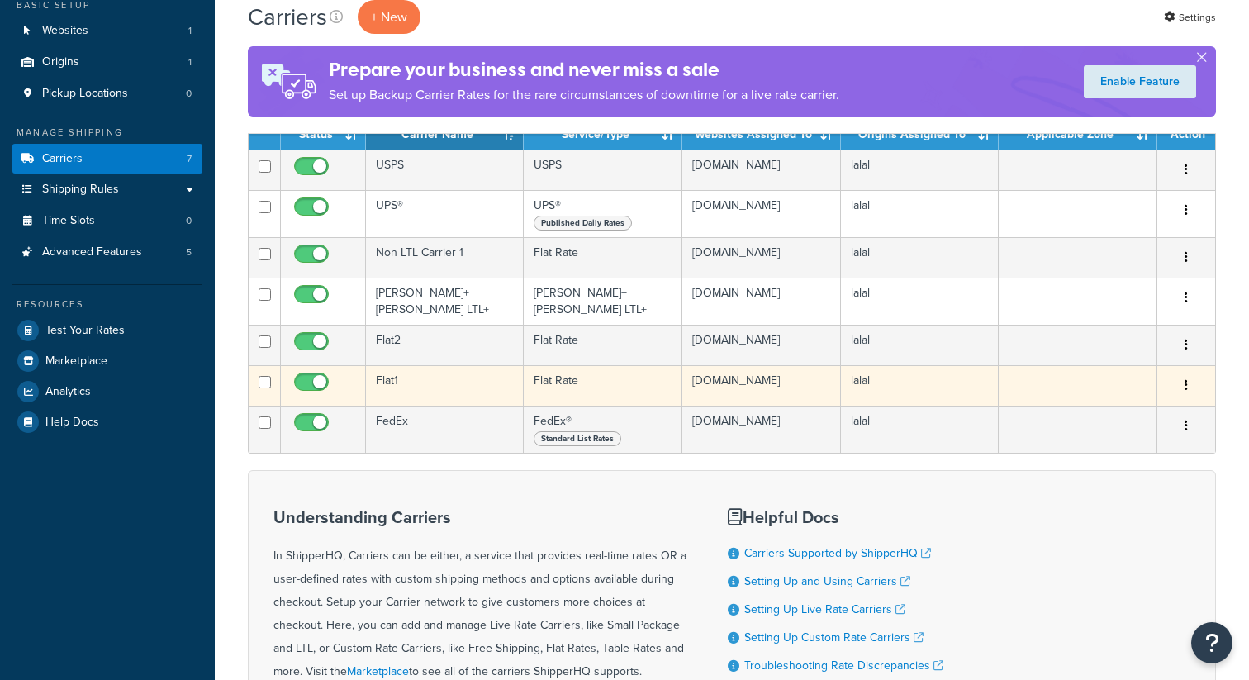
click at [401, 372] on td "Flat1" at bounding box center [445, 385] width 158 height 40
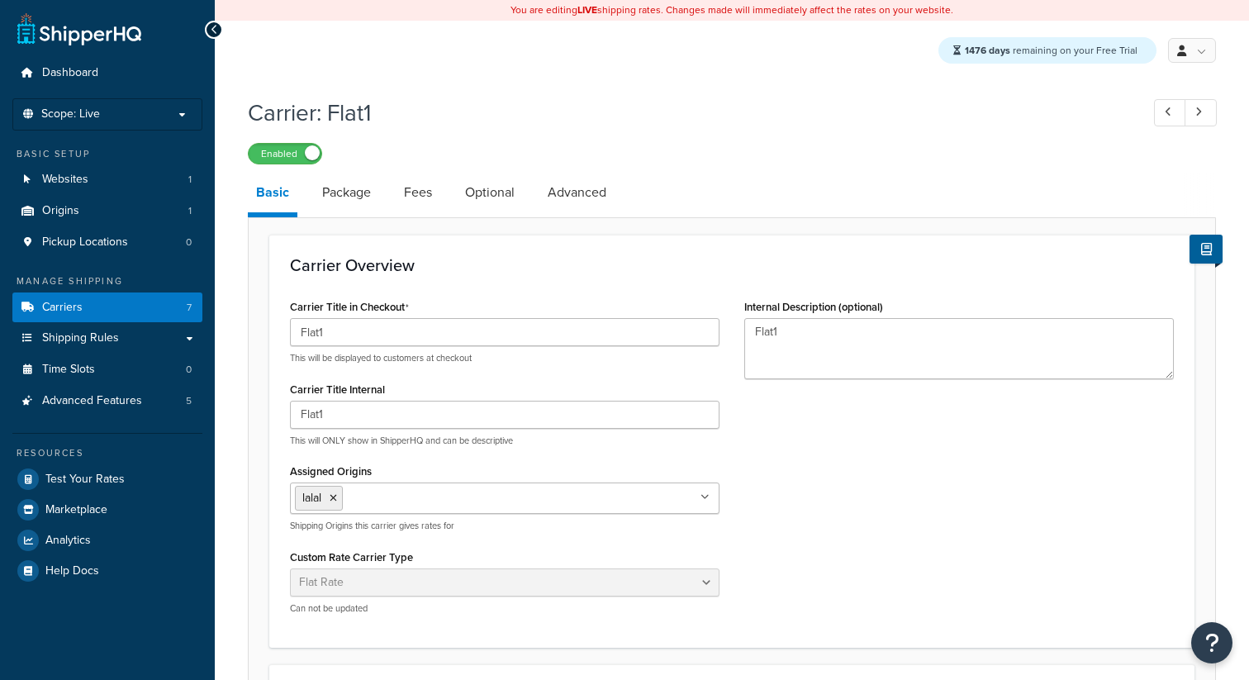
select select "flat"
drag, startPoint x: 358, startPoint y: 329, endPoint x: 283, endPoint y: 329, distance: 74.3
click at [284, 329] on div "Carrier Title in Checkout Flat1 This will be displayed to customers at checkout…" at bounding box center [504, 461] width 454 height 332
paste input "Non LTL Carrier"
type input "Non LTL Carrier 2"
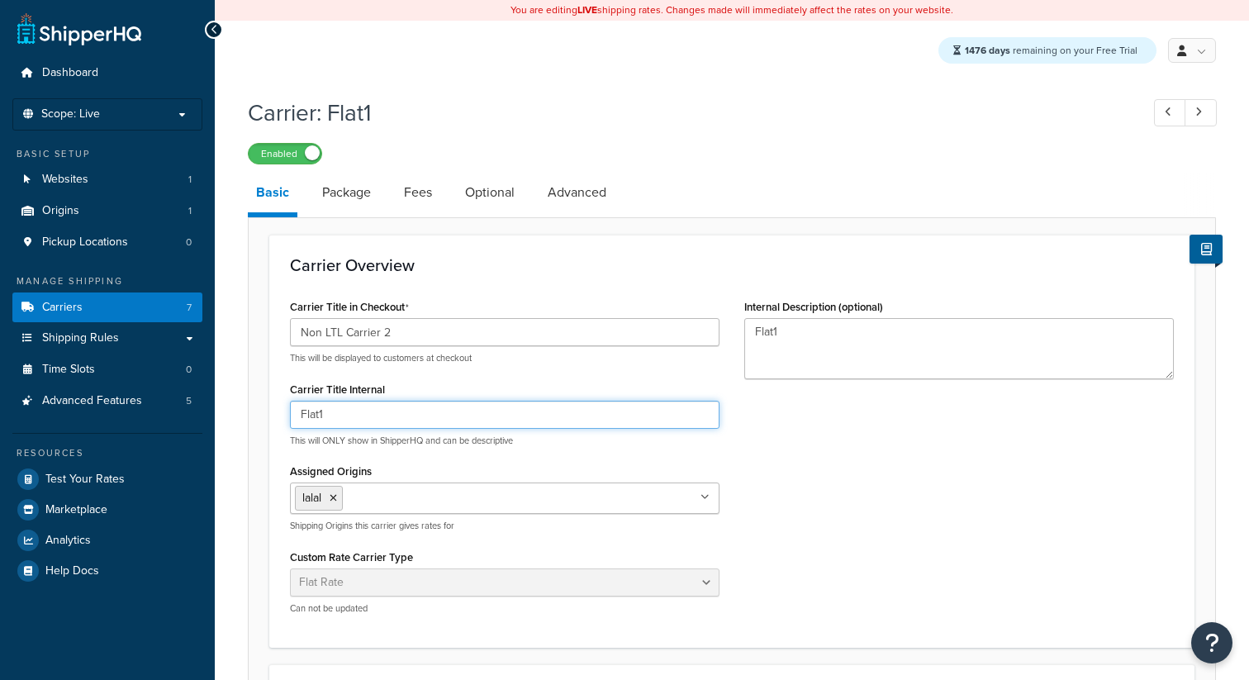
drag, startPoint x: 367, startPoint y: 423, endPoint x: 302, endPoint y: 423, distance: 64.4
click at [302, 423] on input "Flat1" at bounding box center [504, 415] width 429 height 28
paste input "Non LTL Carrier"
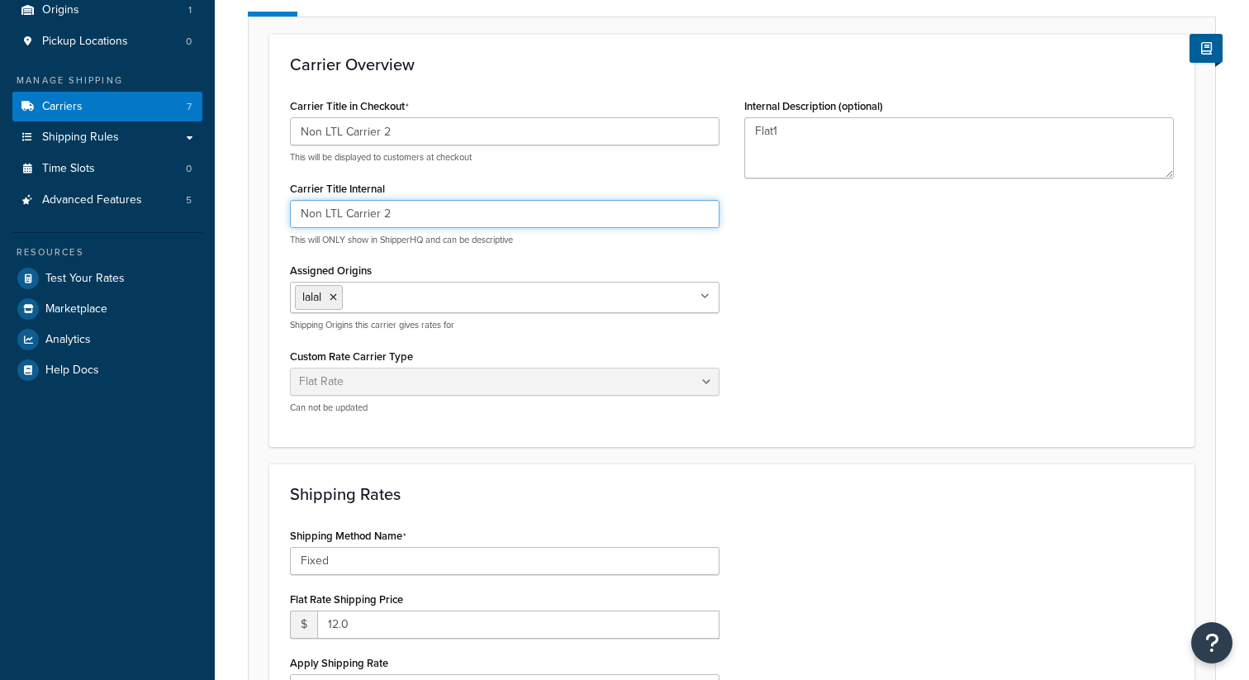
scroll to position [619, 0]
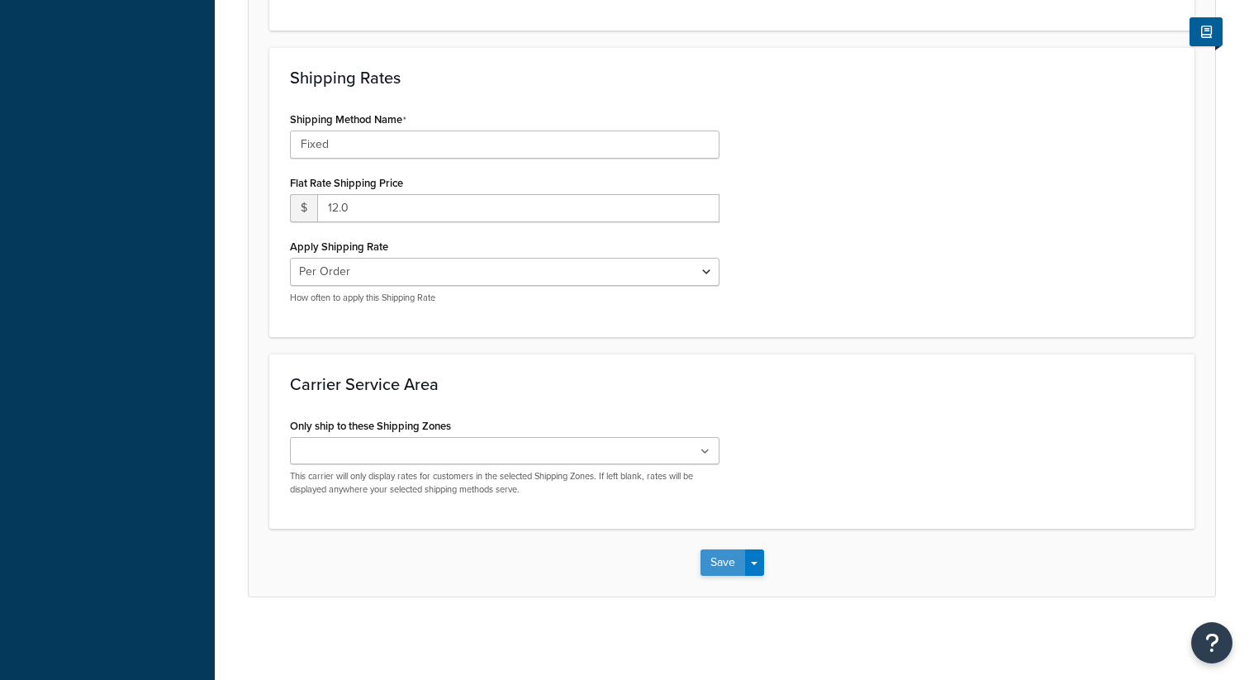
type input "Non LTL Carrier 2"
click at [723, 572] on button "Save" at bounding box center [722, 562] width 45 height 26
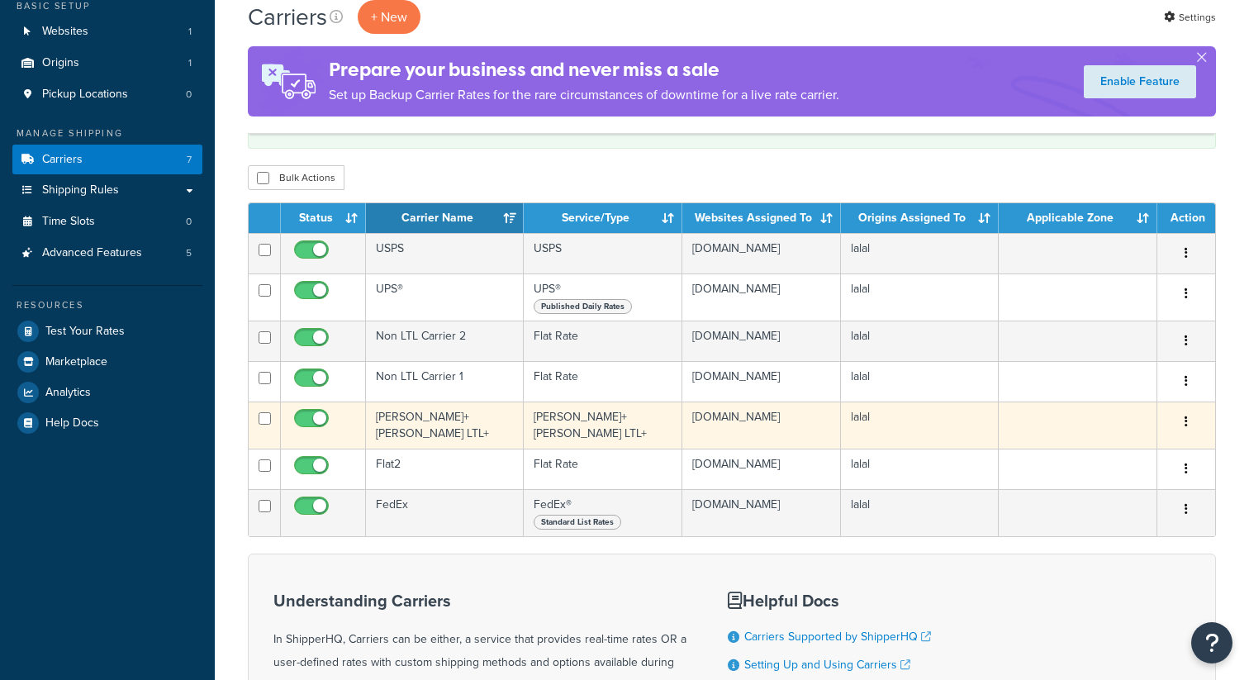
scroll to position [168, 0]
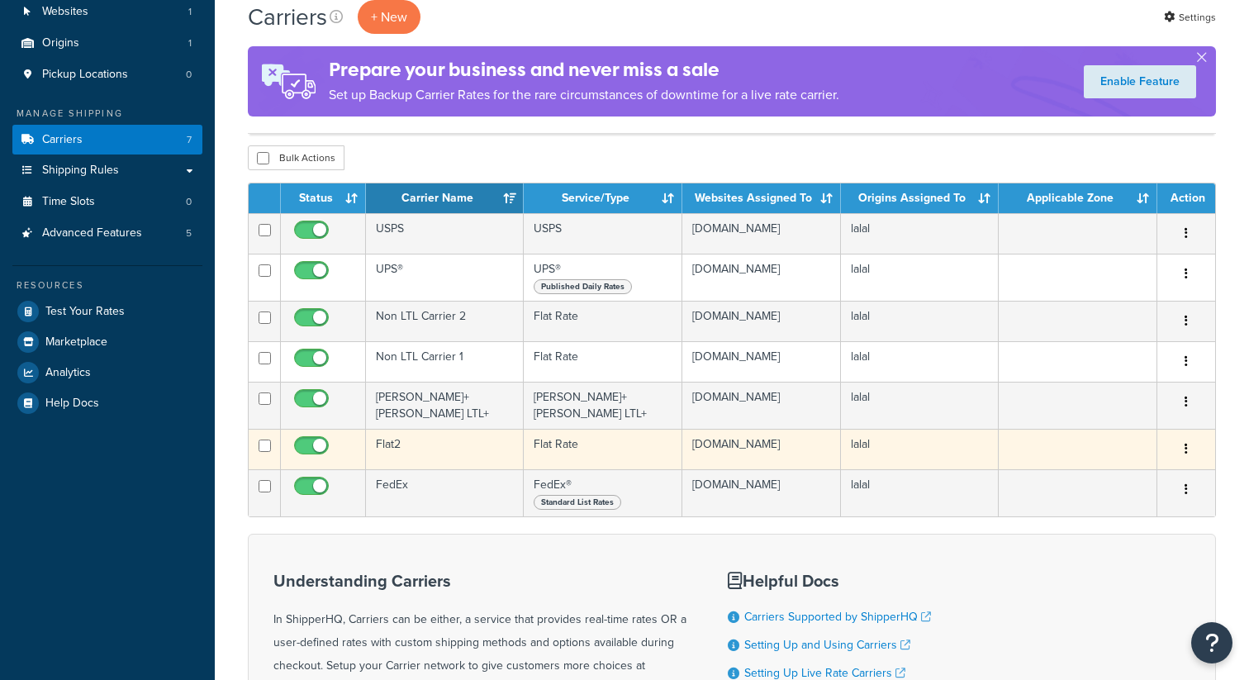
click at [422, 443] on td "Flat2" at bounding box center [445, 449] width 158 height 40
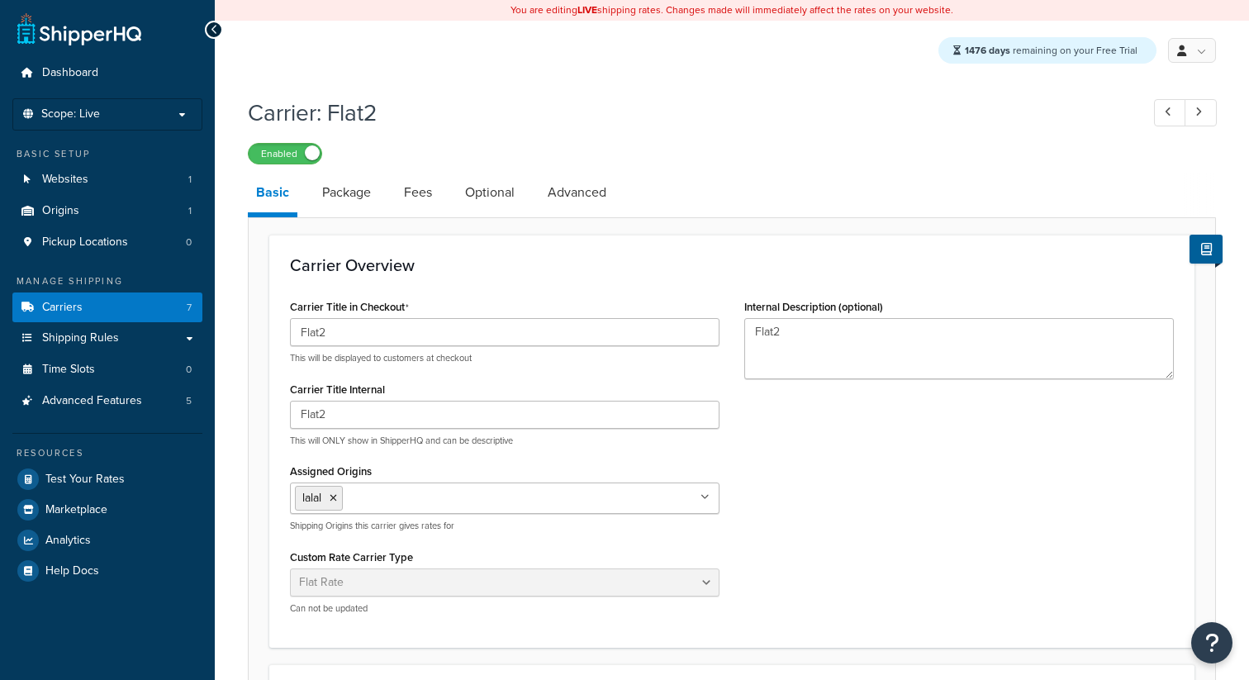
select select "flat"
drag, startPoint x: 359, startPoint y: 341, endPoint x: 267, endPoint y: 341, distance: 92.5
paste input "Non LTL Carrier 1"
type input "Non LTL Carrier 3"
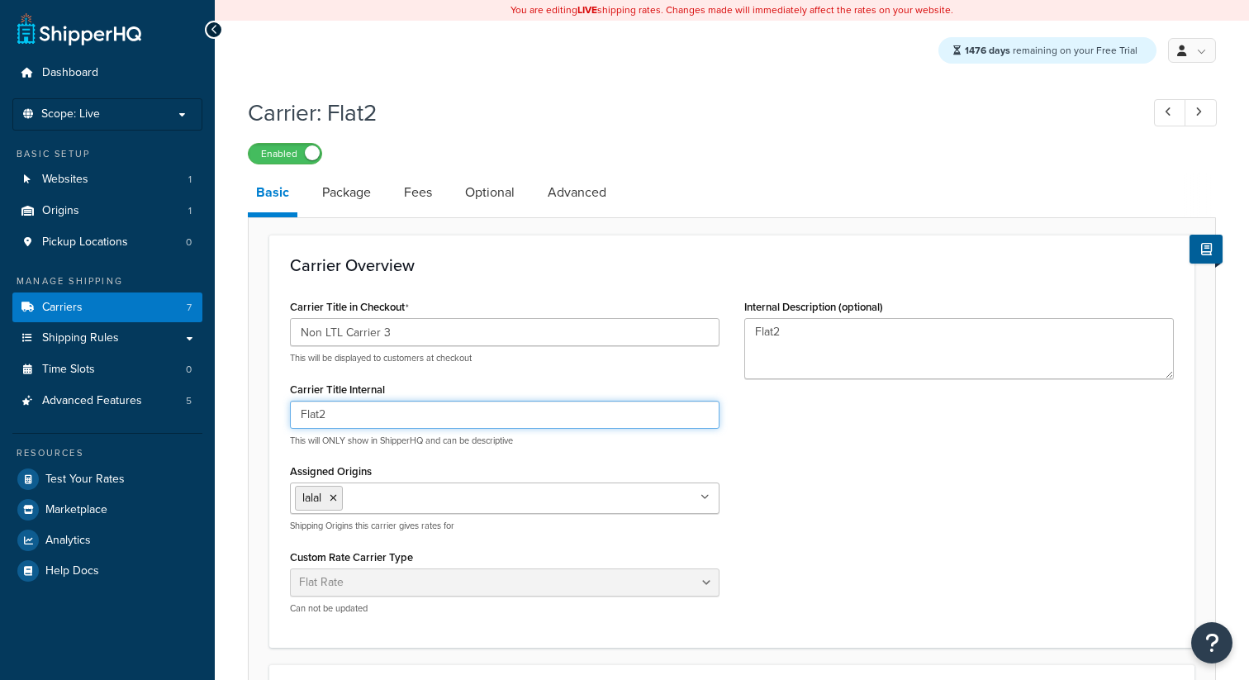
drag, startPoint x: 353, startPoint y: 415, endPoint x: 220, endPoint y: 411, distance: 133.0
click at [220, 411] on div "Carrier: Flat2 Enabled Basic Package Fees Optional Advanced Carrier Overview Ca…" at bounding box center [732, 671] width 1034 height 1167
paste input "Non LTL Carrier 1"
type input "Non LTL Carrier 3"
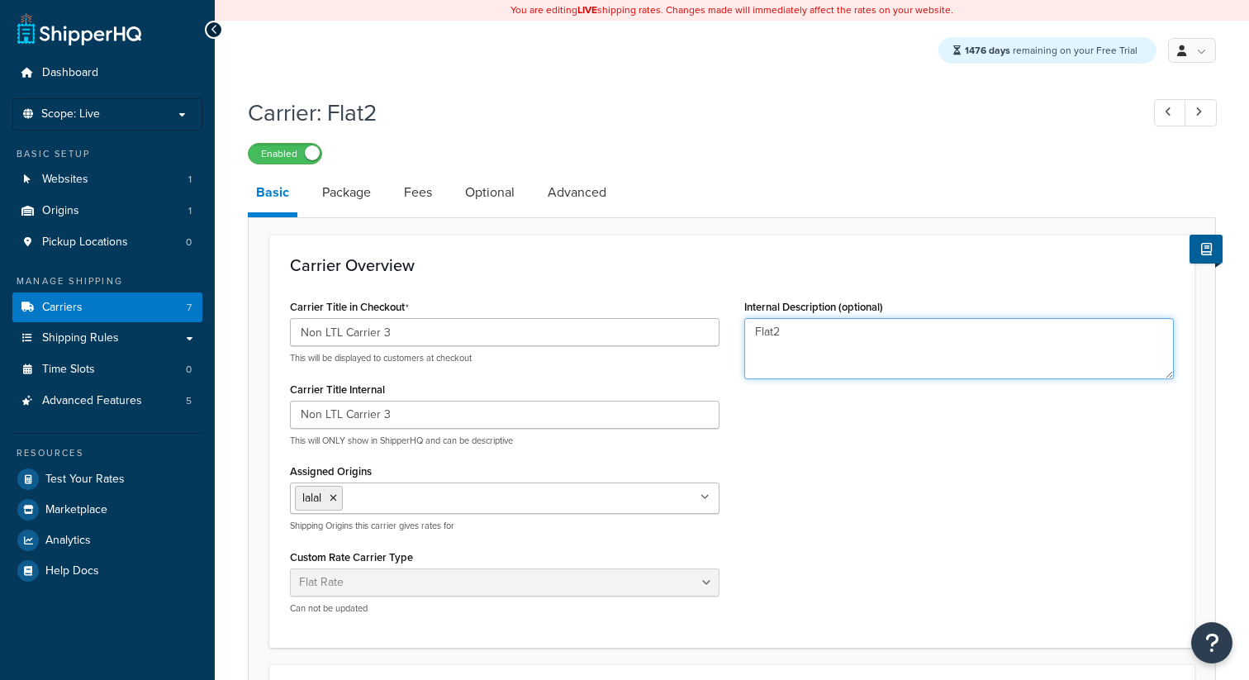
drag, startPoint x: 800, startPoint y: 345, endPoint x: 706, endPoint y: 345, distance: 94.1
click at [707, 345] on div "Carrier Title in Checkout Non LTL Carrier 3 This will be displayed to customers…" at bounding box center [731, 461] width 908 height 332
paste textarea "Non LTL Carrier 1"
type textarea "Flat2Non LTL Carrier 1"
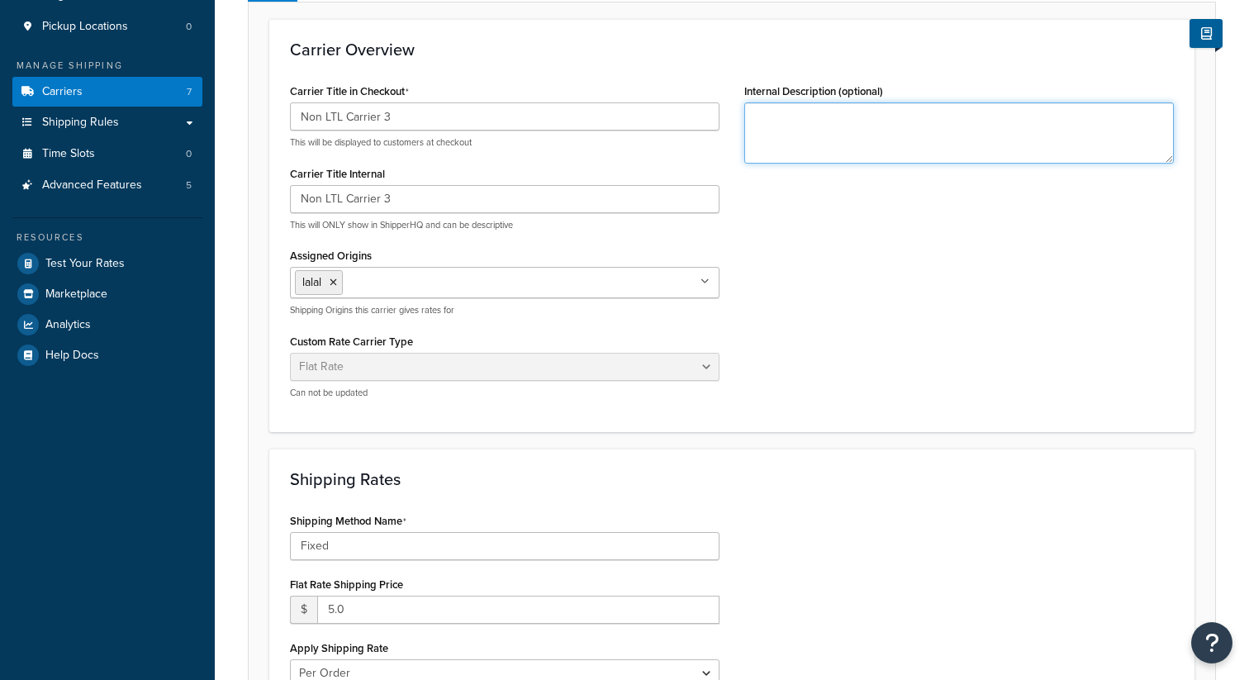
scroll to position [619, 0]
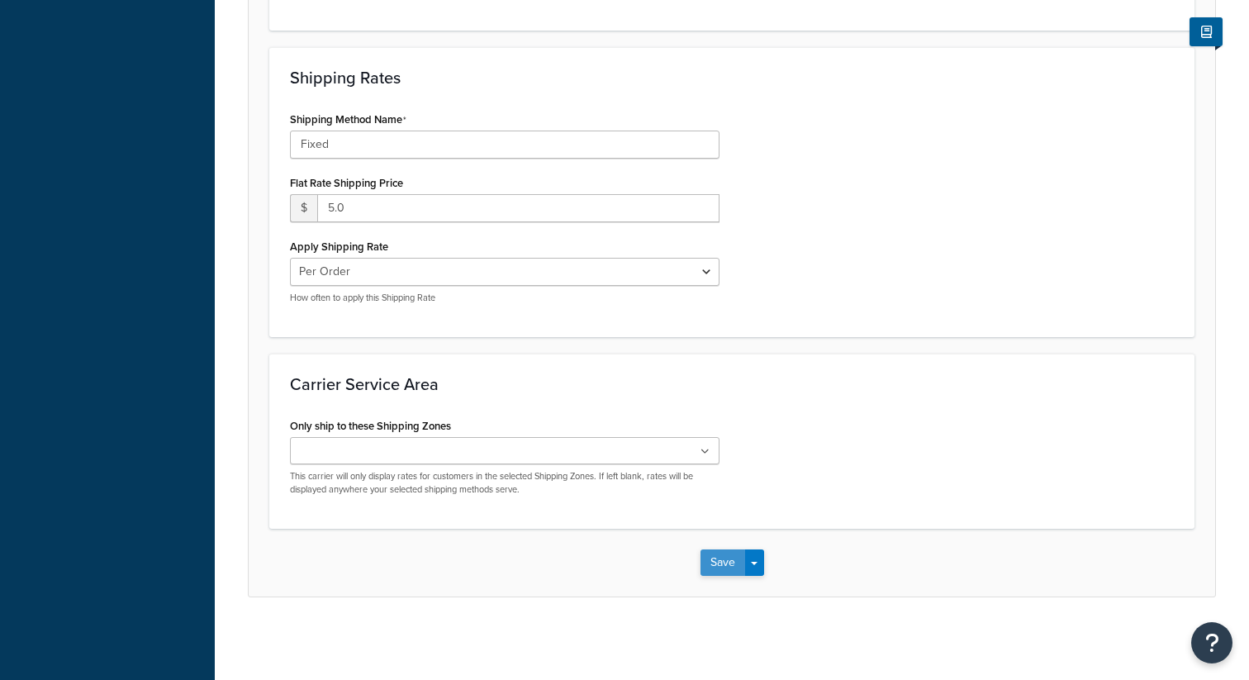
click at [721, 559] on button "Save" at bounding box center [722, 562] width 45 height 26
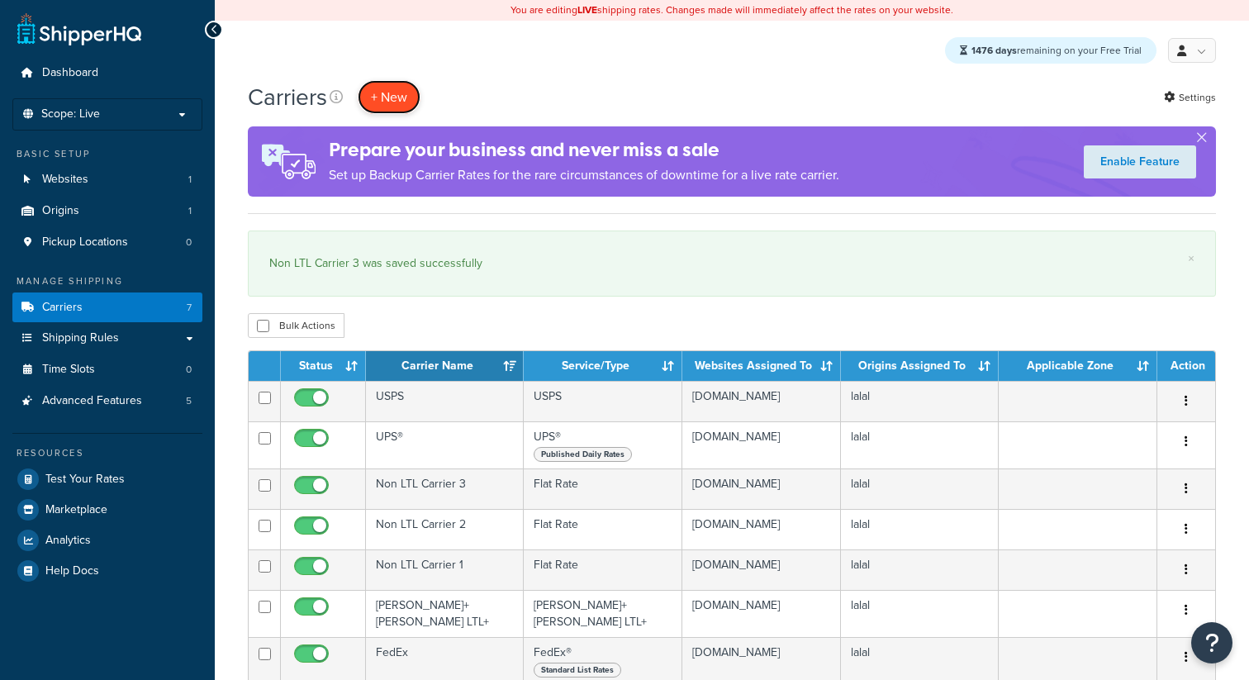
click at [401, 93] on button "+ New" at bounding box center [389, 97] width 63 height 34
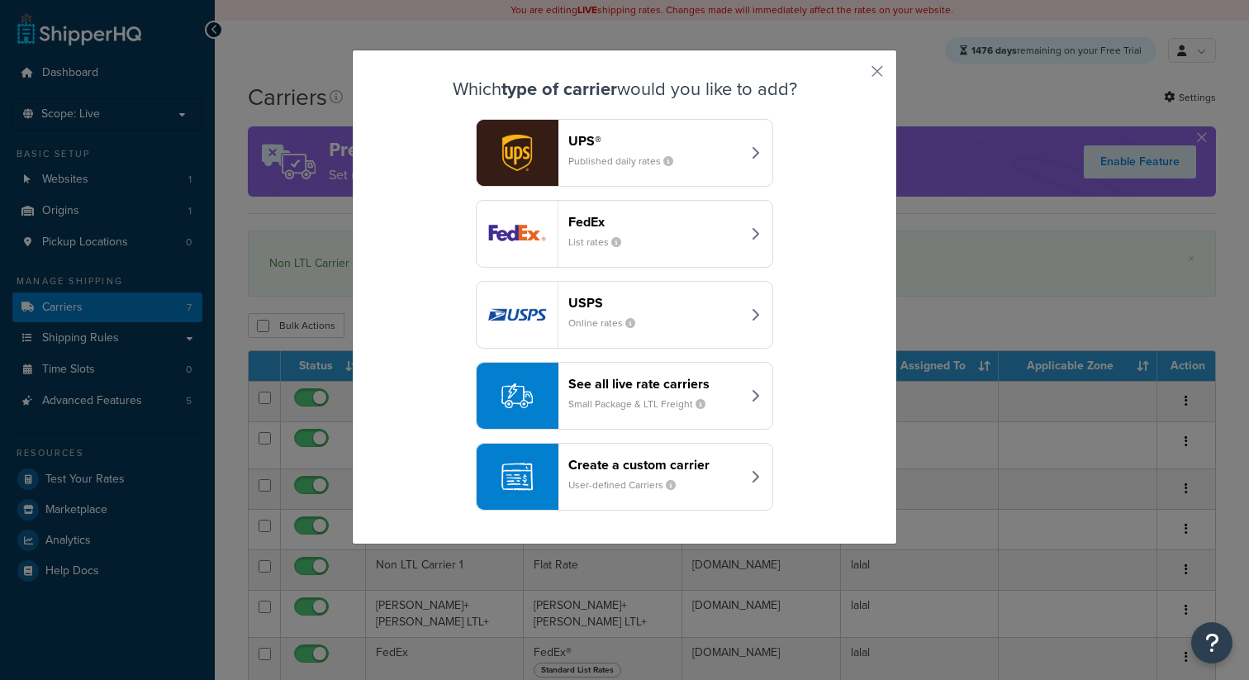
click at [627, 477] on div "Create a custom carrier User-defined Carriers" at bounding box center [654, 477] width 173 height 40
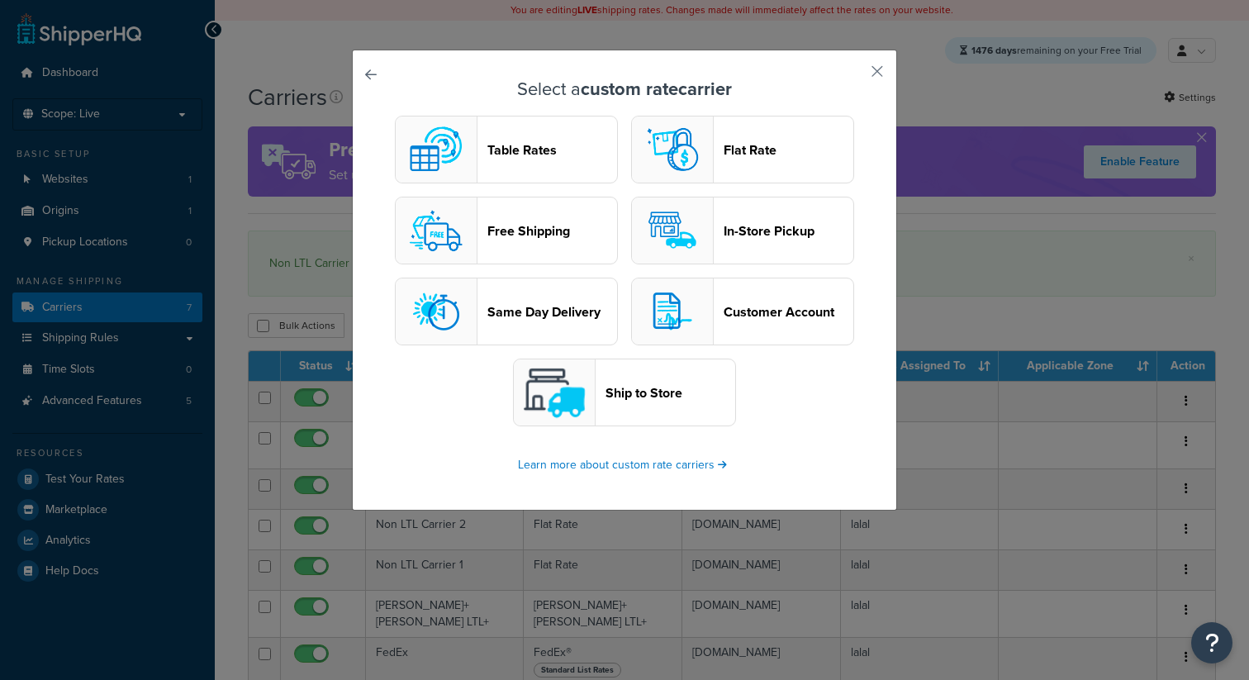
click at [566, 145] on header "Table Rates" at bounding box center [552, 150] width 130 height 16
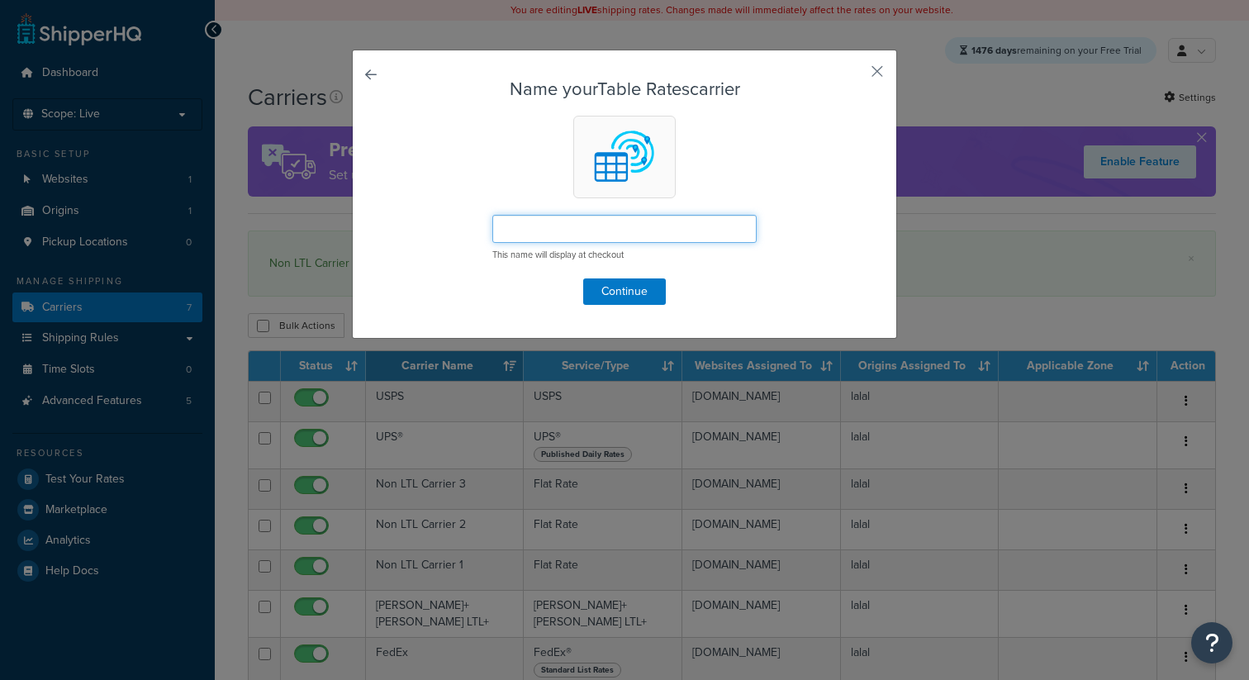
click at [546, 239] on input "text" at bounding box center [624, 229] width 264 height 28
type input "T"
paste input "Non LTL Carrier 1"
click at [589, 231] on input "Non LTL Carrier 1- Table Rate" at bounding box center [624, 229] width 264 height 28
type input "Non LTL Carrier 4- Table Rate"
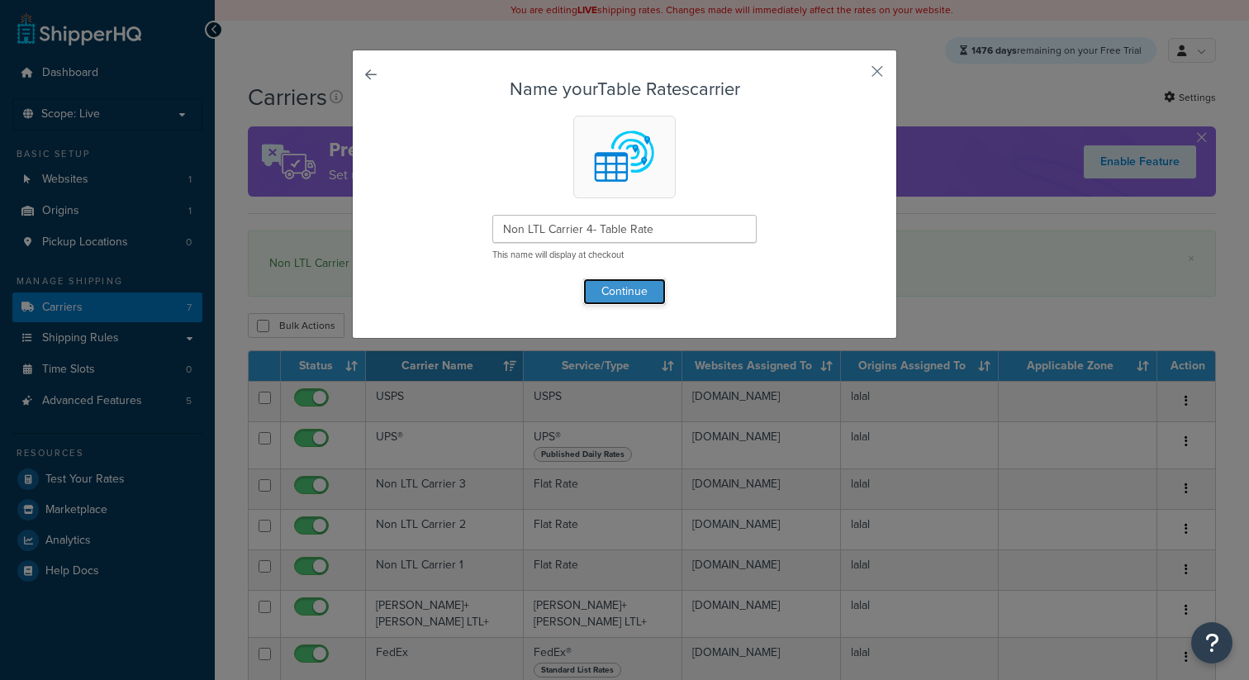
click at [645, 300] on button "Continue" at bounding box center [624, 291] width 83 height 26
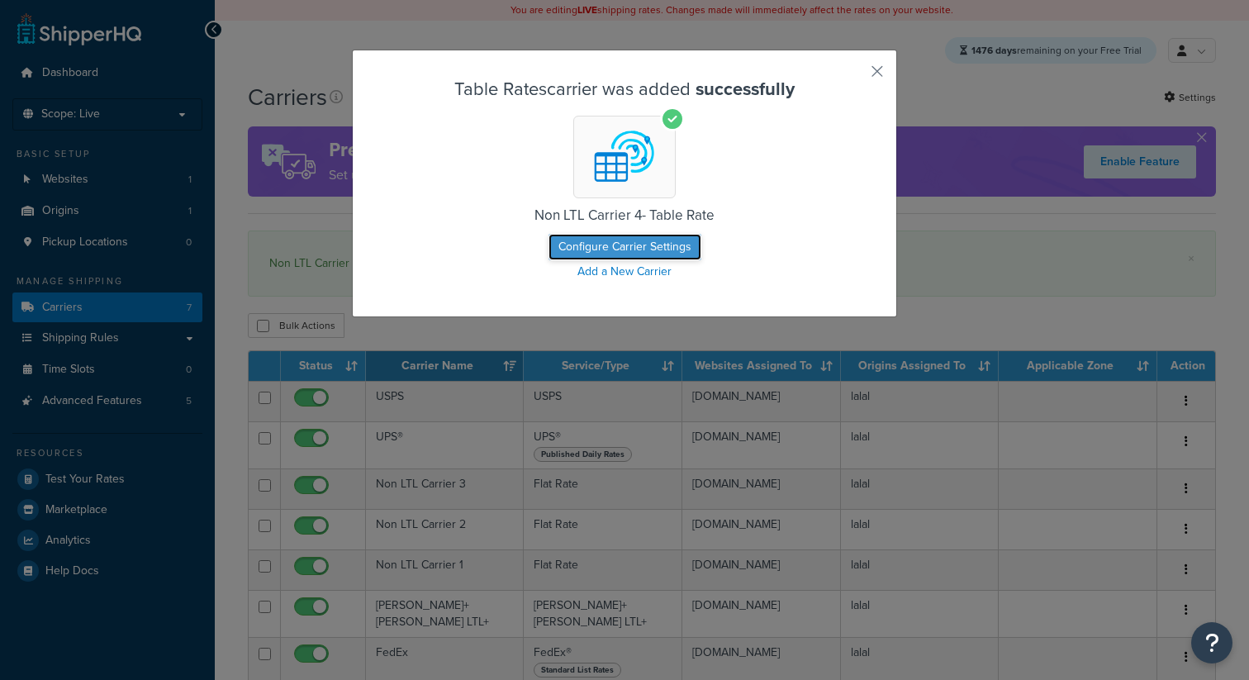
click at [632, 255] on button "Configure Carrier Settings" at bounding box center [624, 247] width 153 height 26
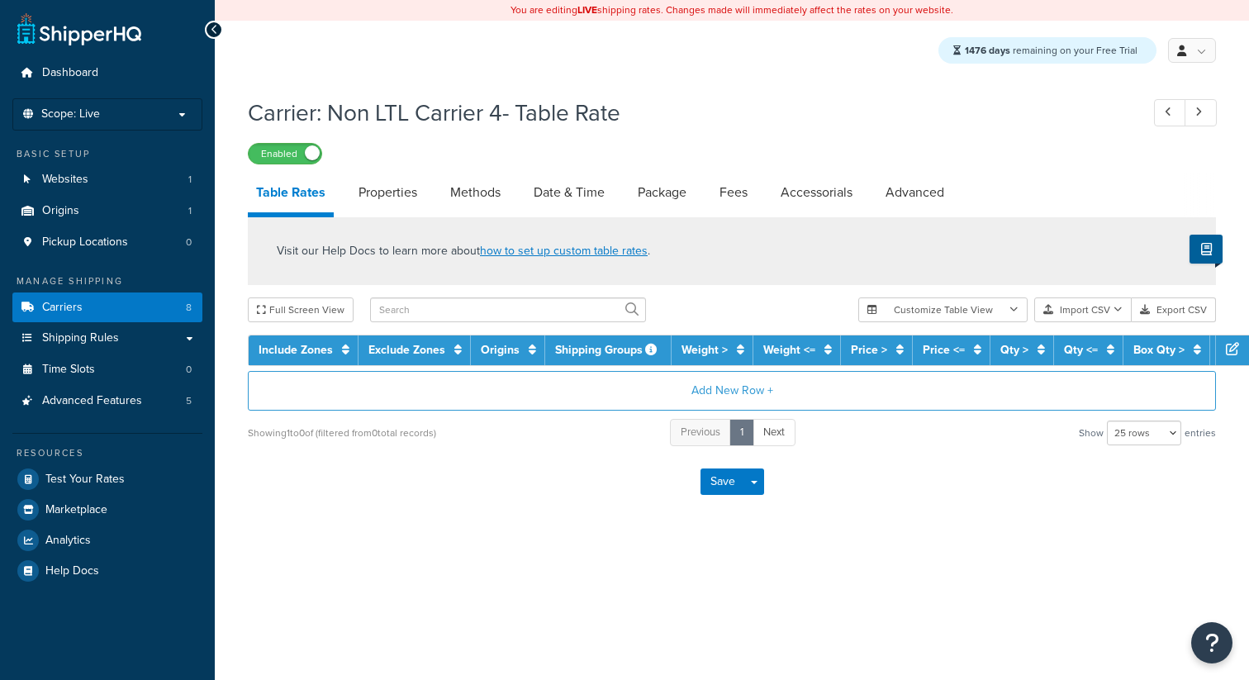
select select "25"
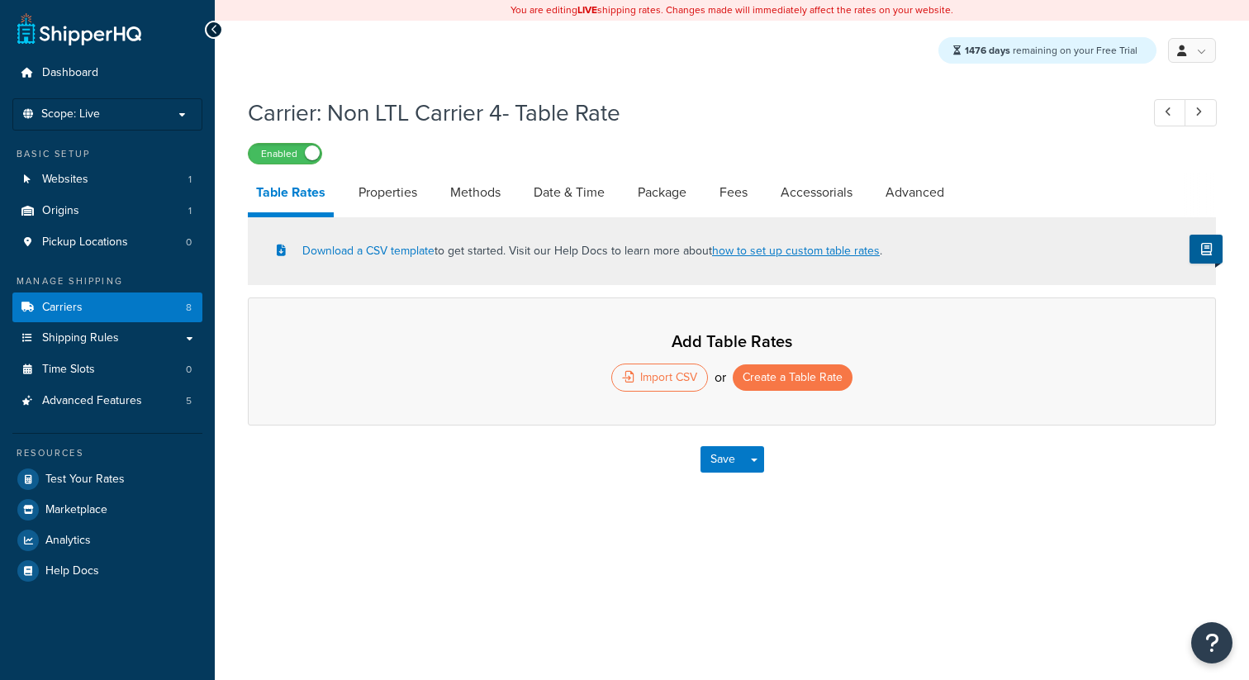
click at [755, 363] on div "Add Table Rates Import CSV or Create a Table Rate" at bounding box center [732, 361] width 968 height 128
click at [752, 385] on button "Create a Table Rate" at bounding box center [793, 377] width 120 height 26
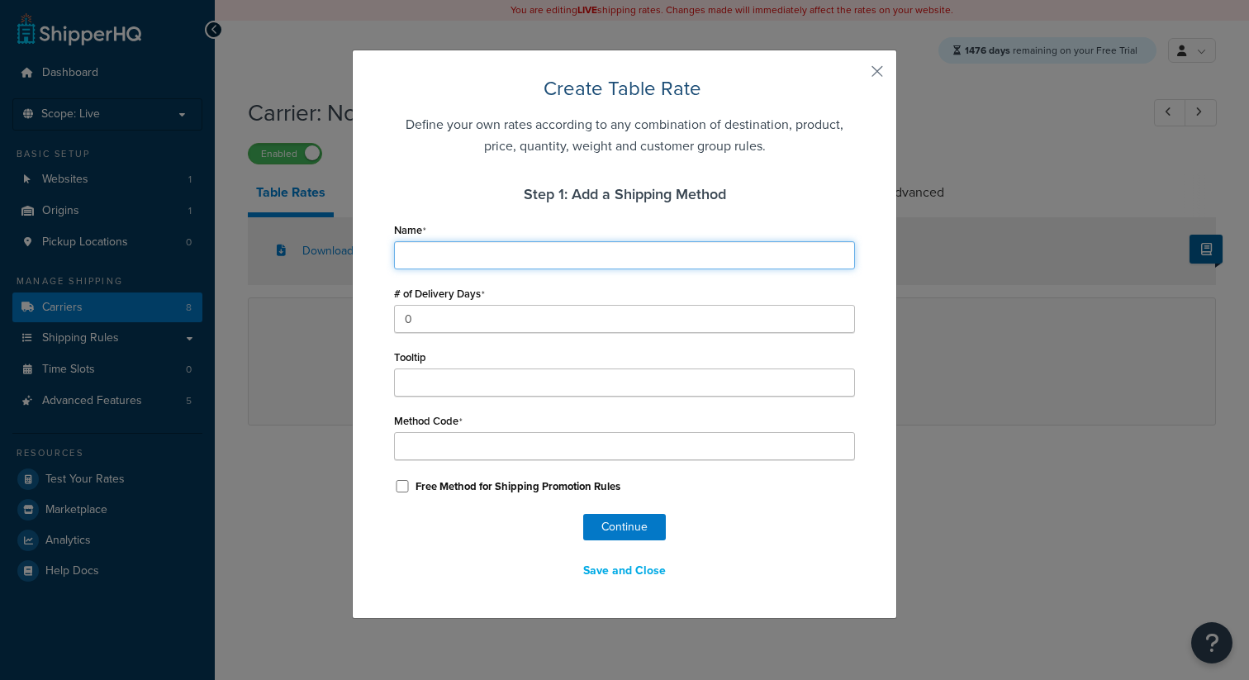
click at [512, 251] on input "Name" at bounding box center [624, 255] width 461 height 28
type input "G"
type input "Gr"
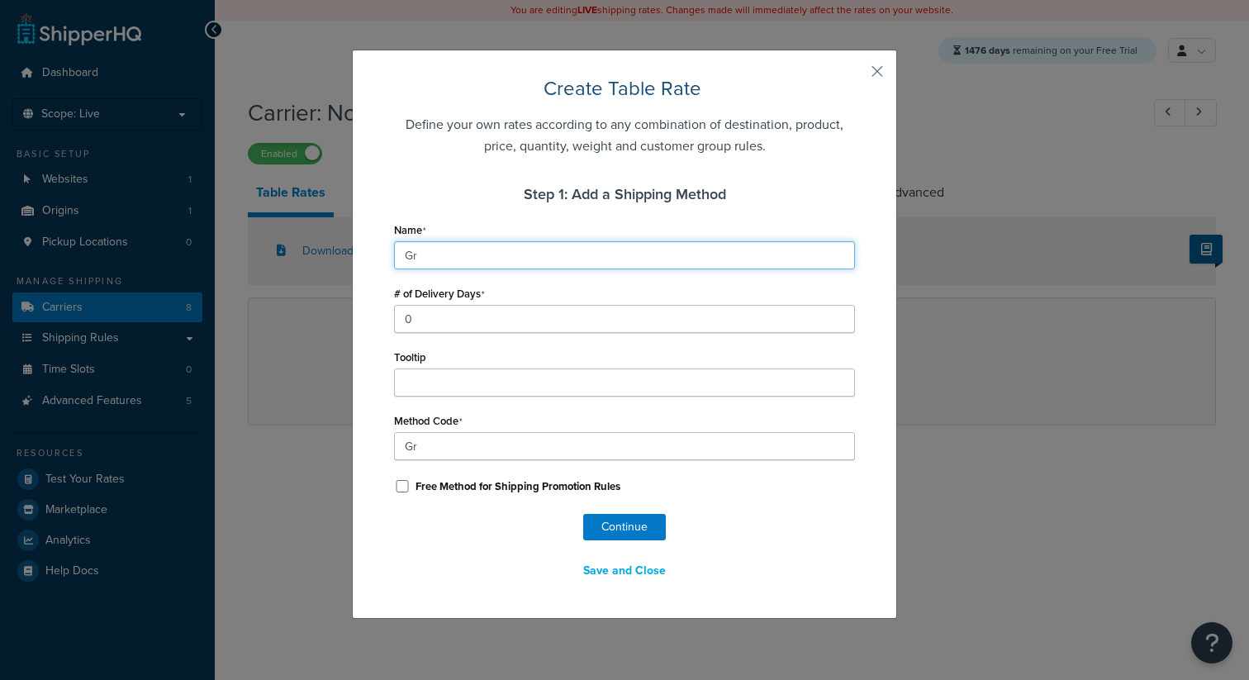
type input "Gro"
type input "Grou"
type input "Groun"
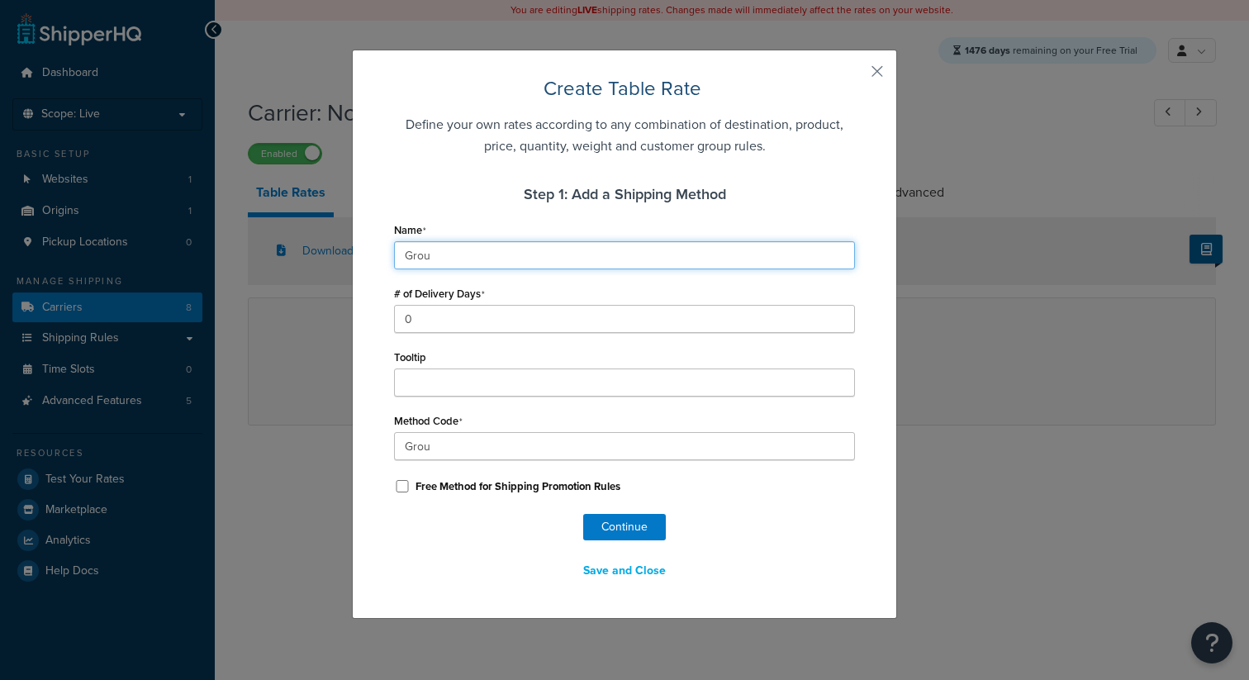
type input "Groun"
type input "Ground"
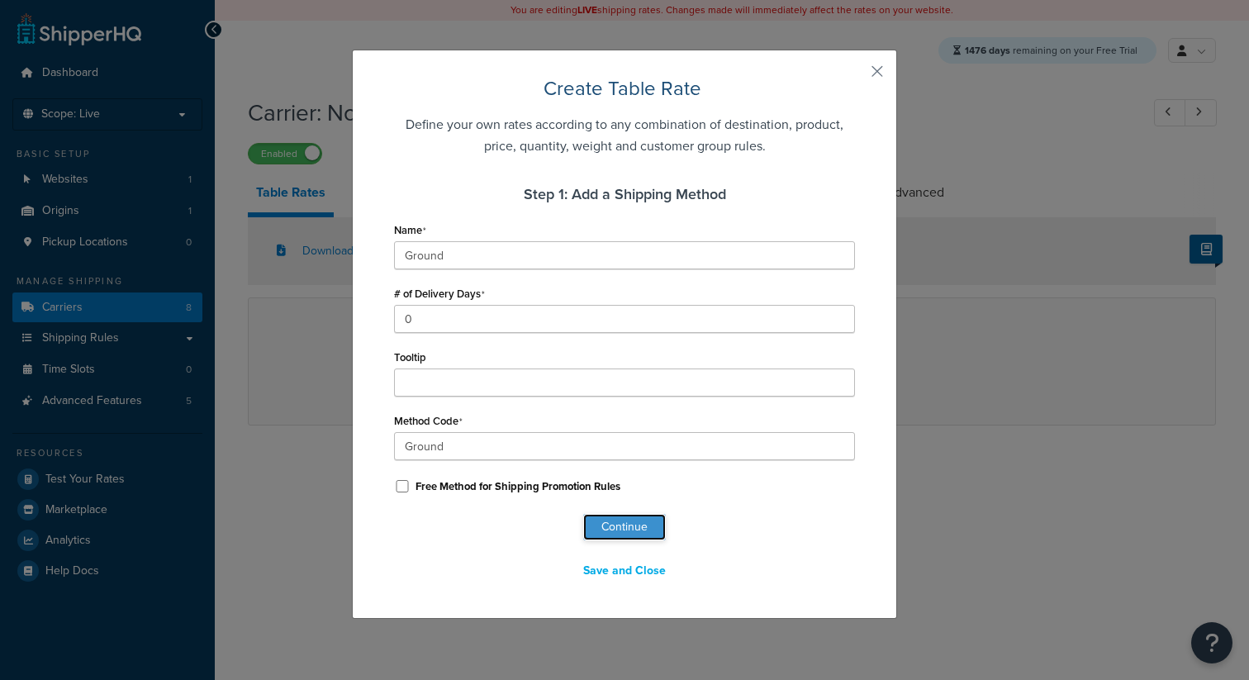
click at [605, 524] on button "Continue" at bounding box center [624, 527] width 83 height 26
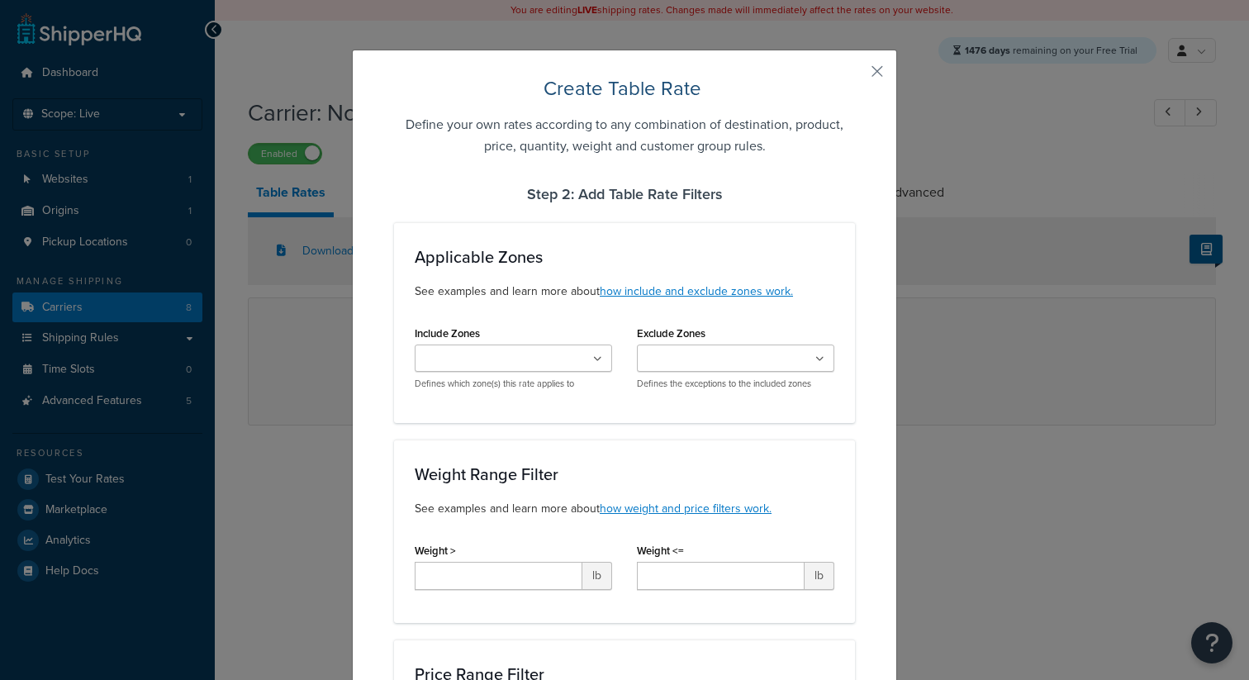
scroll to position [980, 0]
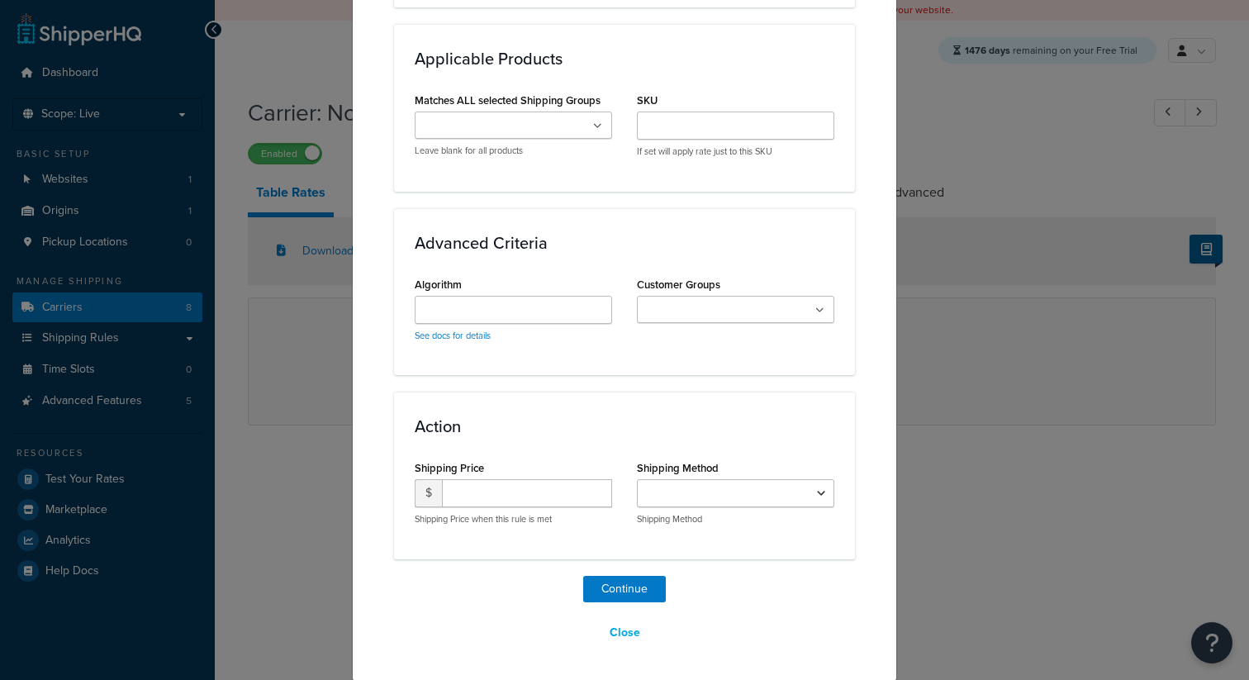
select select "174533"
click at [483, 480] on input "number" at bounding box center [527, 493] width 170 height 28
type input "9.99"
click at [602, 579] on button "Continue" at bounding box center [624, 589] width 83 height 26
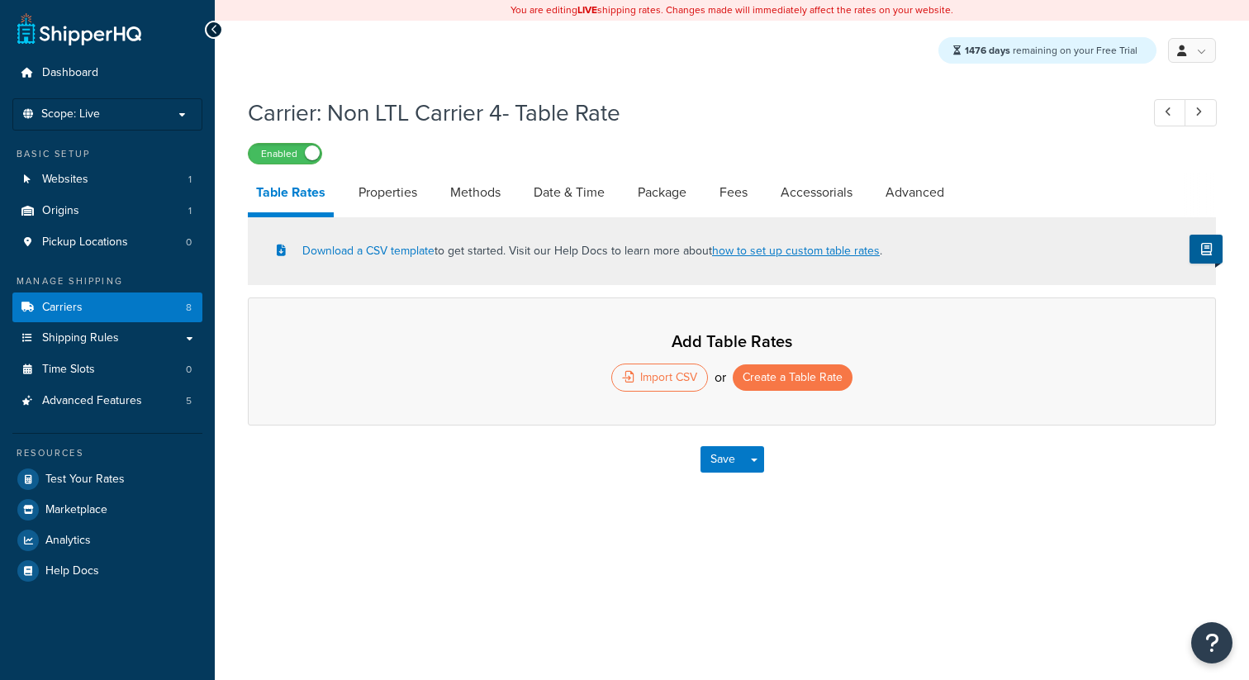
select select "25"
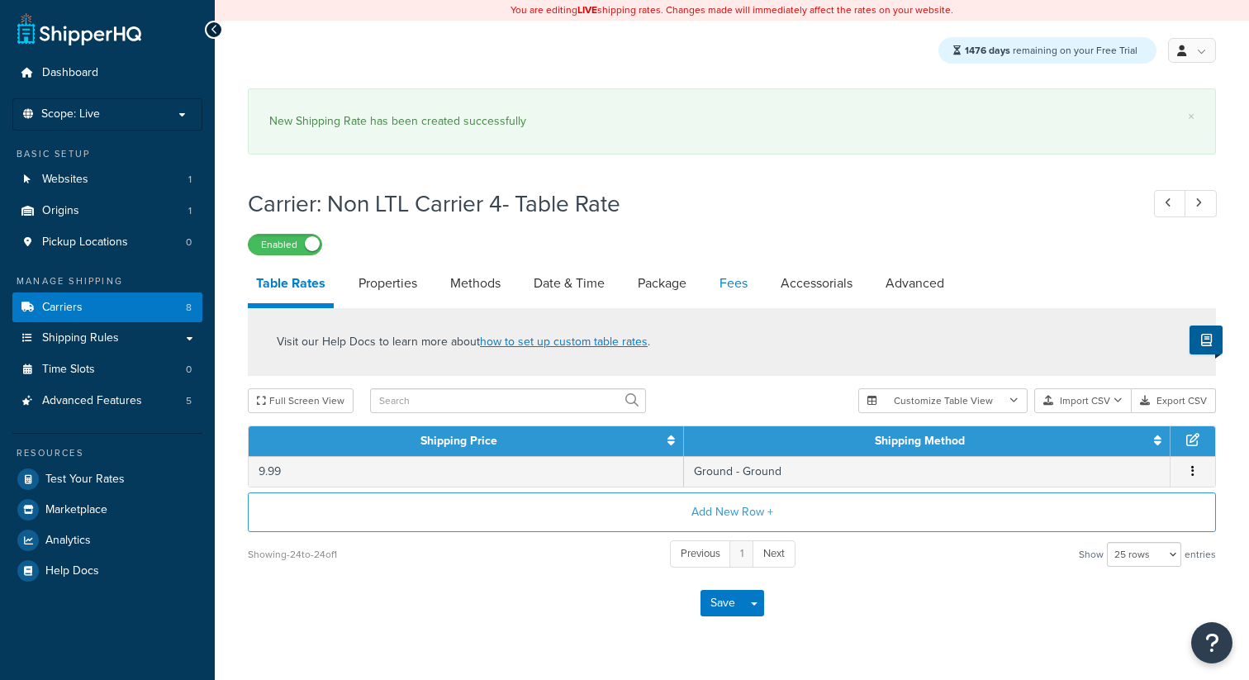
click at [737, 292] on link "Fees" at bounding box center [733, 283] width 45 height 40
select select "AFTER"
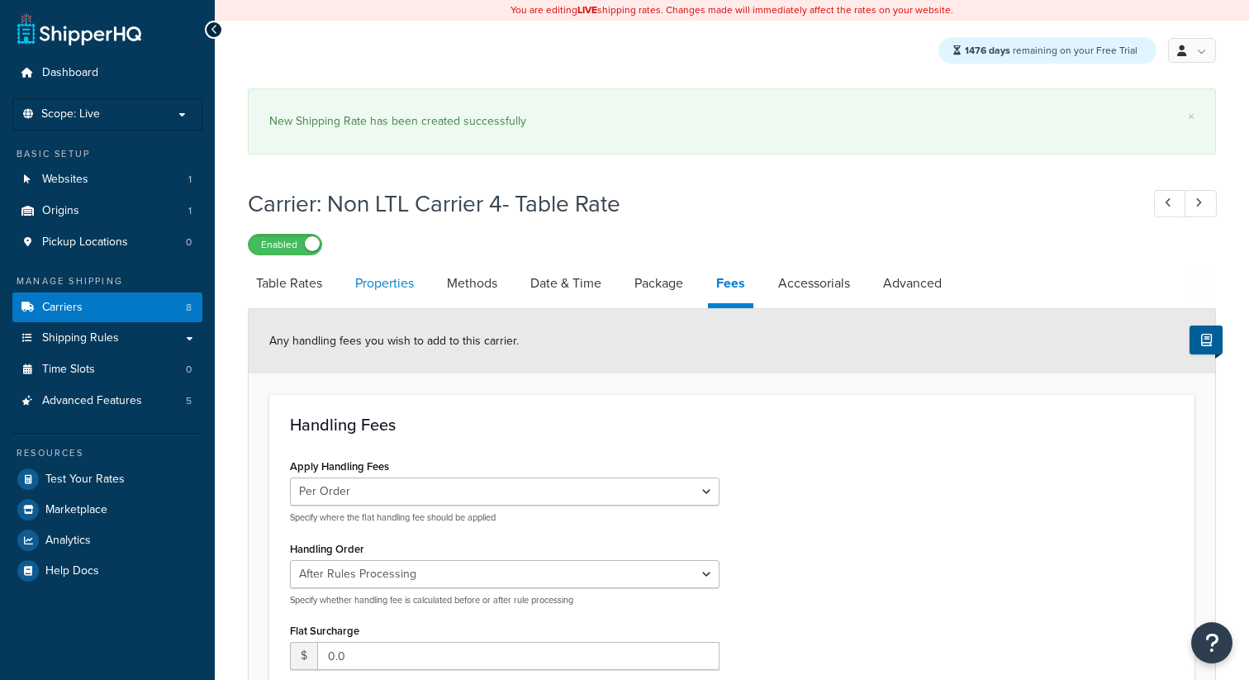
click at [383, 279] on link "Properties" at bounding box center [384, 283] width 75 height 40
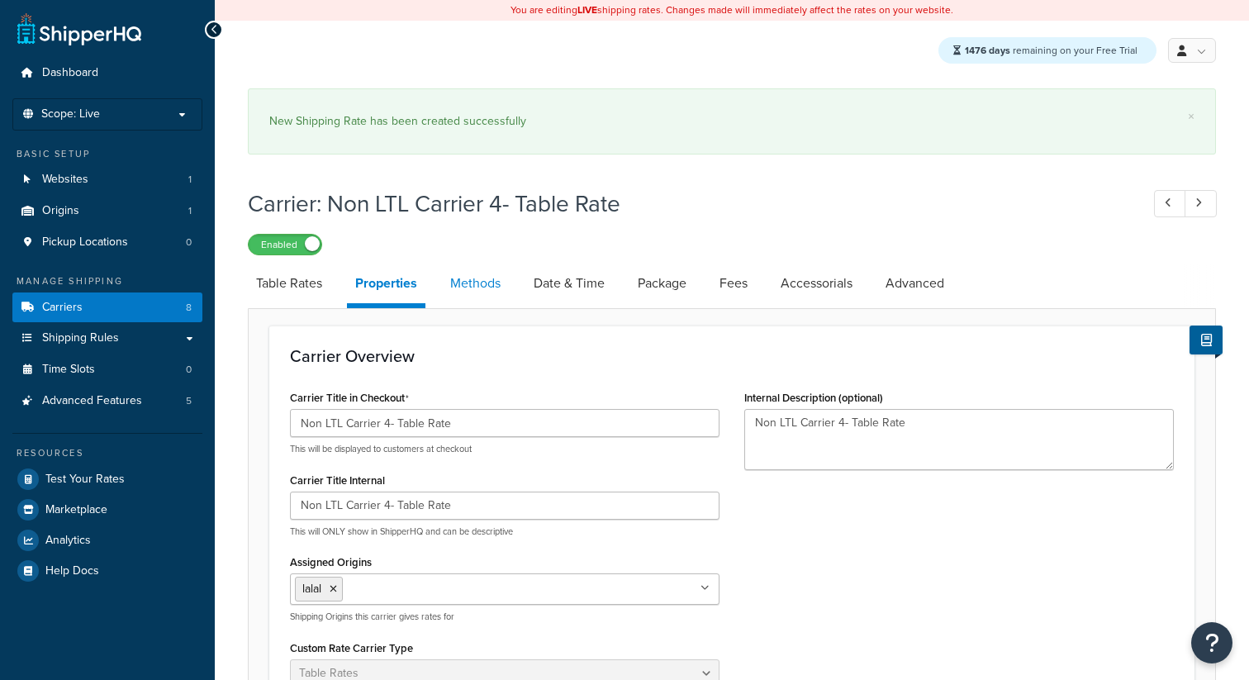
click at [474, 287] on link "Methods" at bounding box center [475, 283] width 67 height 40
select select "25"
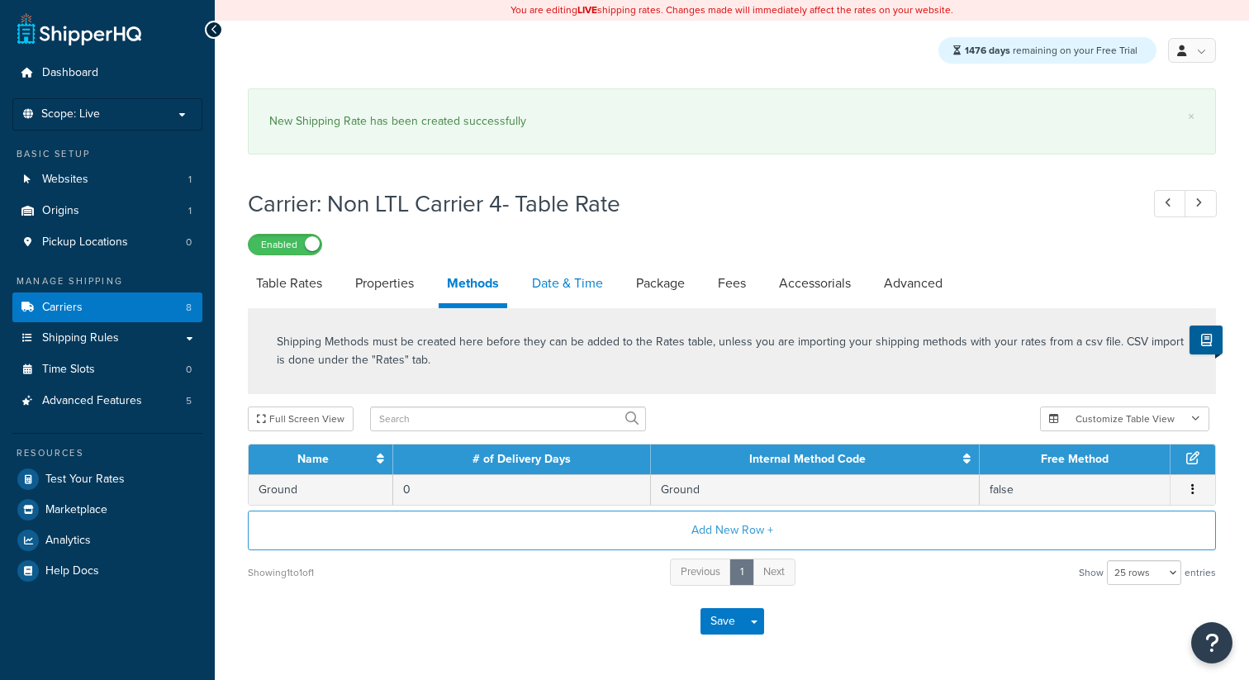
click at [595, 280] on link "Date & Time" at bounding box center [568, 283] width 88 height 40
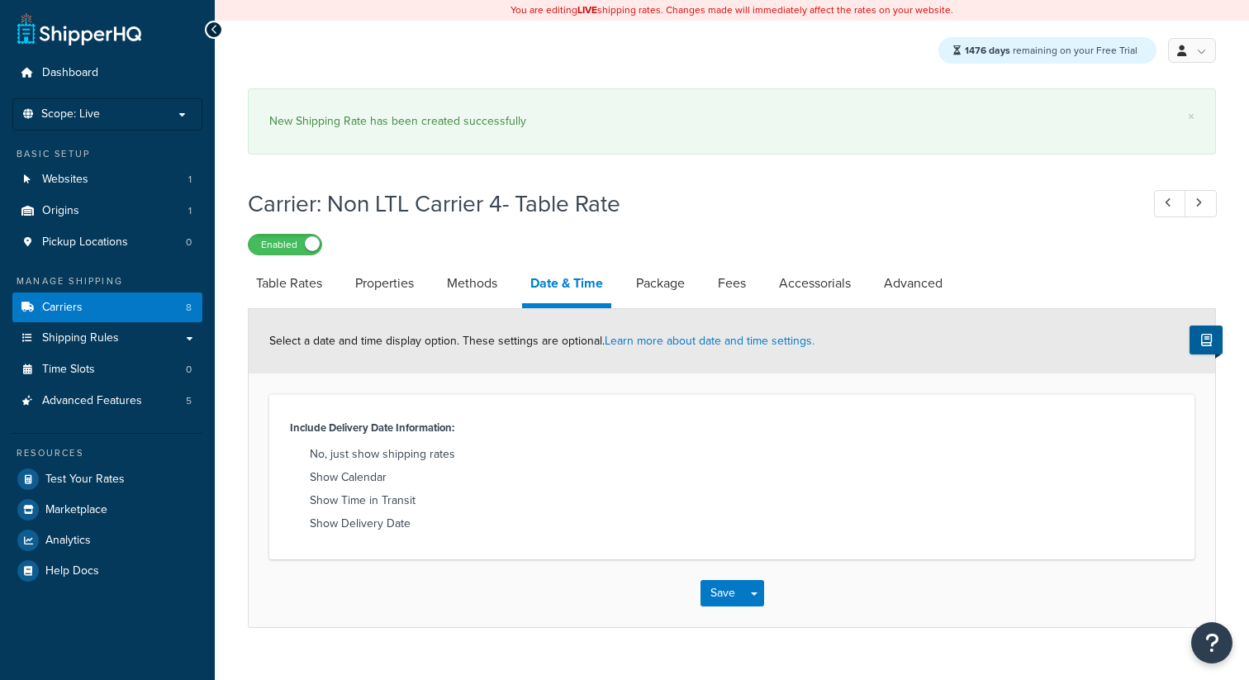
scroll to position [33, 0]
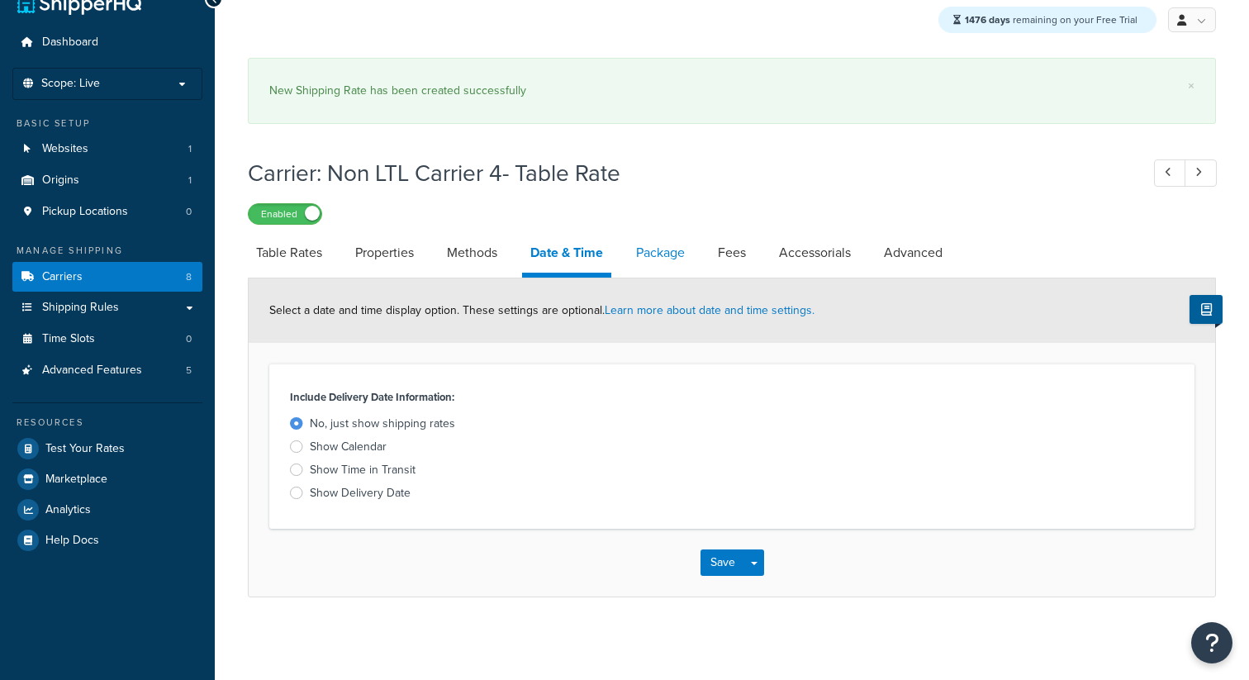
click at [661, 237] on link "Package" at bounding box center [660, 253] width 65 height 40
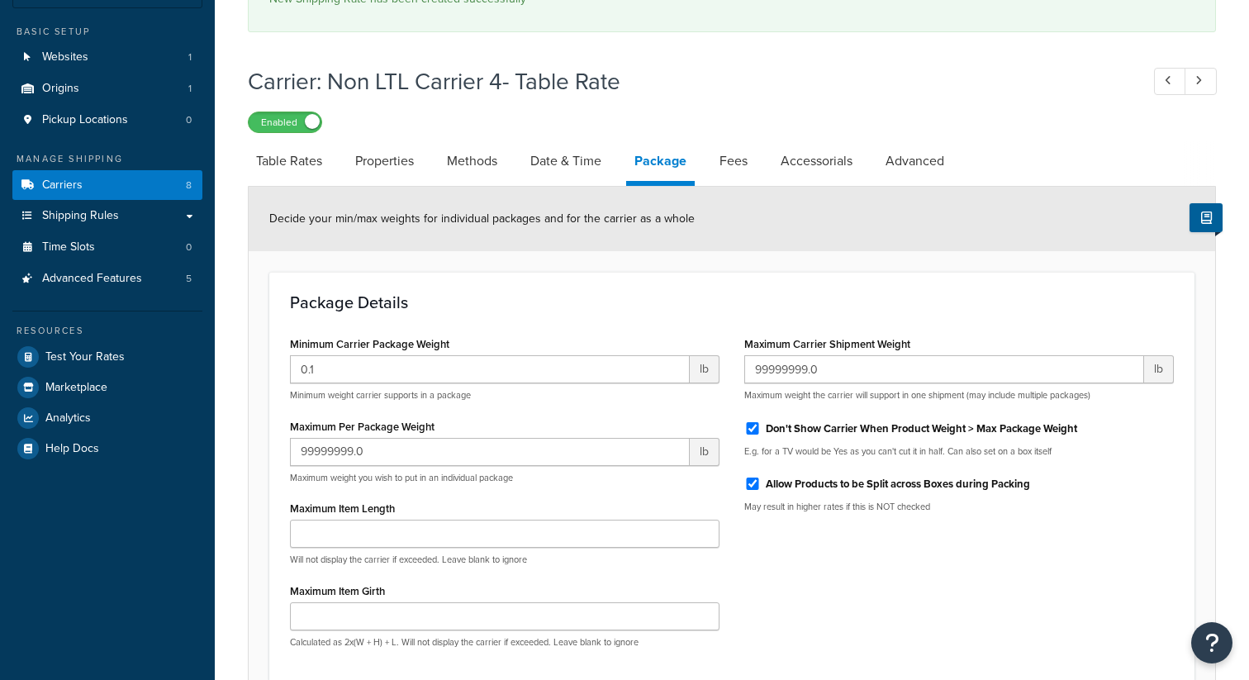
scroll to position [96, 0]
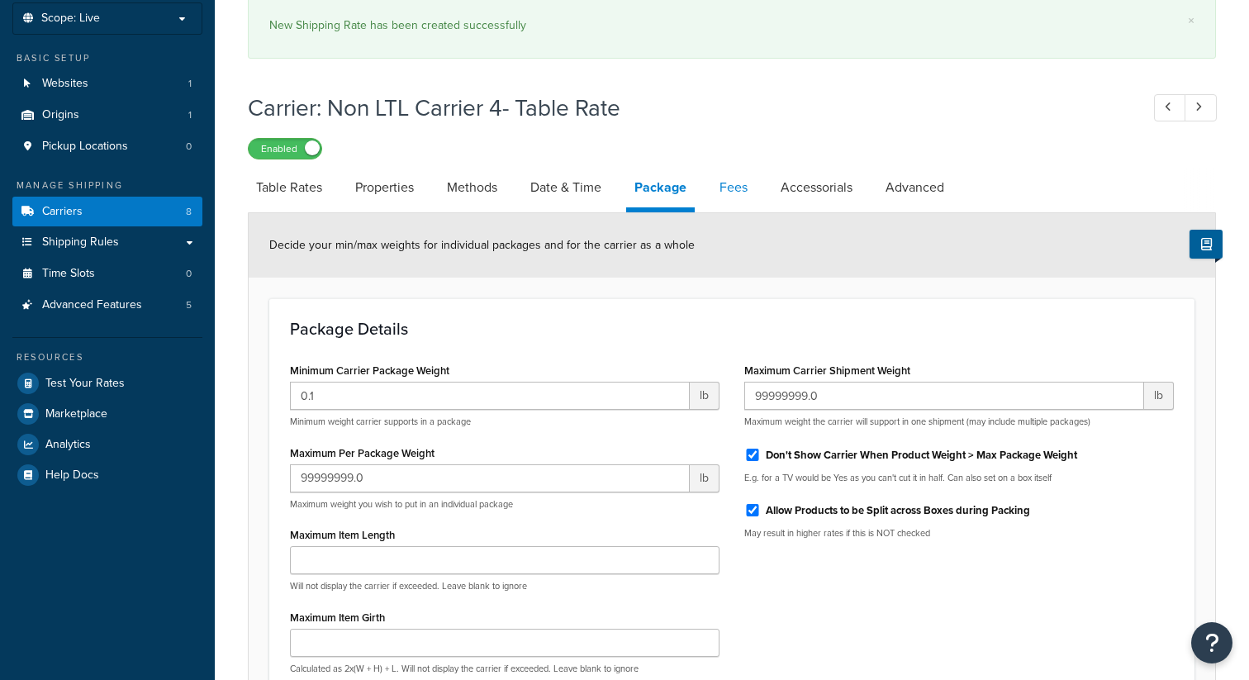
click at [753, 187] on link "Fees" at bounding box center [733, 188] width 45 height 40
select select "AFTER"
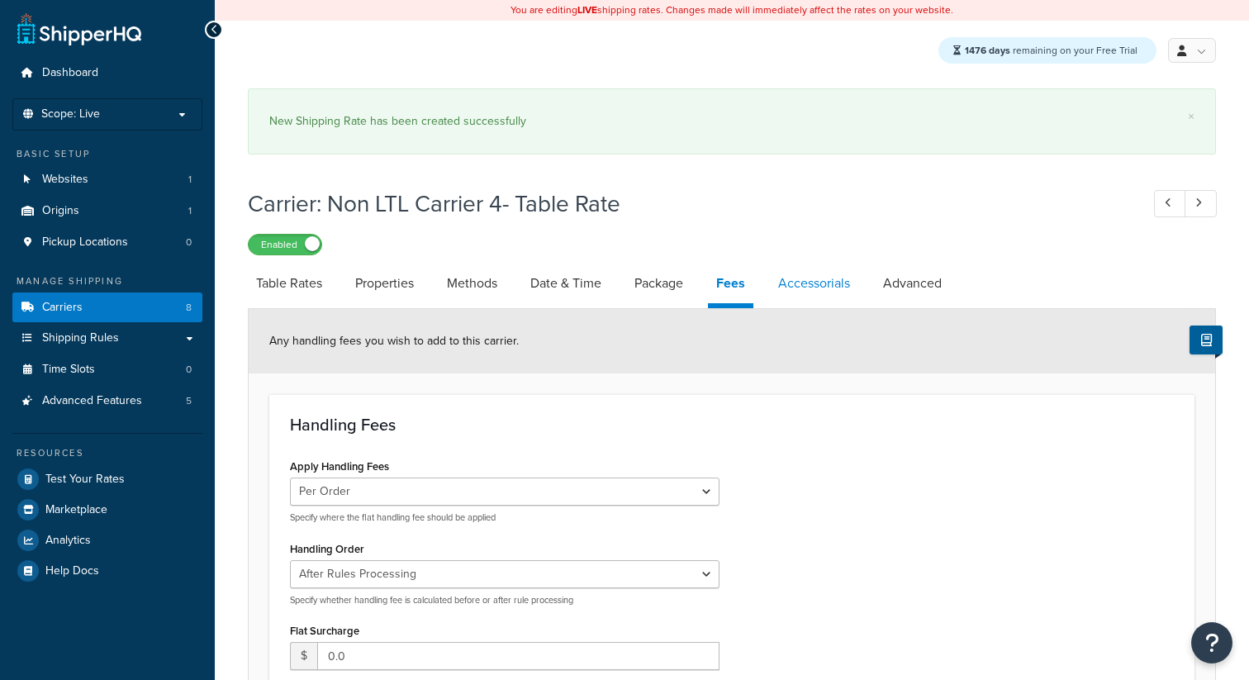
click at [799, 287] on link "Accessorials" at bounding box center [814, 283] width 88 height 40
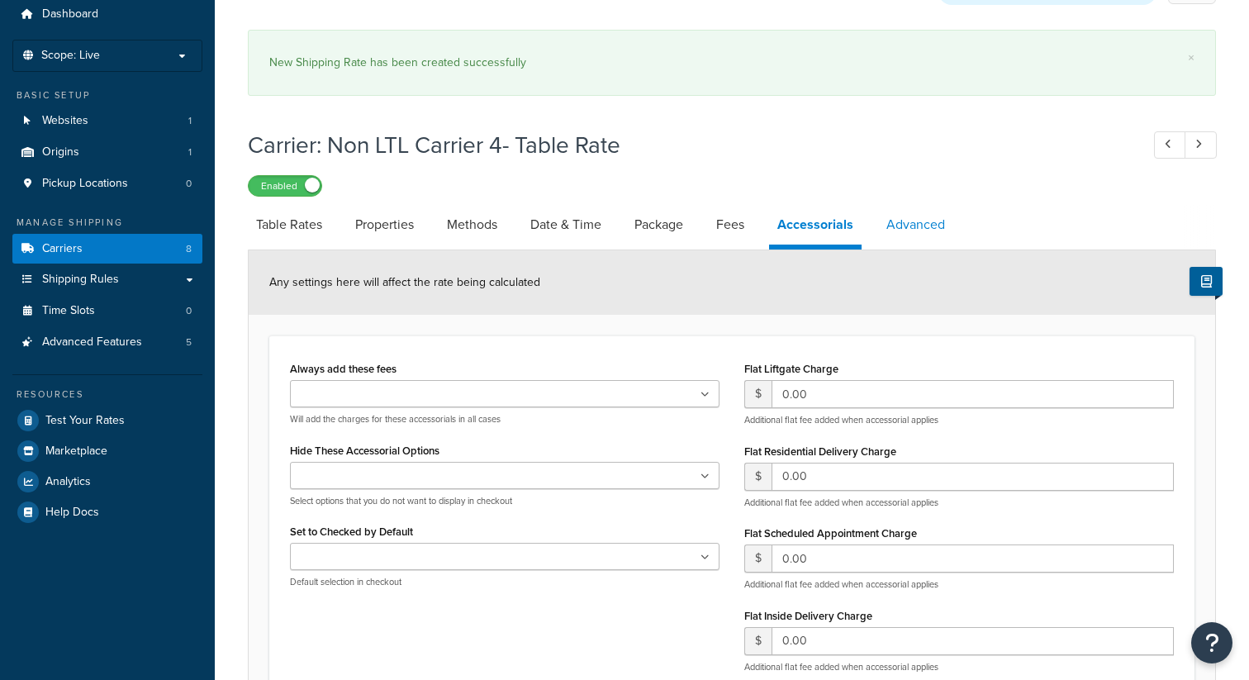
scroll to position [41, 0]
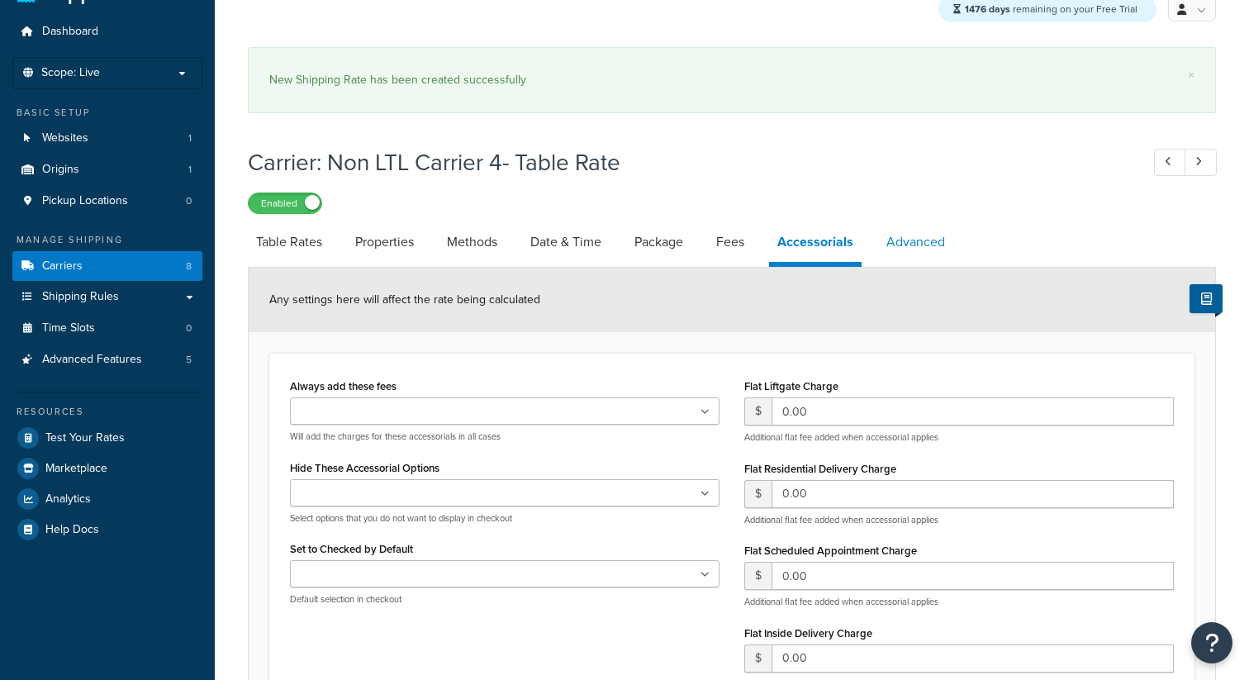
click at [915, 249] on link "Advanced" at bounding box center [915, 242] width 75 height 40
select select "false"
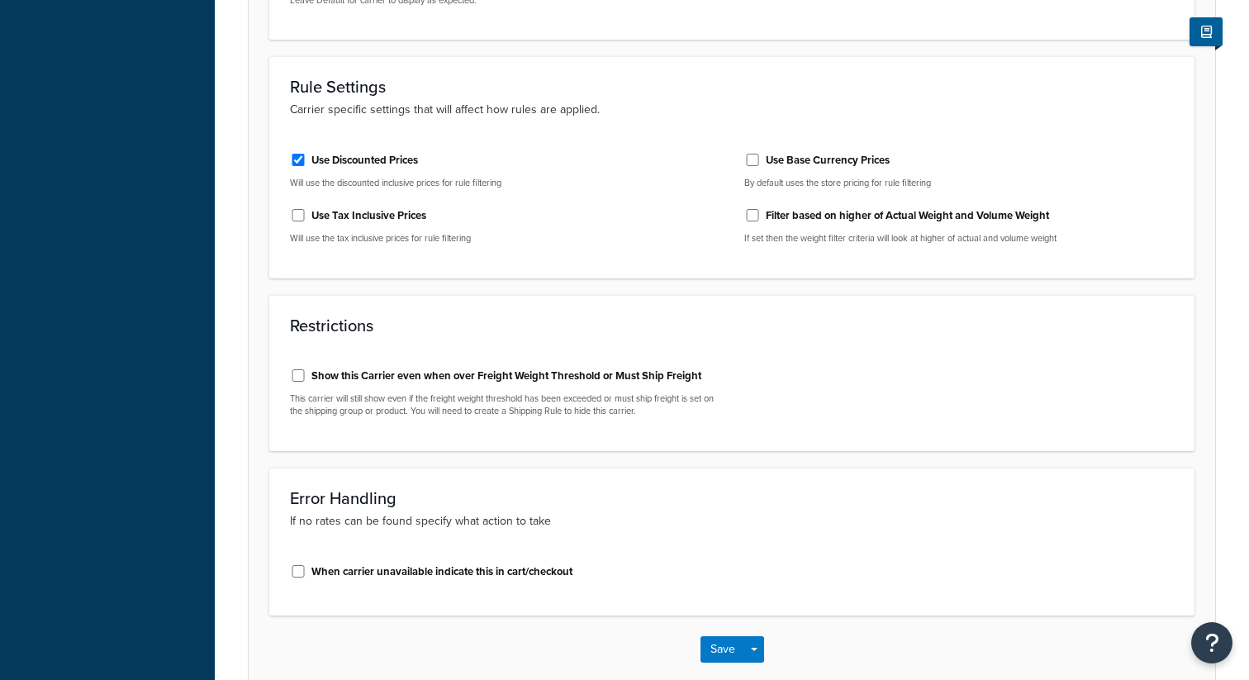
scroll to position [745, 0]
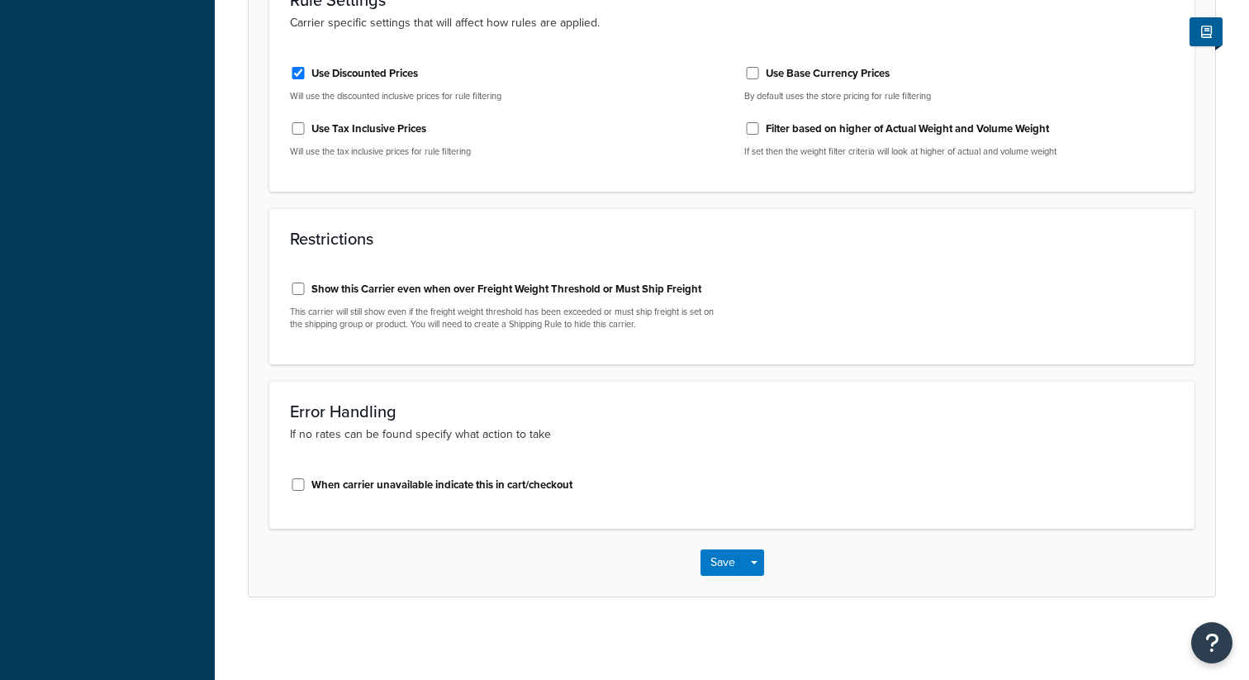
click at [560, 299] on div "Show this Carrier even when over Freight Weight Threshold or Must Ship Freight" at bounding box center [504, 287] width 429 height 25
click at [575, 290] on label "Show this Carrier even when over Freight Weight Threshold or Must Ship Freight" at bounding box center [506, 289] width 390 height 15
click at [306, 290] on input "Show this Carrier even when over Freight Weight Threshold or Must Ship Freight" at bounding box center [298, 288] width 17 height 12
checkbox input "true"
click at [723, 557] on button "Save" at bounding box center [722, 562] width 45 height 26
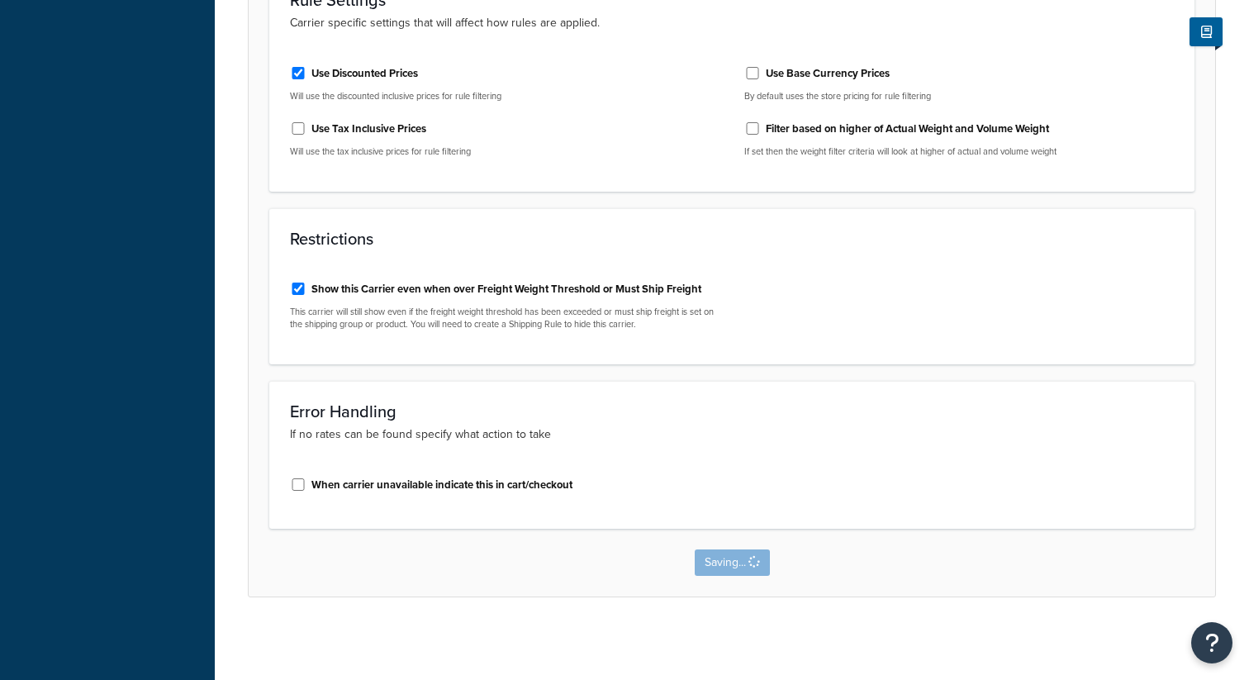
scroll to position [0, 0]
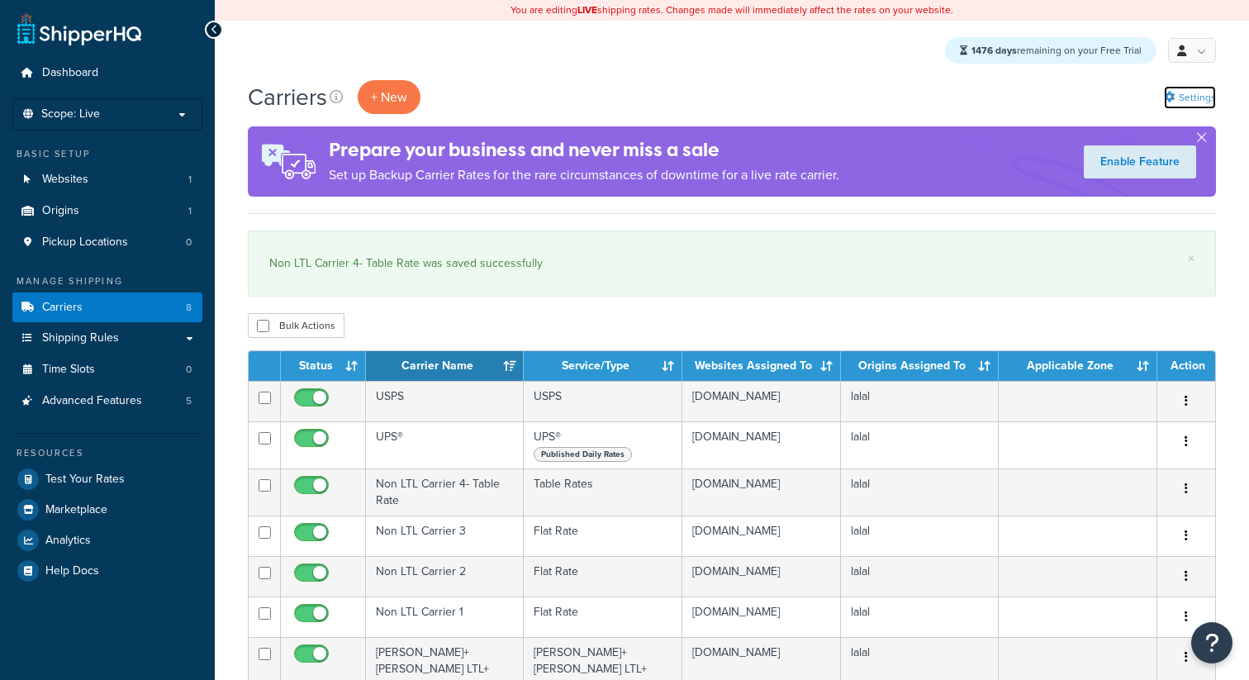
click at [1193, 99] on link "Settings" at bounding box center [1190, 97] width 52 height 23
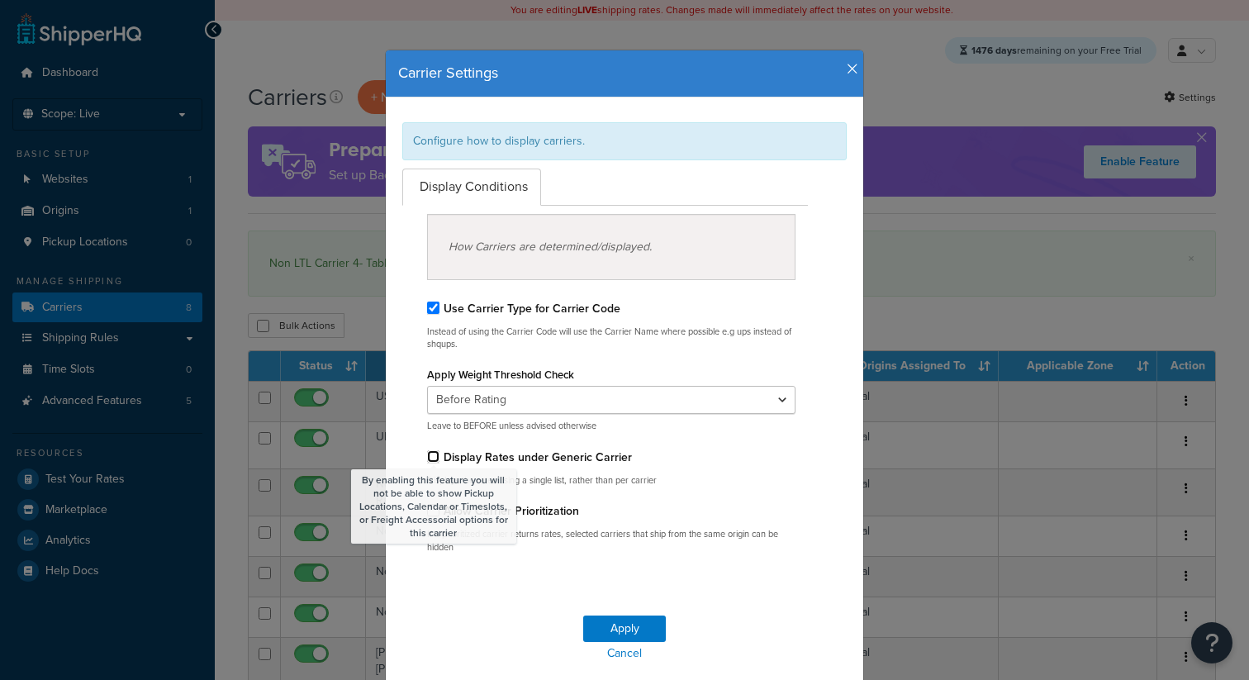
click at [439, 457] on input "By enabling this feature you will not be able to show Pickup Locations, Calenda…" at bounding box center [433, 456] width 12 height 12
checkbox input "true"
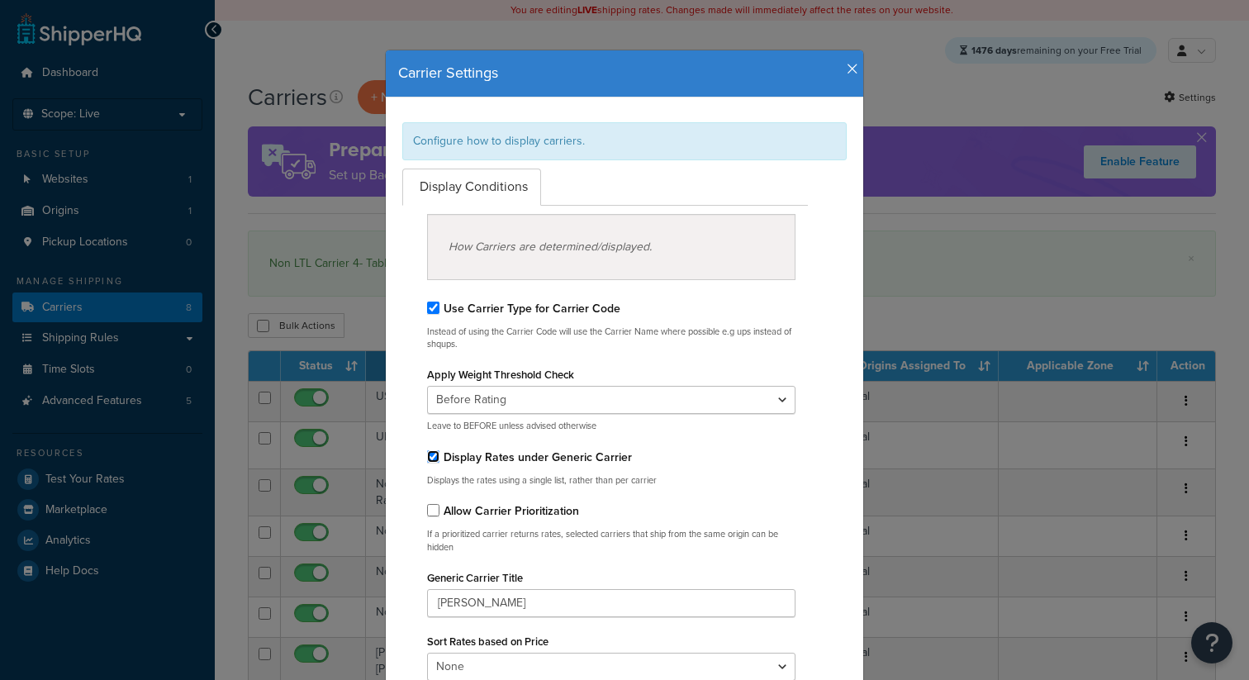
scroll to position [284, 0]
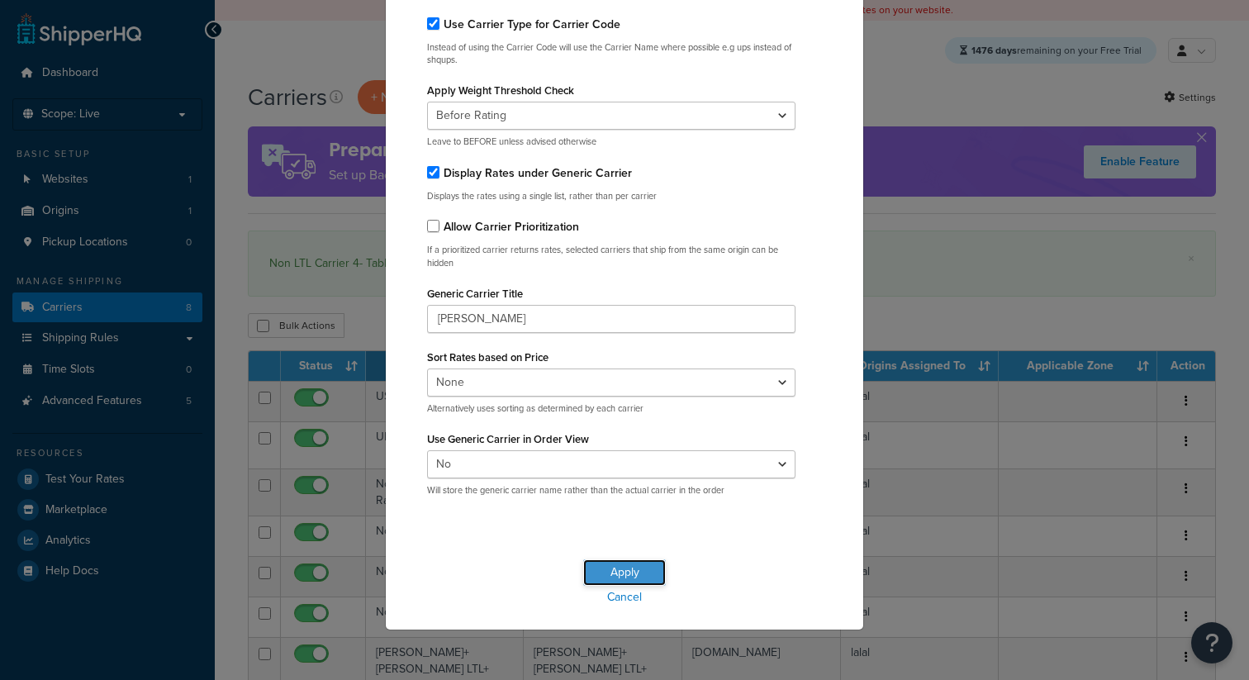
click at [642, 576] on button "Apply" at bounding box center [624, 572] width 83 height 26
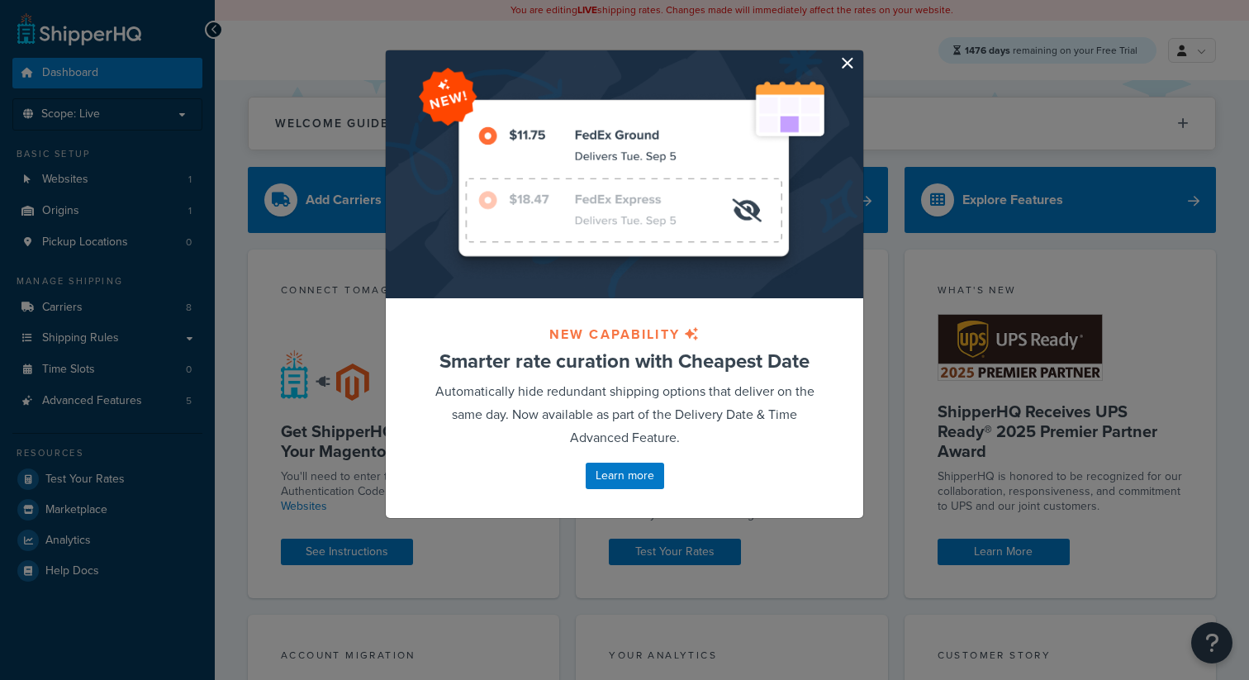
click at [859, 55] on button "button" at bounding box center [861, 52] width 4 height 4
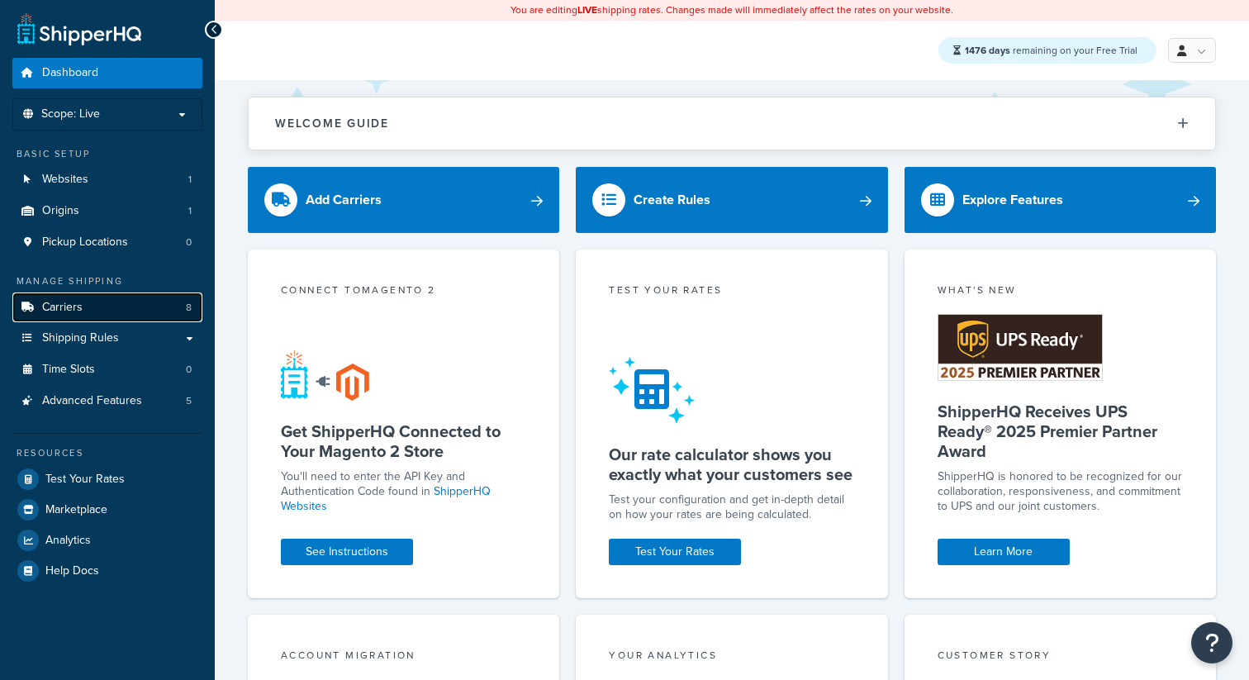
click at [120, 299] on link "Carriers 8" at bounding box center [107, 307] width 190 height 31
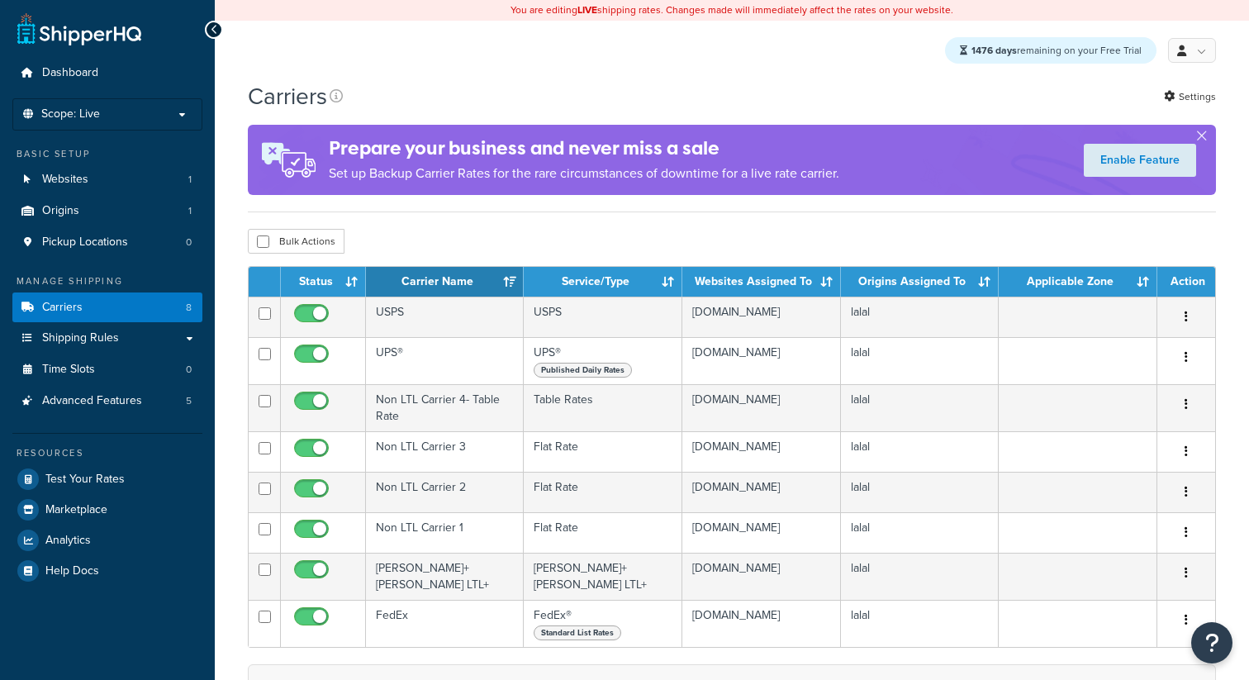
click at [1087, 150] on link "Enable Feature" at bounding box center [1139, 160] width 112 height 33
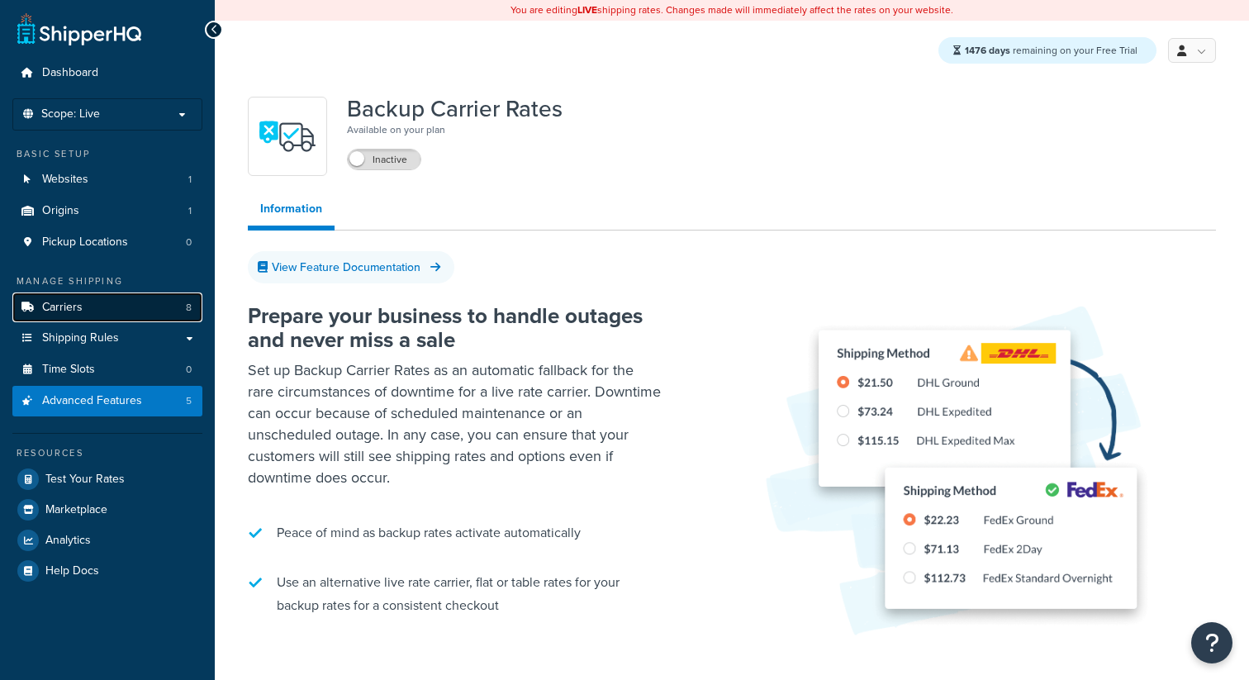
click at [146, 297] on link "Carriers 8" at bounding box center [107, 307] width 190 height 31
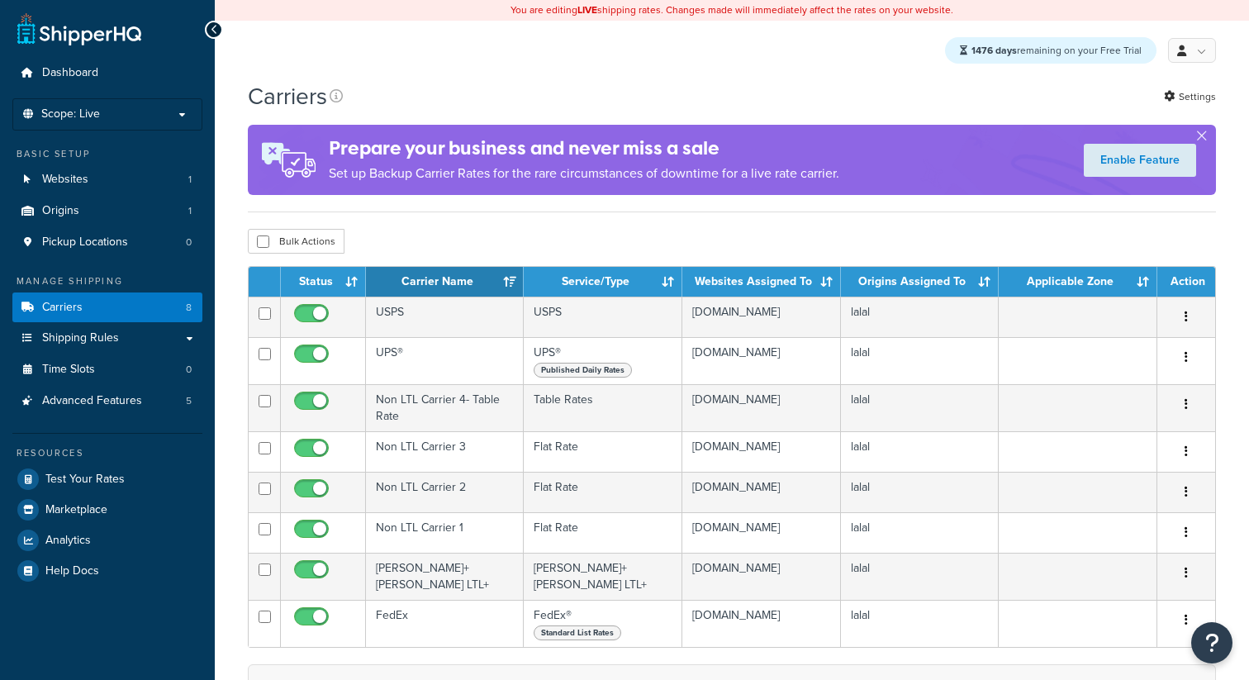
click at [1081, 140] on div "Enable Feature" at bounding box center [1140, 160] width 152 height 50
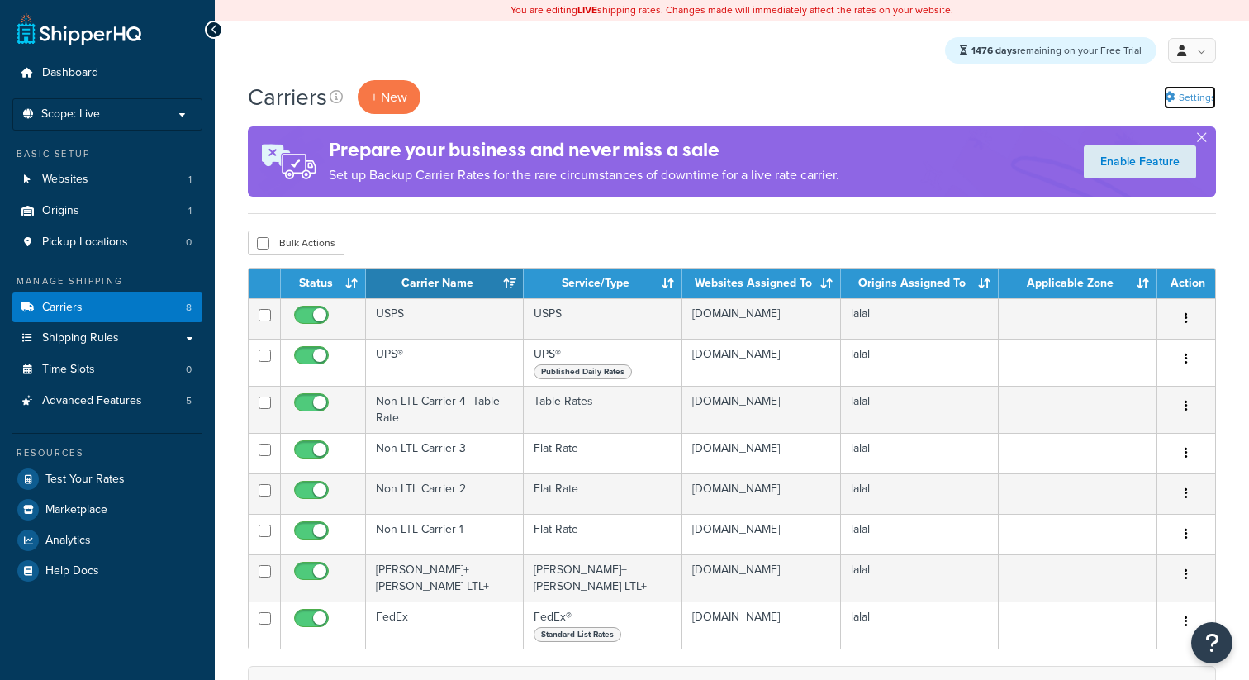
click at [1181, 97] on link "Settings" at bounding box center [1190, 97] width 52 height 23
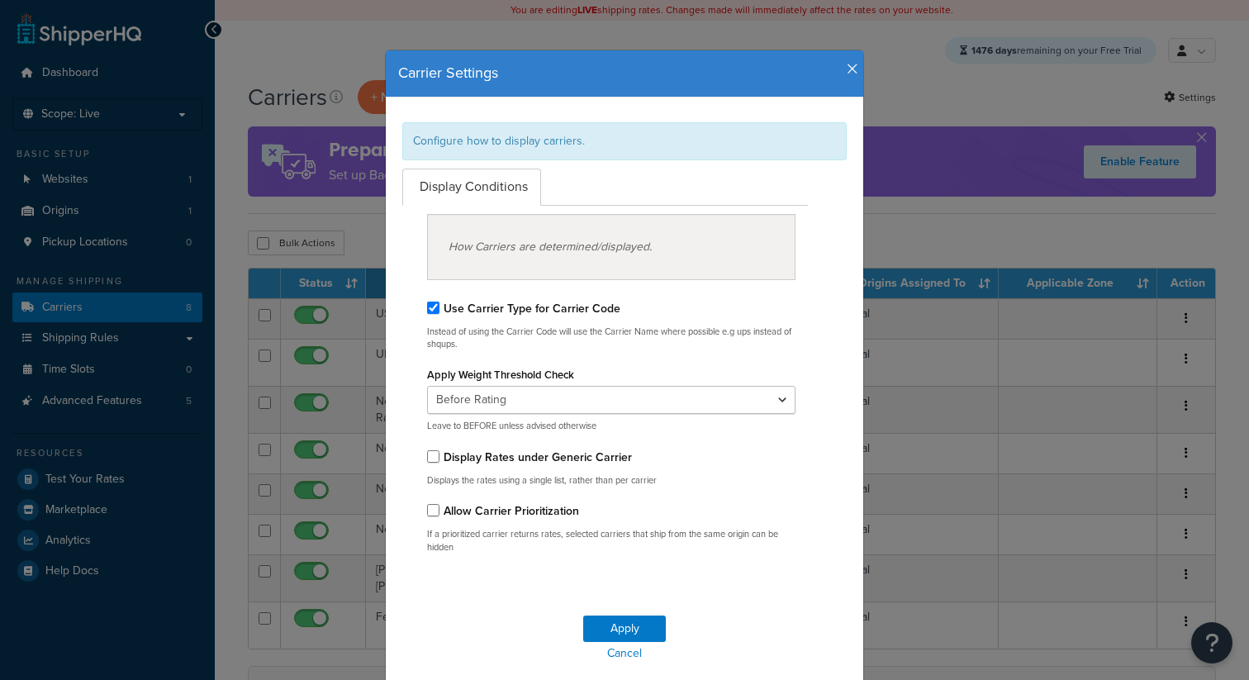
click at [443, 461] on label "Display Rates under Generic Carrier" at bounding box center [537, 456] width 188 height 17
click at [439, 461] on input "Display Rates under Generic Carrier" at bounding box center [433, 456] width 12 height 12
checkbox input "true"
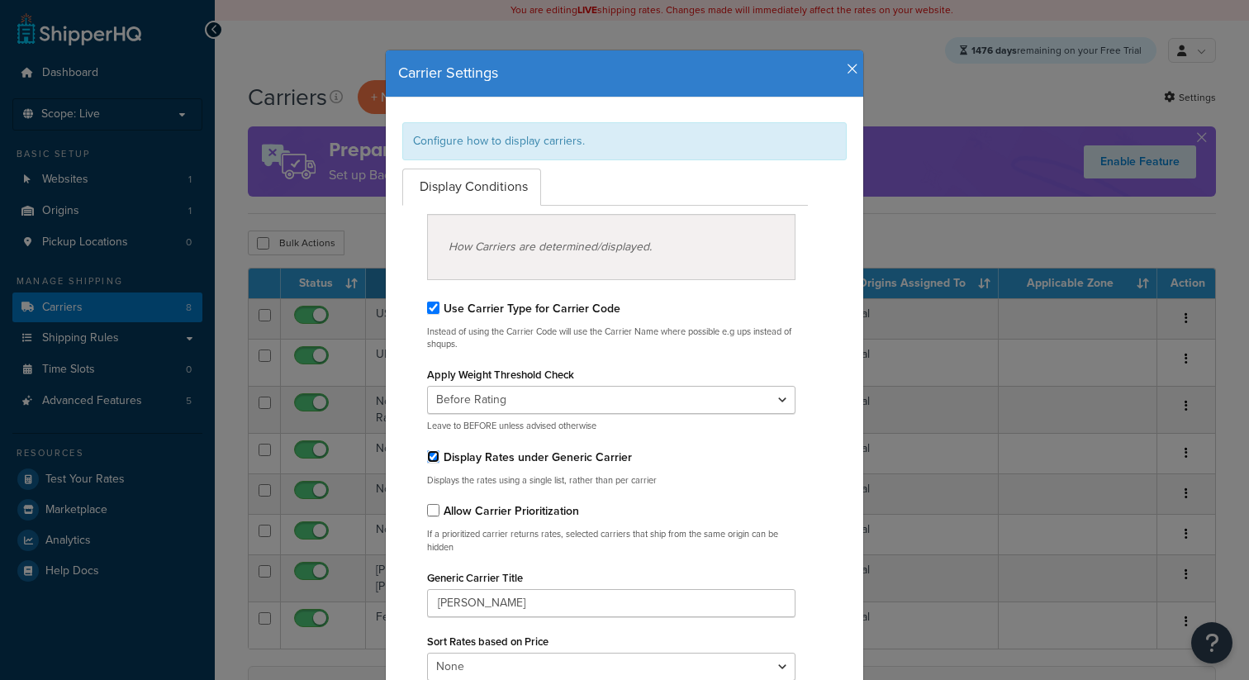
scroll to position [284, 0]
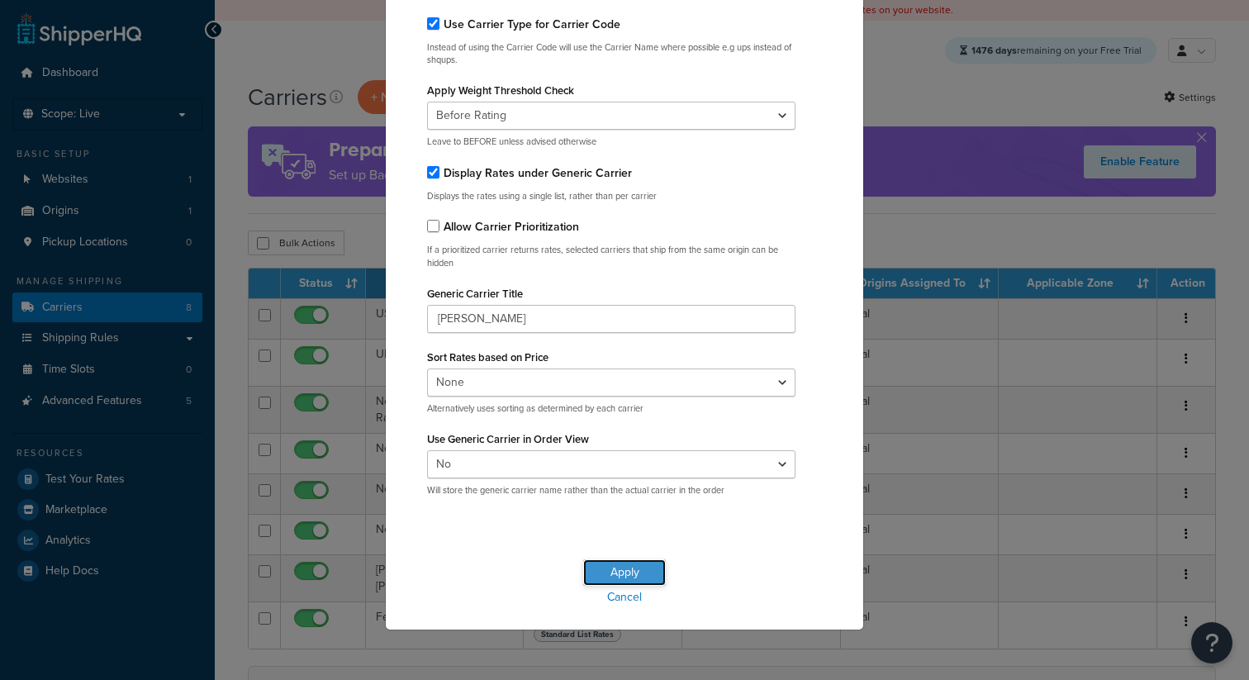
click at [631, 580] on button "Apply" at bounding box center [624, 572] width 83 height 26
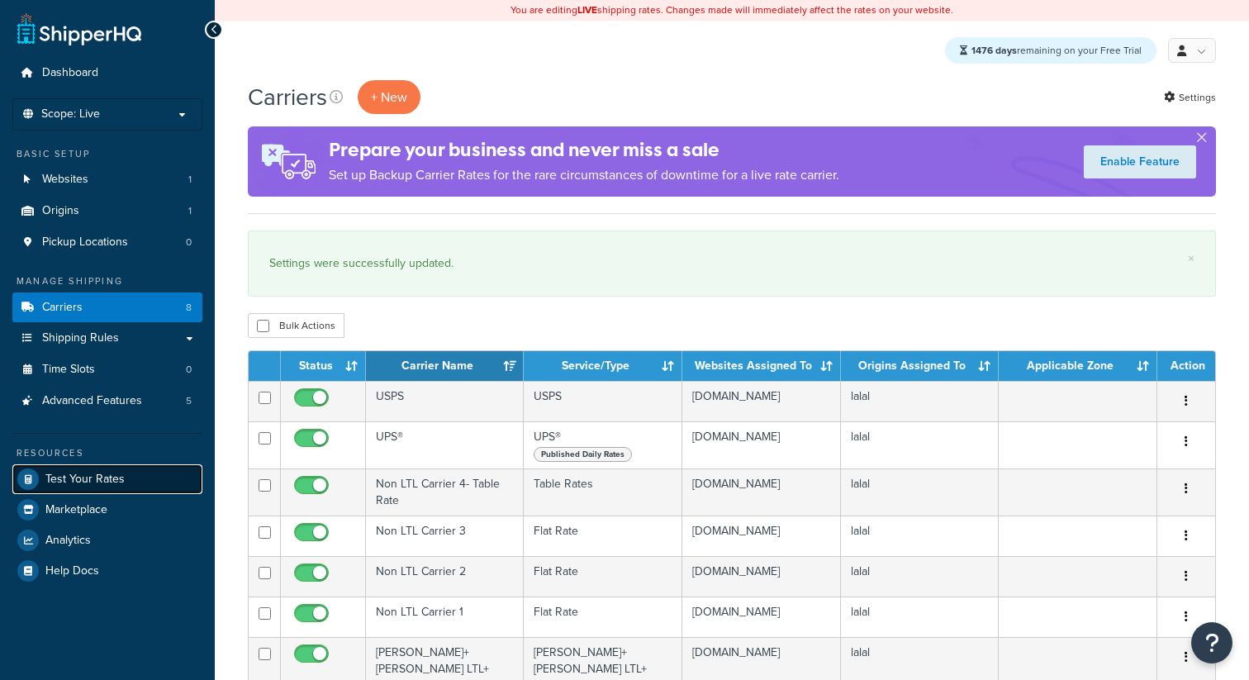
click at [113, 485] on span "Test Your Rates" at bounding box center [84, 479] width 79 height 14
